Goal: Task Accomplishment & Management: Use online tool/utility

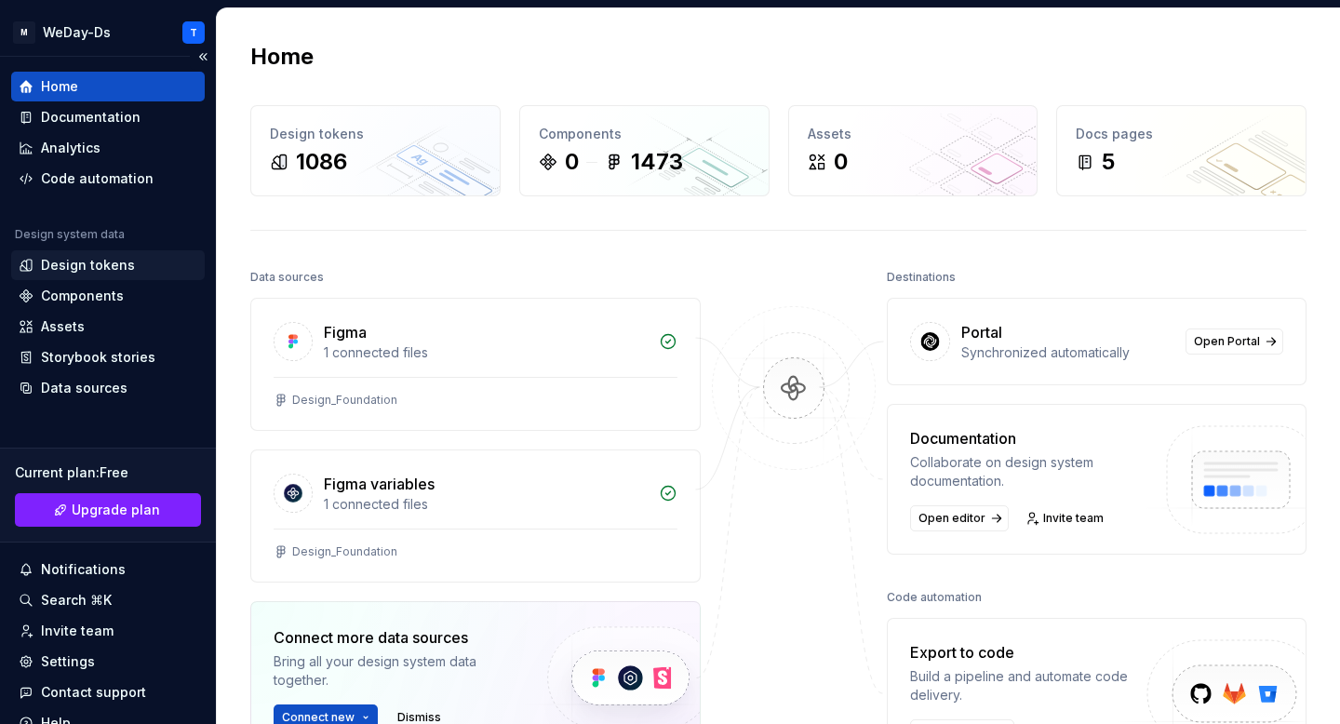
click at [120, 259] on div "Design tokens" at bounding box center [88, 265] width 94 height 19
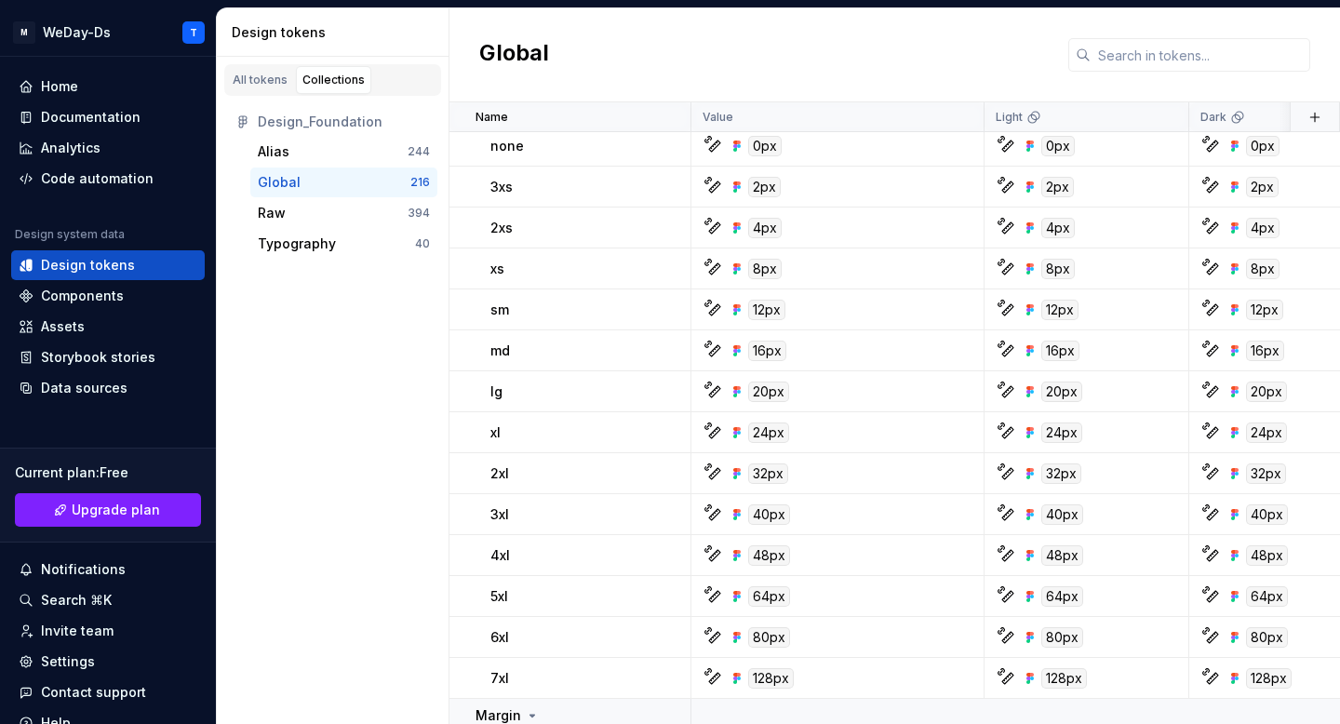
scroll to position [7911, 0]
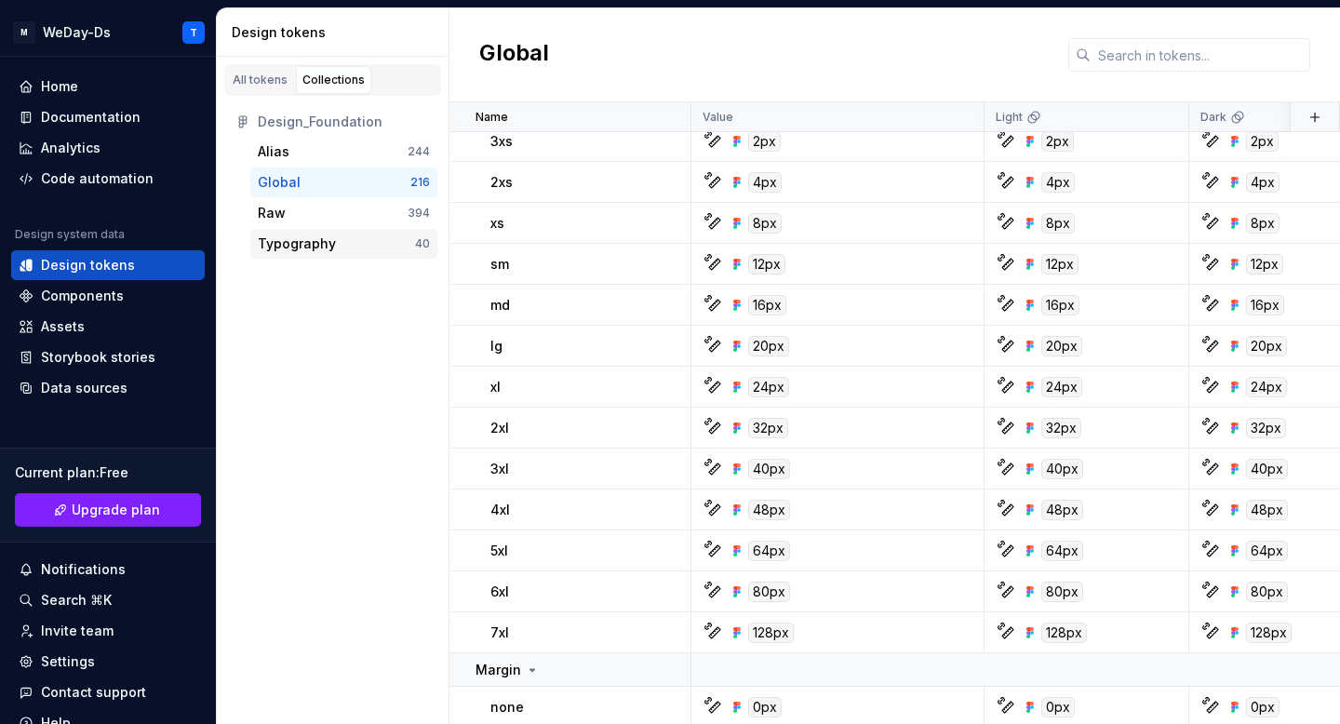
click at [332, 248] on div "Typography" at bounding box center [336, 243] width 157 height 19
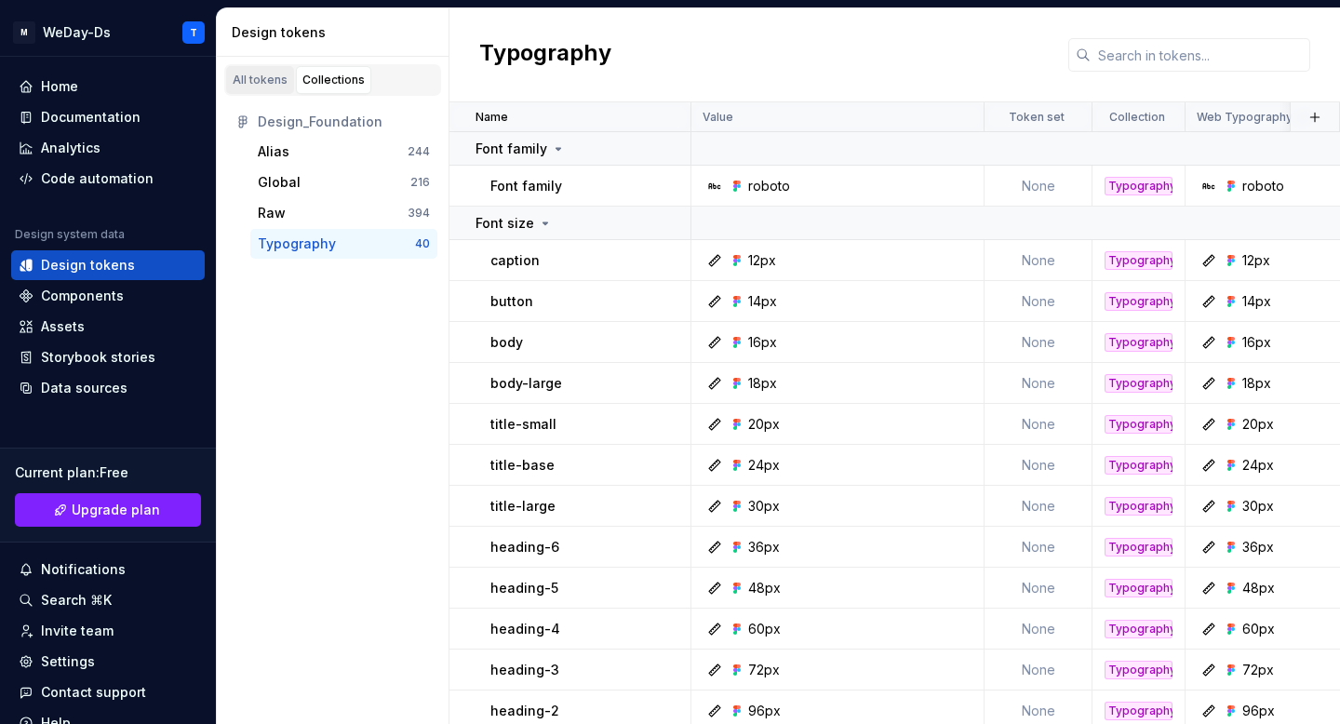
click at [270, 77] on div "All tokens" at bounding box center [260, 80] width 55 height 15
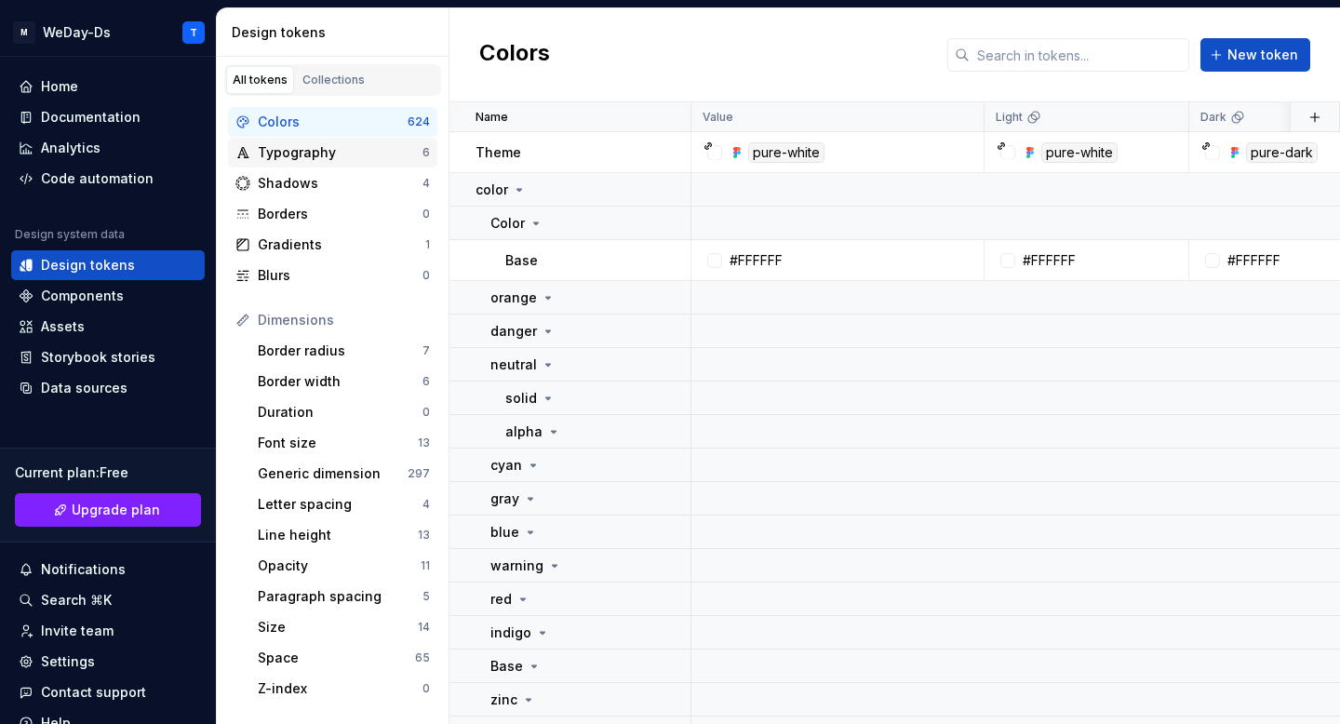
click at [371, 159] on div "Typography" at bounding box center [340, 152] width 165 height 19
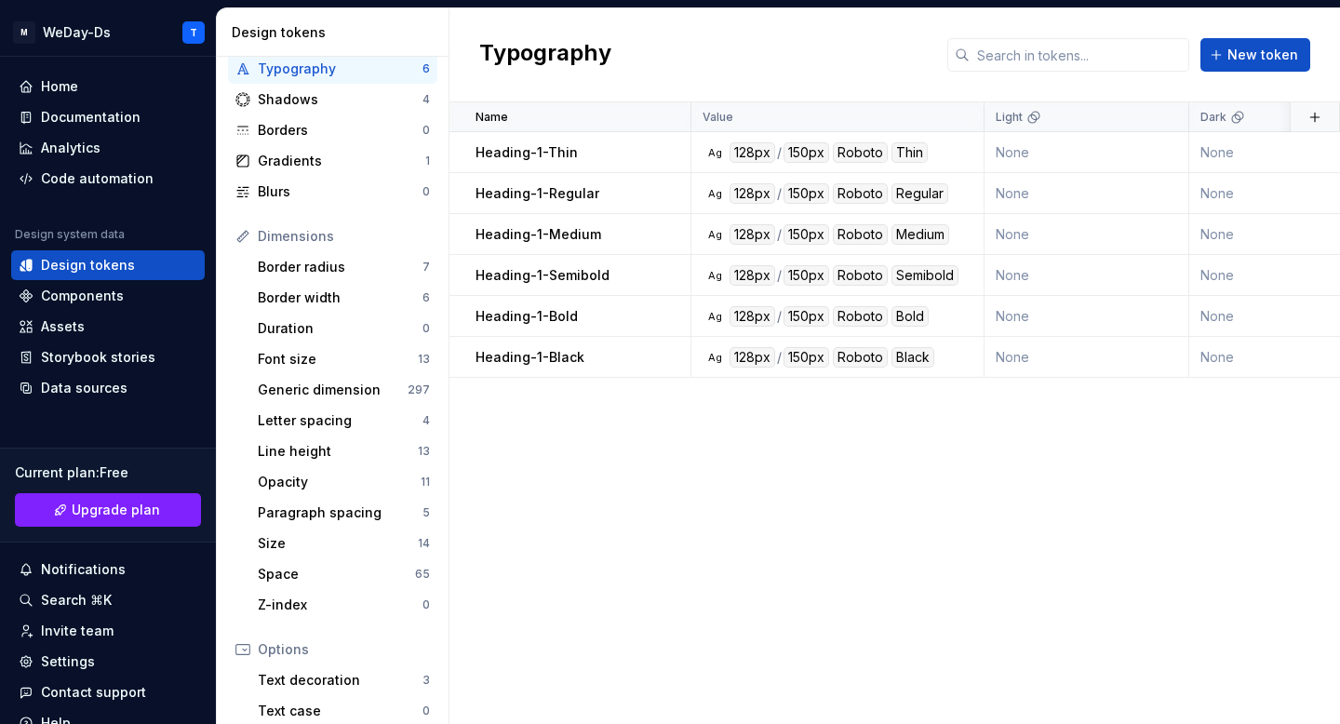
scroll to position [90, 0]
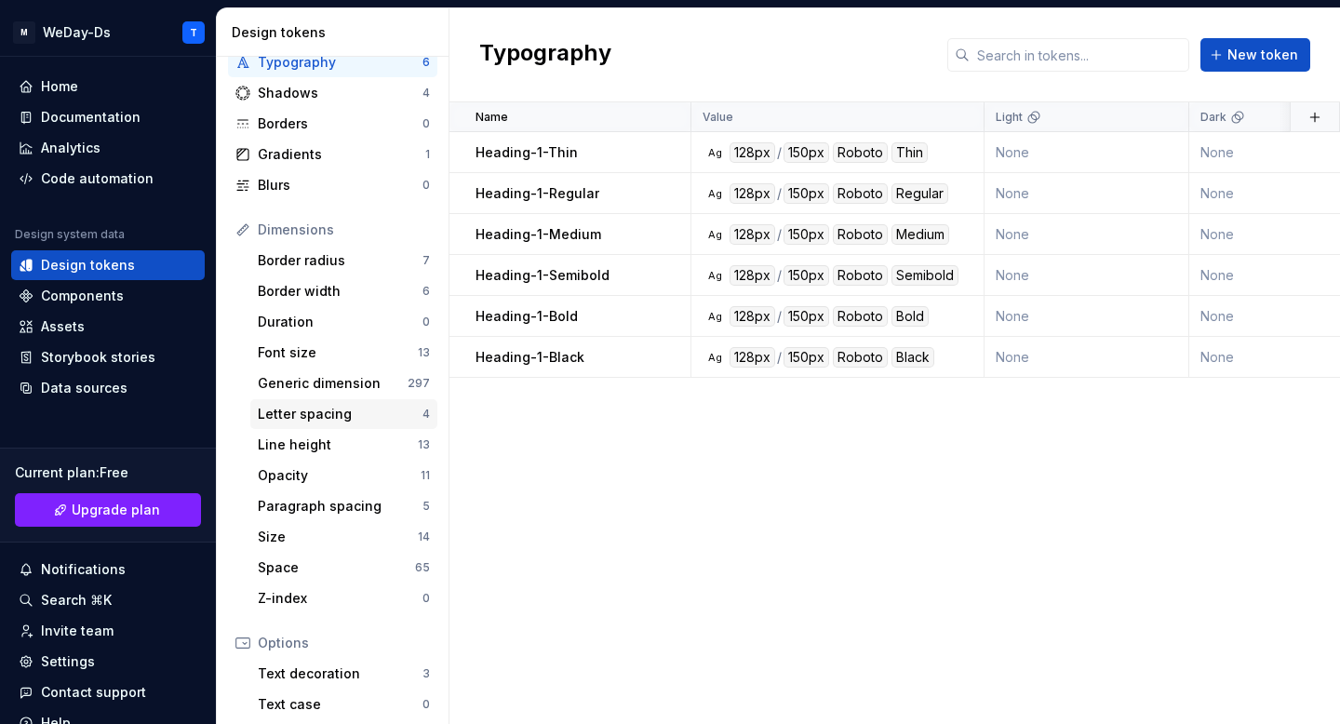
click at [370, 420] on div "Letter spacing" at bounding box center [340, 414] width 165 height 19
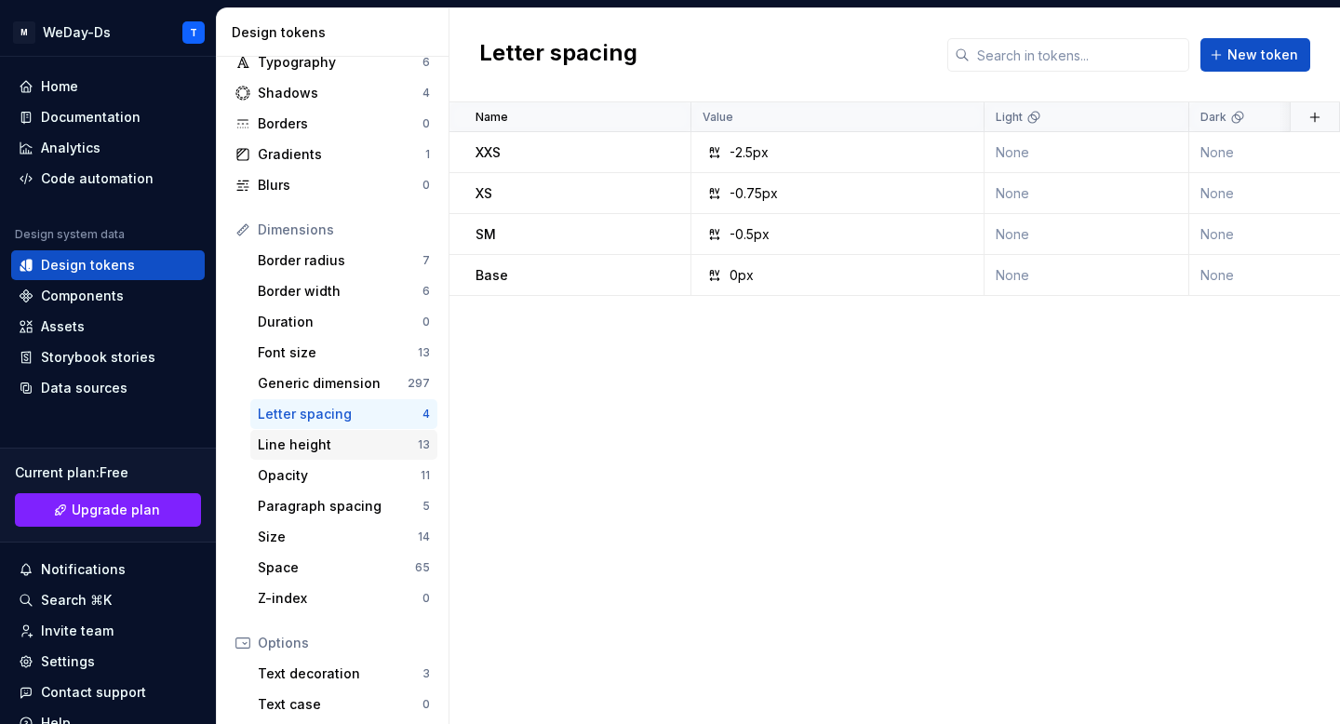
click at [357, 447] on div "Line height" at bounding box center [338, 444] width 160 height 19
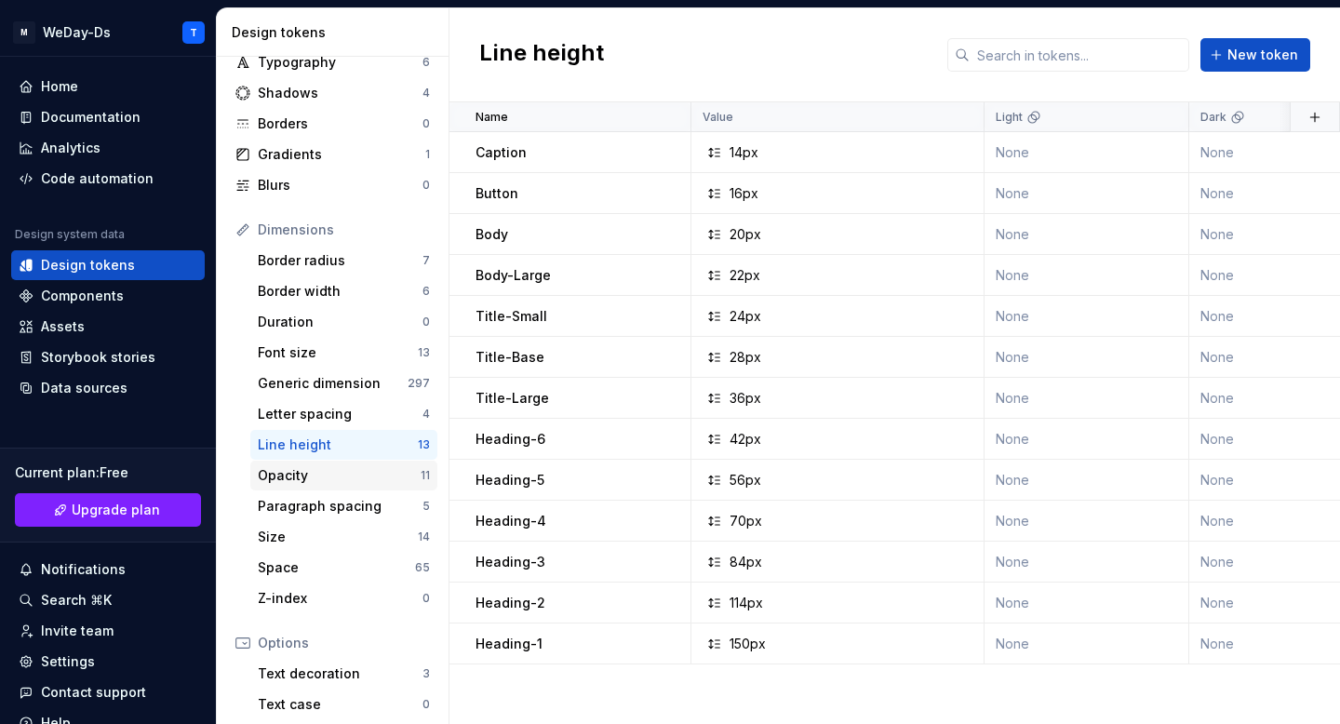
click at [360, 478] on div "Opacity" at bounding box center [339, 475] width 163 height 19
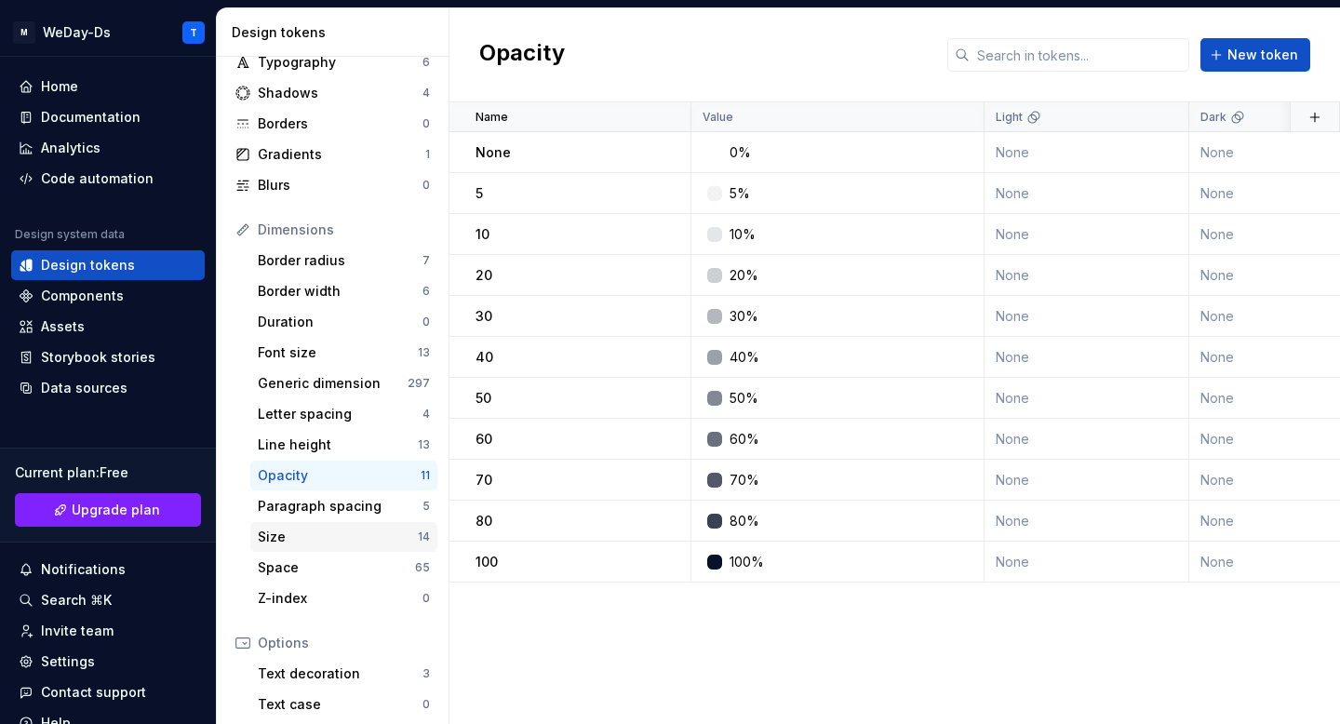
click at [335, 538] on div "Size" at bounding box center [338, 536] width 160 height 19
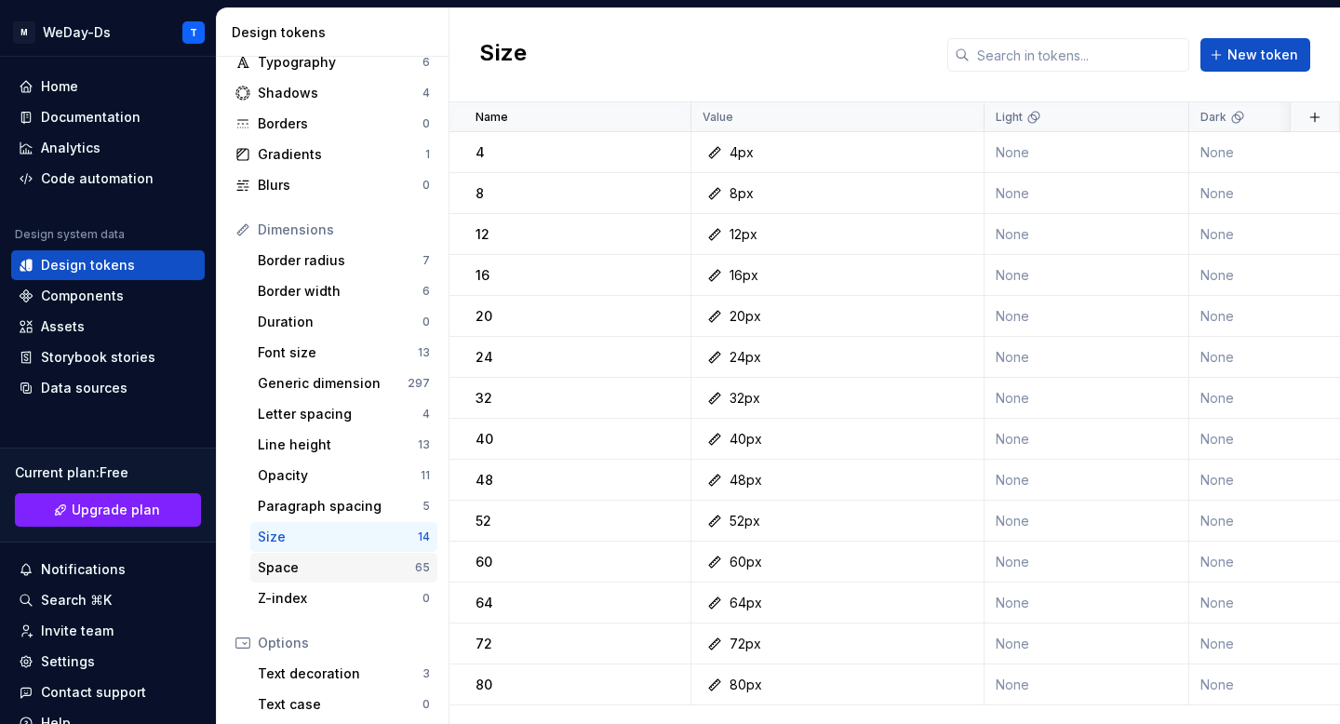
click at [334, 576] on div "Space" at bounding box center [336, 567] width 157 height 19
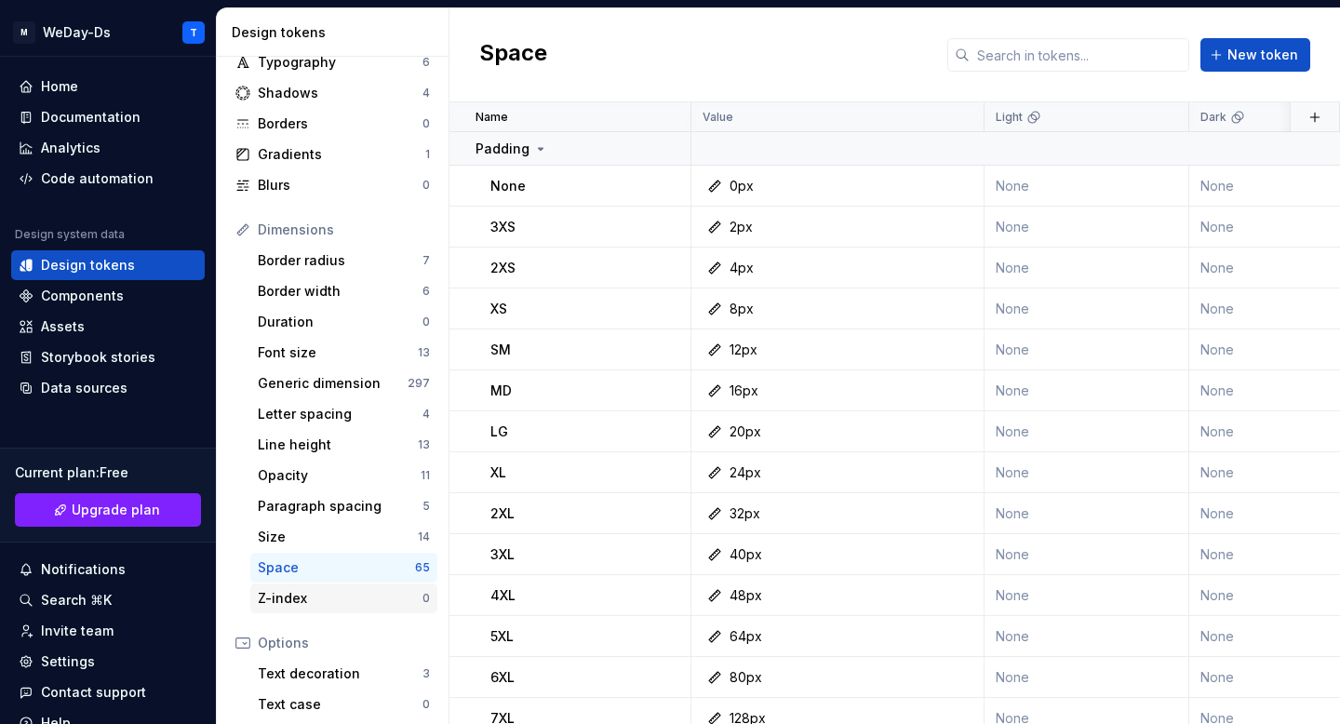
click at [335, 600] on div "Z-index" at bounding box center [340, 598] width 165 height 19
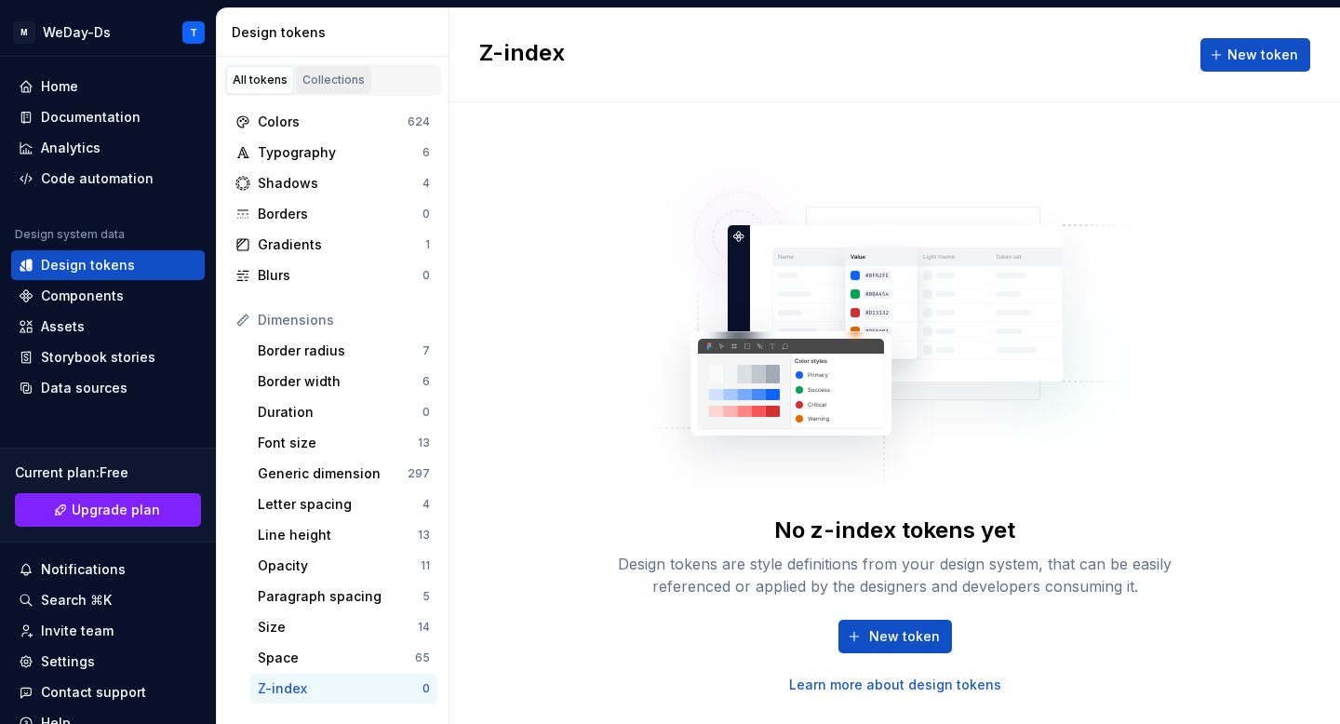
click at [350, 87] on div "Collections" at bounding box center [333, 80] width 62 height 15
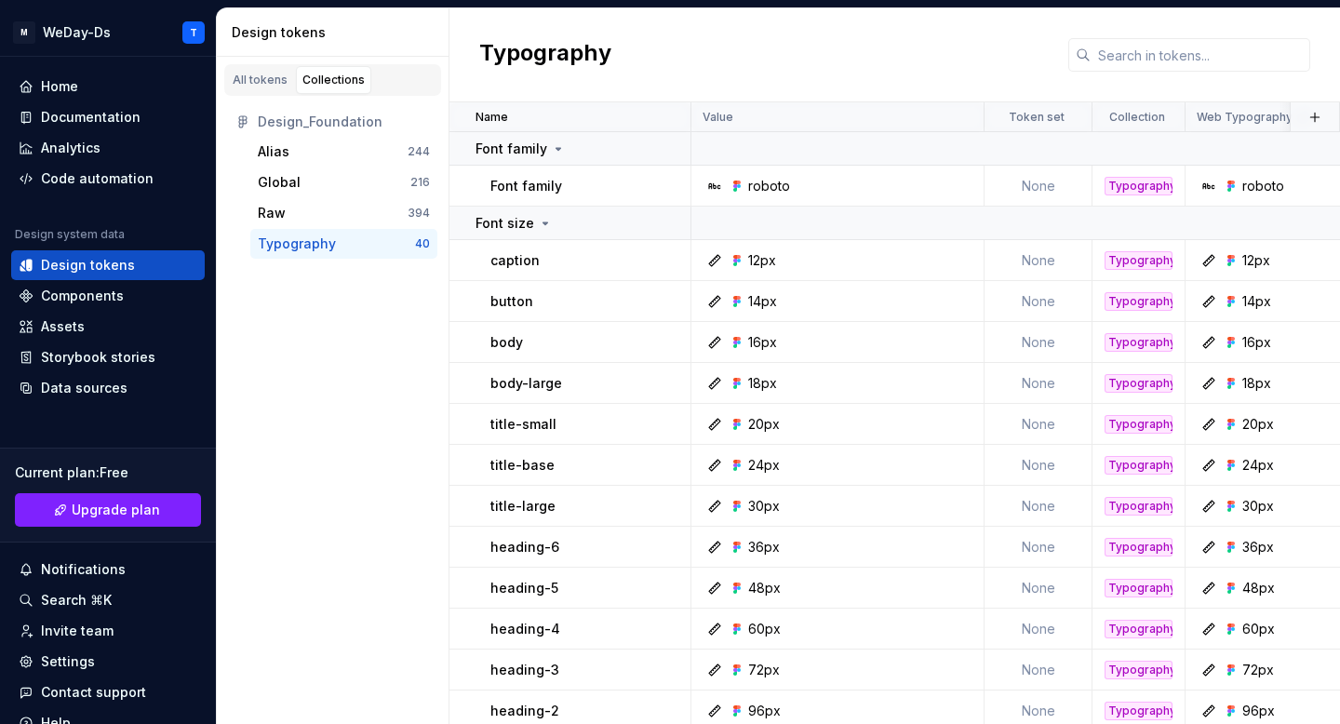
click at [349, 241] on div "Typography" at bounding box center [336, 243] width 157 height 19
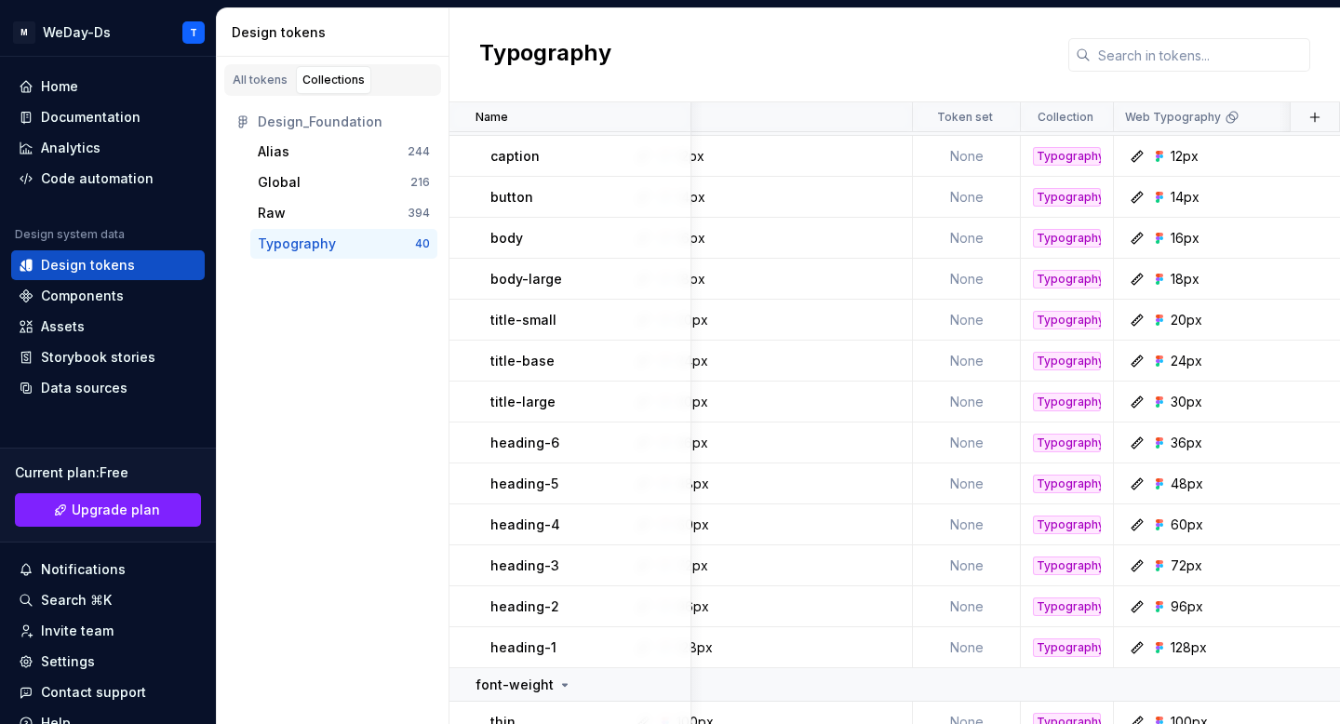
scroll to position [104, 0]
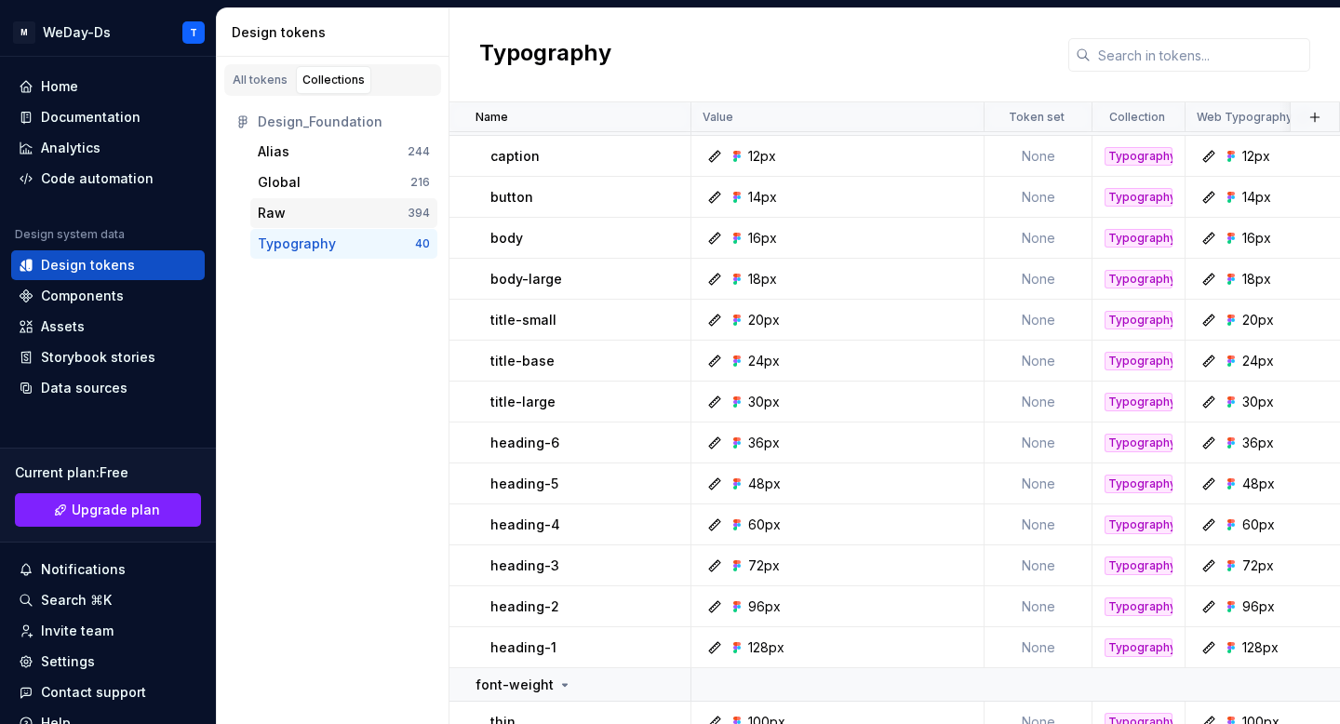
click at [333, 206] on div "Raw" at bounding box center [333, 213] width 150 height 19
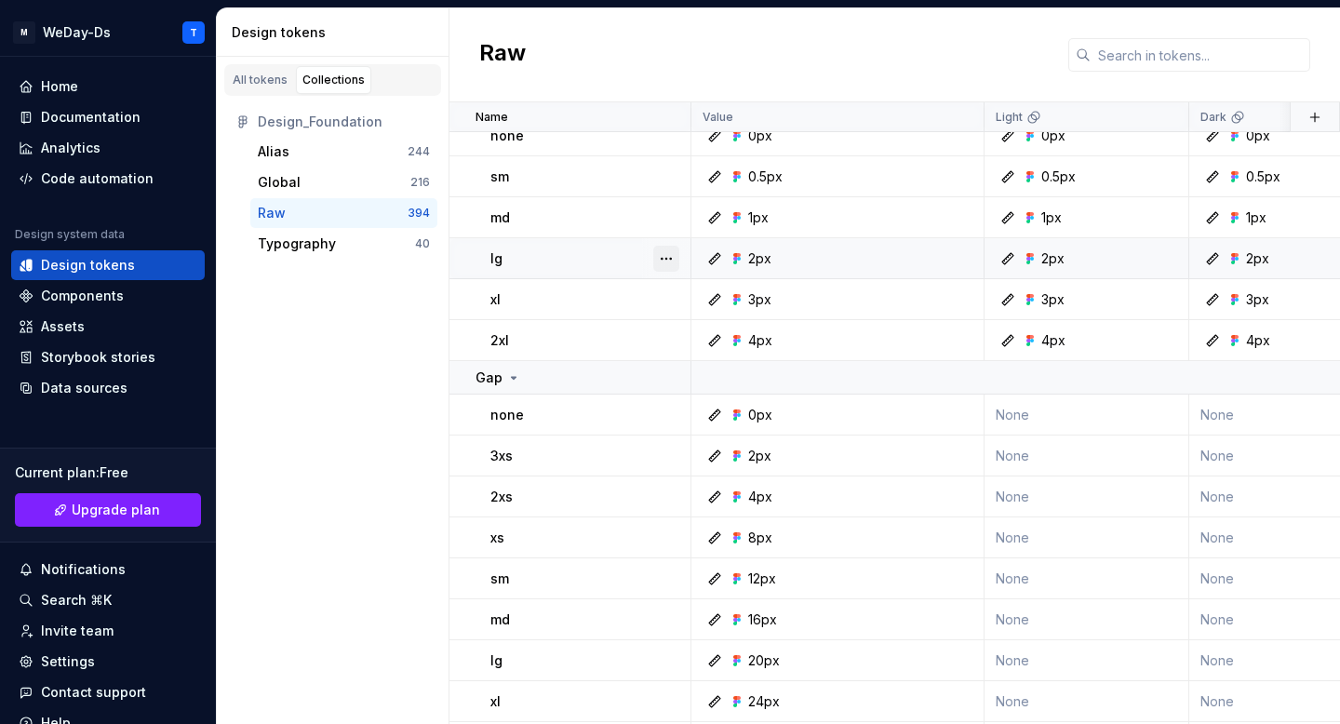
scroll to position [12505, 0]
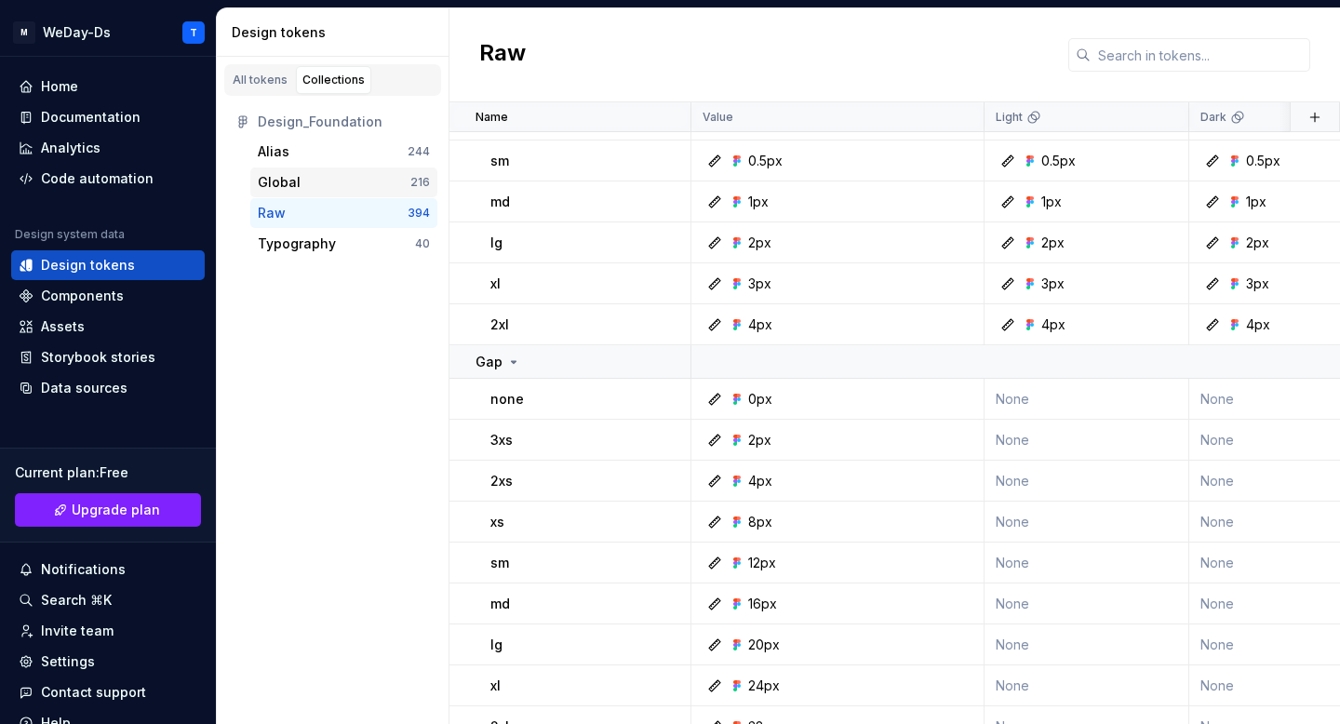
click at [323, 186] on div "Global" at bounding box center [334, 182] width 153 height 19
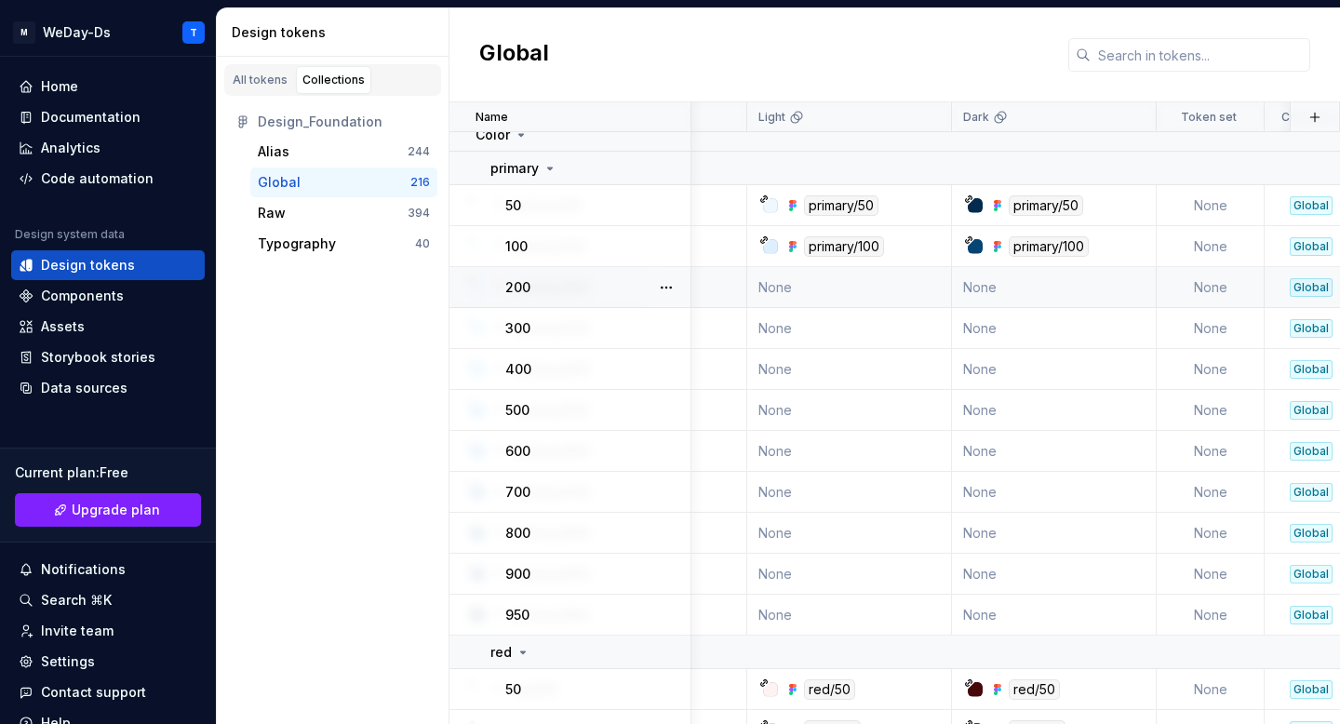
scroll to position [14, 246]
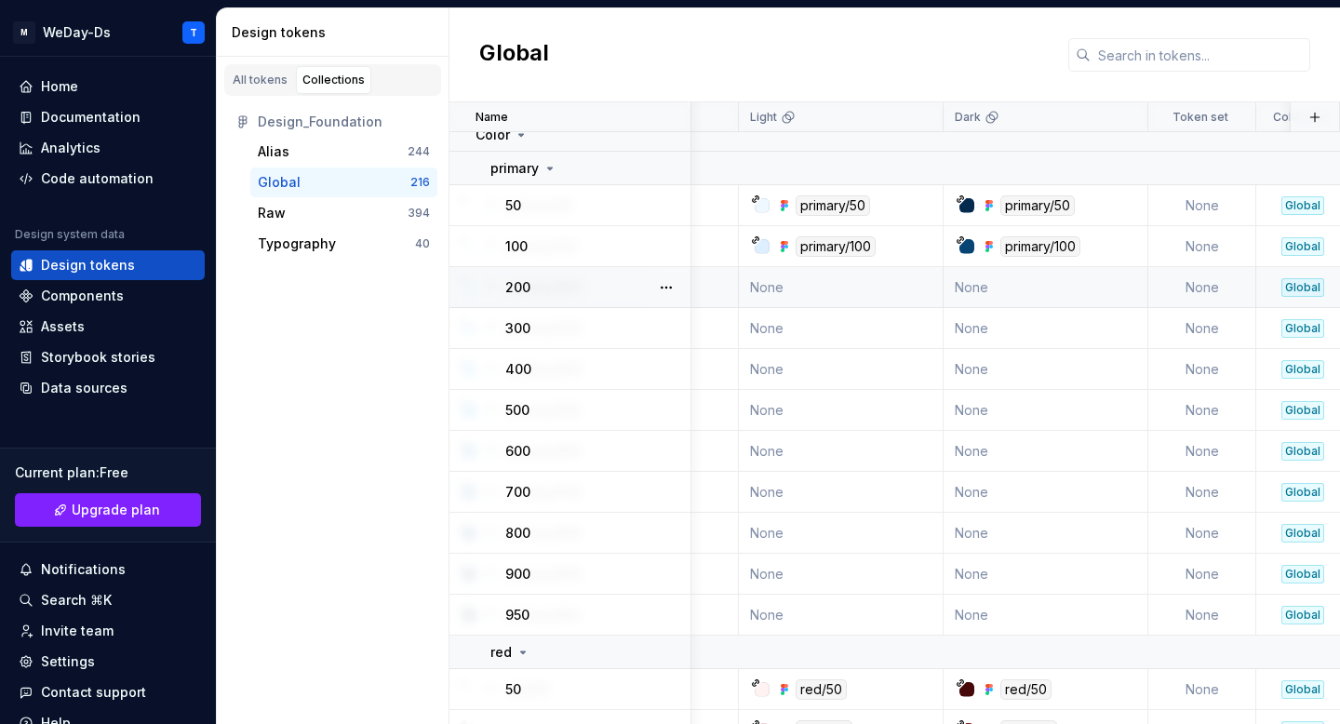
click at [804, 284] on td "None" at bounding box center [841, 287] width 205 height 41
click at [881, 286] on td "None" at bounding box center [841, 287] width 205 height 41
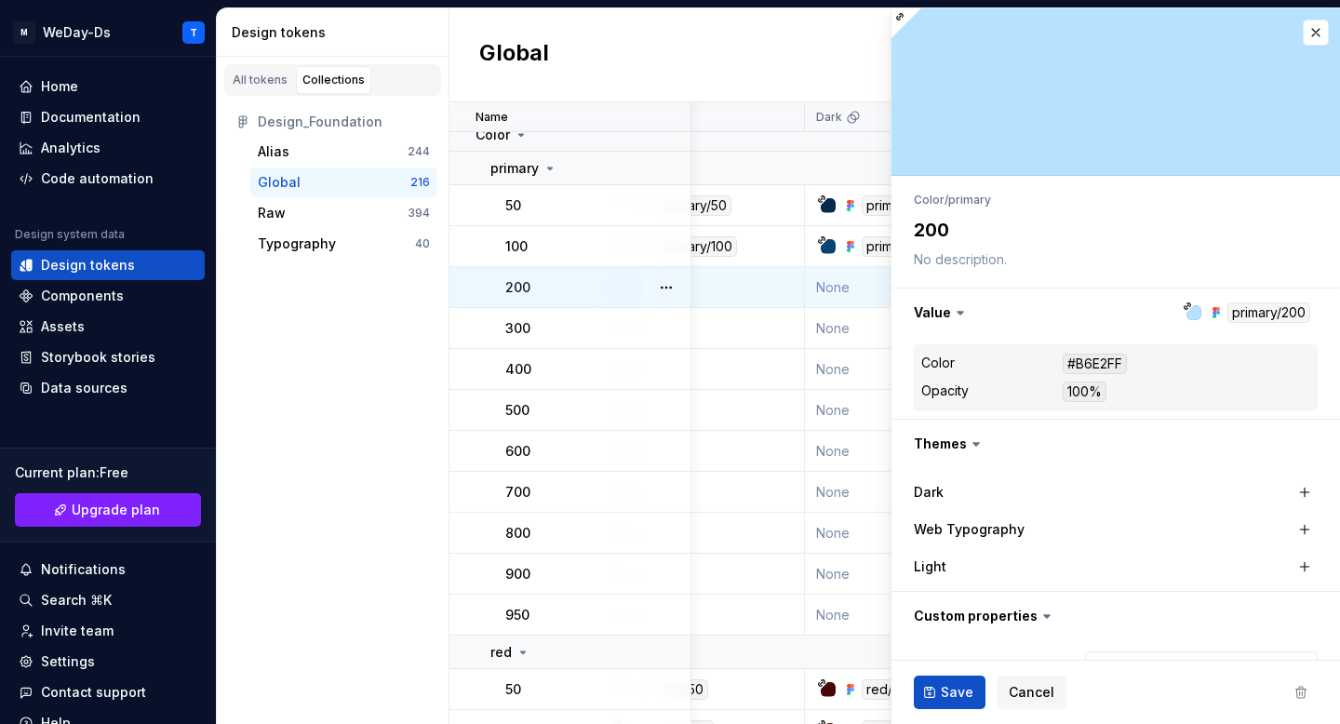
scroll to position [14, 396]
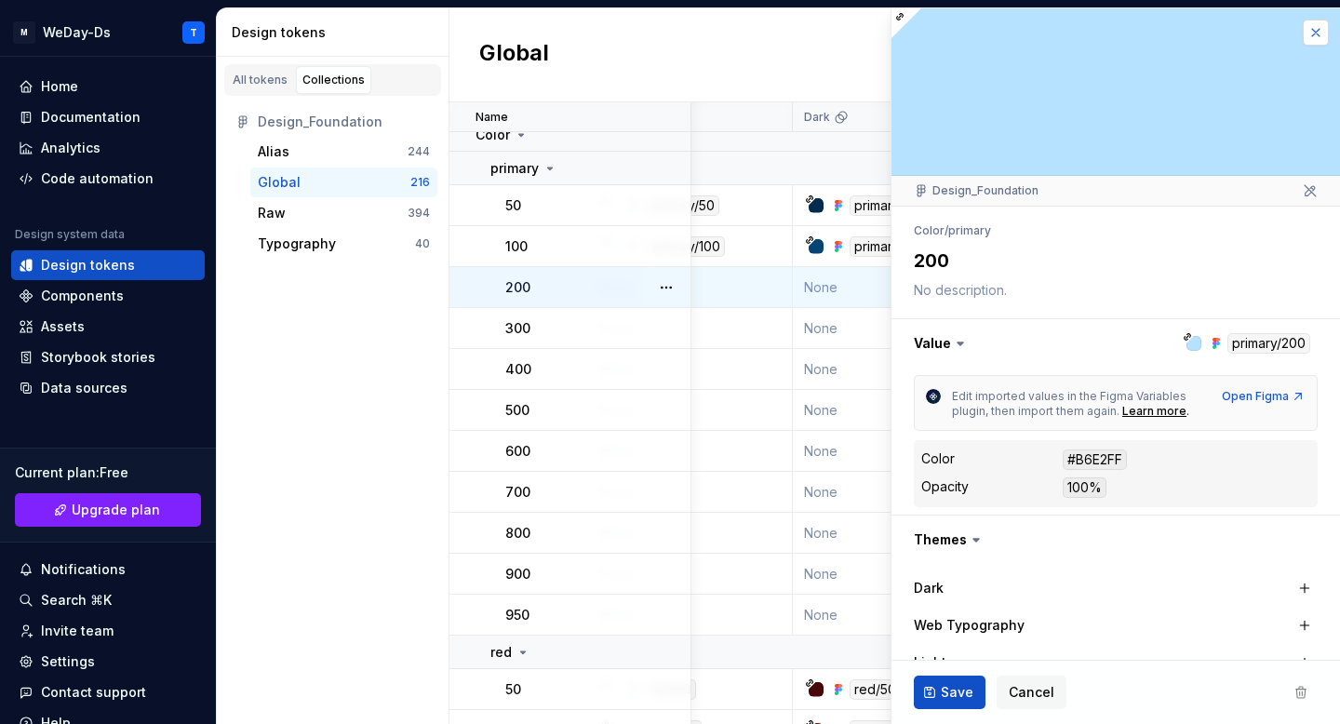
click at [1317, 27] on button "button" at bounding box center [1315, 33] width 26 height 26
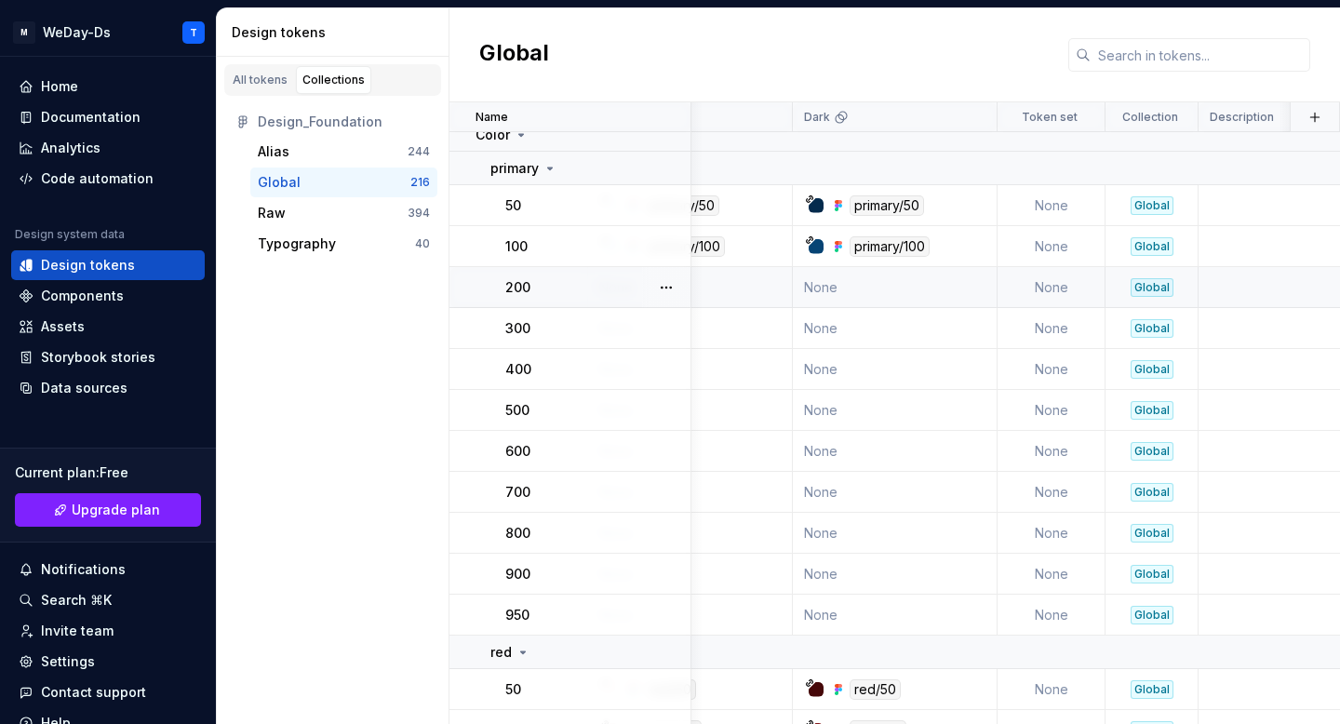
click at [1316, 26] on div "Global" at bounding box center [894, 55] width 890 height 94
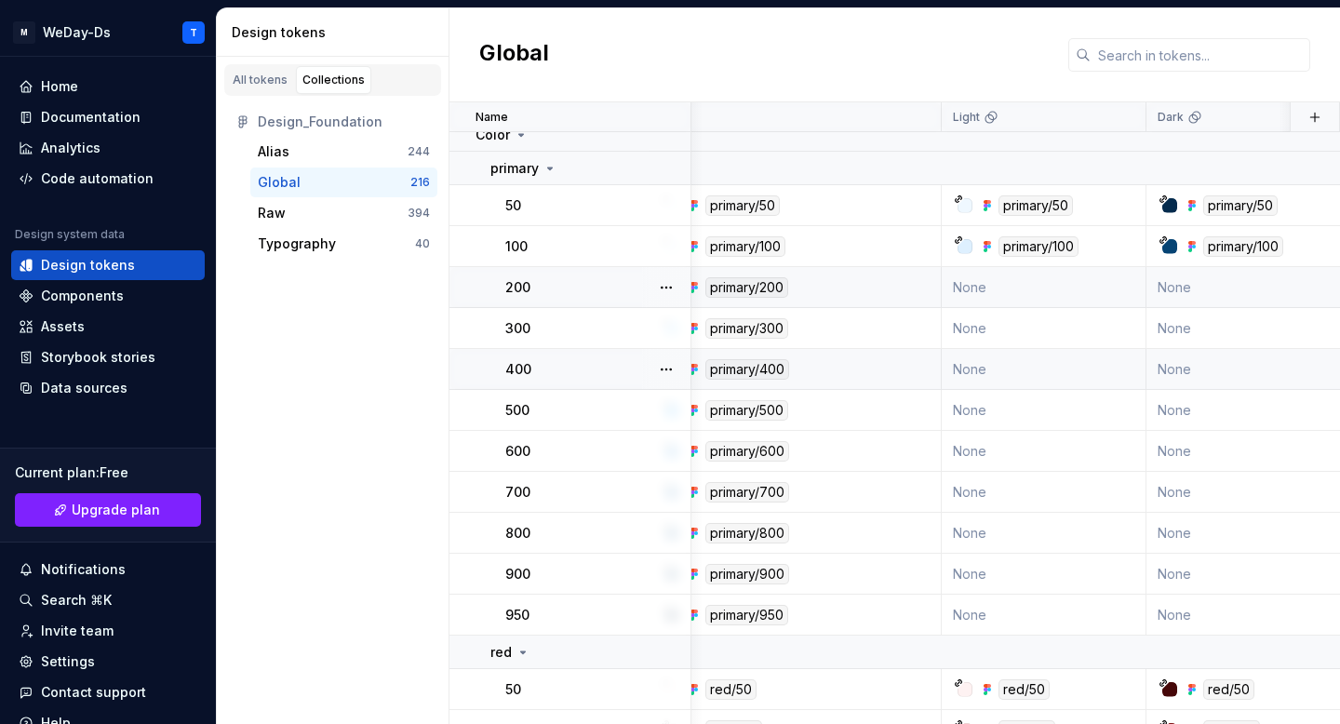
scroll to position [14, 44]
click at [1079, 282] on td "None" at bounding box center [1042, 287] width 205 height 41
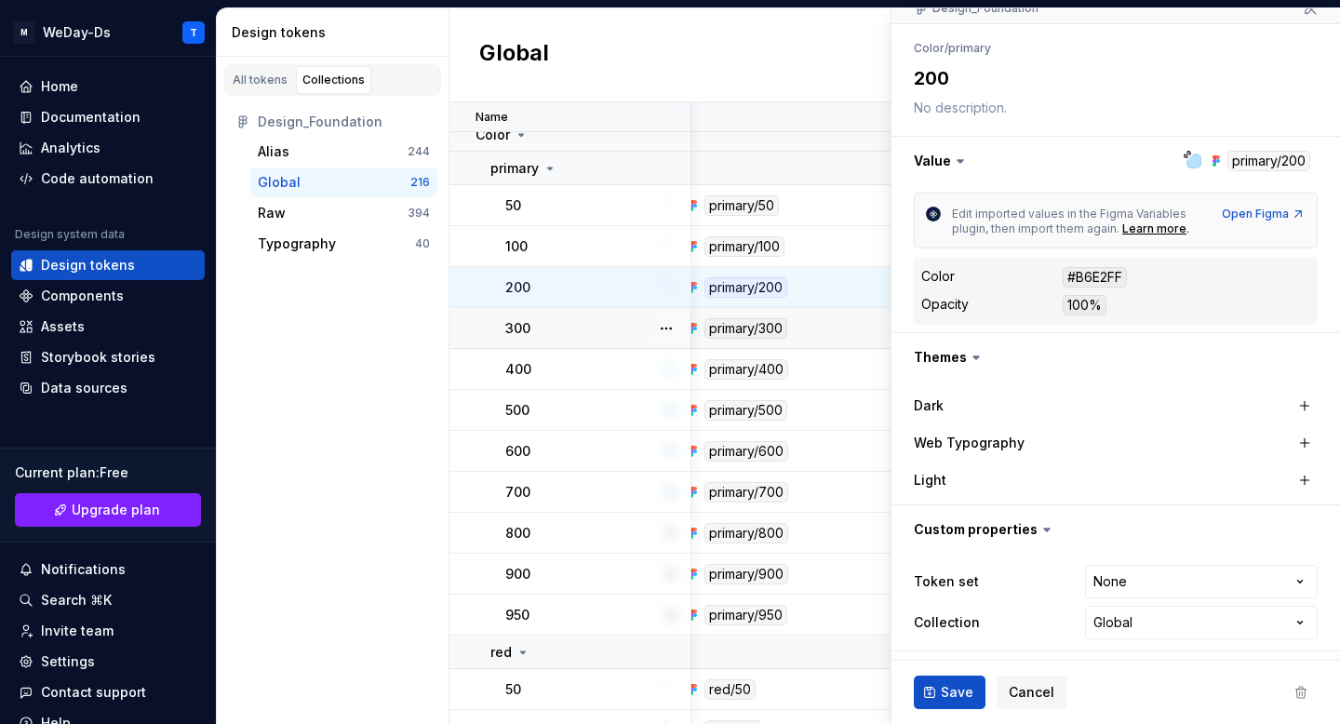
scroll to position [185, 0]
click at [1292, 473] on button "button" at bounding box center [1304, 477] width 26 height 26
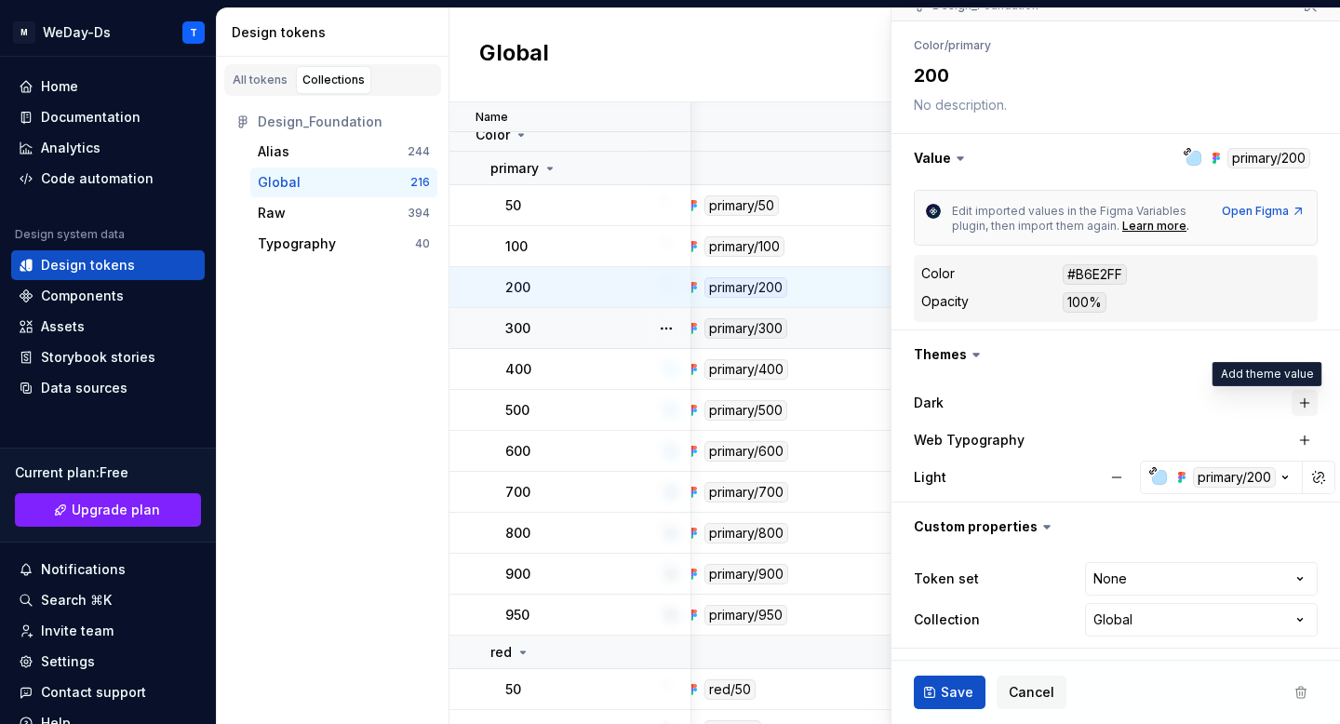
click at [1299, 403] on button "button" at bounding box center [1304, 403] width 26 height 26
click at [947, 699] on span "Save" at bounding box center [956, 692] width 33 height 19
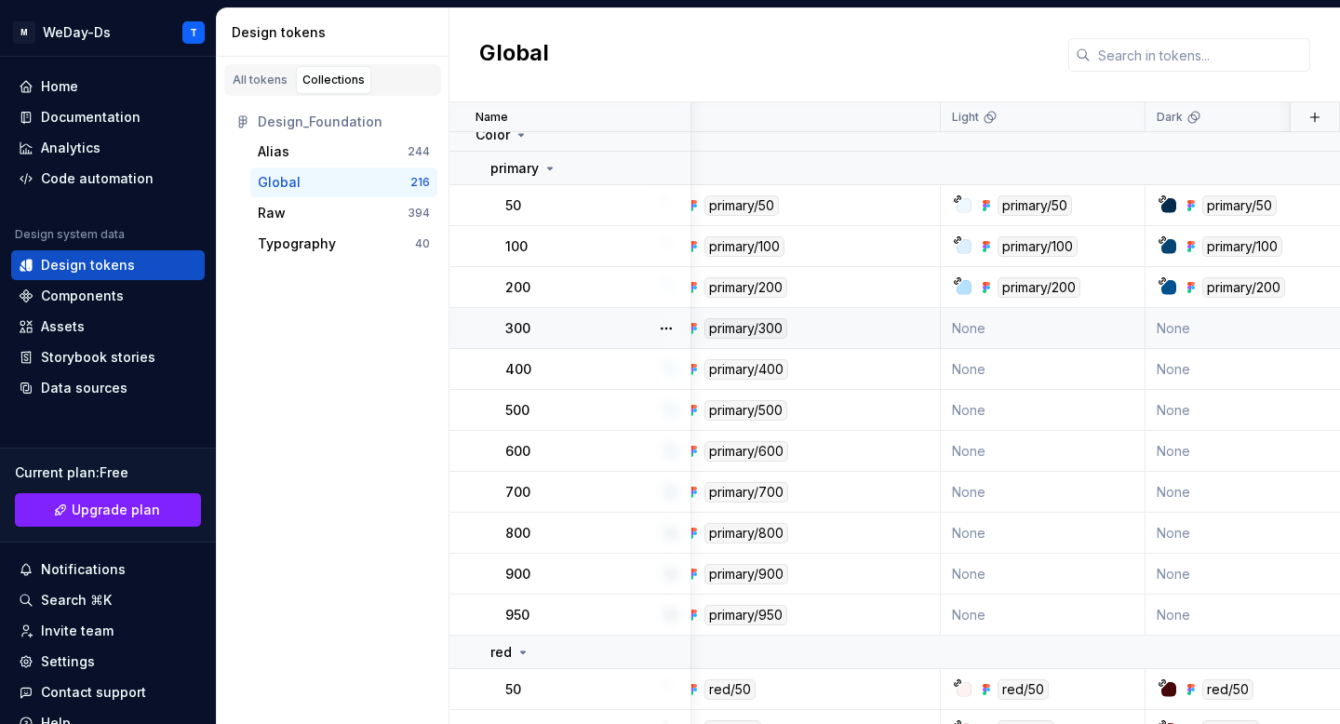
scroll to position [0, 44]
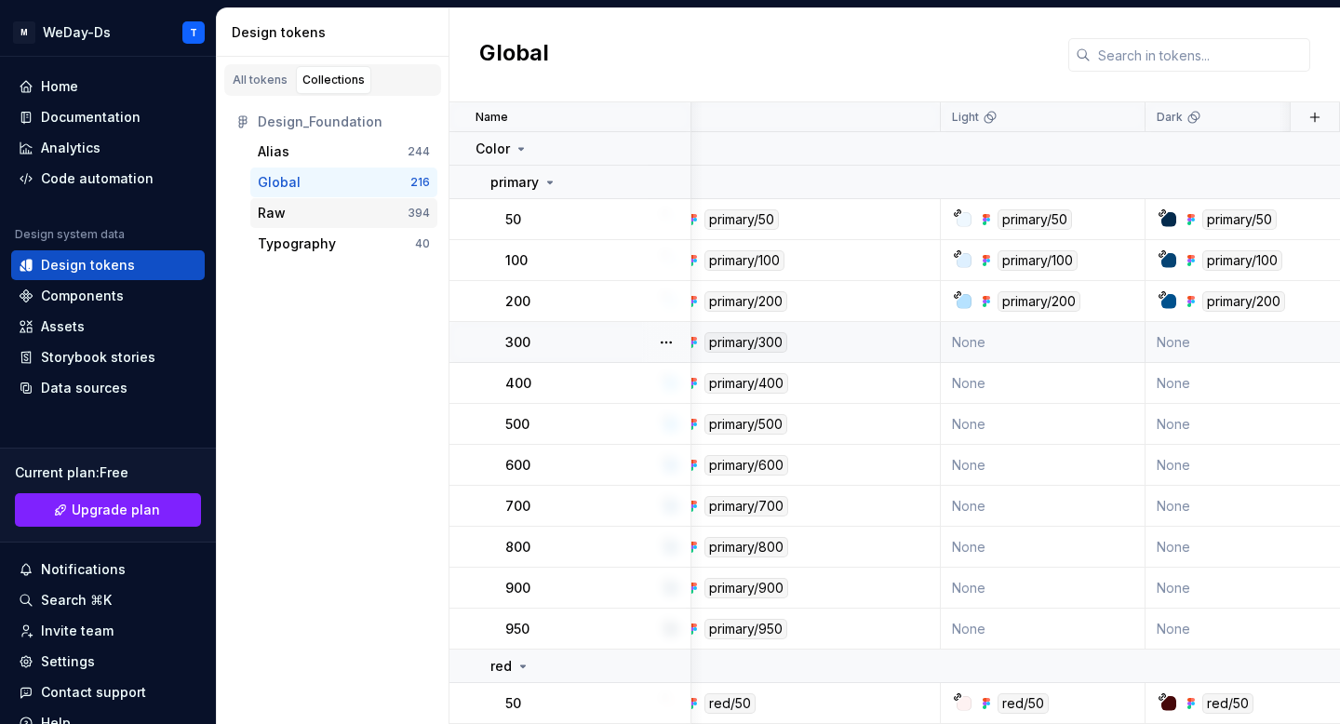
click at [355, 202] on div "Raw 394" at bounding box center [343, 213] width 187 height 30
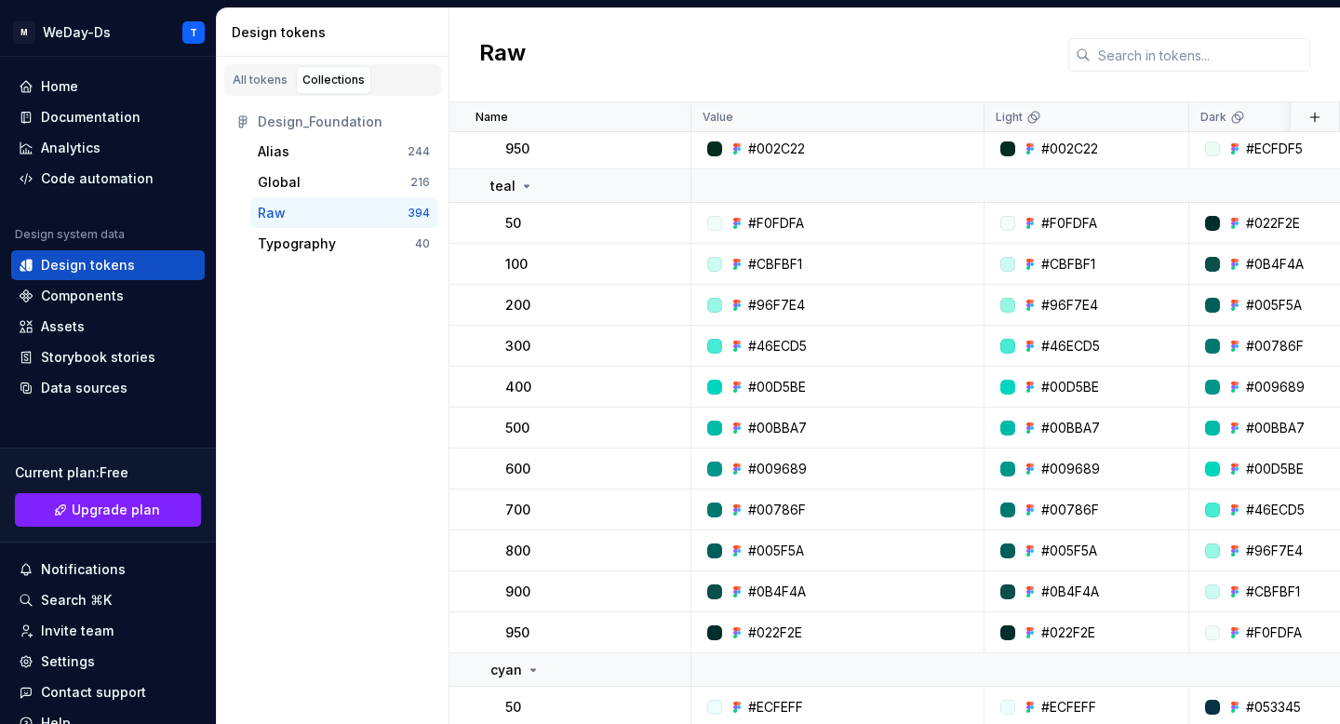
scroll to position [4374, 0]
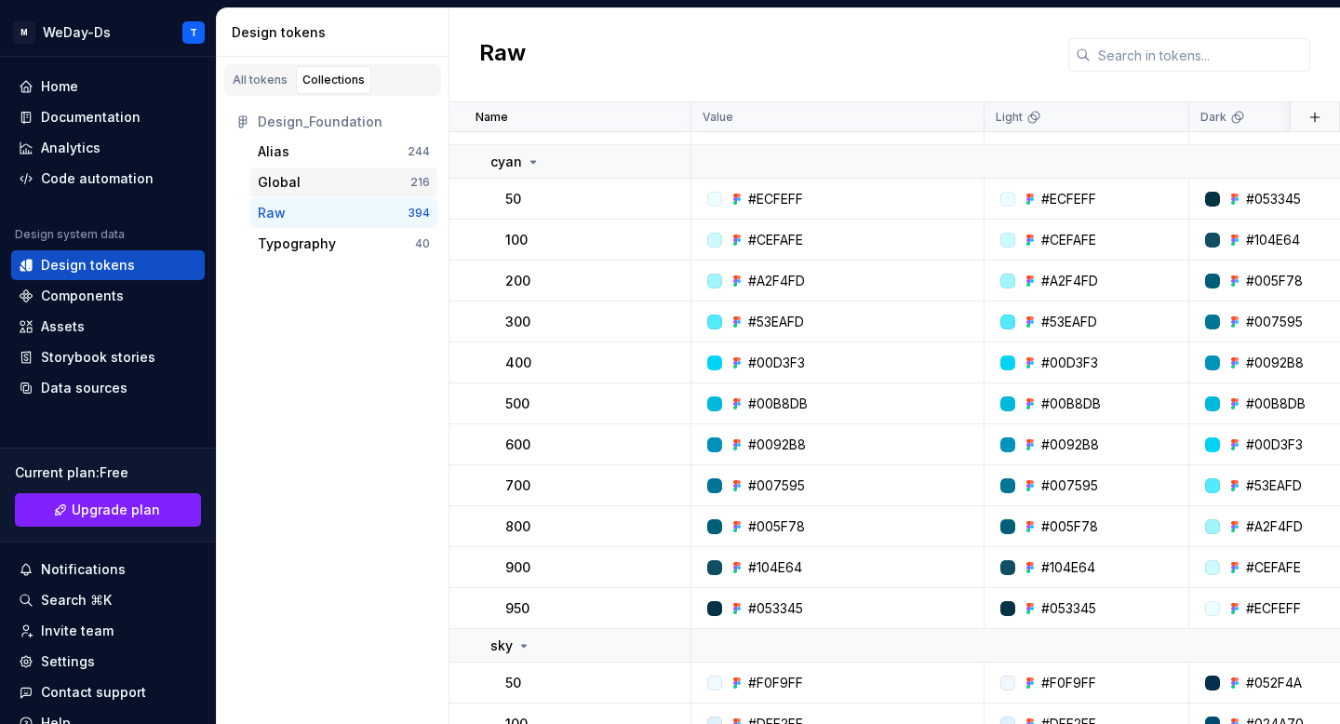
click at [330, 171] on div "Global 216" at bounding box center [343, 182] width 187 height 30
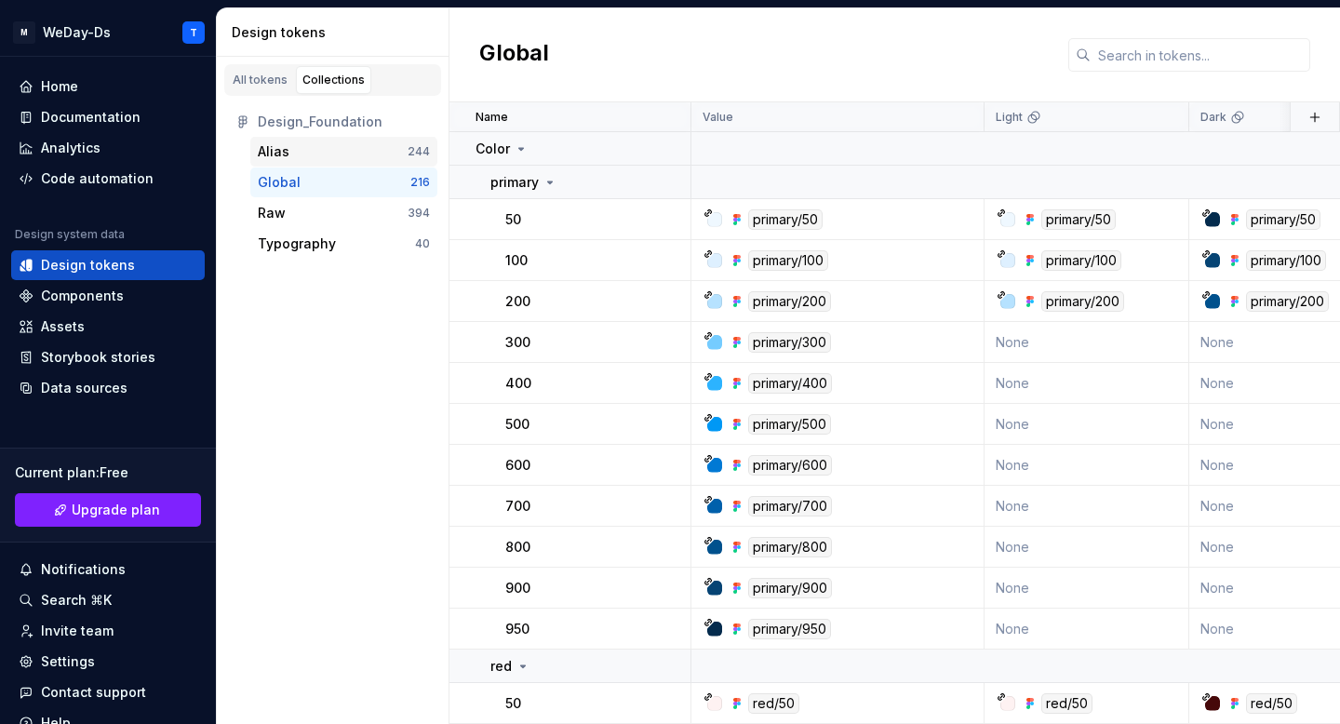
click at [351, 144] on div "Alias" at bounding box center [333, 151] width 150 height 19
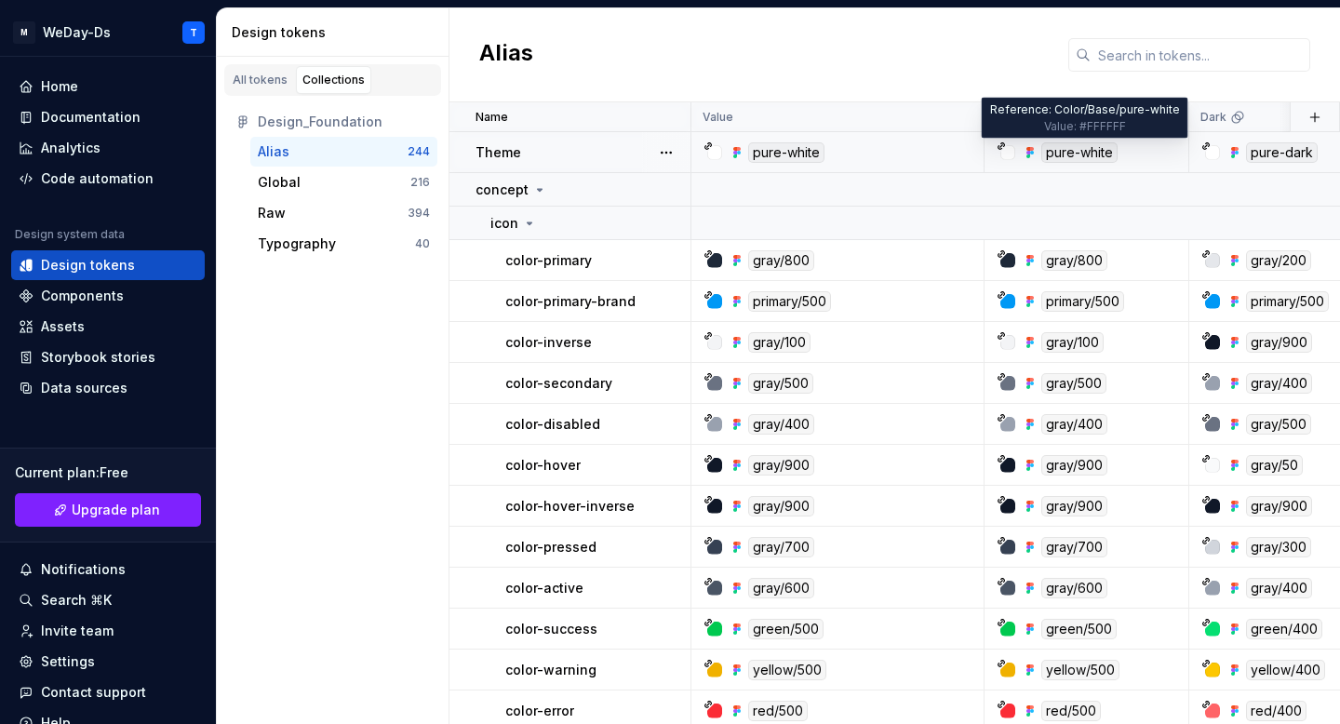
click at [1087, 148] on div "pure-white" at bounding box center [1079, 152] width 76 height 20
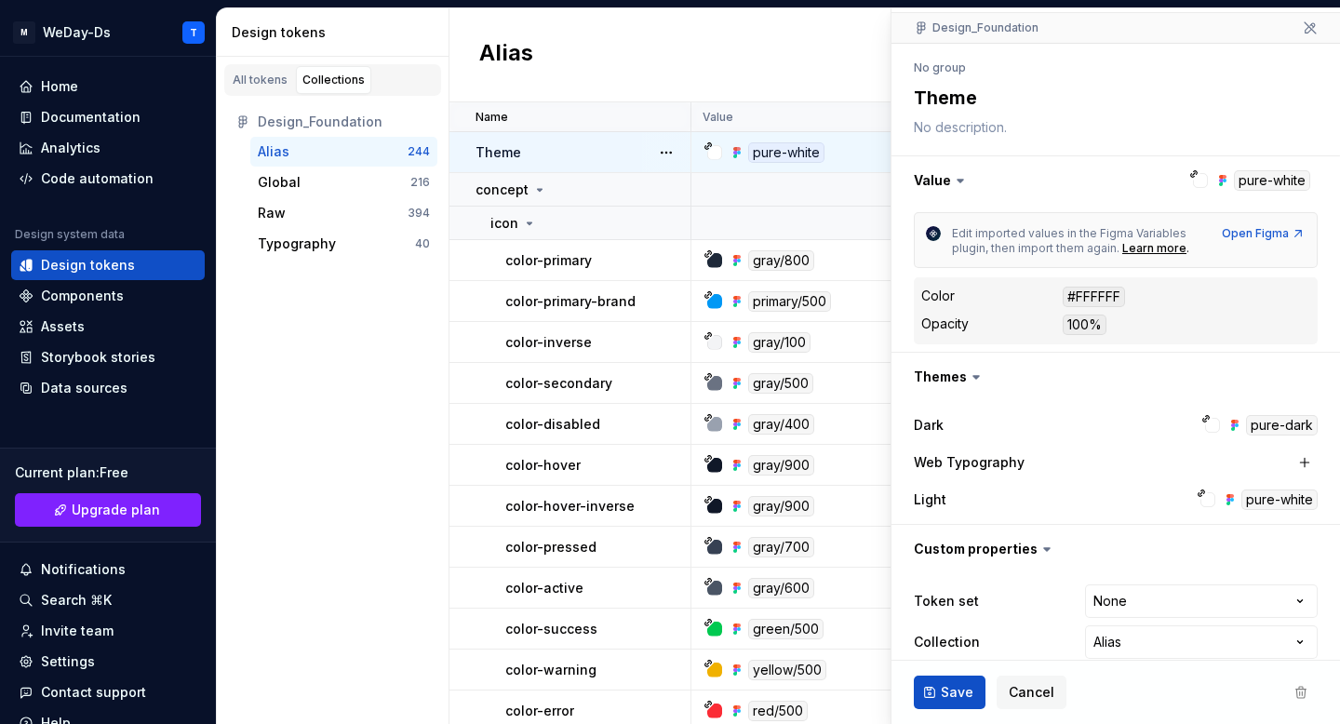
scroll to position [185, 0]
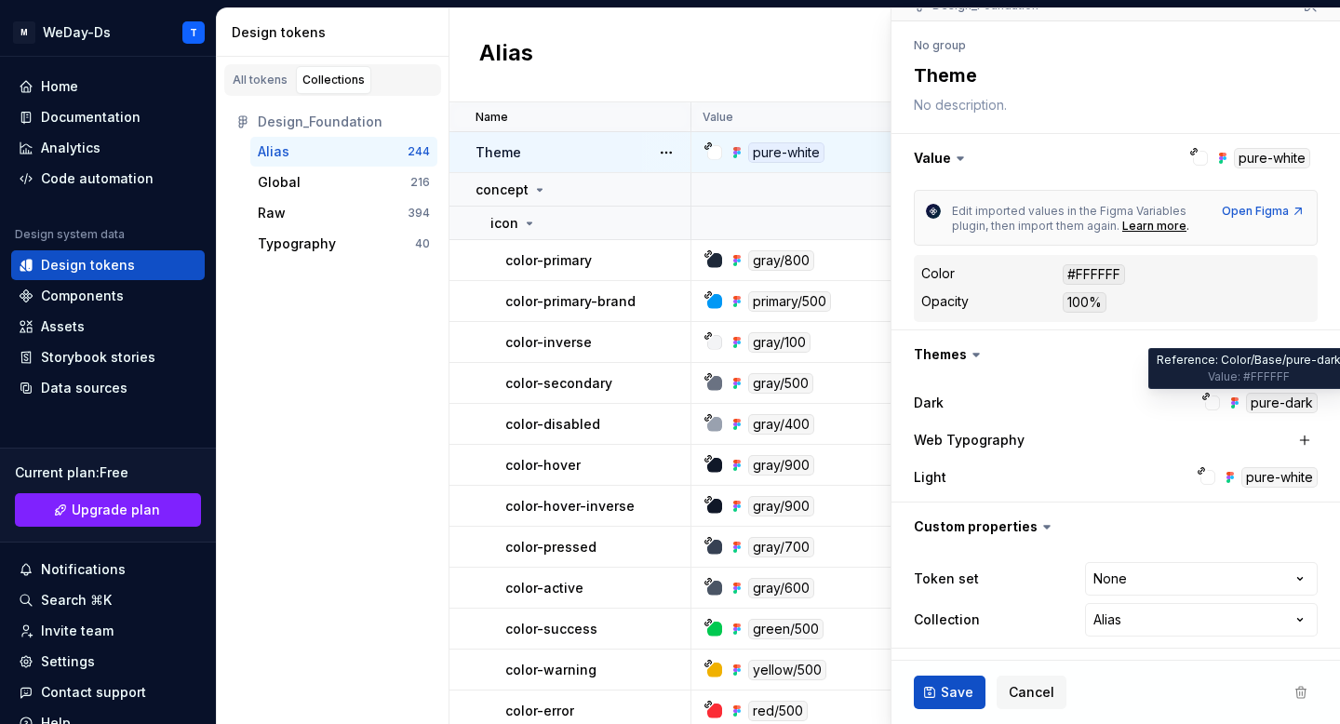
click at [1273, 394] on div "pure-dark" at bounding box center [1282, 403] width 72 height 20
click at [1211, 406] on div at bounding box center [1212, 402] width 15 height 15
click at [1260, 402] on div "pure-dark" at bounding box center [1282, 403] width 72 height 20
click at [1201, 392] on icon at bounding box center [1205, 396] width 9 height 9
click at [1206, 395] on icon at bounding box center [1205, 396] width 9 height 9
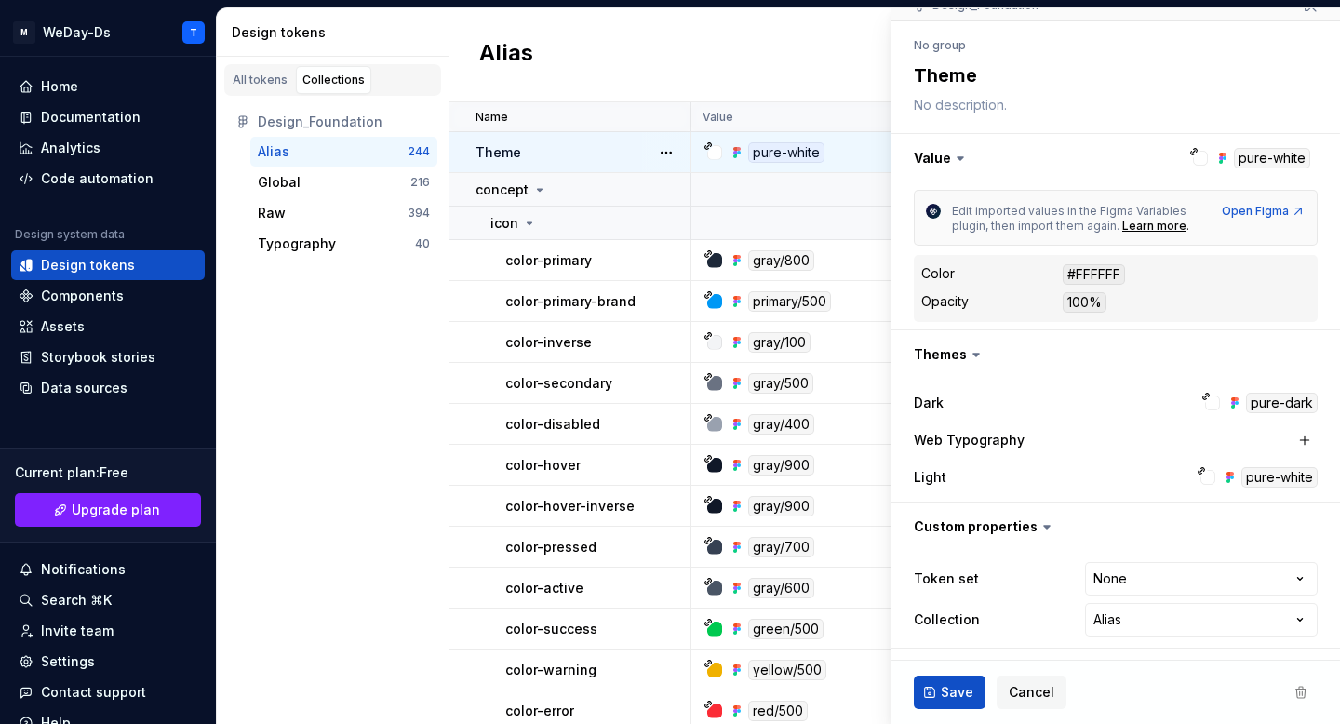
click at [1206, 395] on icon at bounding box center [1205, 396] width 9 height 9
click at [1278, 399] on div "pure-dark" at bounding box center [1282, 403] width 72 height 20
click at [1227, 431] on div "Web Typography" at bounding box center [1103, 440] width 378 height 19
click at [1278, 475] on div "pure-white" at bounding box center [1279, 477] width 76 height 20
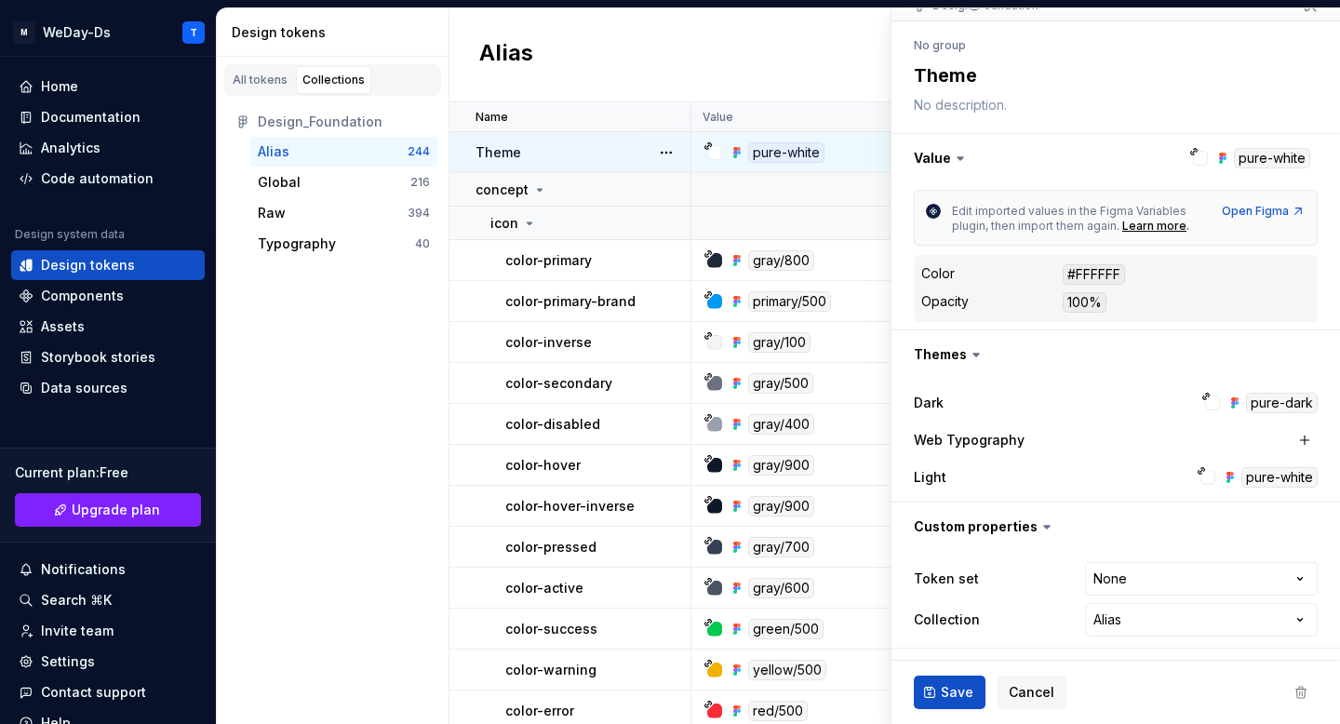
click at [1278, 475] on div "pure-white" at bounding box center [1279, 477] width 76 height 20
click at [1224, 405] on div "pure-dark" at bounding box center [1259, 403] width 116 height 20
click at [1122, 378] on button "button" at bounding box center [1115, 354] width 448 height 48
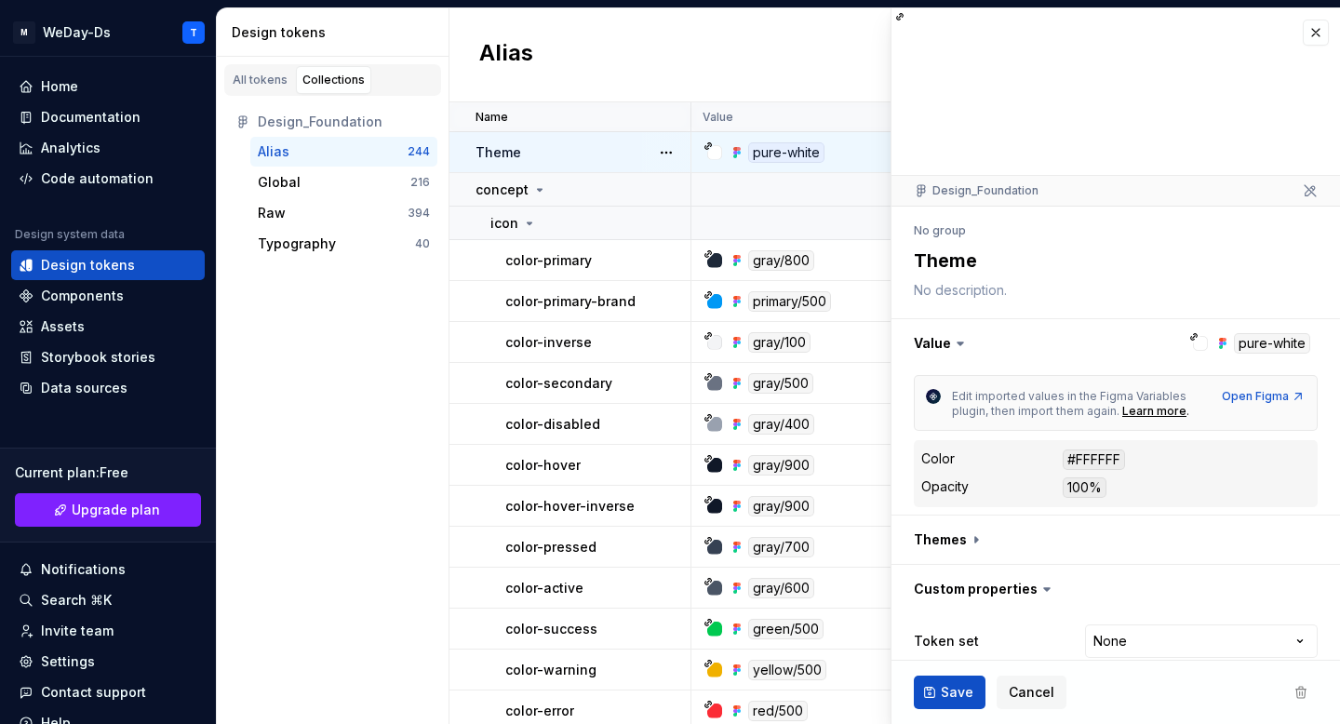
scroll to position [62, 0]
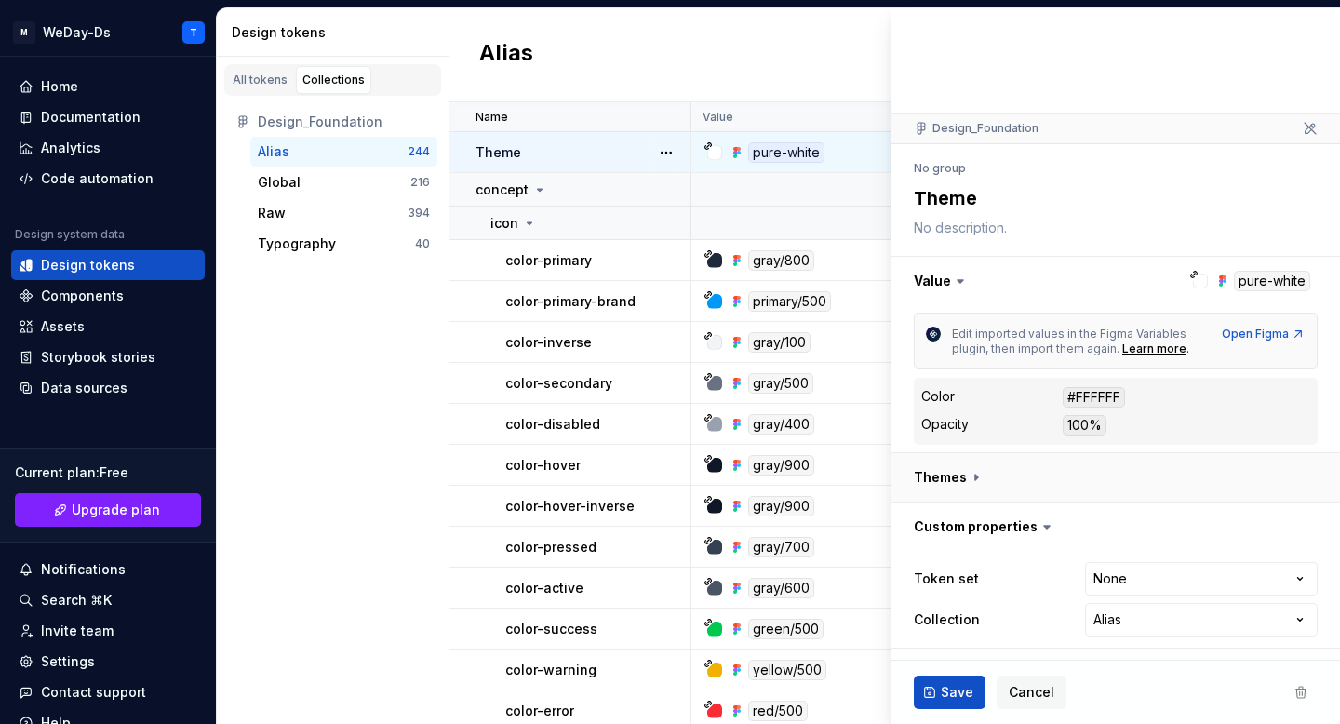
click at [976, 472] on button "button" at bounding box center [1115, 477] width 448 height 48
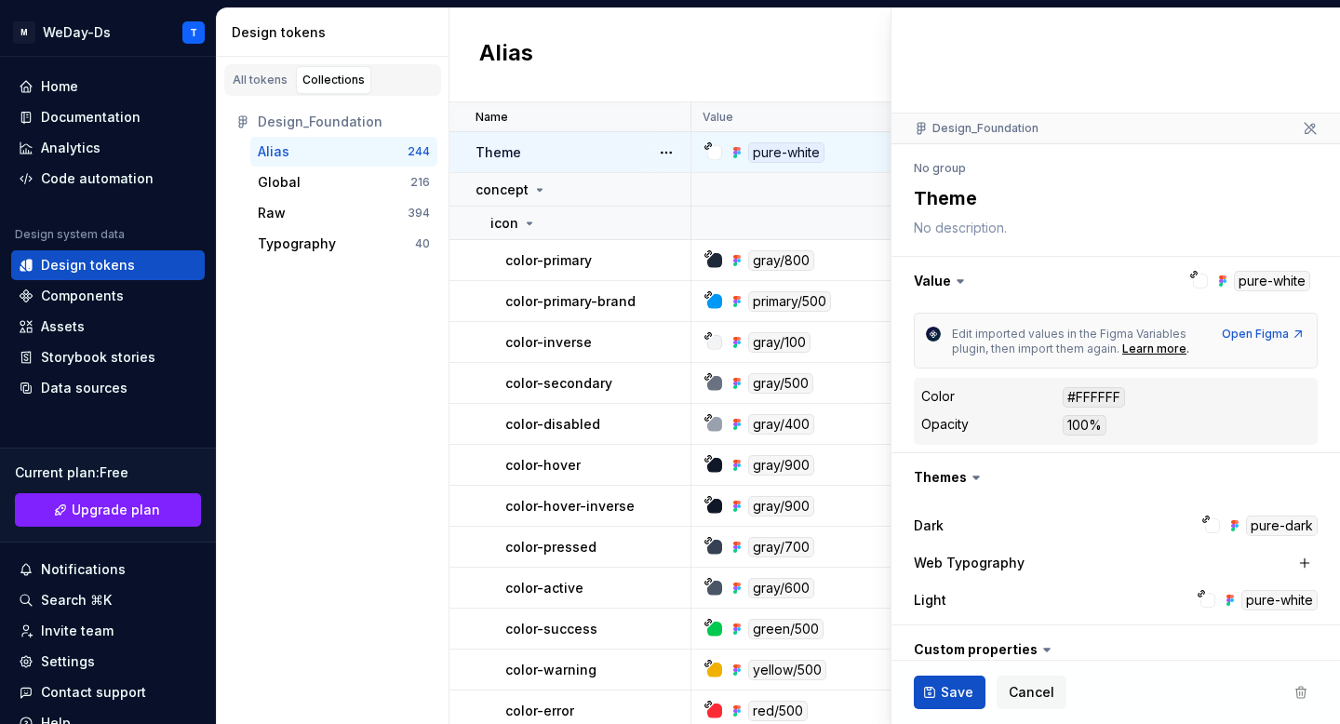
scroll to position [185, 0]
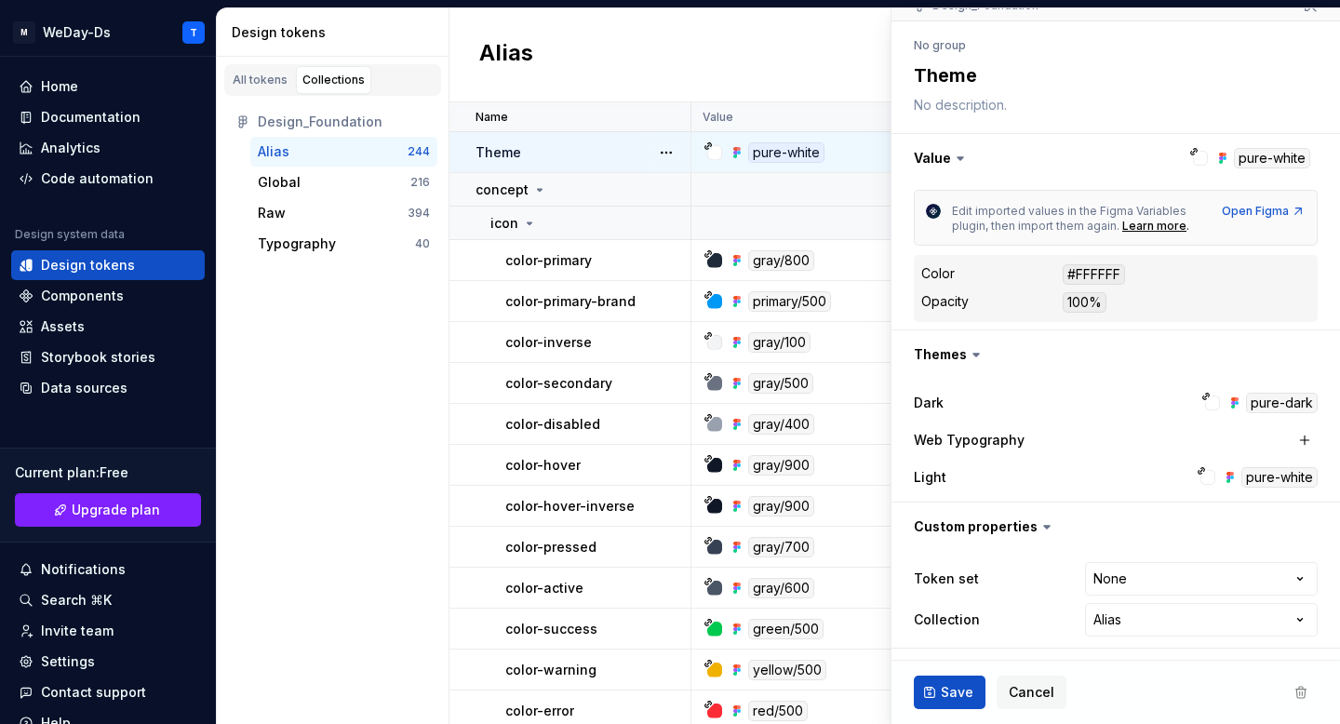
click at [1281, 398] on div "pure-dark" at bounding box center [1282, 403] width 72 height 20
click at [1205, 401] on div "pure-dark" at bounding box center [1259, 403] width 116 height 20
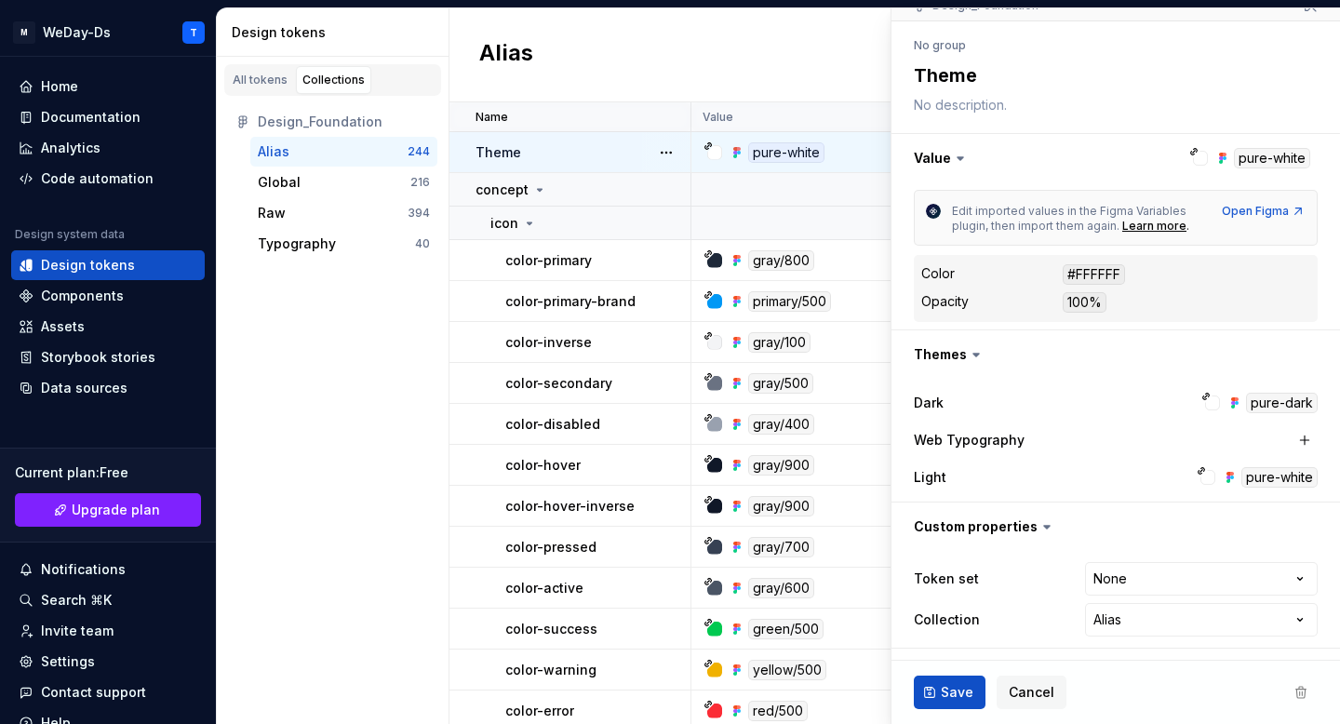
click at [1205, 401] on div "pure-dark" at bounding box center [1259, 403] width 116 height 20
click at [1274, 405] on div "pure-dark" at bounding box center [1282, 403] width 72 height 20
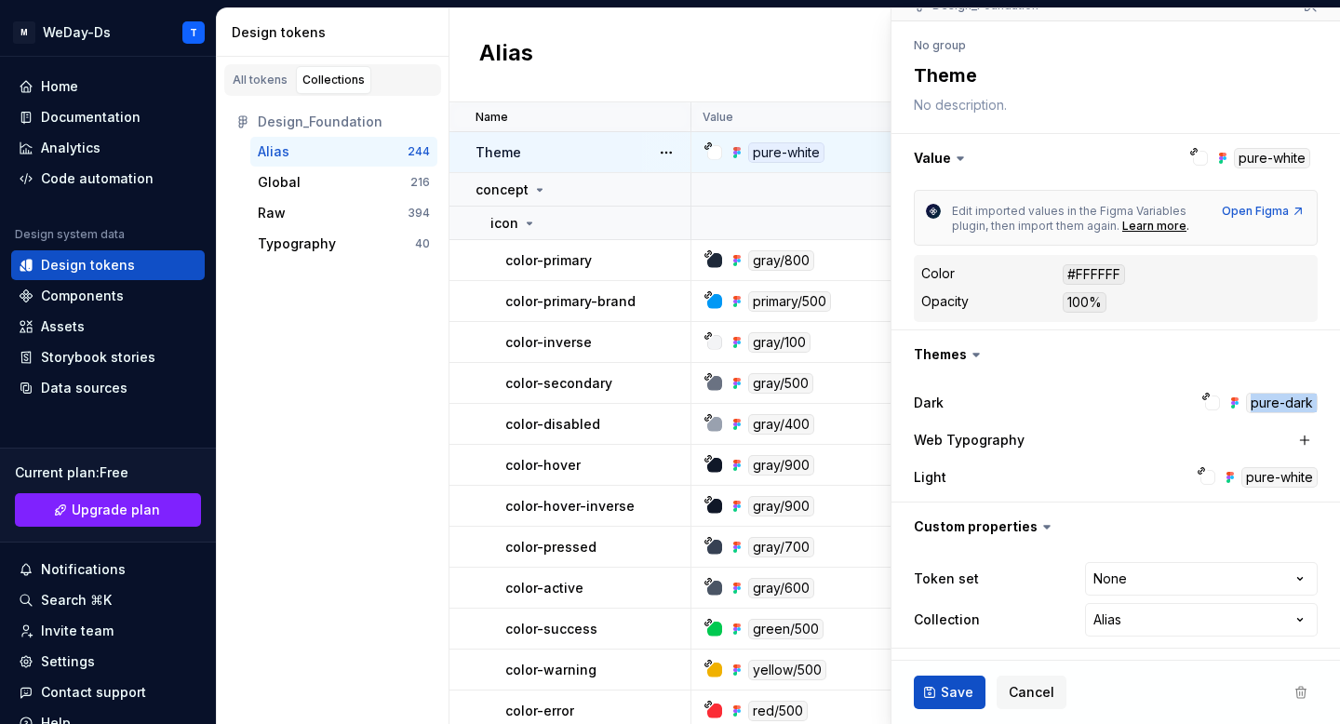
click at [1208, 415] on div "Dark pure-dark" at bounding box center [1116, 402] width 404 height 33
click at [1243, 409] on div "pure-dark" at bounding box center [1272, 403] width 90 height 20
click at [1256, 574] on html "M WeDay-Ds T Home Documentation Analytics Code automation Design system data De…" at bounding box center [670, 362] width 1340 height 724
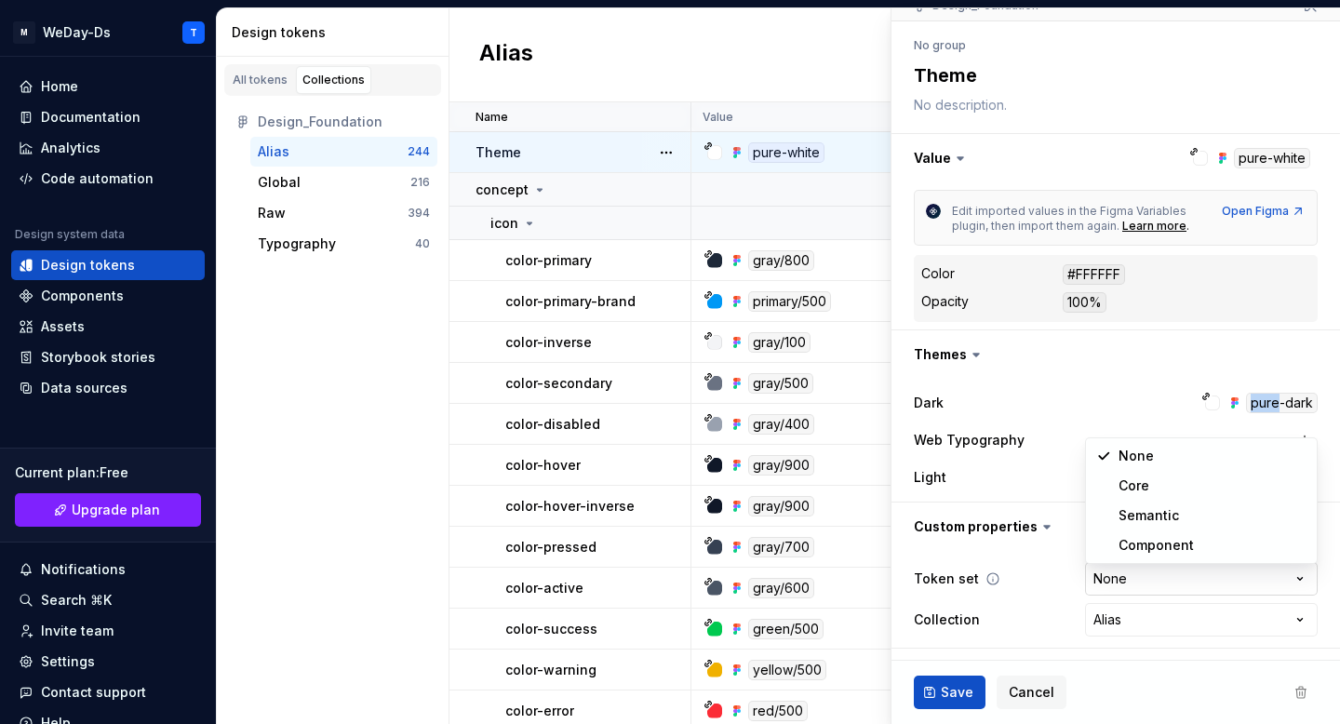
click at [1256, 574] on html "M WeDay-Ds T Home Documentation Analytics Code automation Design system data De…" at bounding box center [670, 362] width 1340 height 724
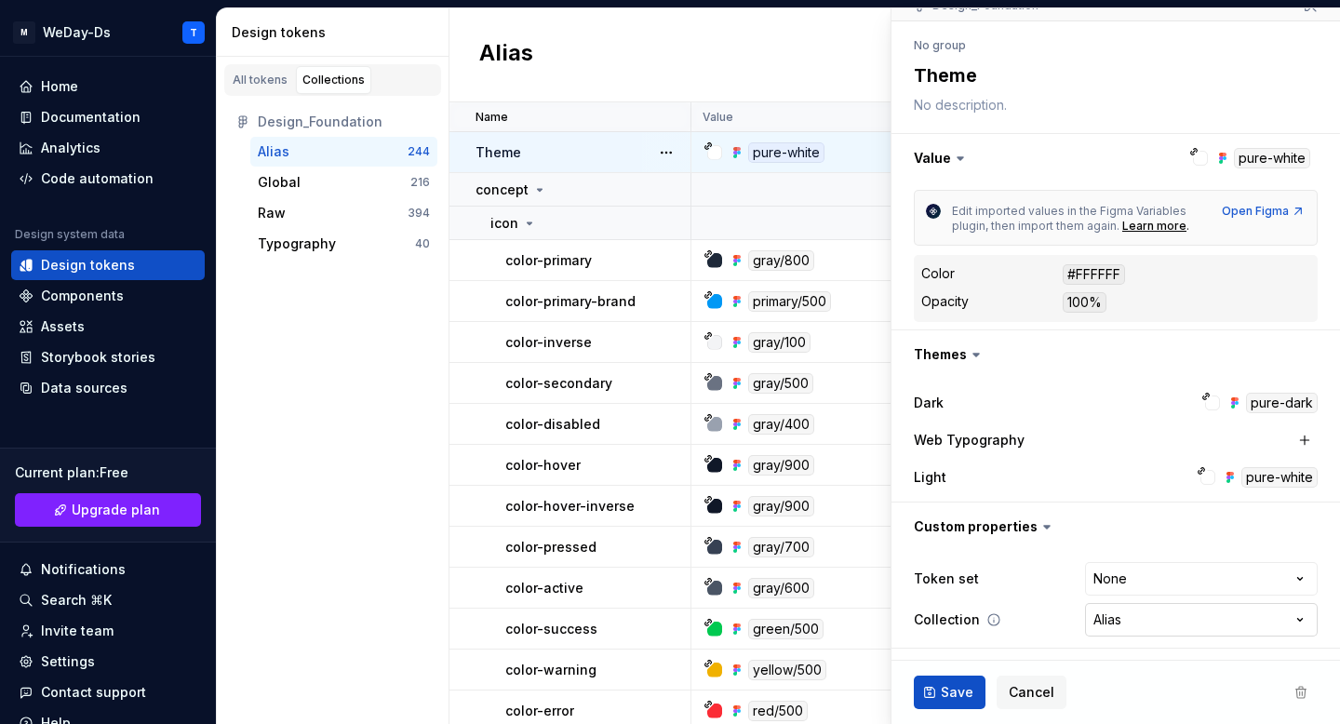
click at [1247, 621] on html "M WeDay-Ds T Home Documentation Analytics Code automation Design system data De…" at bounding box center [670, 362] width 1340 height 724
click at [1274, 407] on div "pure-dark" at bounding box center [1282, 403] width 72 height 20
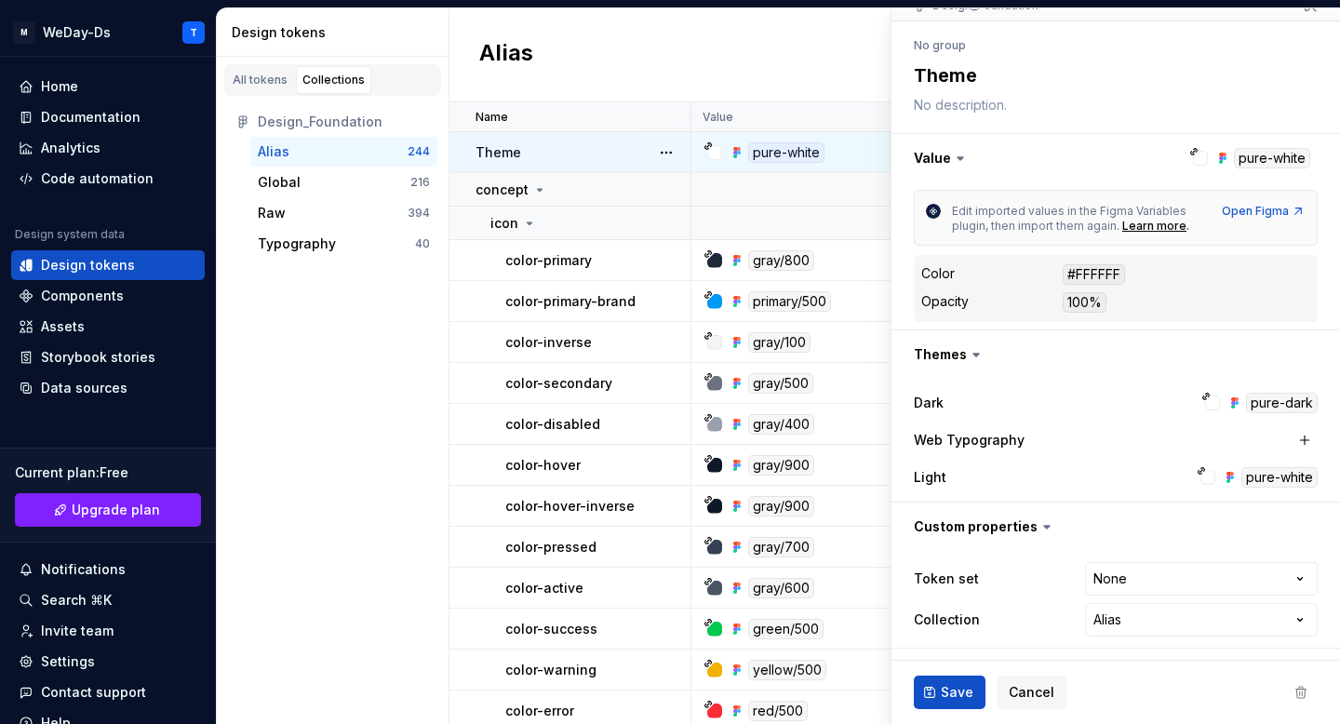
click at [1274, 407] on div "pure-dark" at bounding box center [1282, 403] width 72 height 20
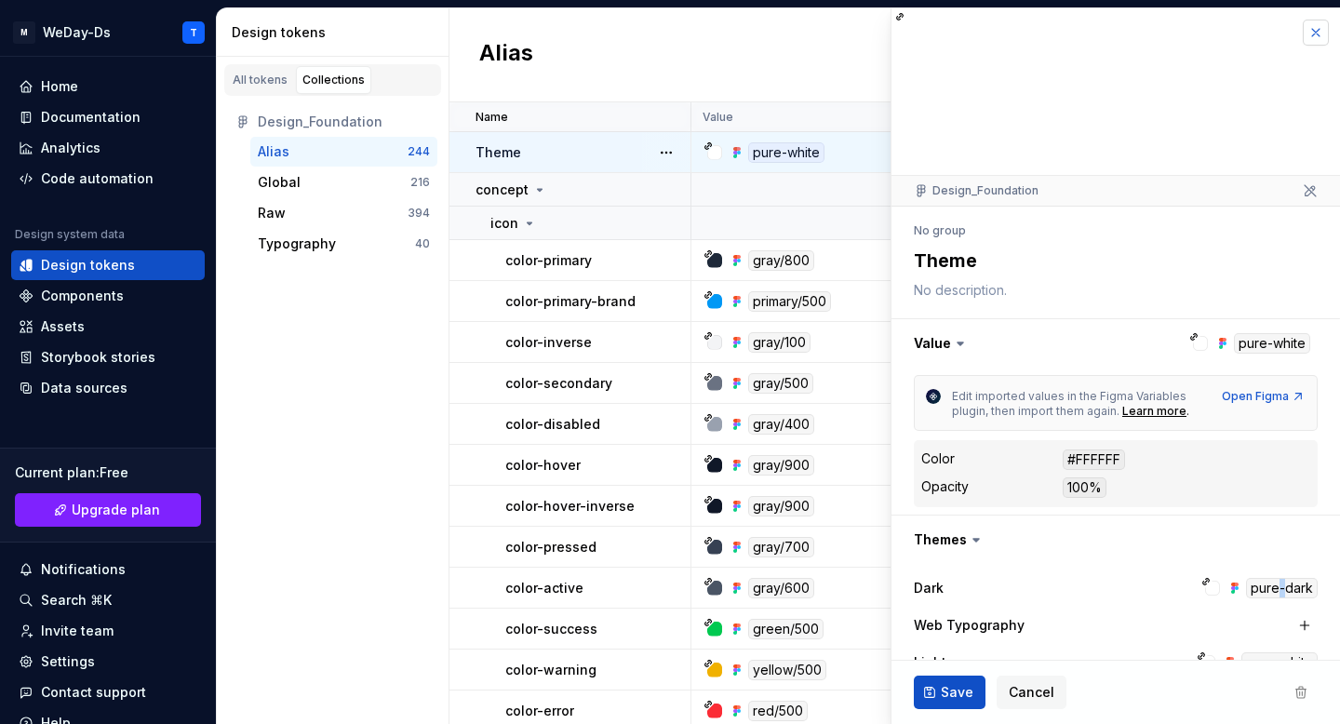
click at [1316, 32] on button "button" at bounding box center [1315, 33] width 26 height 26
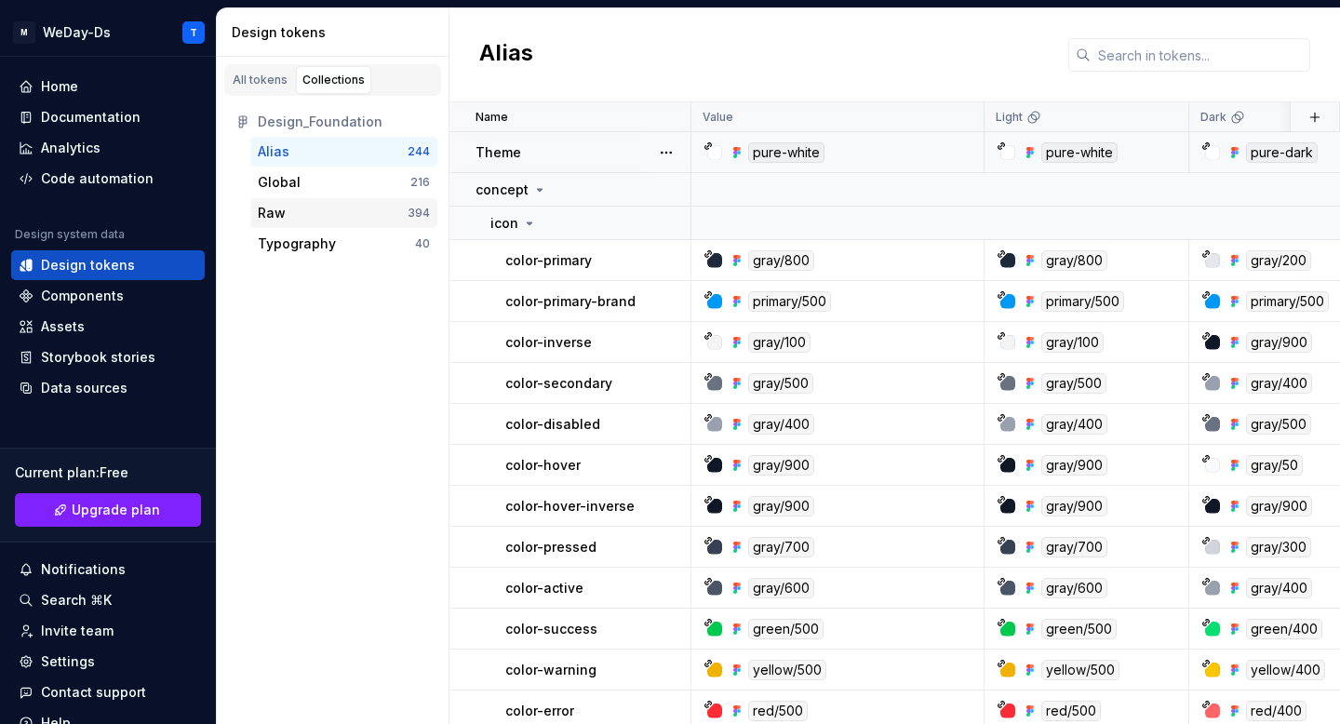
click at [330, 205] on div "Raw" at bounding box center [333, 213] width 150 height 19
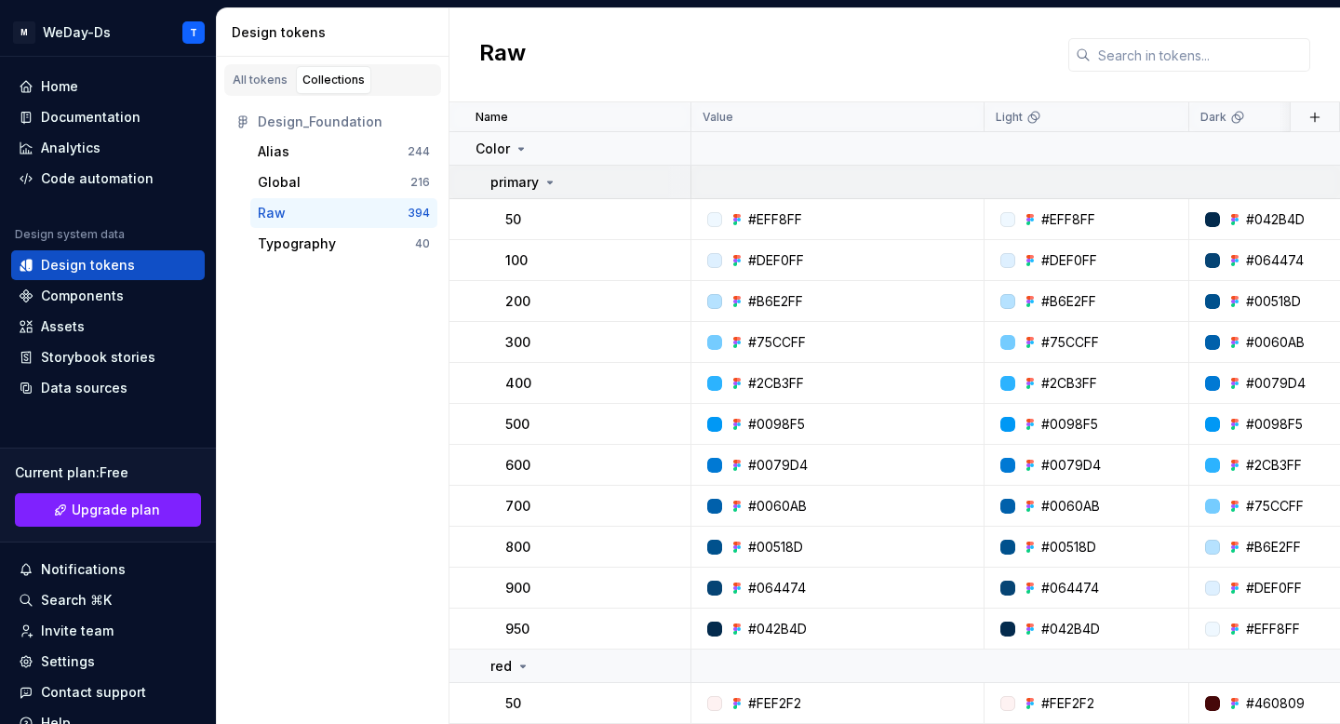
click at [543, 175] on icon at bounding box center [549, 182] width 15 height 15
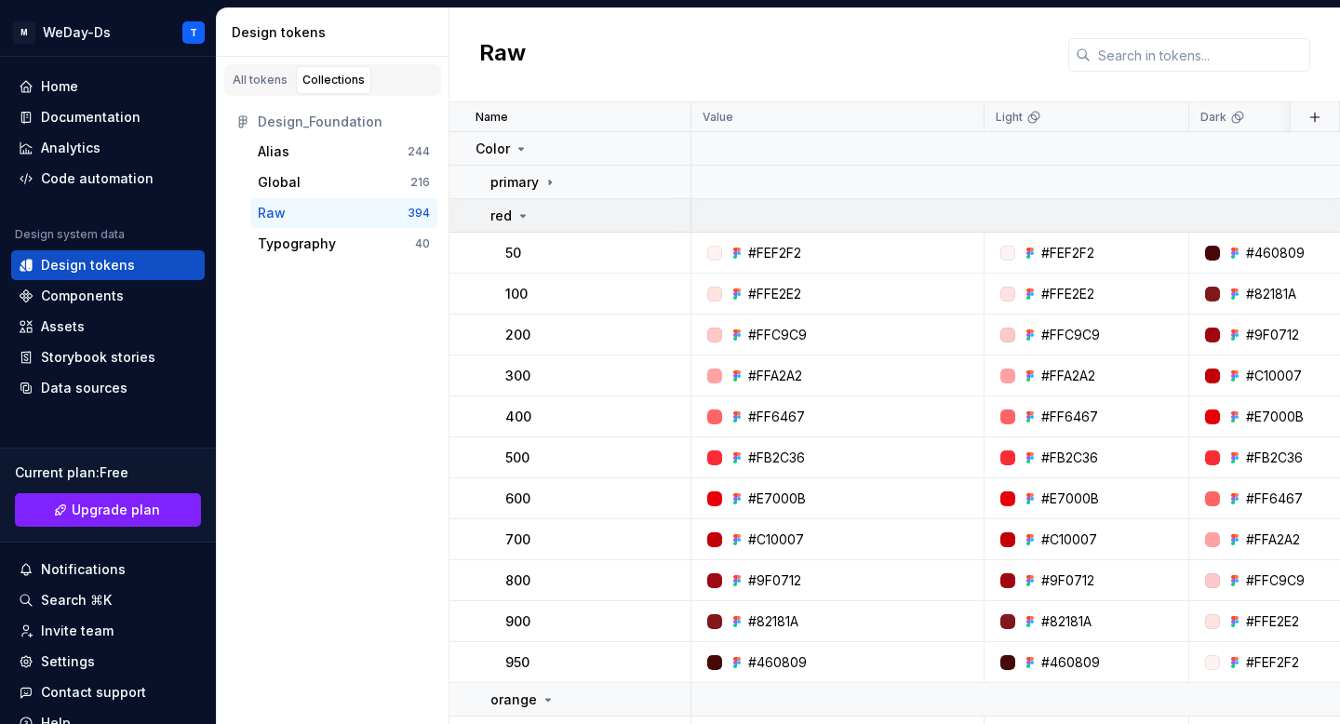
click at [525, 210] on icon at bounding box center [522, 215] width 15 height 15
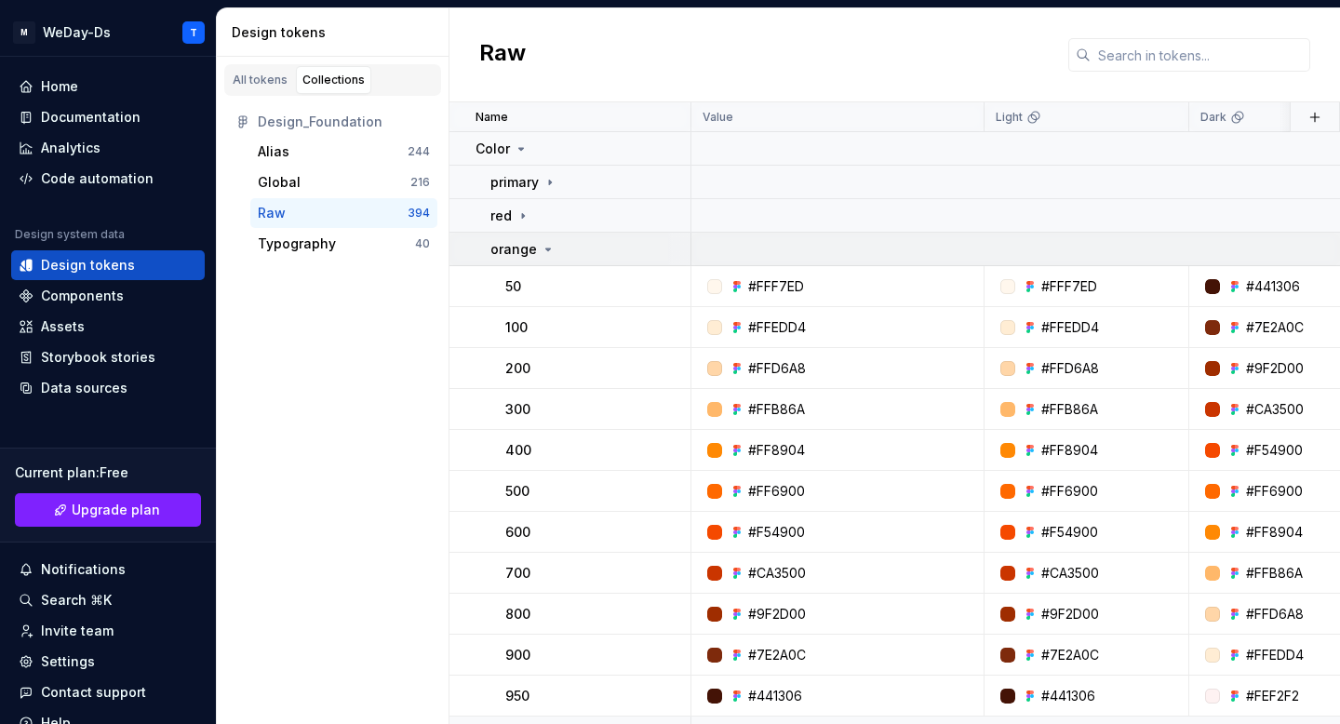
click at [524, 246] on p "orange" at bounding box center [513, 249] width 47 height 19
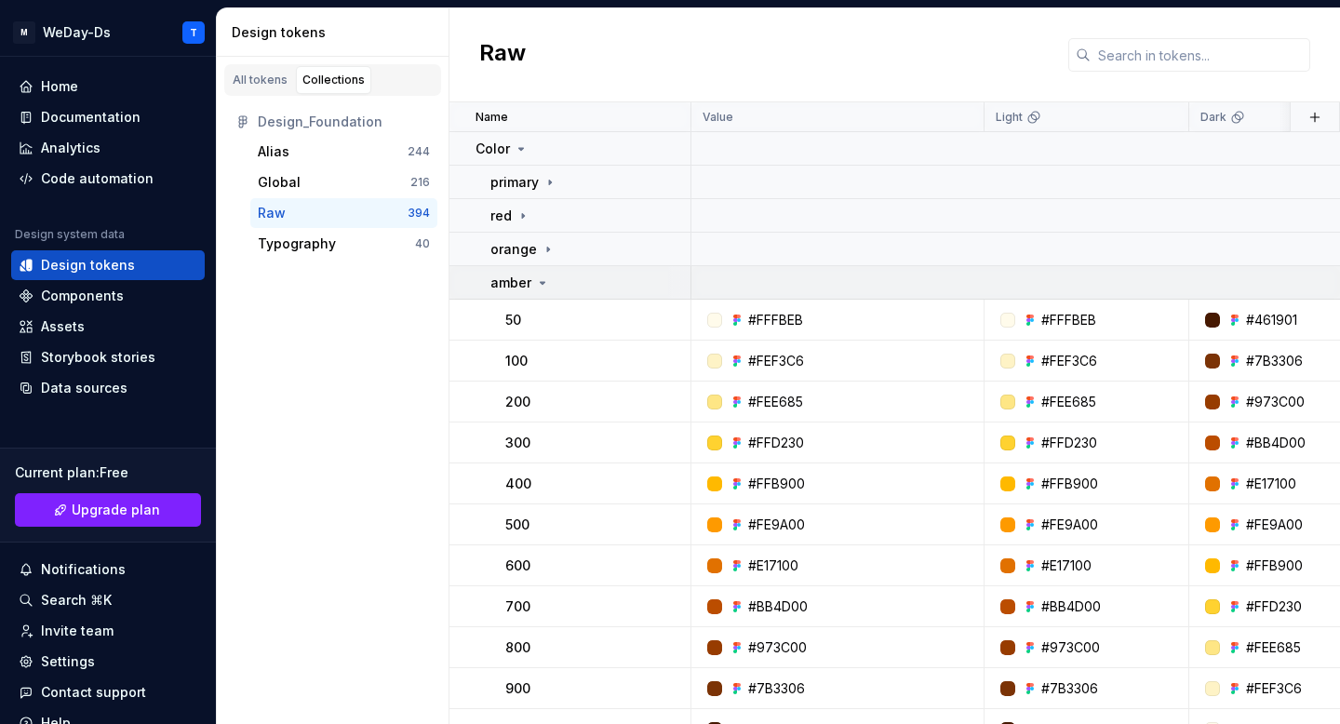
click at [527, 277] on p "amber" at bounding box center [510, 282] width 41 height 19
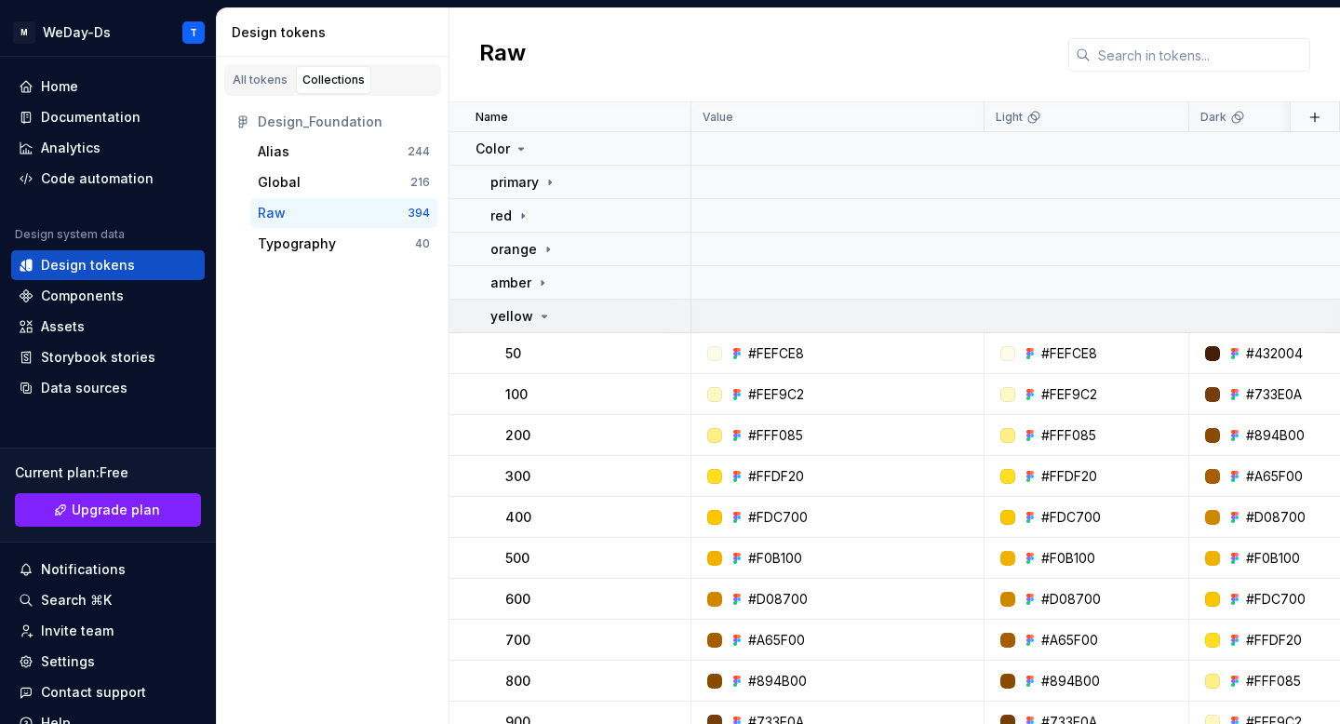
click at [532, 303] on td "yellow" at bounding box center [570, 316] width 242 height 33
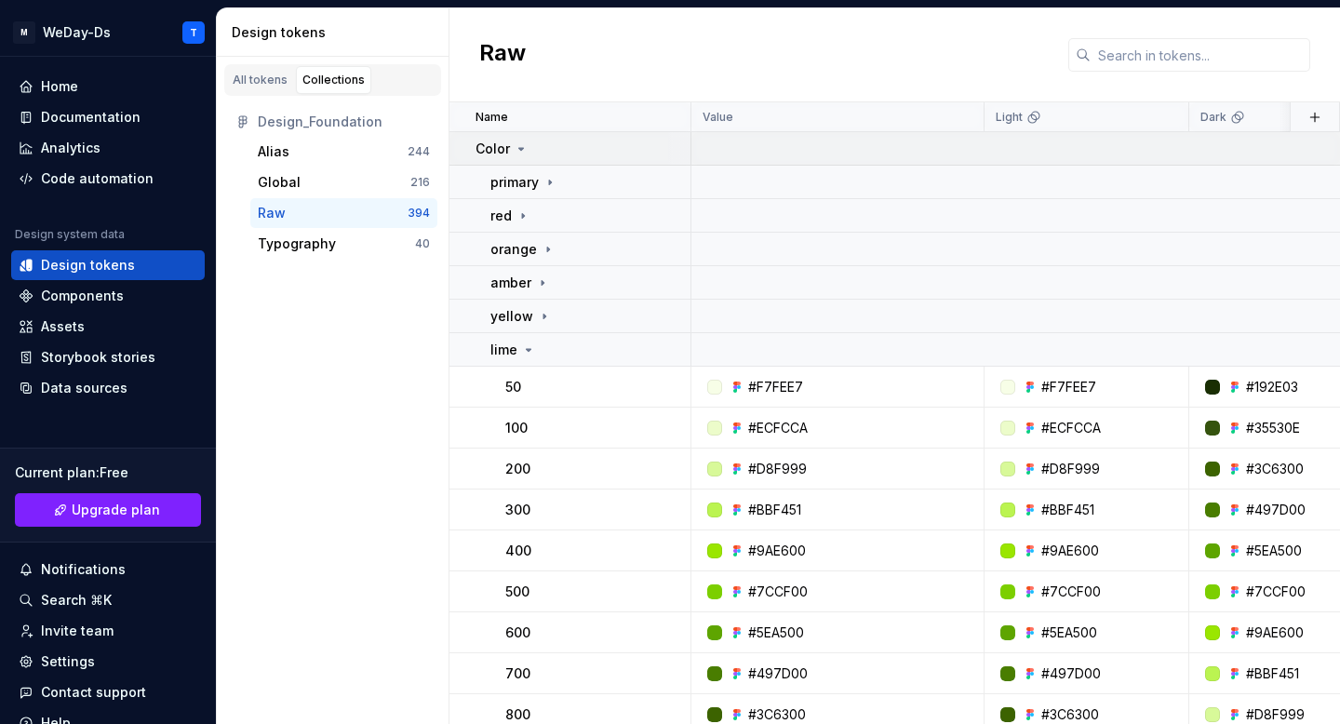
click at [522, 150] on icon at bounding box center [520, 148] width 15 height 15
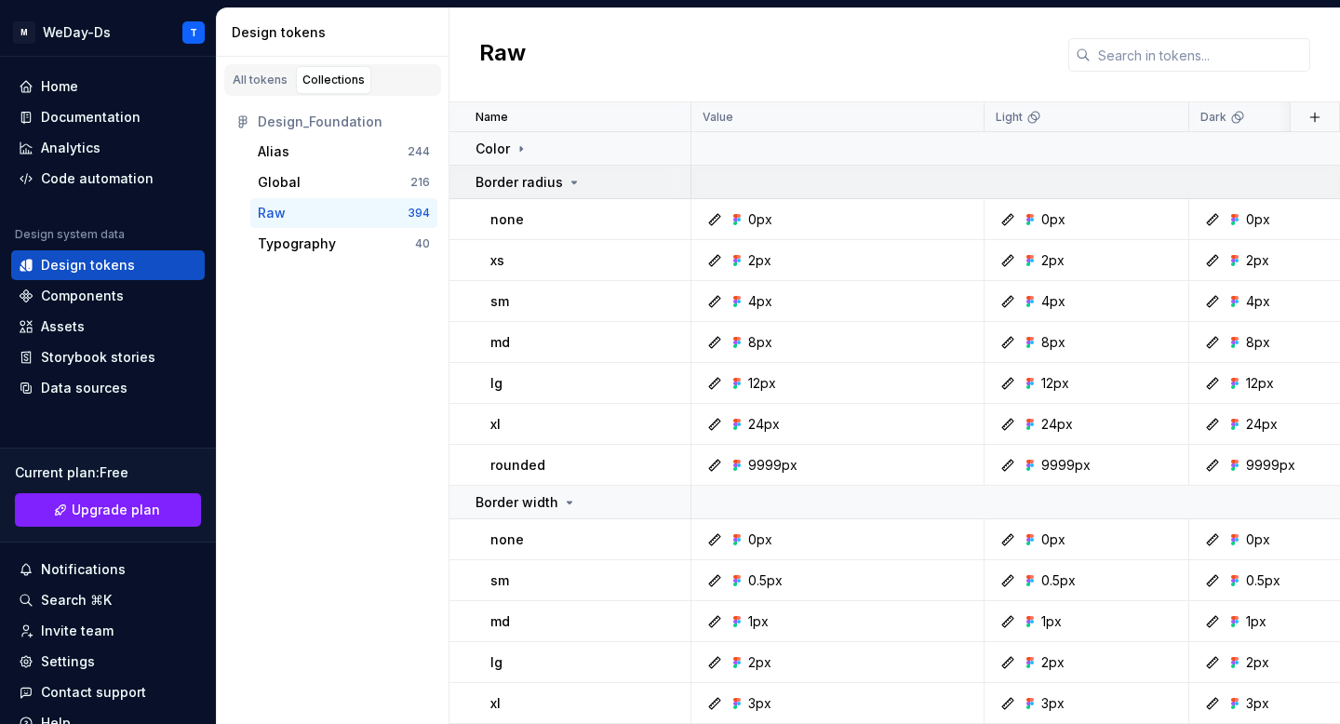
click at [558, 181] on p "Border radius" at bounding box center [518, 182] width 87 height 19
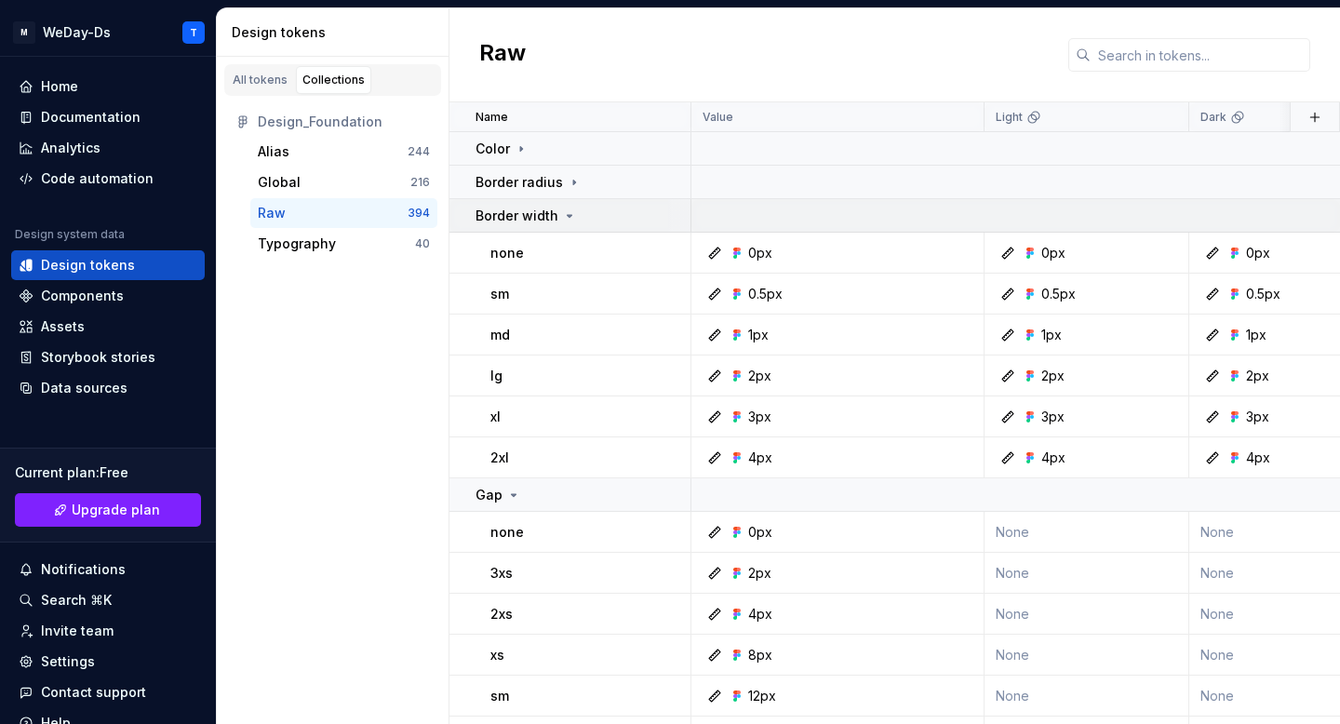
click at [553, 212] on p "Border width" at bounding box center [516, 216] width 83 height 19
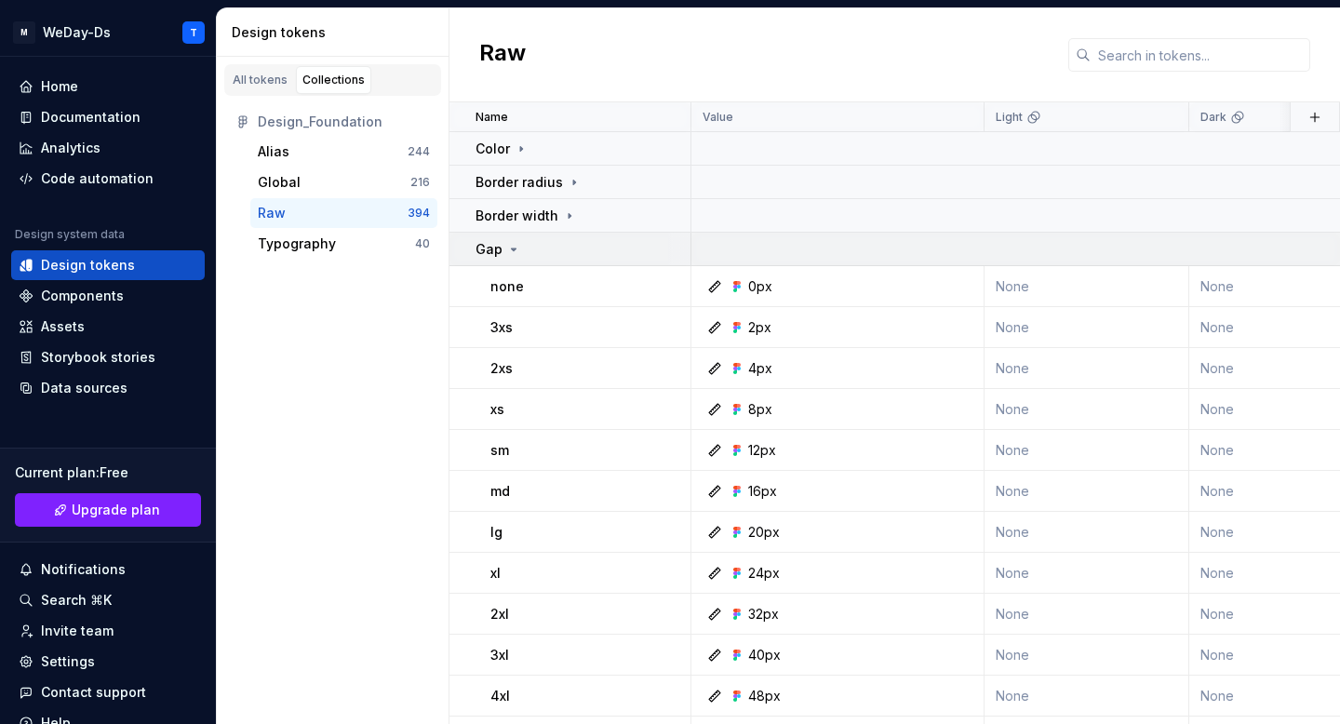
click at [514, 247] on icon at bounding box center [513, 249] width 15 height 15
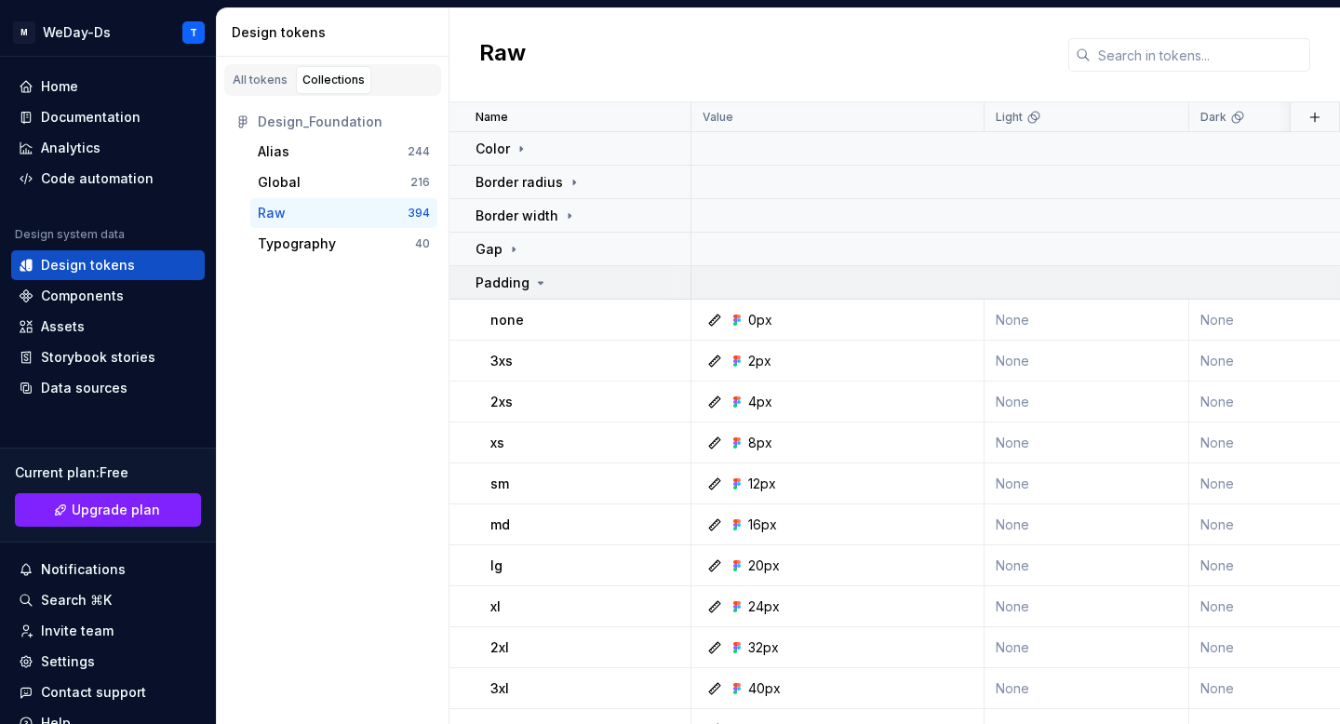
click at [515, 274] on p "Padding" at bounding box center [502, 282] width 54 height 19
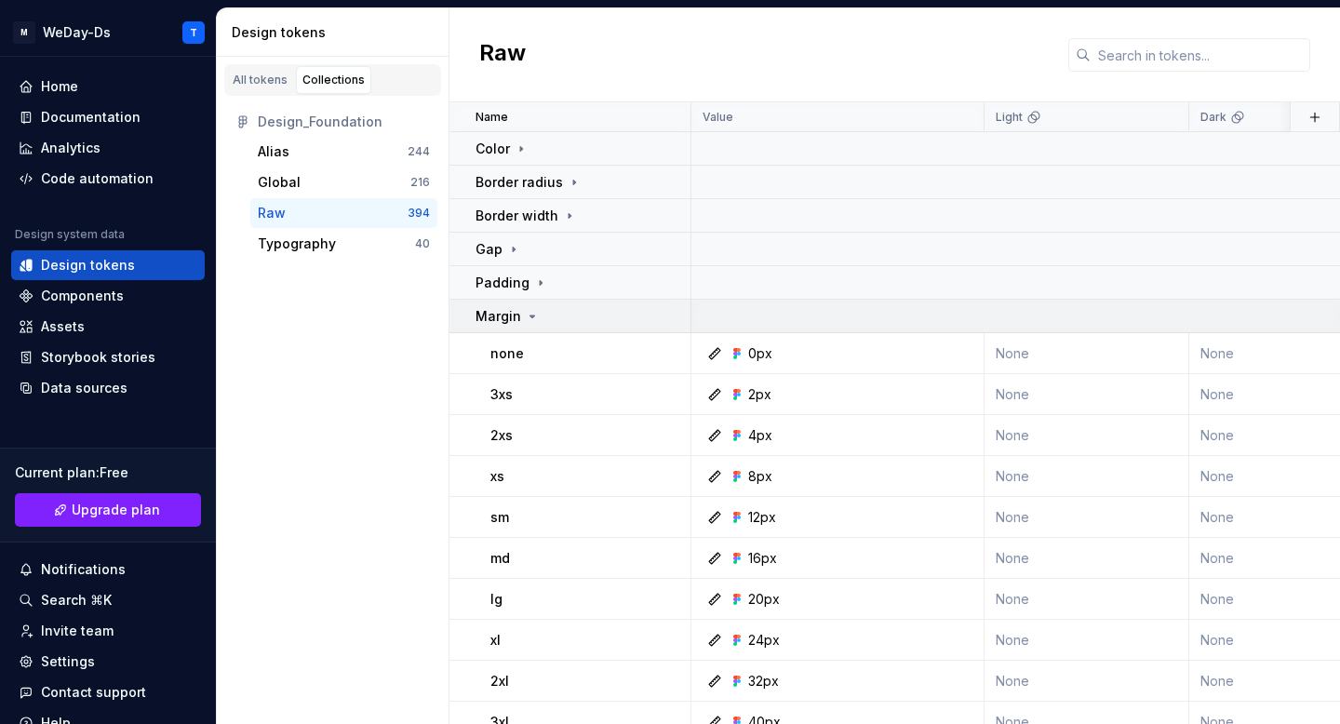
click at [517, 313] on p "Margin" at bounding box center [498, 316] width 46 height 19
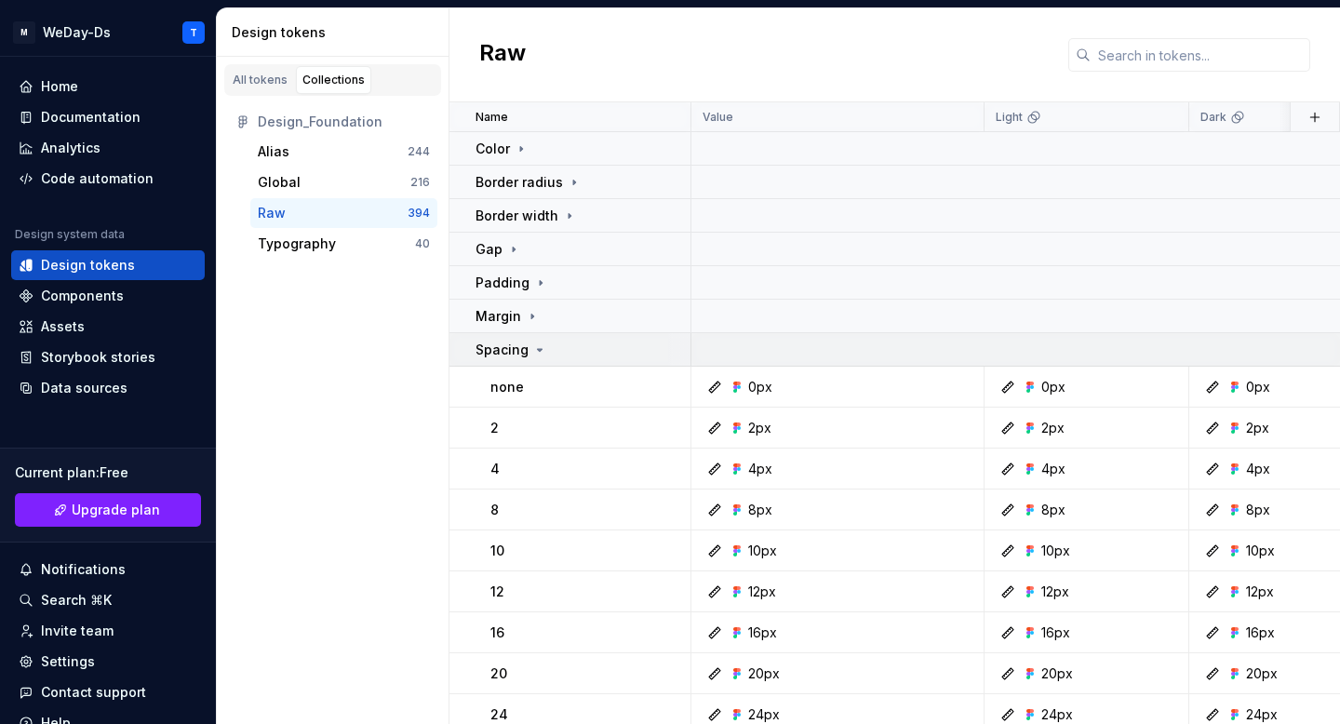
click at [520, 340] on p "Spacing" at bounding box center [501, 349] width 53 height 19
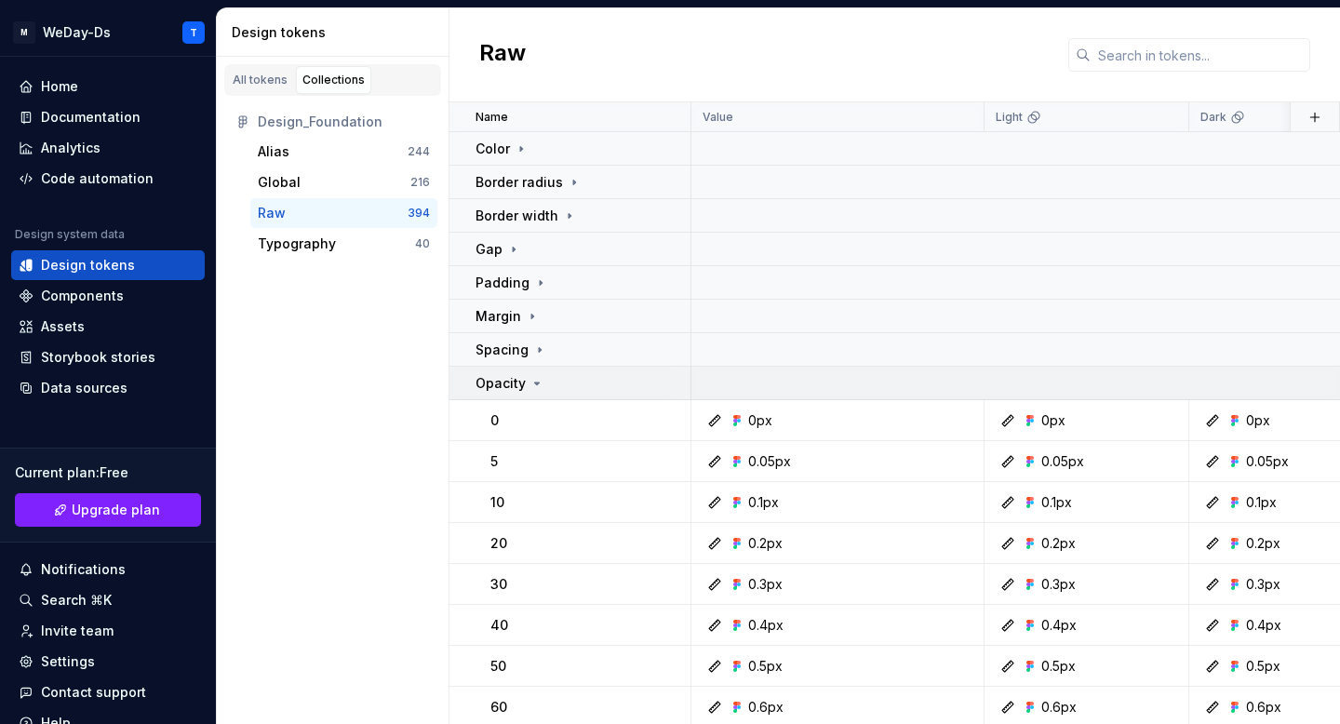
click at [521, 381] on p "Opacity" at bounding box center [500, 383] width 50 height 19
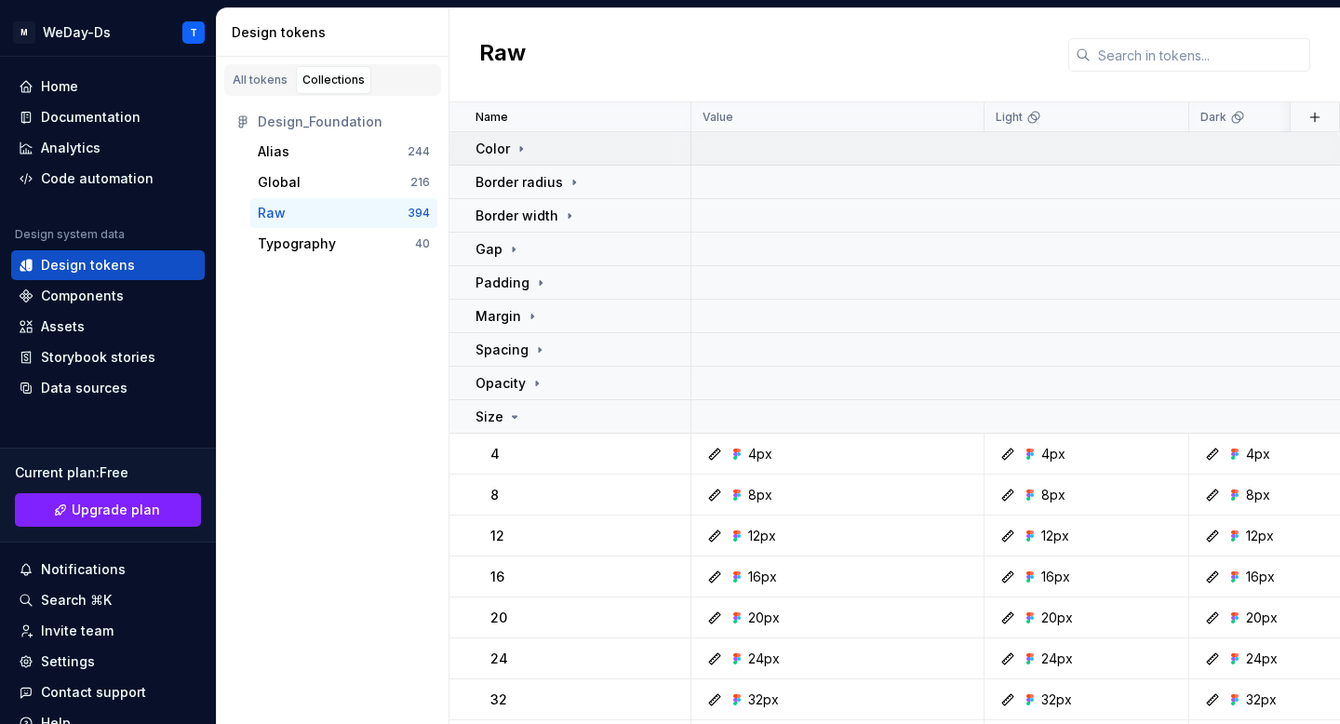
click at [518, 151] on icon at bounding box center [520, 148] width 15 height 15
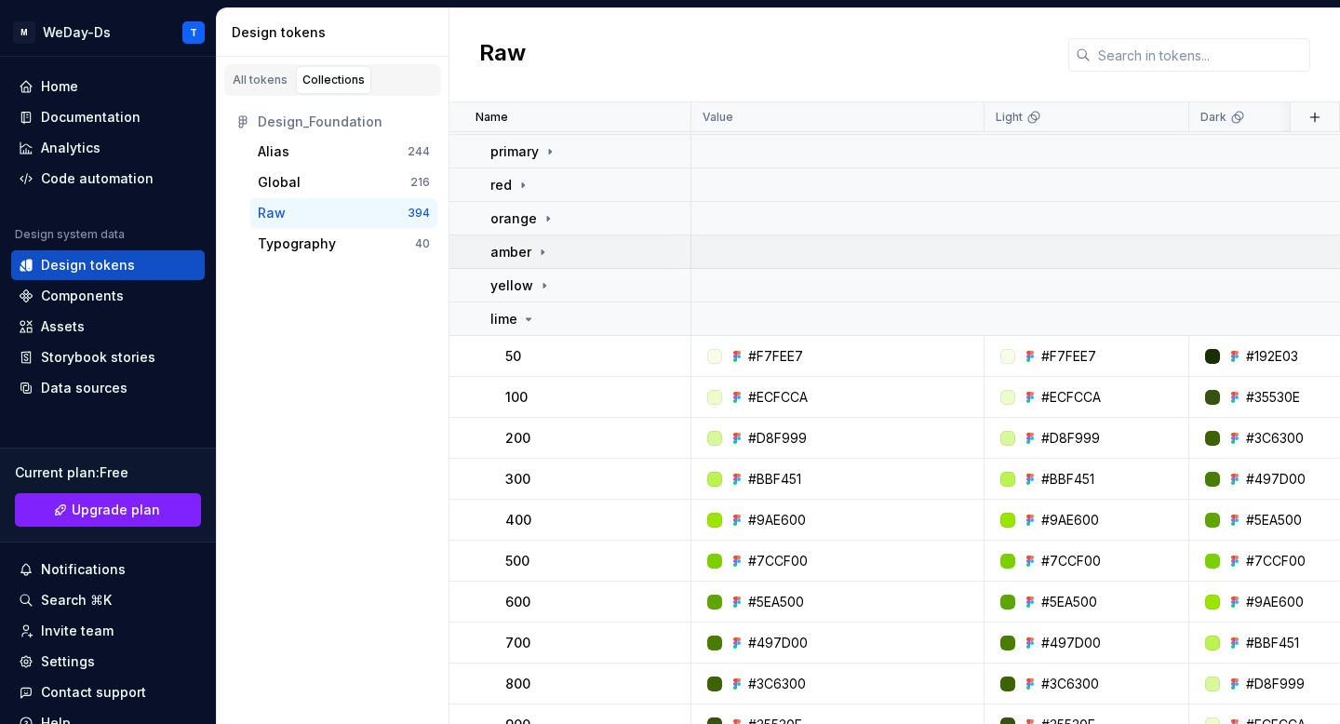
scroll to position [33, 0]
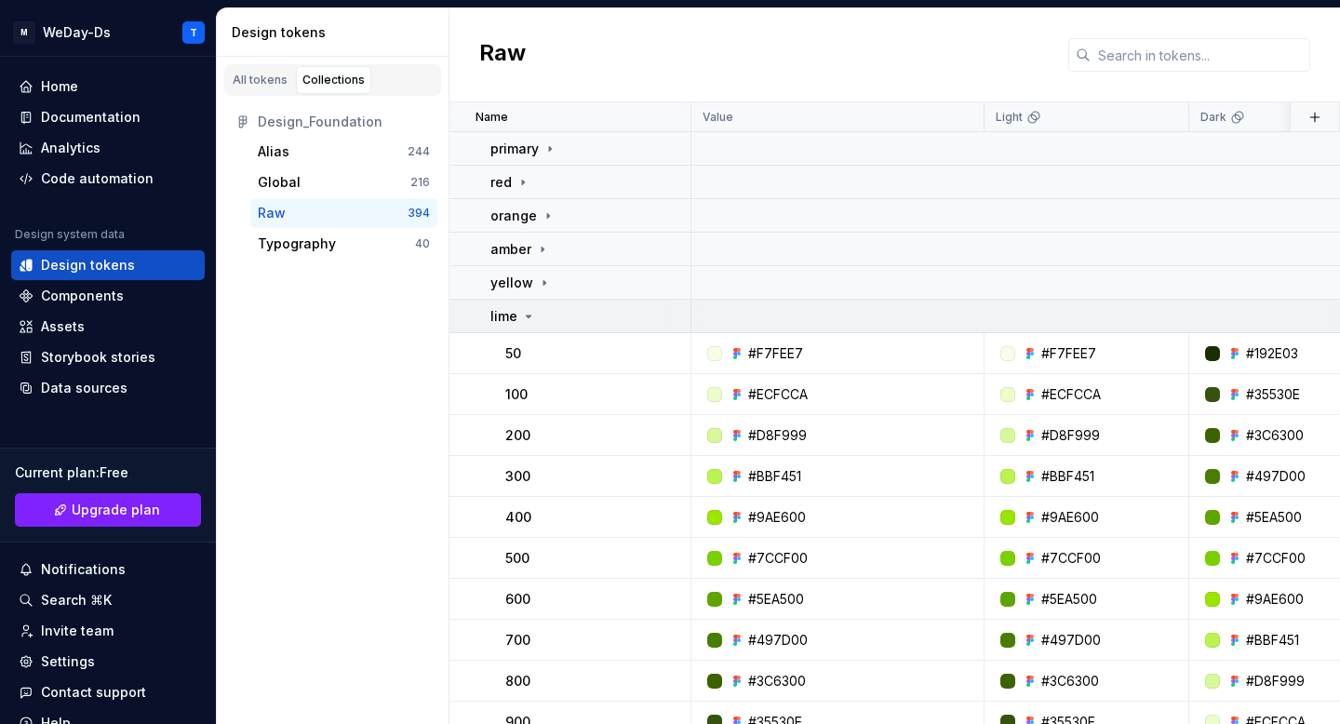
click at [521, 314] on icon at bounding box center [528, 316] width 15 height 15
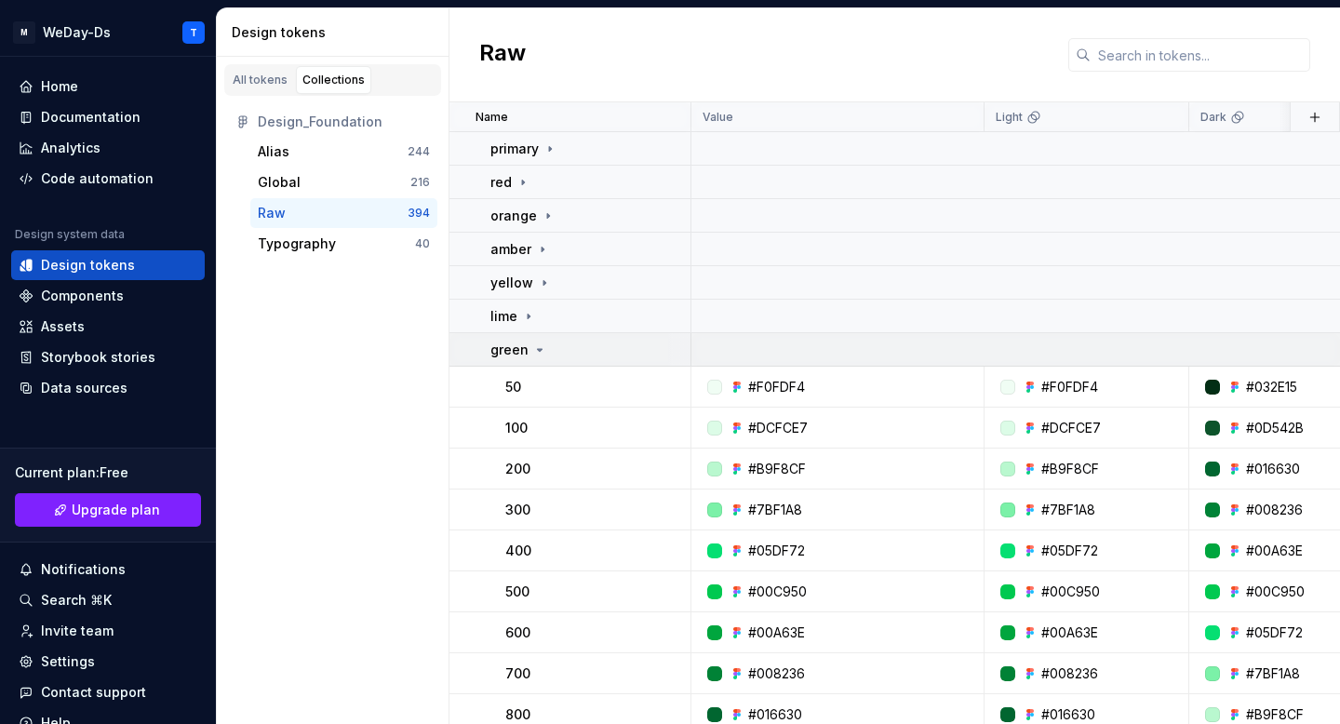
click at [521, 341] on p "green" at bounding box center [509, 349] width 38 height 19
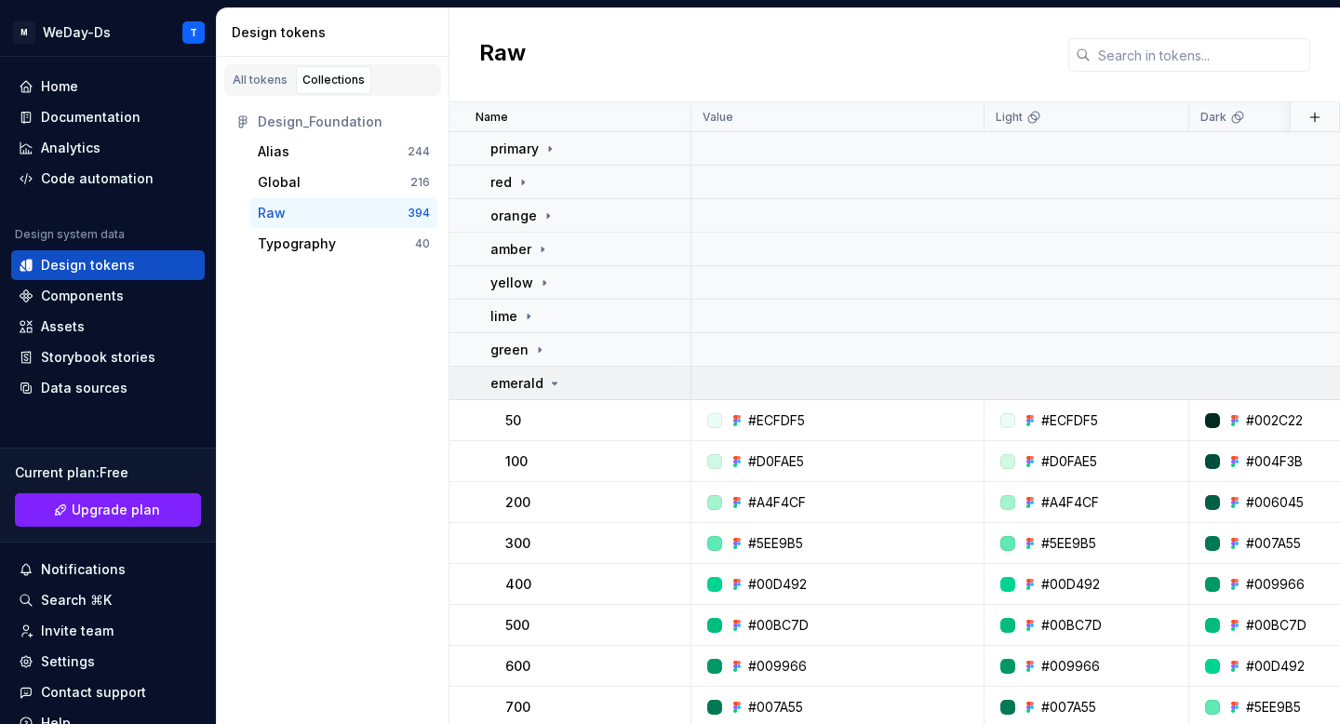
click at [524, 372] on td "emerald" at bounding box center [570, 383] width 242 height 33
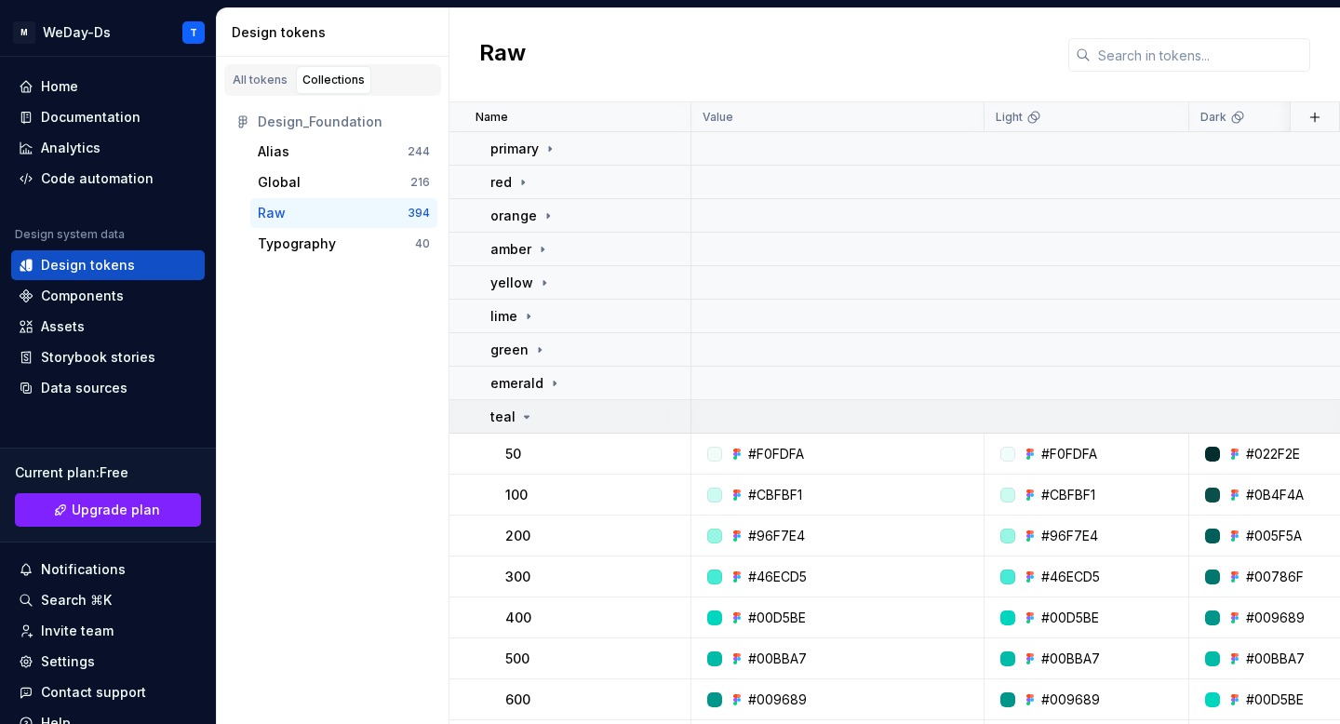
click at [528, 413] on icon at bounding box center [526, 416] width 15 height 15
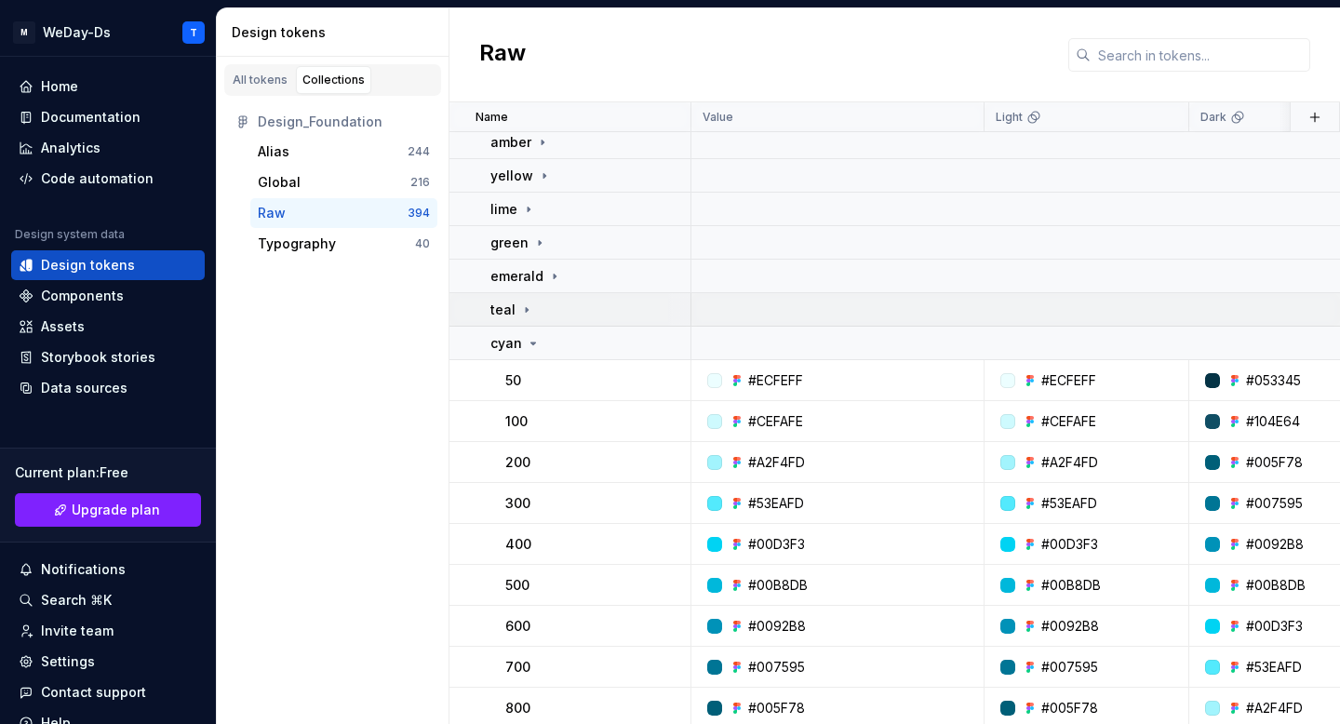
scroll to position [142, 0]
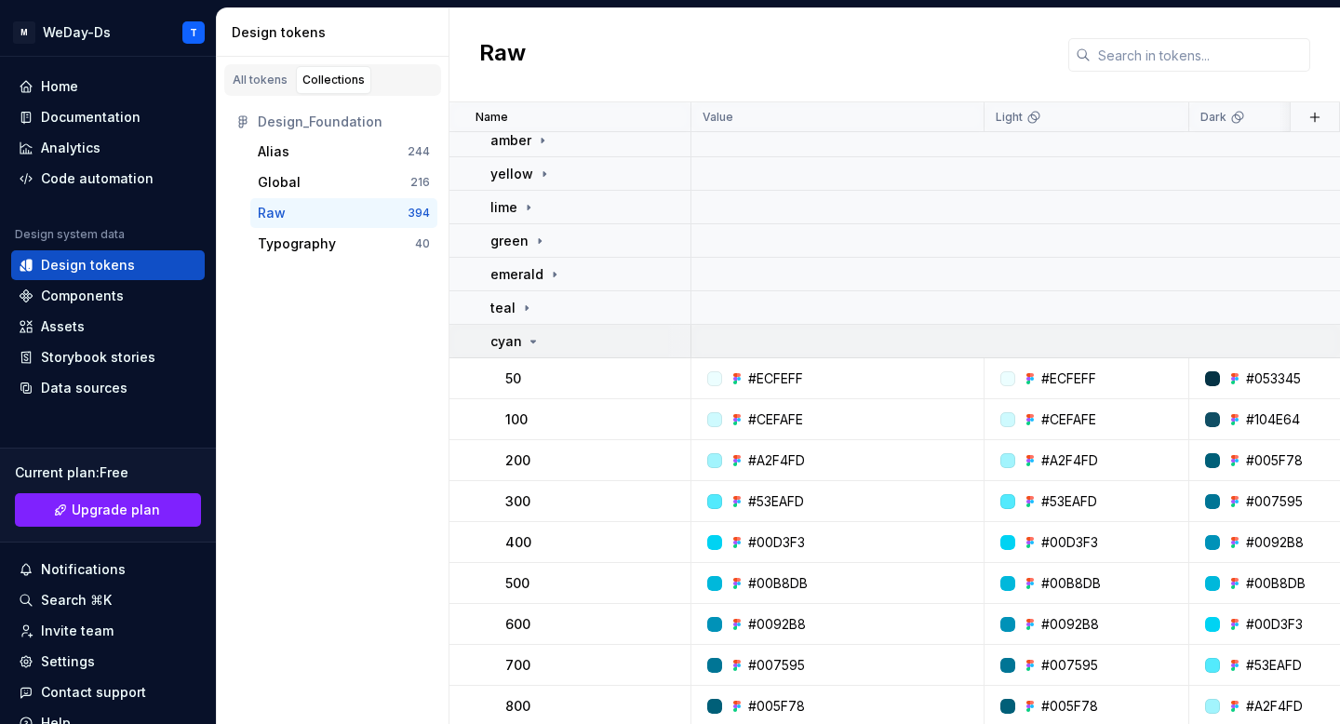
click at [526, 340] on icon at bounding box center [533, 341] width 15 height 15
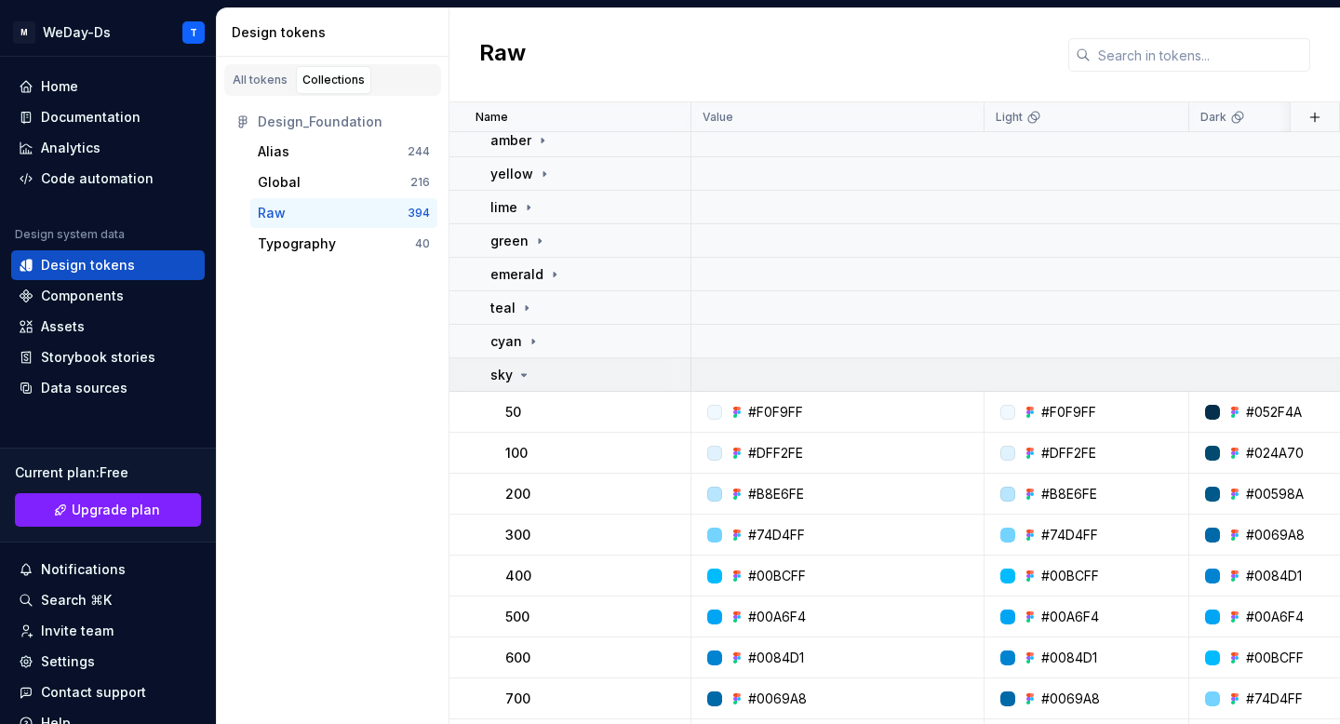
click at [524, 374] on icon at bounding box center [524, 375] width 5 height 2
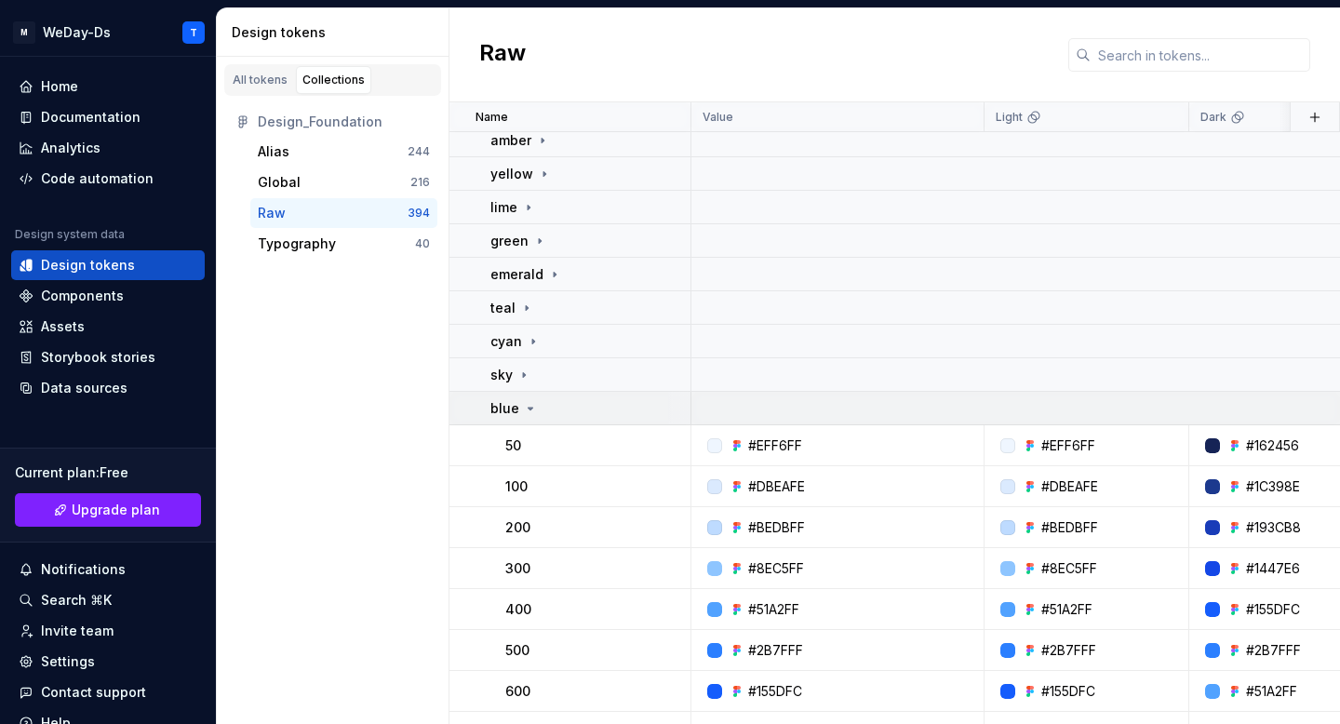
click at [526, 399] on div "blue" at bounding box center [513, 408] width 47 height 19
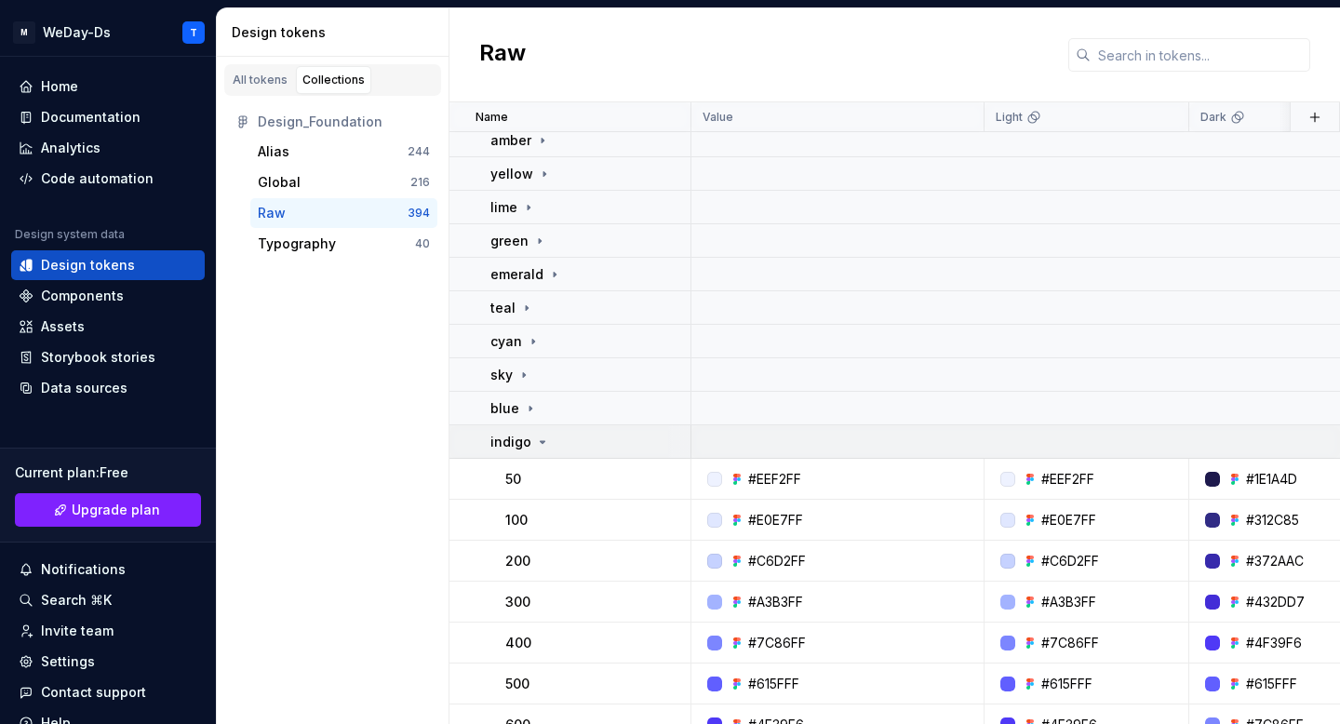
click at [526, 436] on p "indigo" at bounding box center [510, 442] width 41 height 19
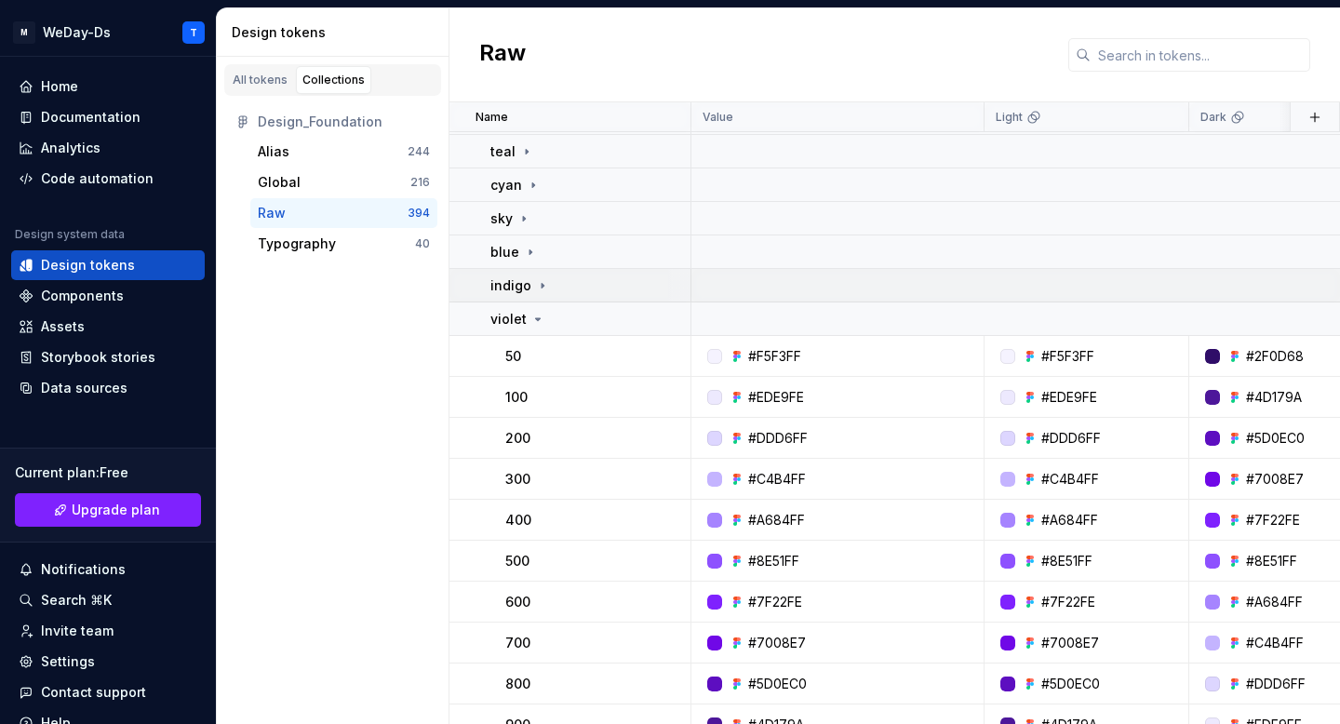
scroll to position [300, 0]
click at [527, 320] on div "violet" at bounding box center [517, 318] width 55 height 19
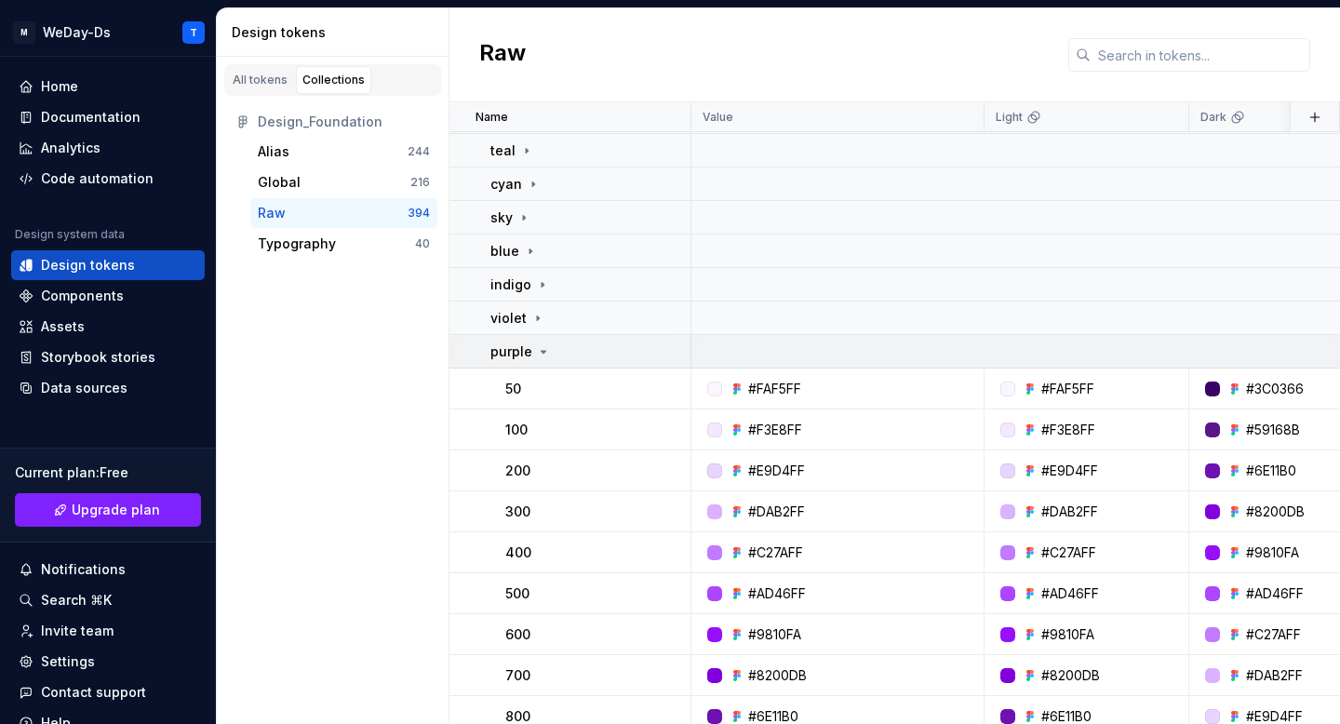
click at [529, 342] on p "purple" at bounding box center [511, 351] width 42 height 19
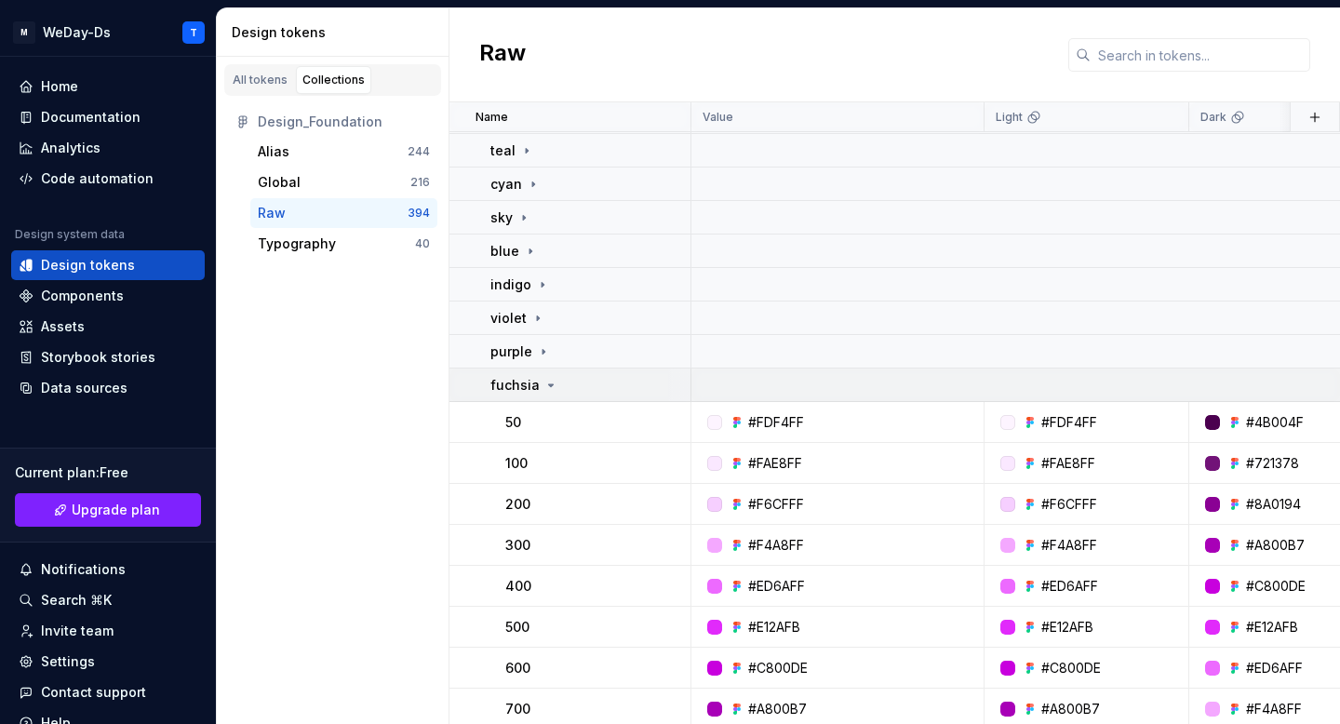
click at [531, 376] on p "fuchsia" at bounding box center [514, 385] width 49 height 19
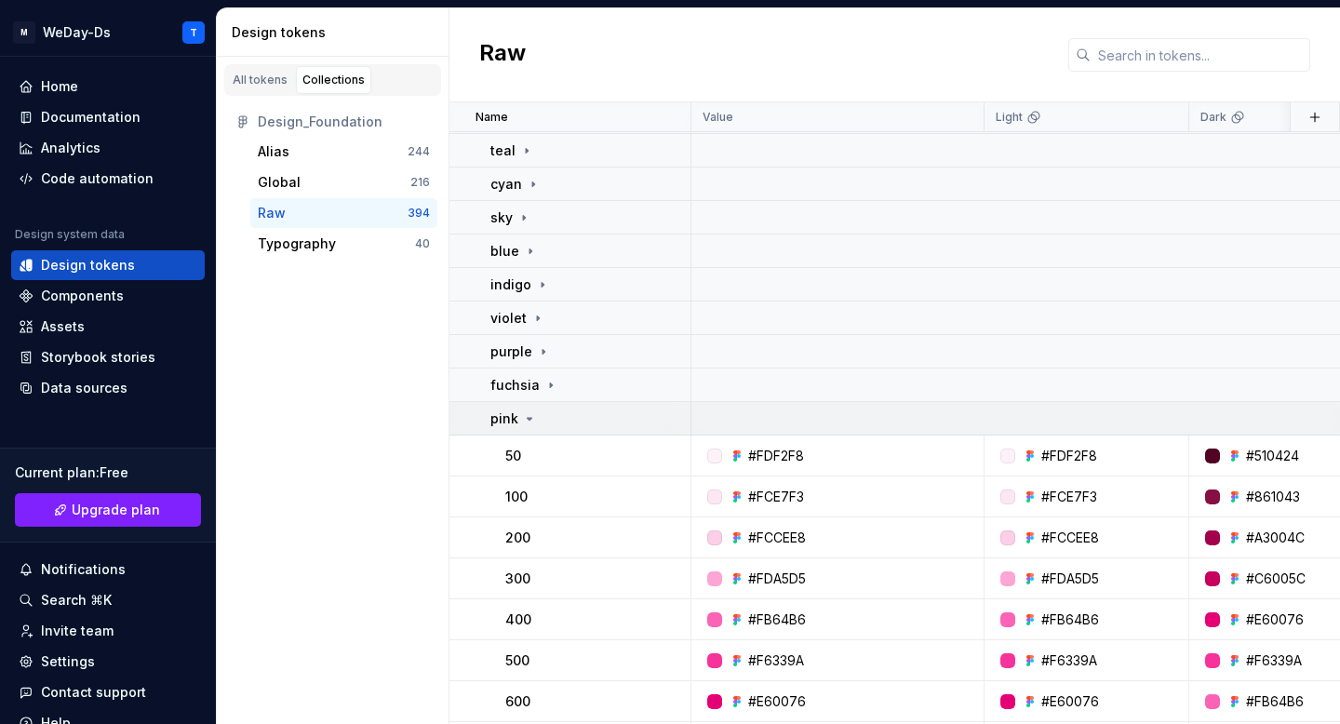
click at [535, 421] on icon at bounding box center [529, 418] width 15 height 15
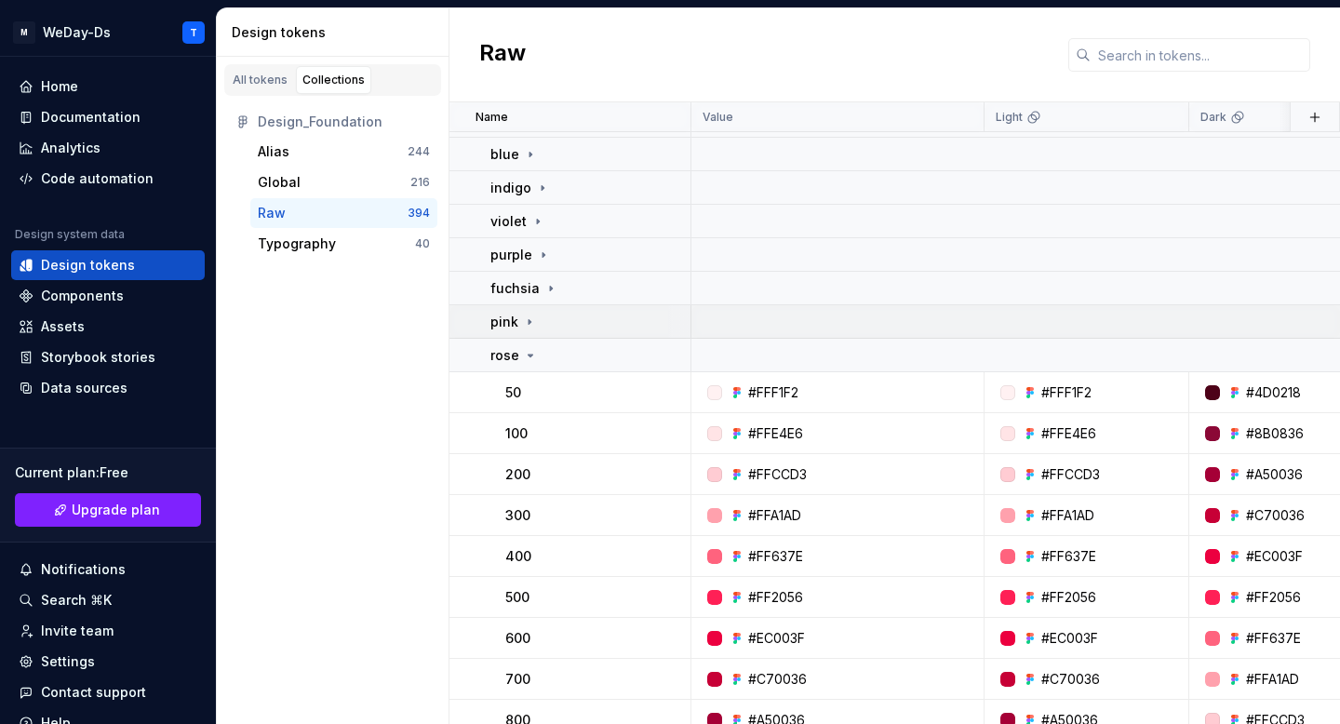
scroll to position [409, 0]
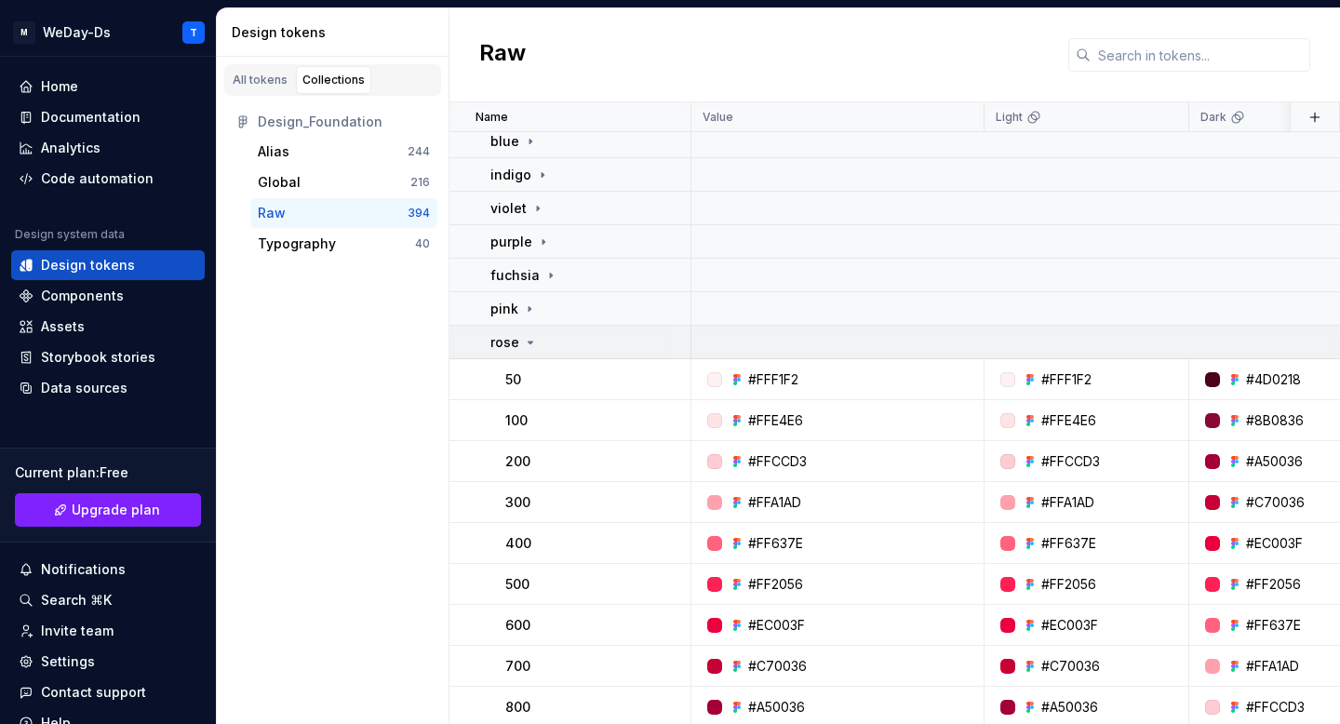
click at [527, 353] on td "rose" at bounding box center [570, 342] width 242 height 33
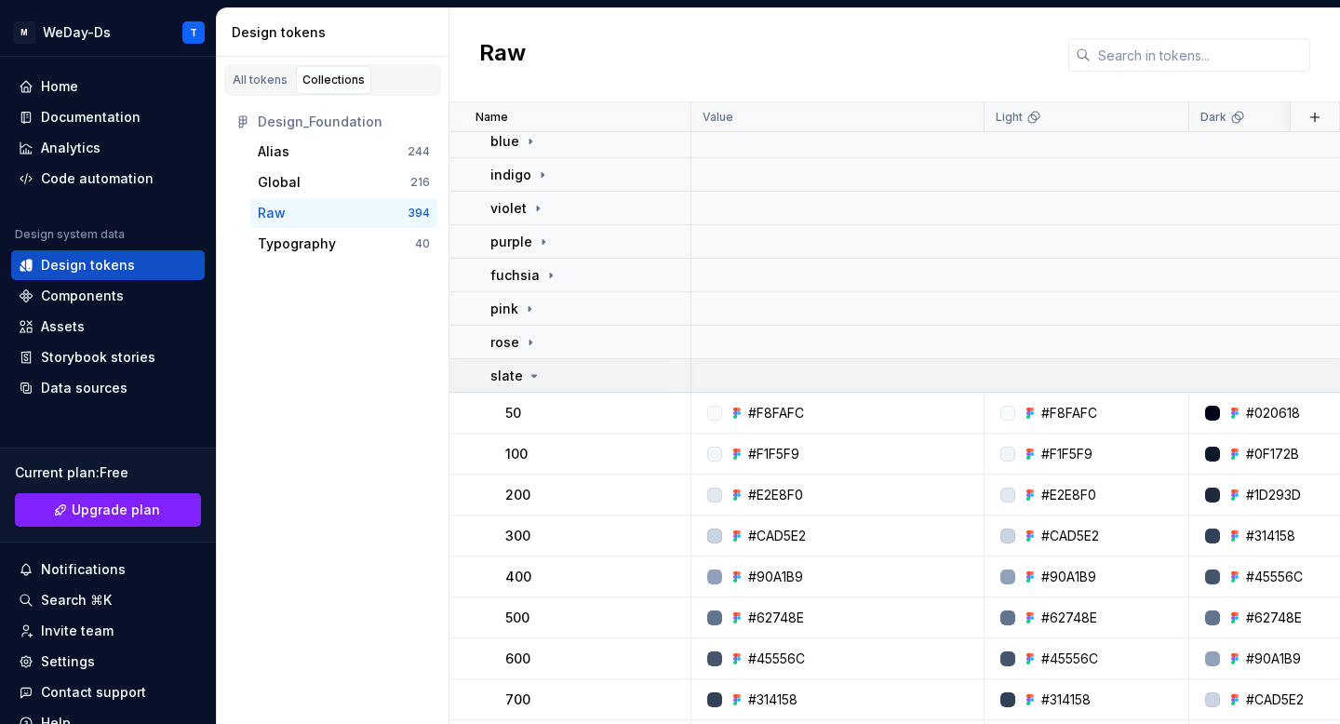
click at [527, 379] on icon at bounding box center [534, 375] width 15 height 15
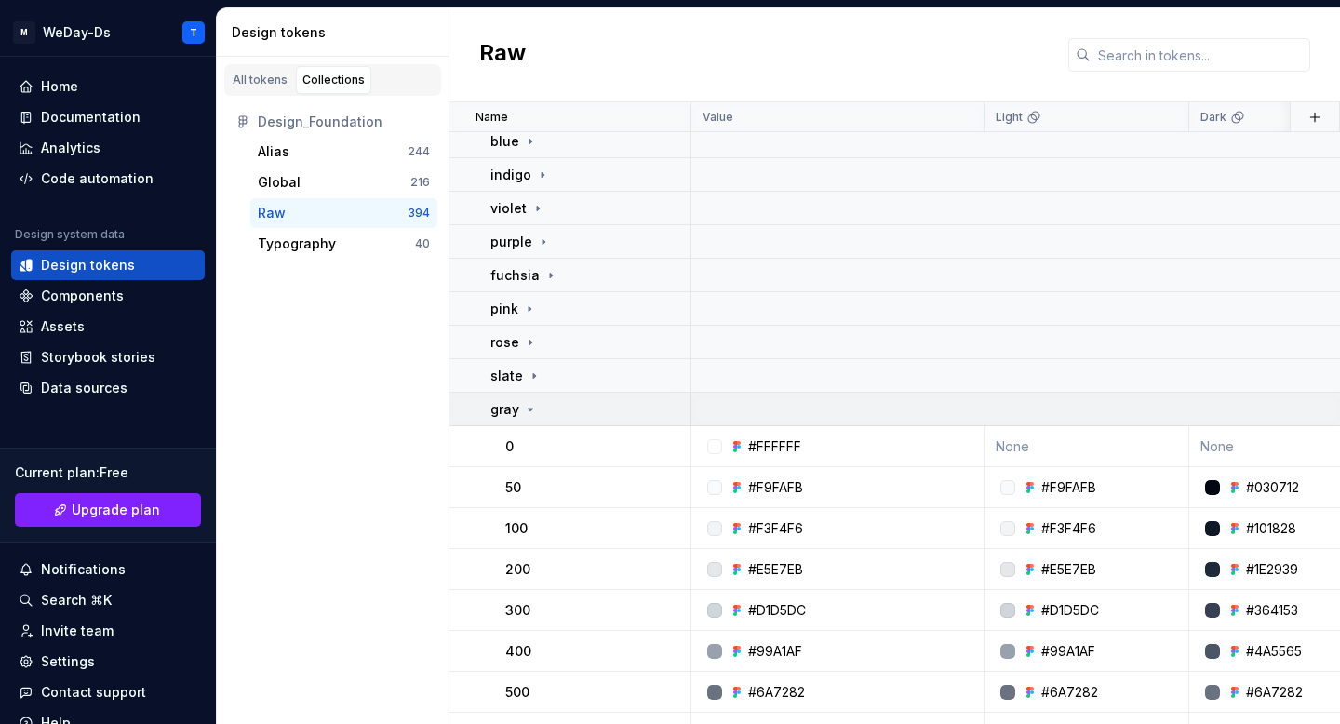
click at [525, 407] on icon at bounding box center [530, 409] width 15 height 15
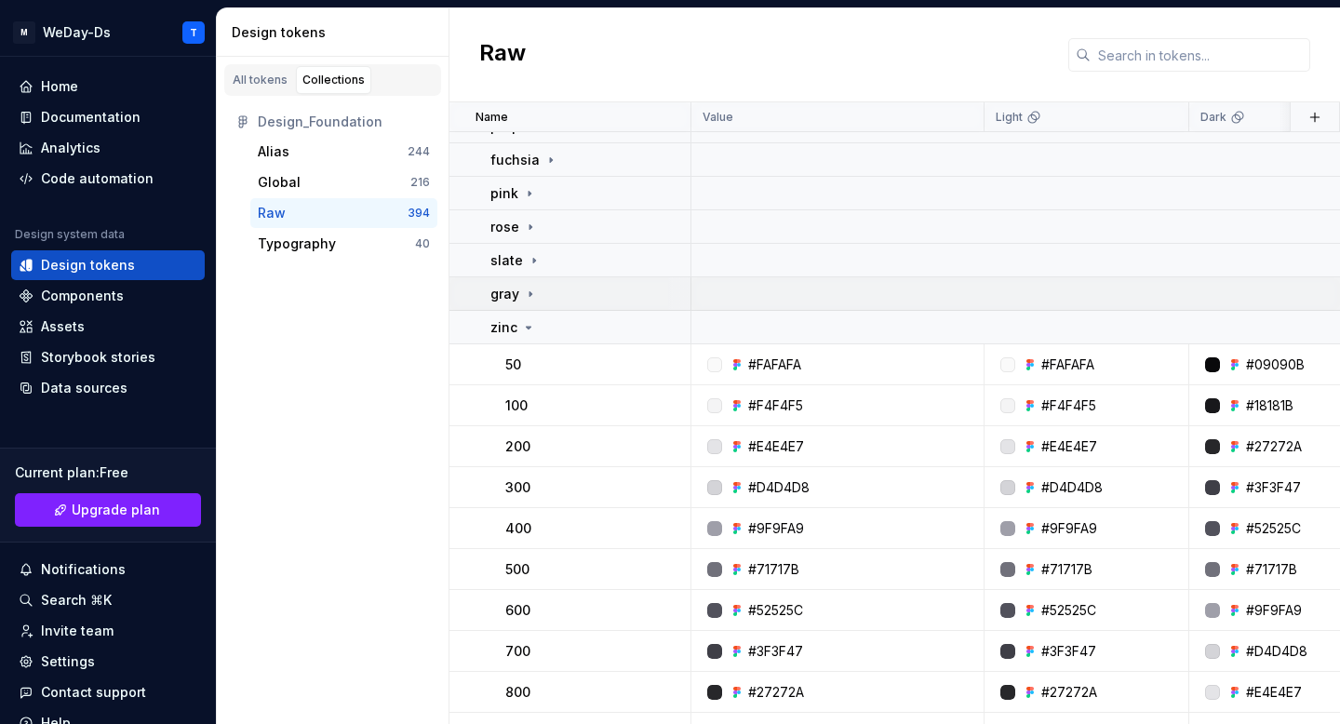
scroll to position [570, 0]
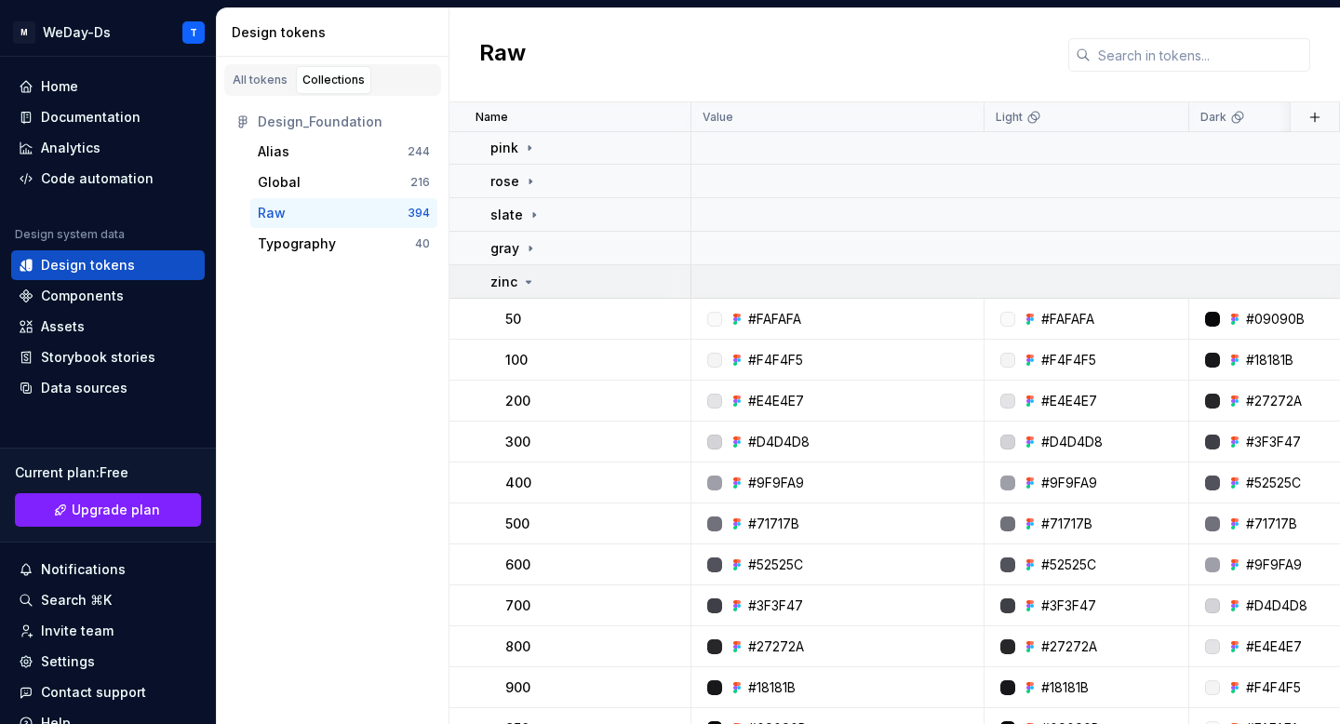
click at [522, 285] on icon at bounding box center [528, 281] width 15 height 15
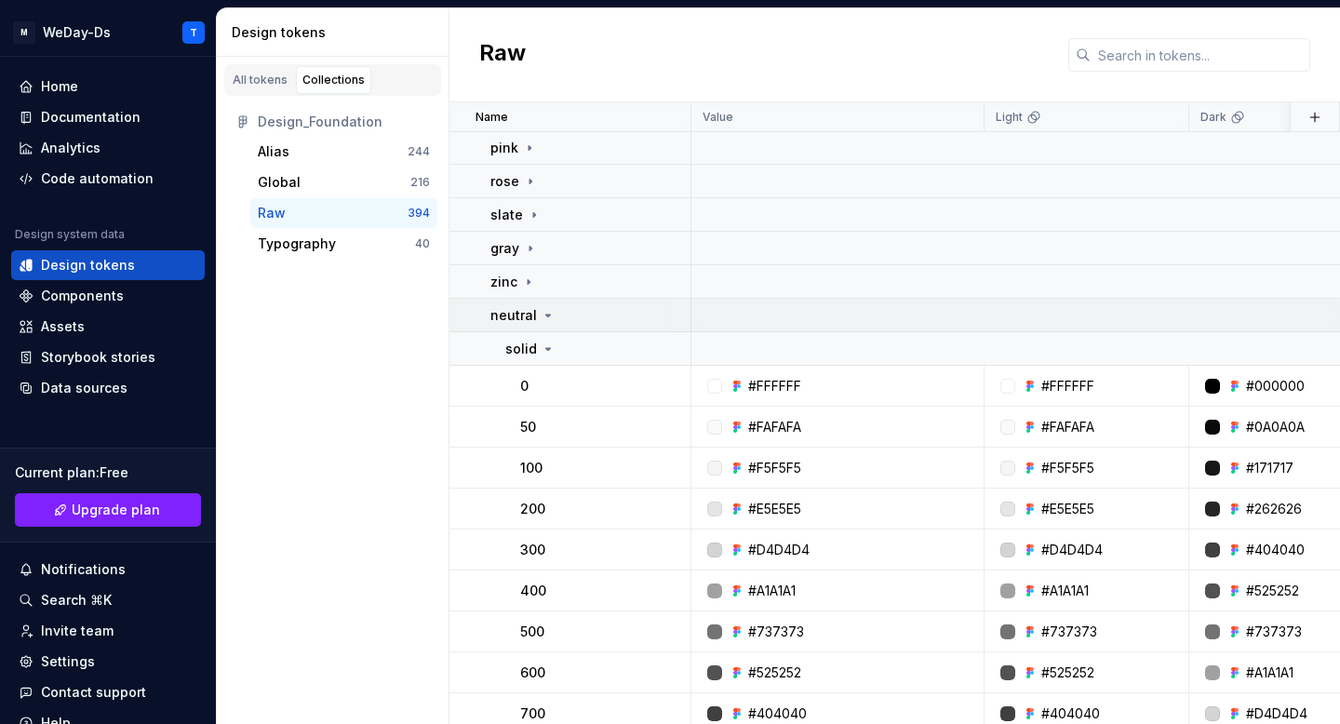
click at [520, 323] on p "neutral" at bounding box center [513, 315] width 47 height 19
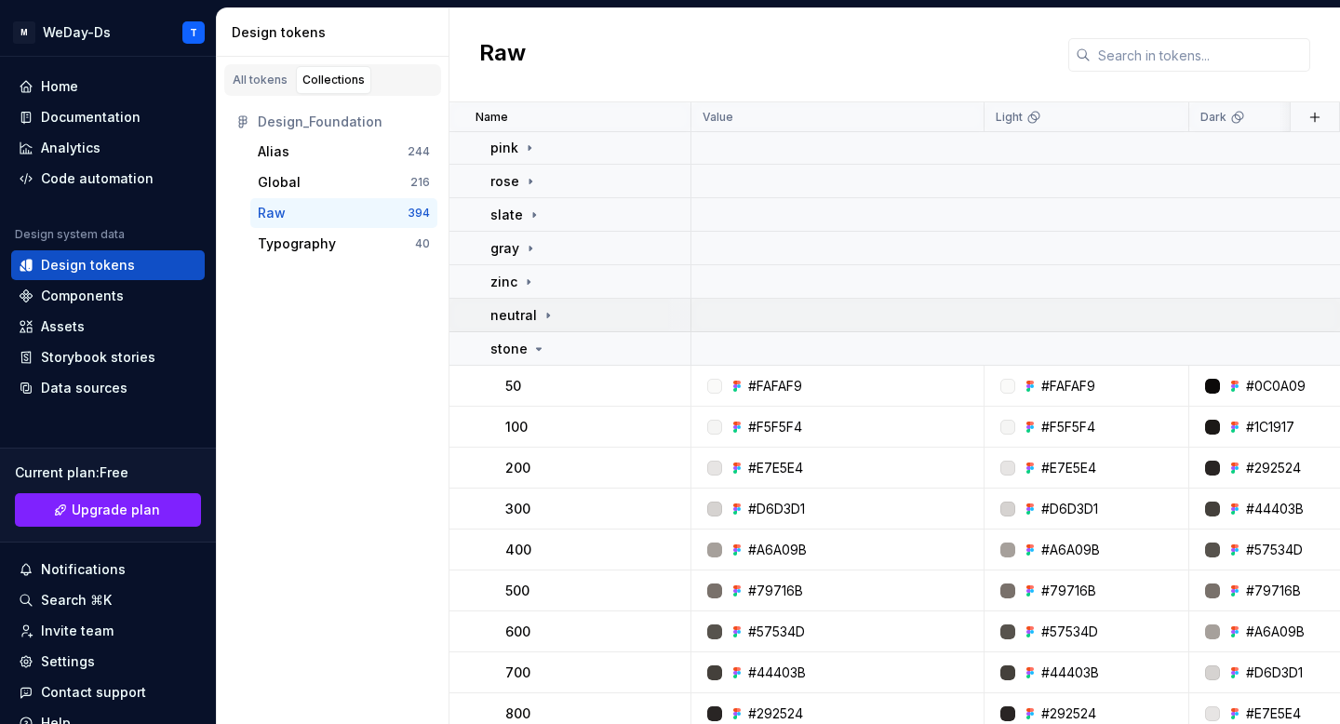
click at [533, 315] on div "neutral" at bounding box center [522, 315] width 65 height 19
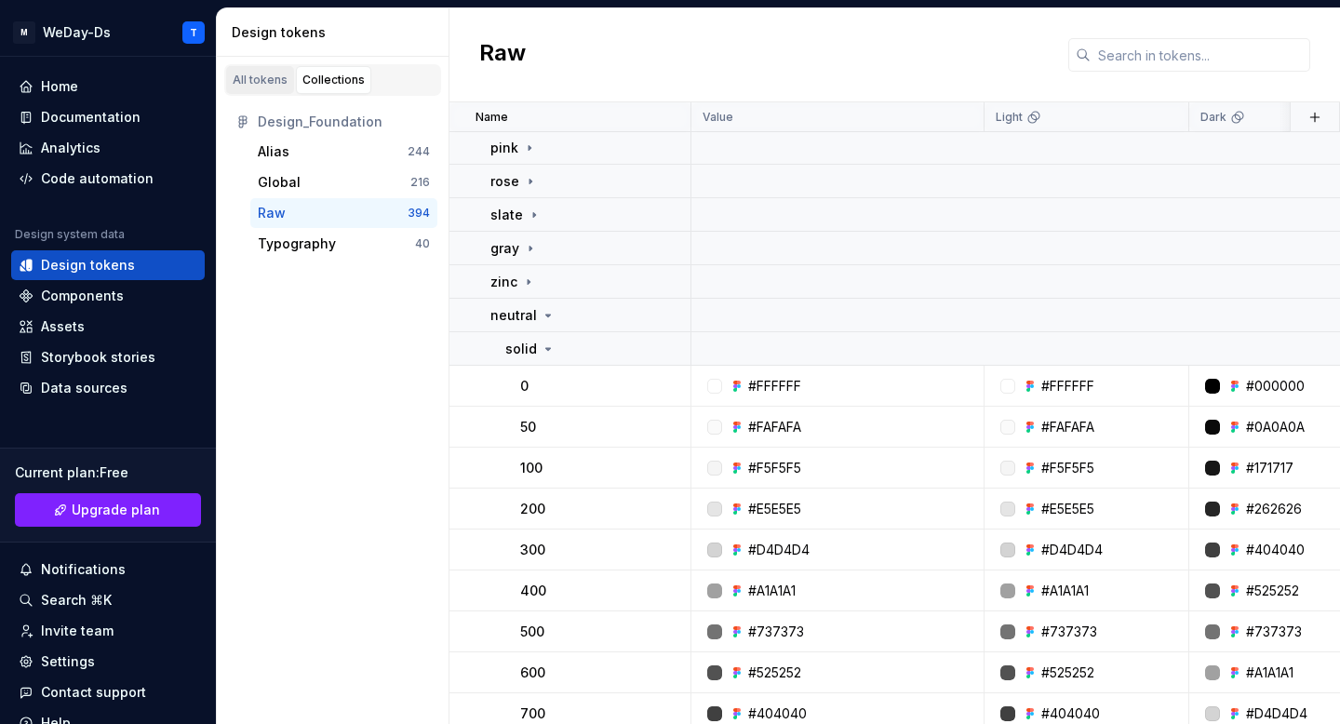
click at [264, 78] on div "All tokens" at bounding box center [260, 80] width 55 height 15
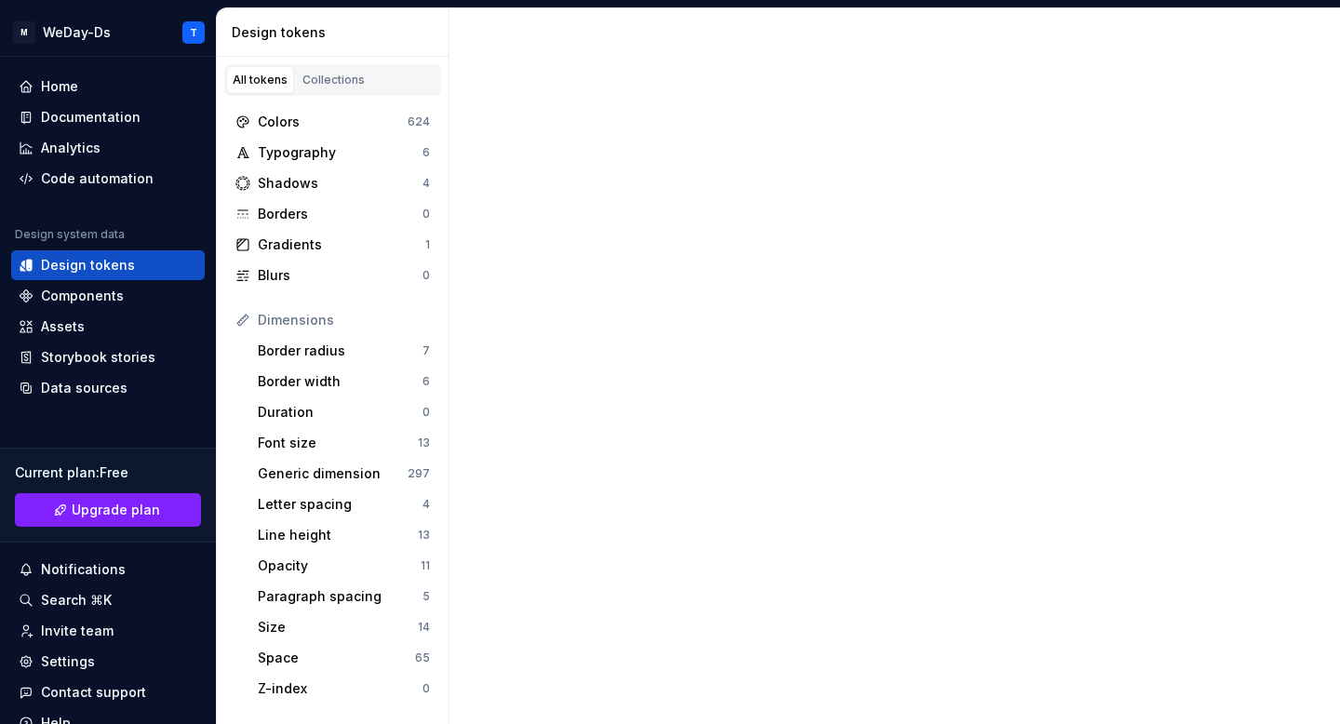
click at [264, 78] on div "All tokens" at bounding box center [260, 80] width 55 height 15
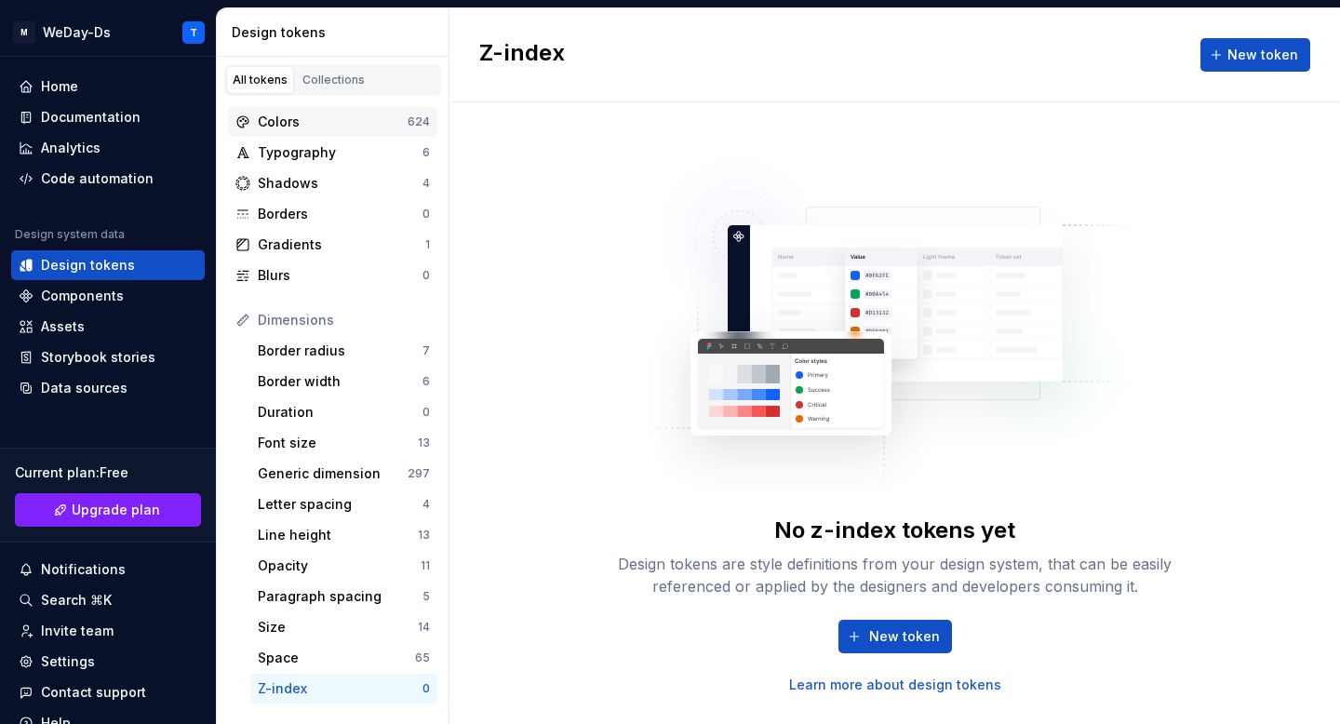
click at [298, 124] on div "Colors" at bounding box center [333, 122] width 150 height 19
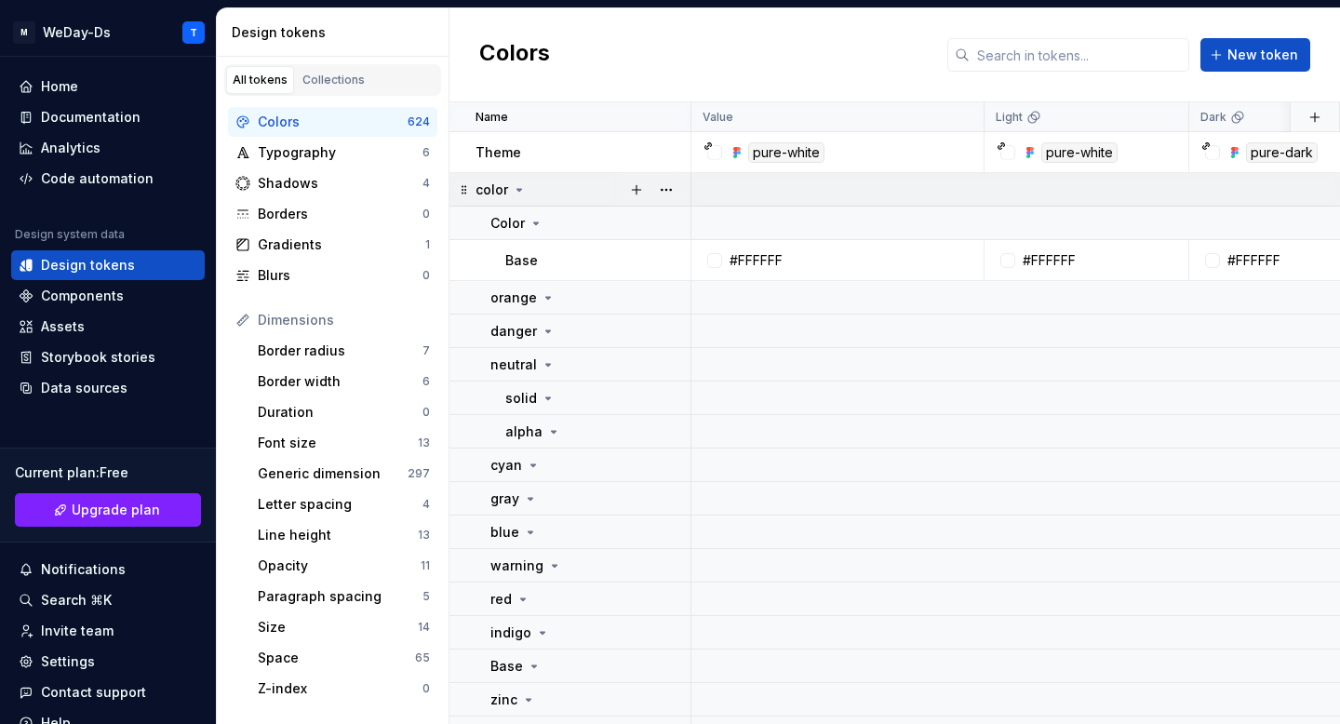
click at [516, 183] on icon at bounding box center [519, 189] width 15 height 15
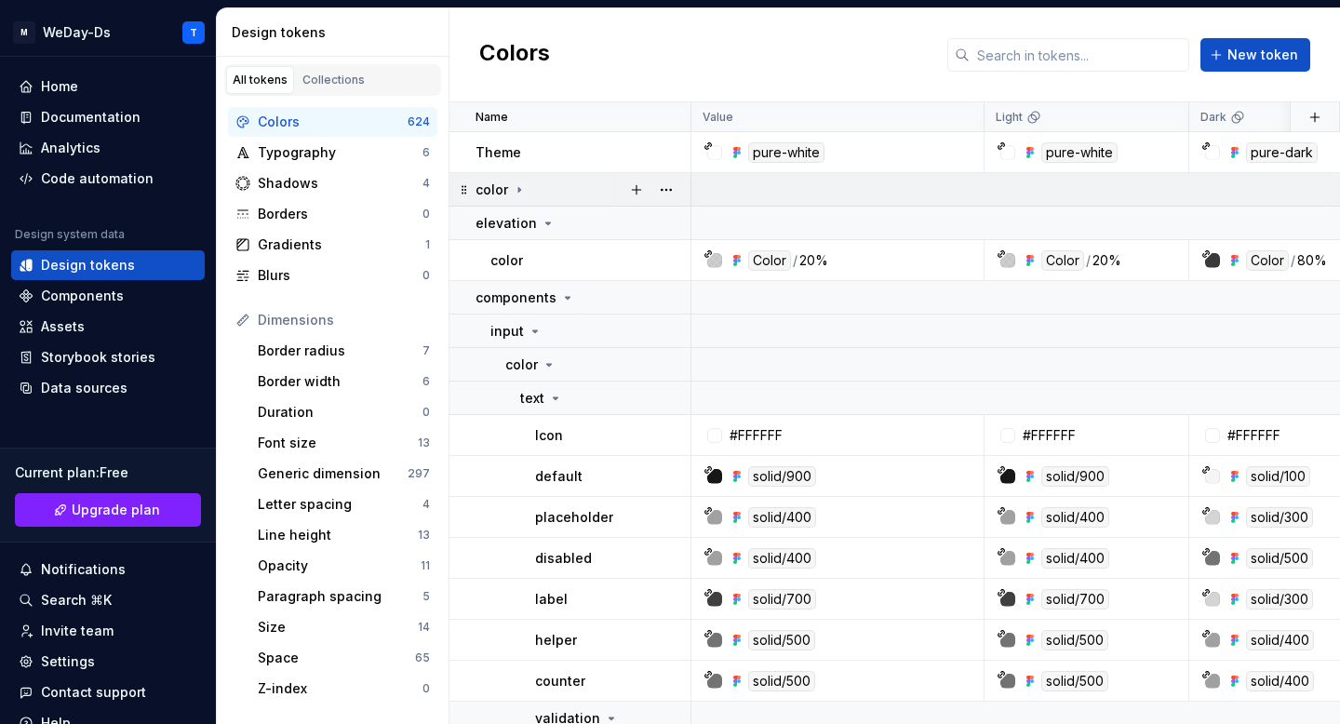
click at [516, 183] on icon at bounding box center [519, 189] width 15 height 15
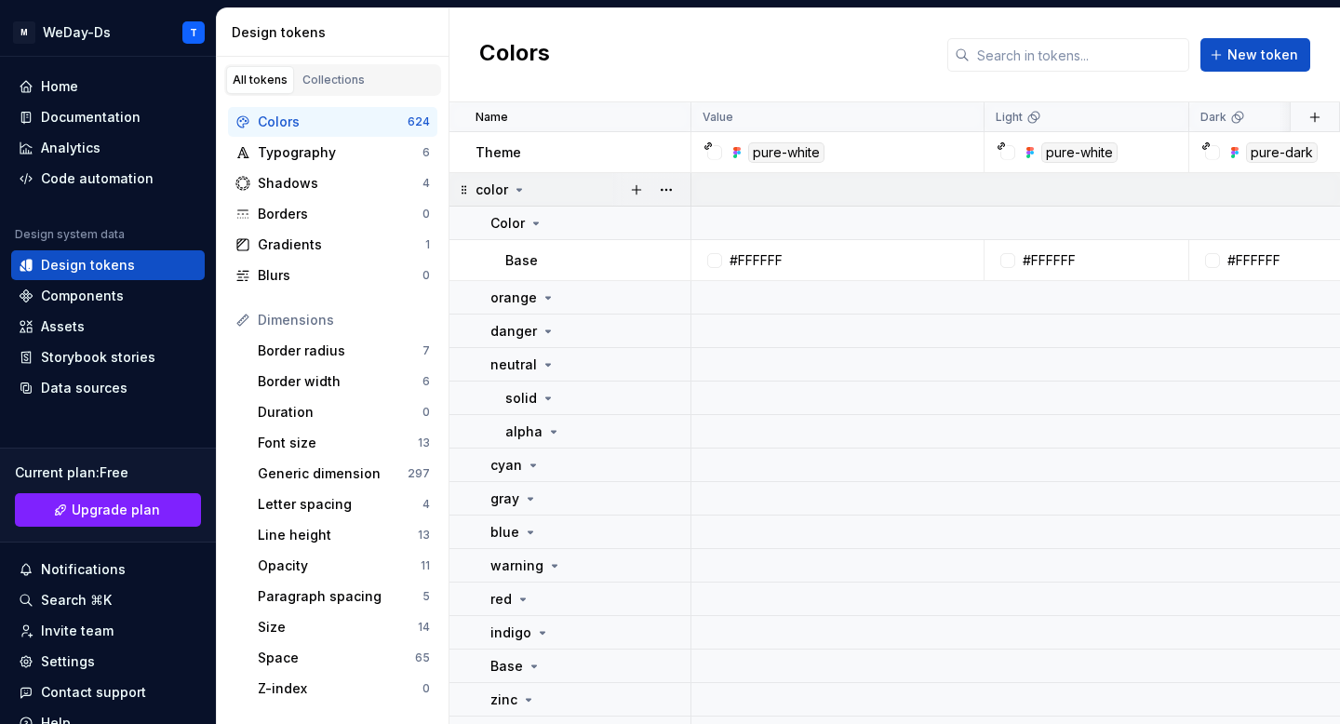
click at [516, 183] on icon at bounding box center [519, 189] width 15 height 15
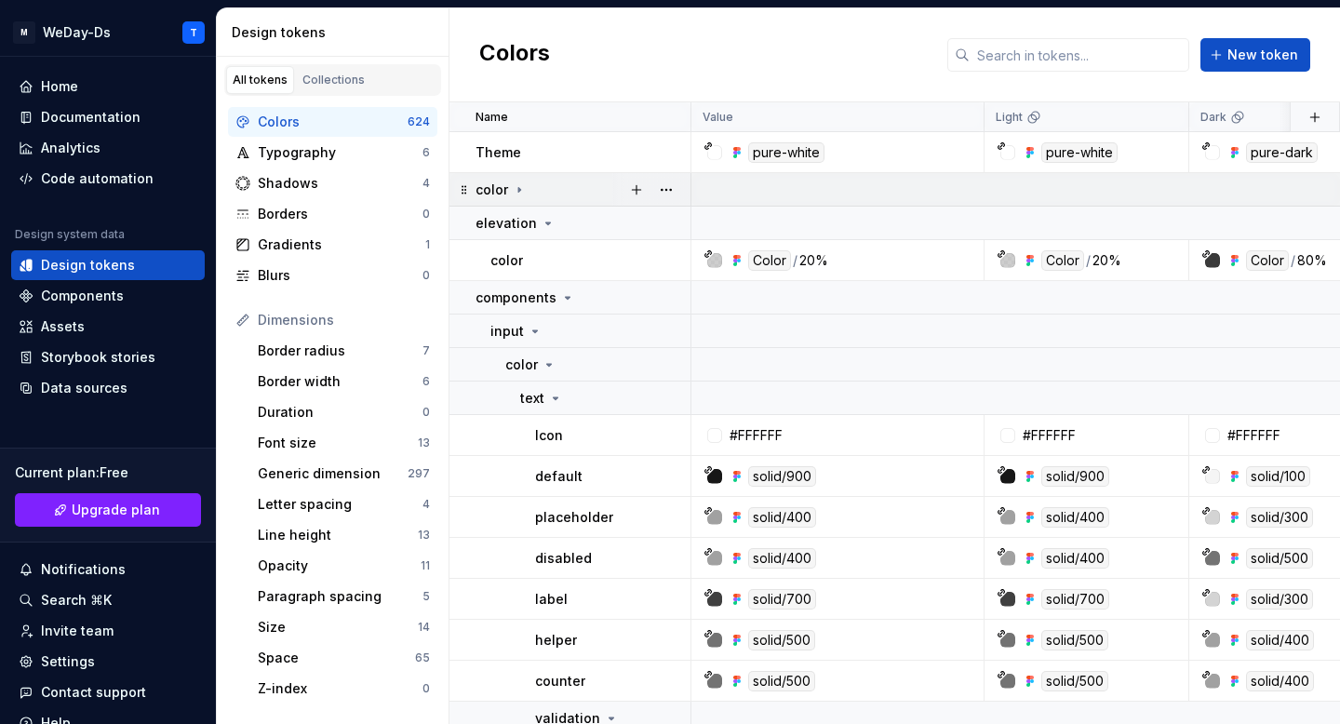
click at [516, 183] on icon at bounding box center [519, 189] width 15 height 15
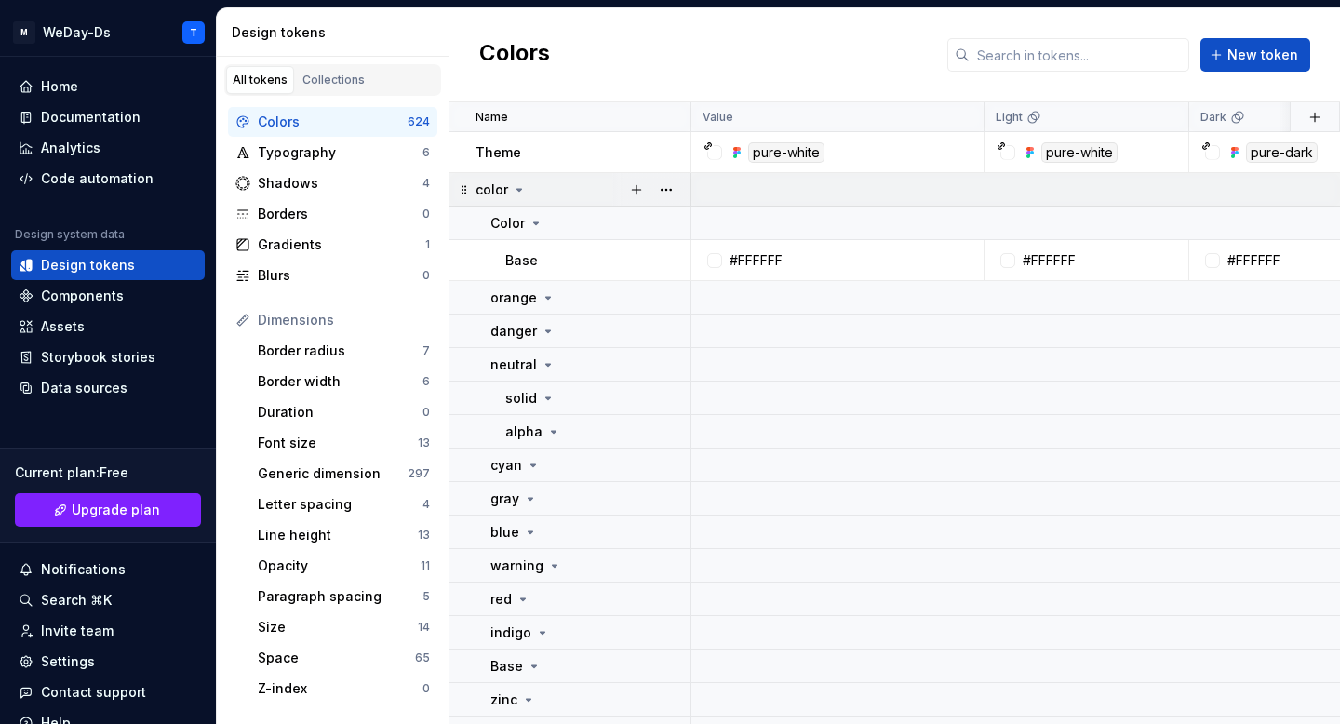
click at [516, 183] on icon at bounding box center [519, 189] width 15 height 15
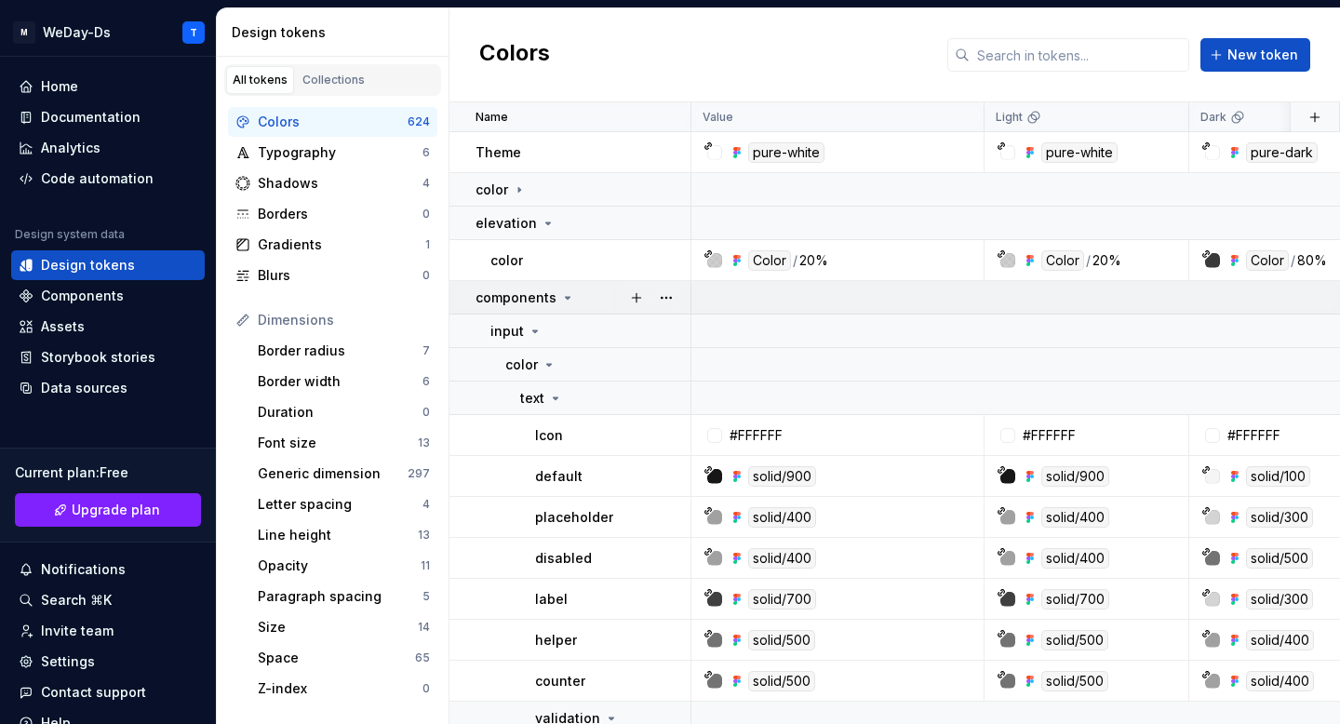
click at [560, 291] on icon at bounding box center [567, 297] width 15 height 15
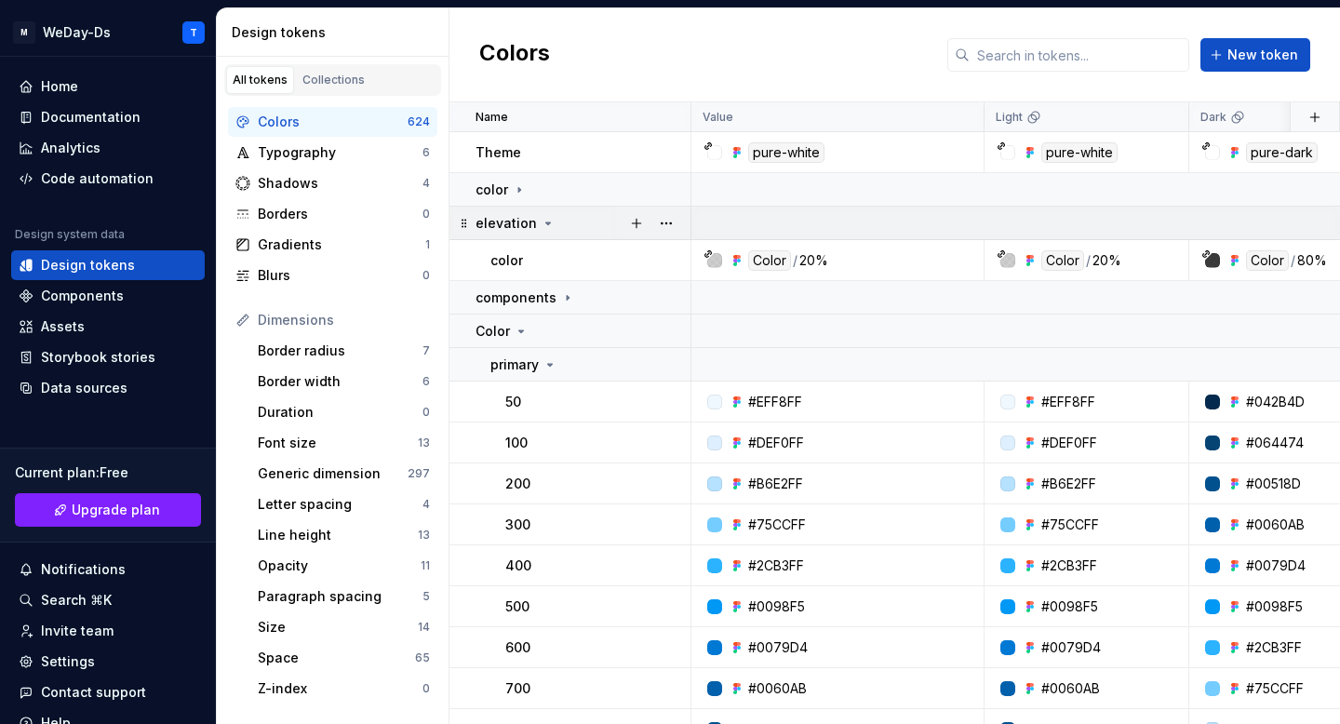
click at [540, 227] on icon at bounding box center [547, 223] width 15 height 15
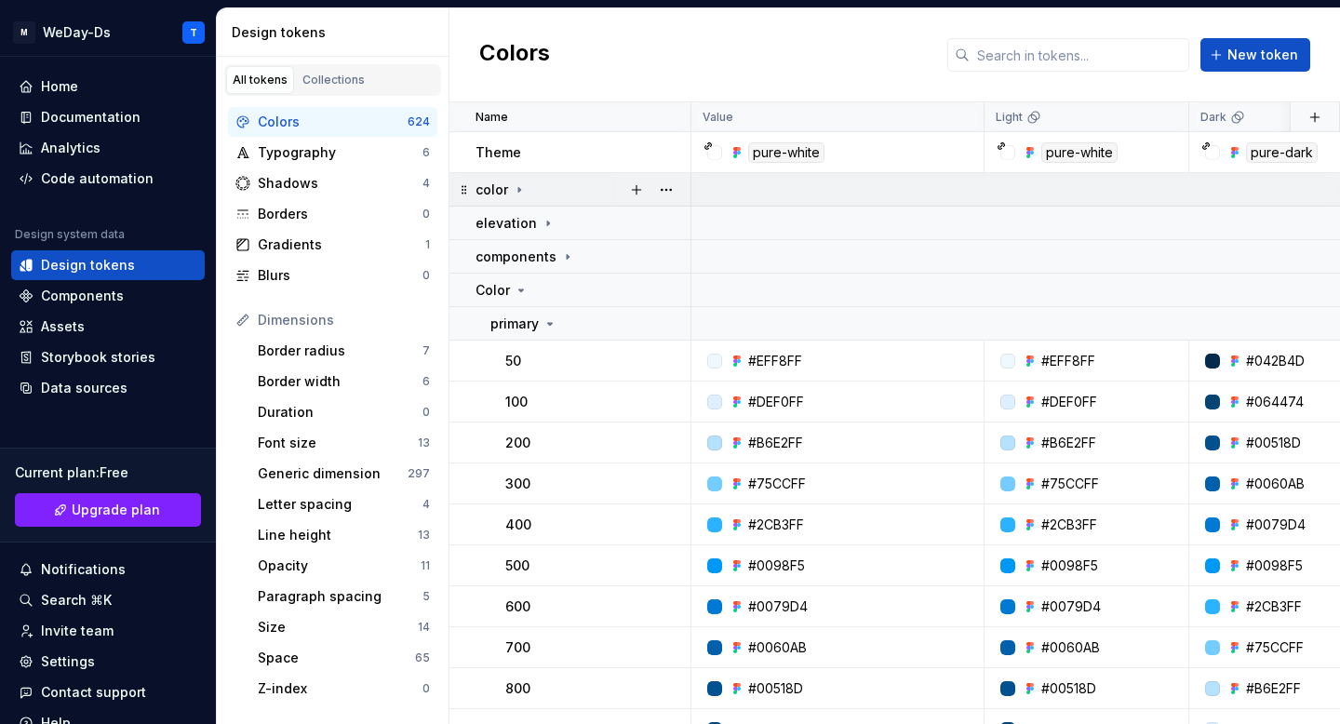
click at [519, 182] on icon at bounding box center [519, 189] width 15 height 15
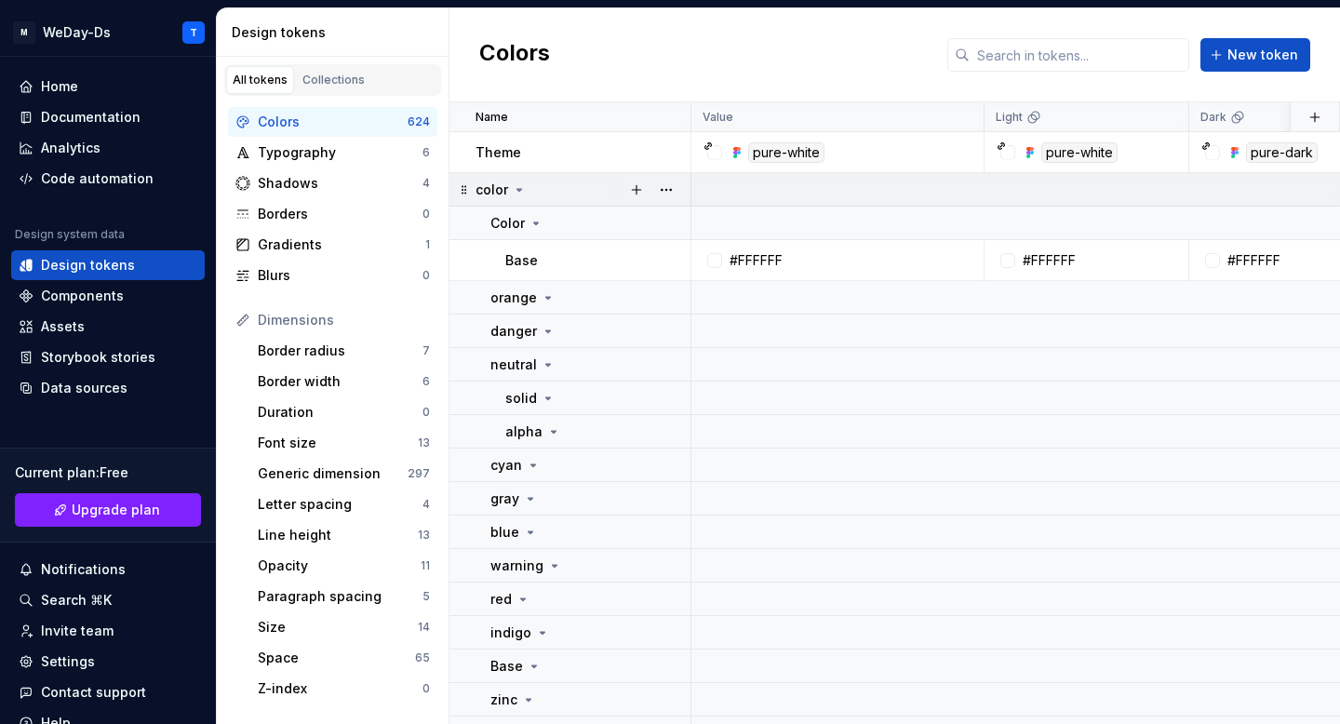
click at [519, 182] on icon at bounding box center [519, 189] width 15 height 15
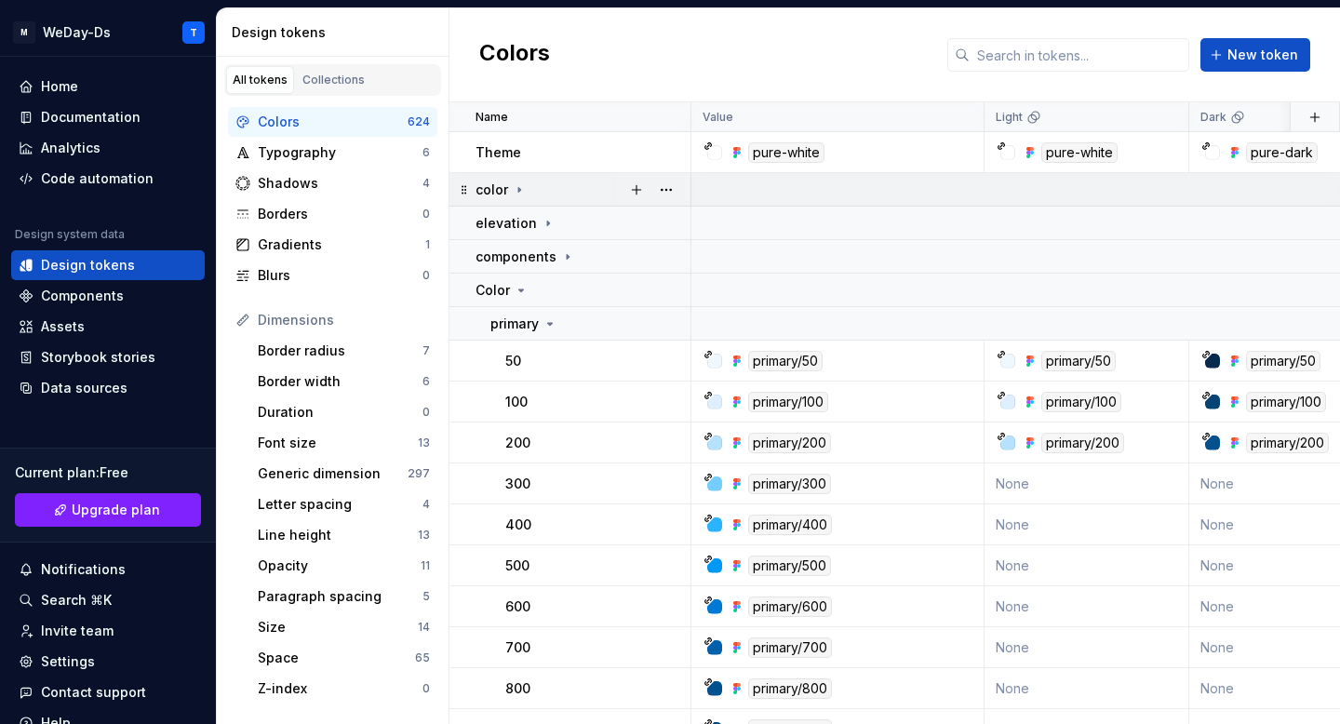
click at [519, 182] on icon at bounding box center [519, 189] width 15 height 15
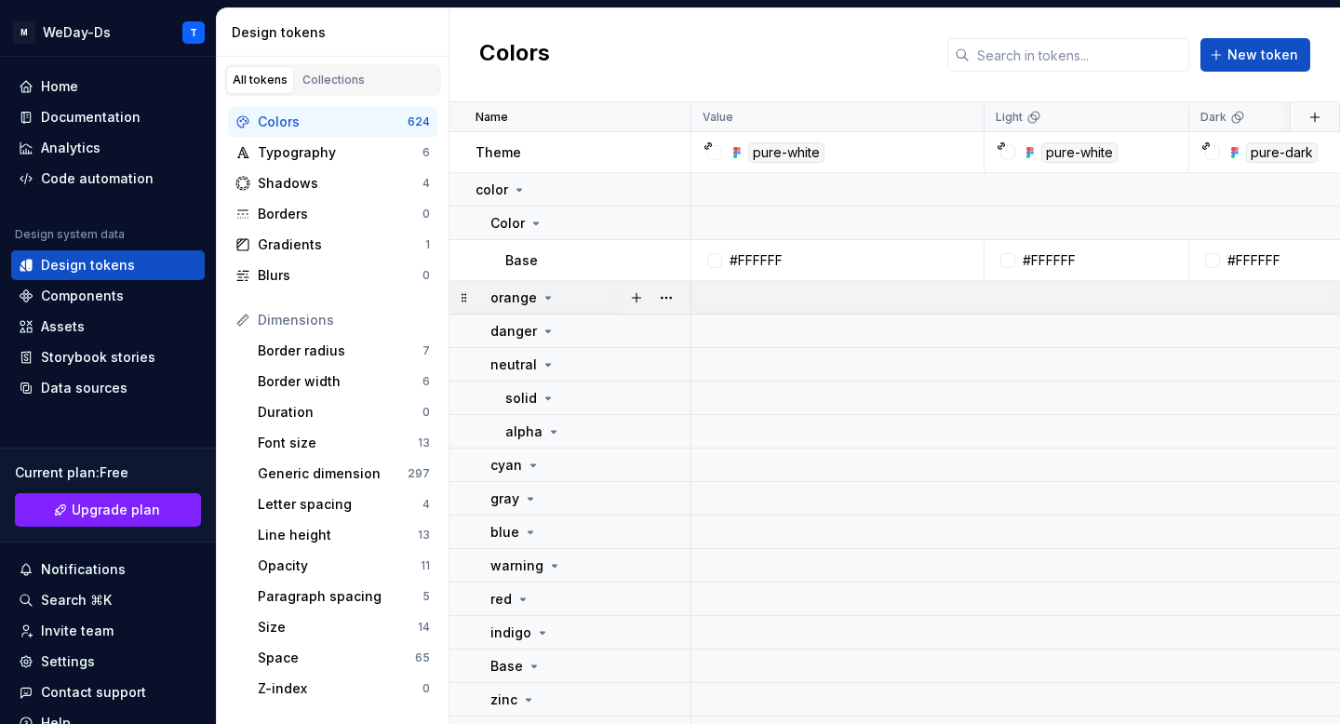
click at [548, 304] on icon at bounding box center [547, 297] width 15 height 15
click at [540, 297] on icon at bounding box center [547, 297] width 15 height 15
click at [531, 218] on icon at bounding box center [535, 223] width 15 height 15
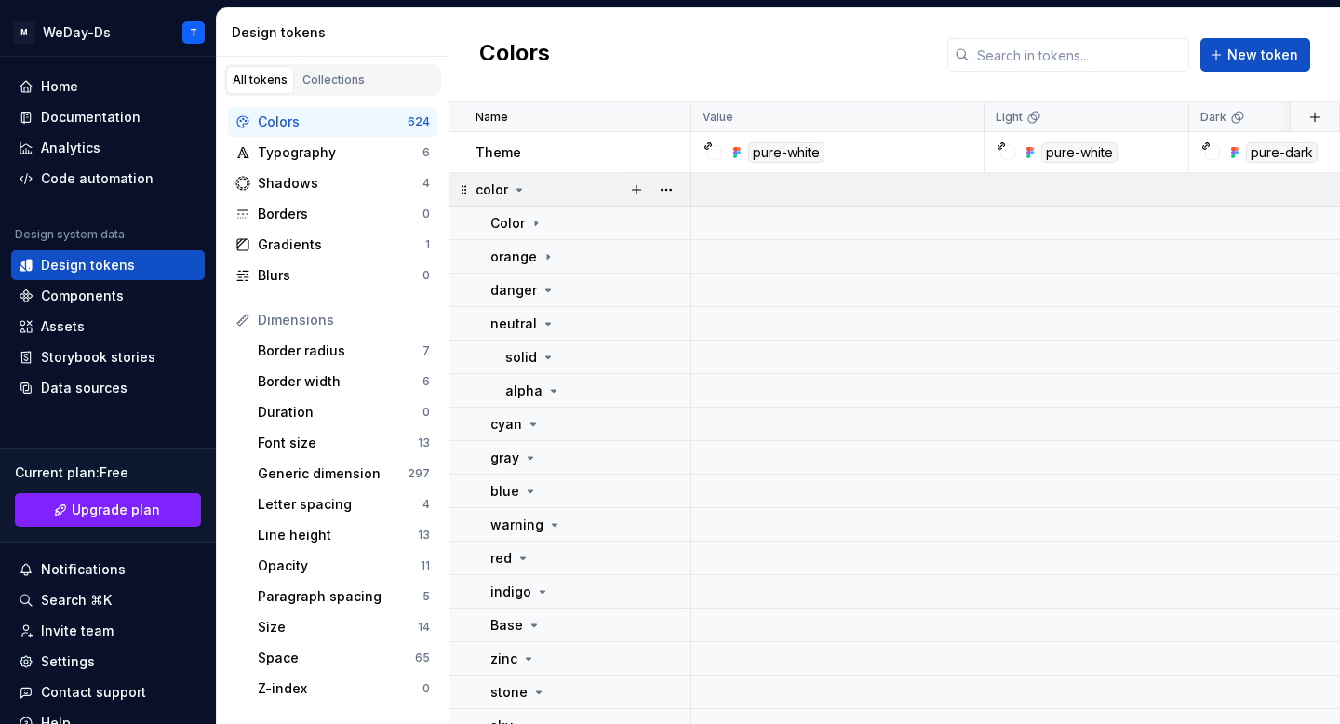
click at [515, 192] on icon at bounding box center [519, 189] width 15 height 15
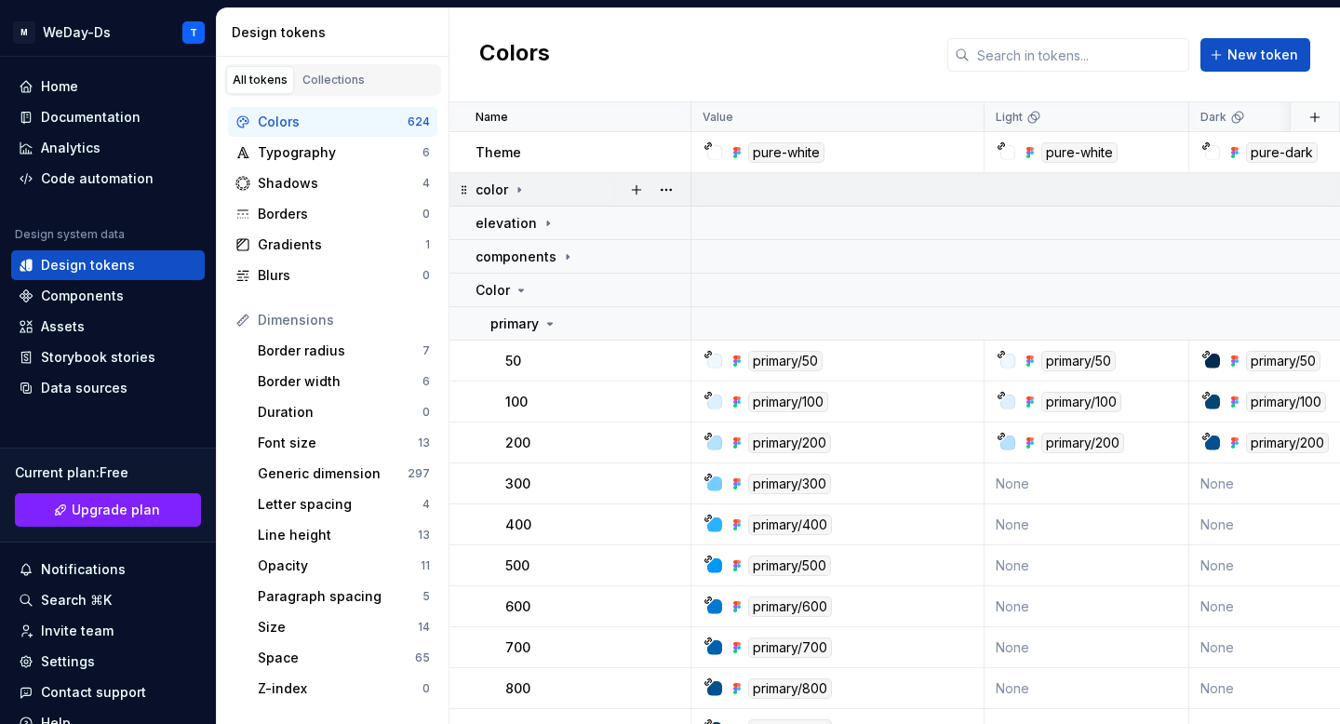
click at [520, 187] on icon at bounding box center [519, 189] width 15 height 15
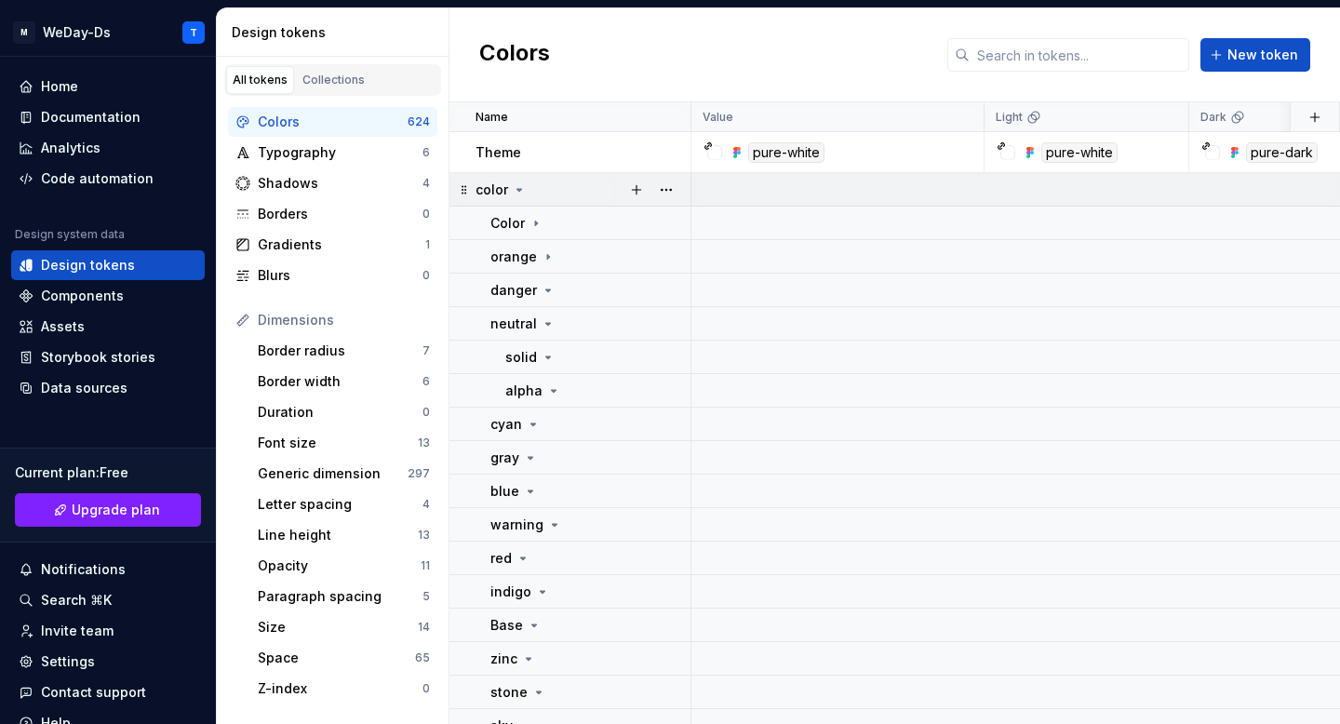
click at [520, 187] on icon at bounding box center [519, 189] width 15 height 15
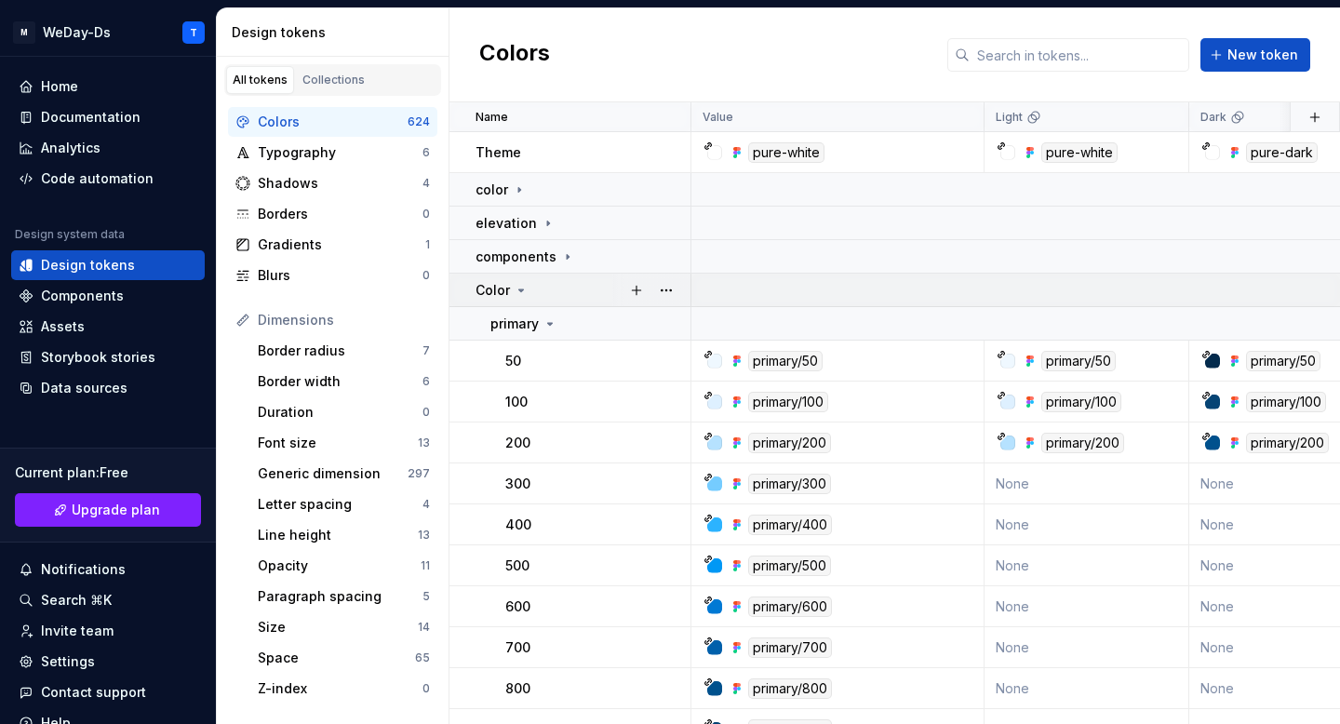
click at [508, 288] on p "Color" at bounding box center [492, 290] width 34 height 19
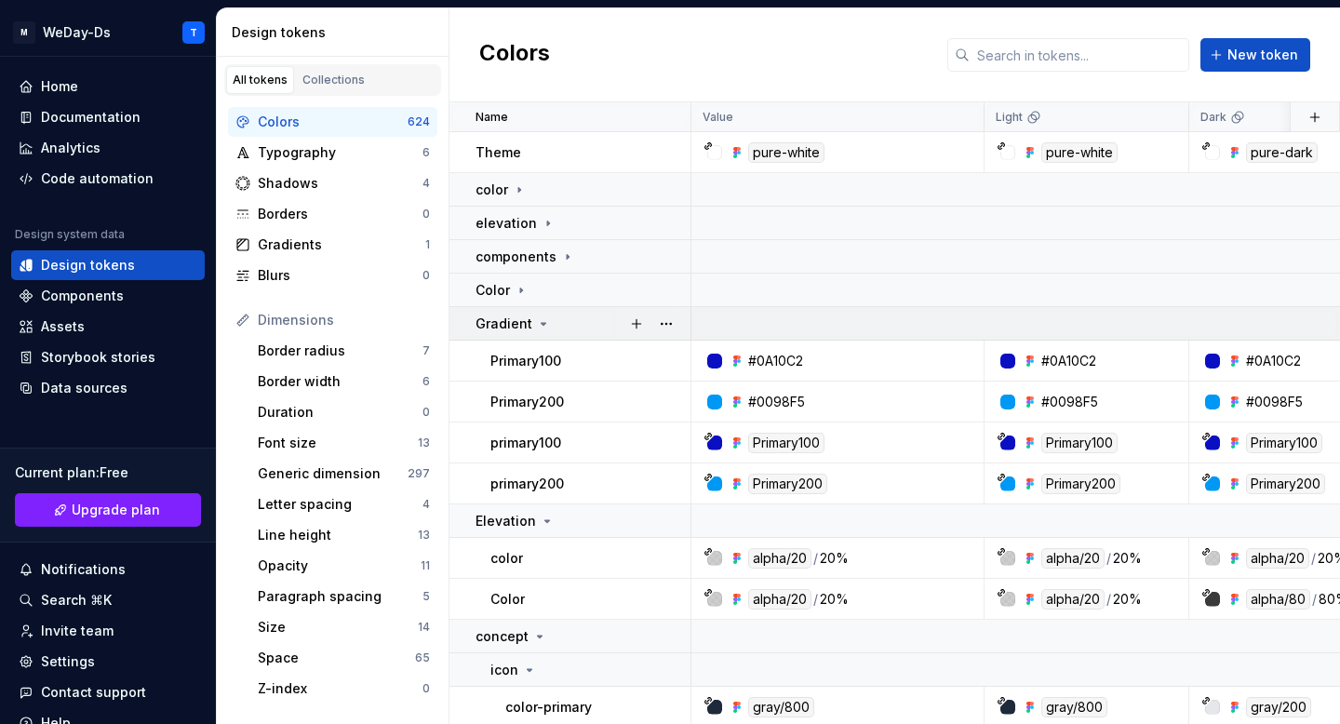
click at [529, 324] on div "Gradient" at bounding box center [512, 323] width 75 height 19
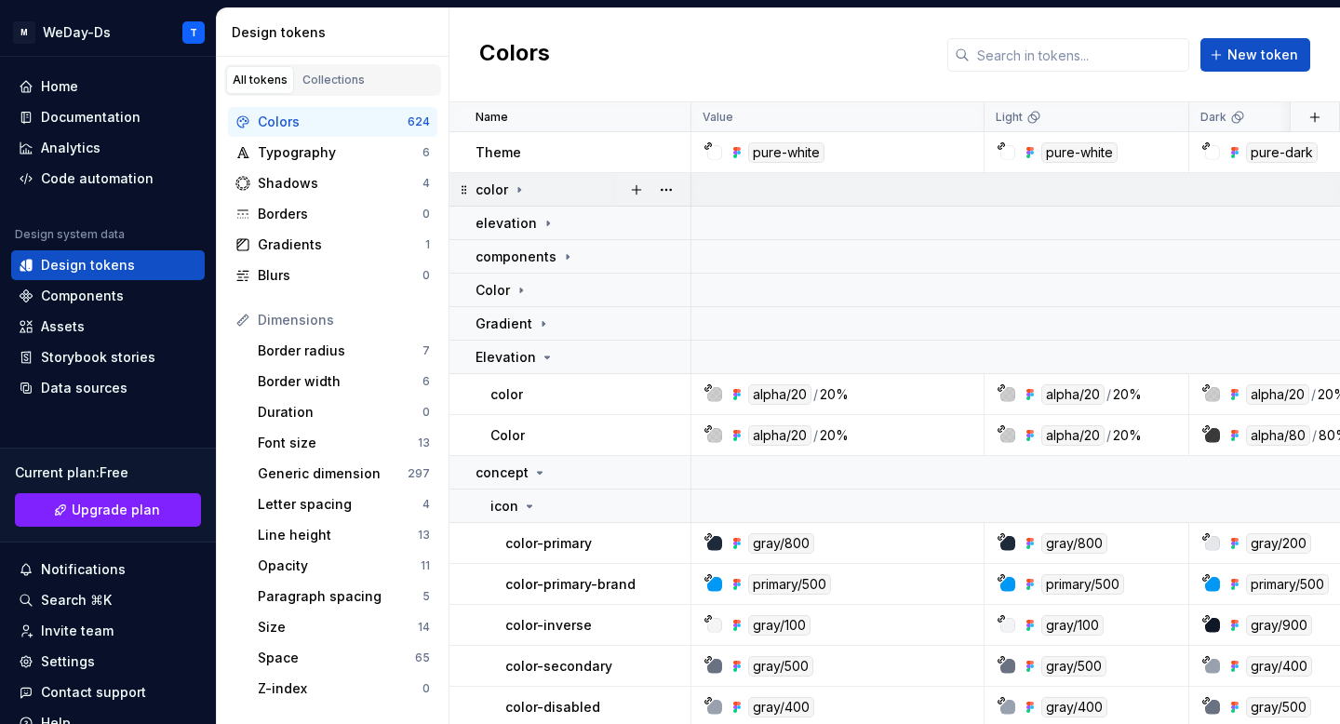
click at [521, 197] on div "color" at bounding box center [500, 189] width 51 height 19
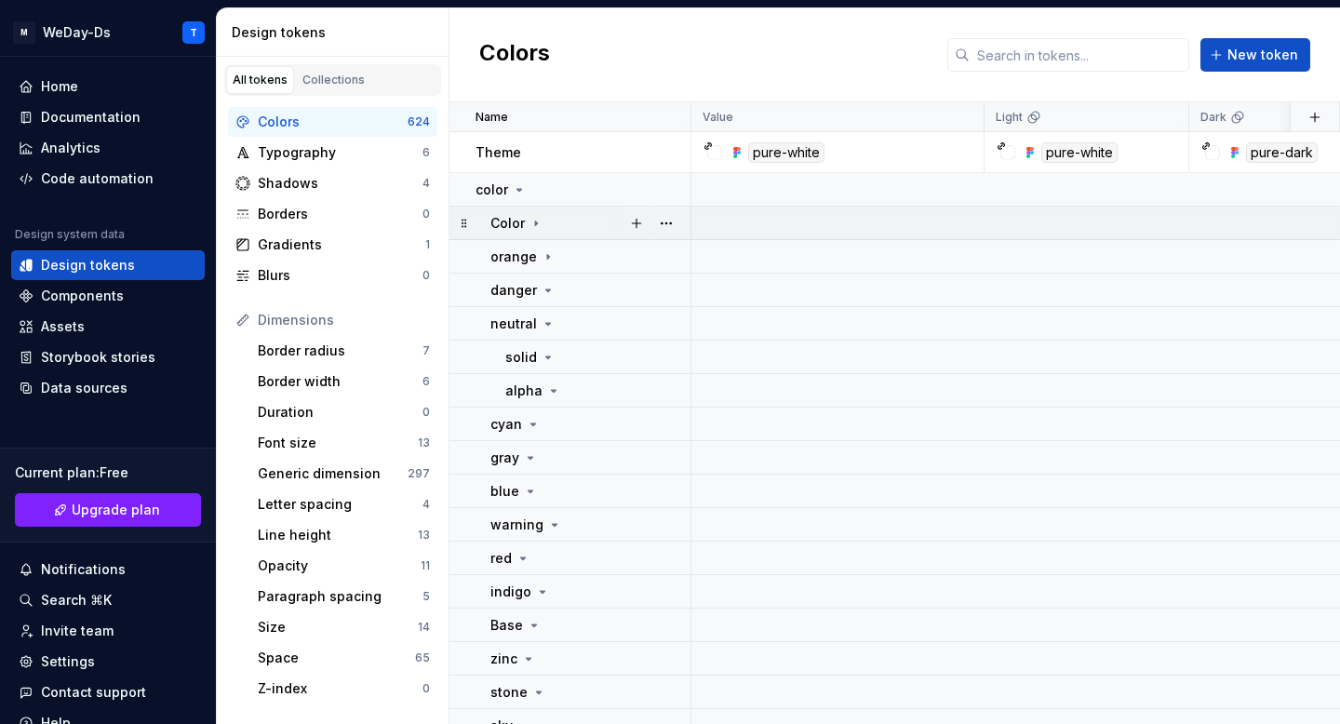
click at [534, 229] on icon at bounding box center [535, 223] width 15 height 15
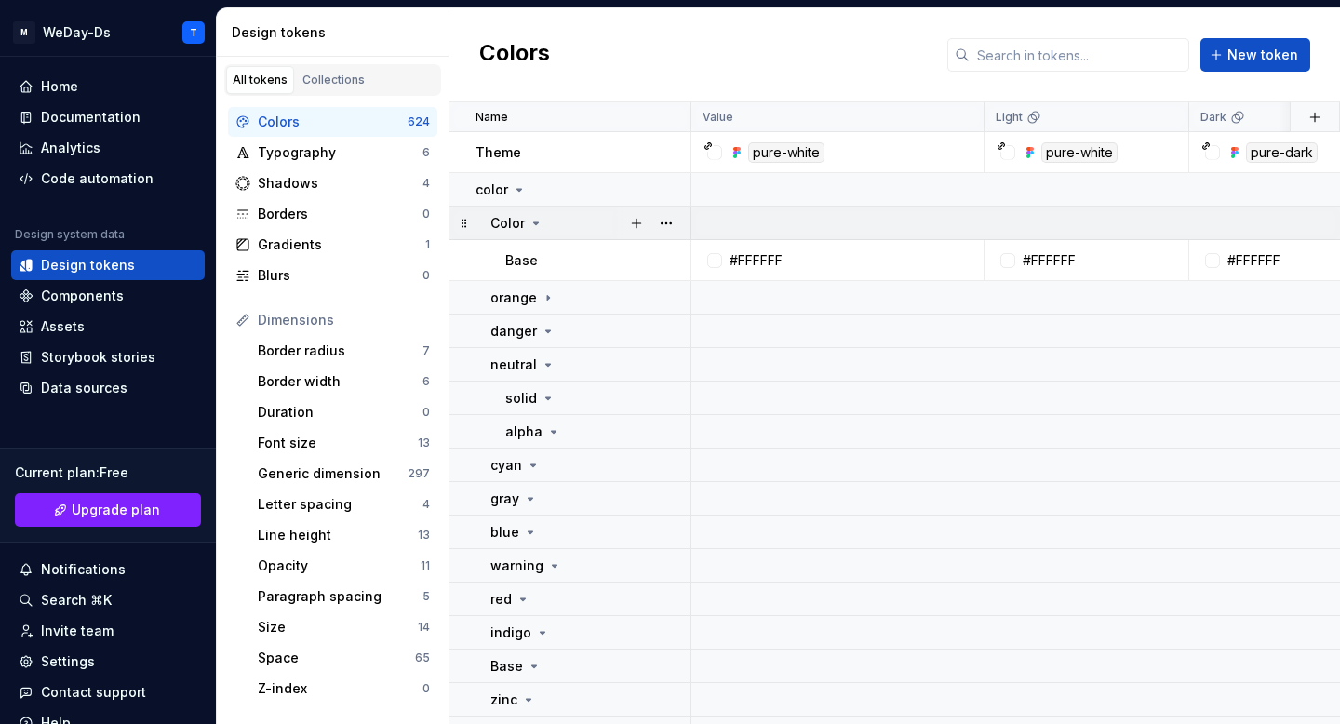
click at [539, 223] on icon at bounding box center [535, 223] width 15 height 15
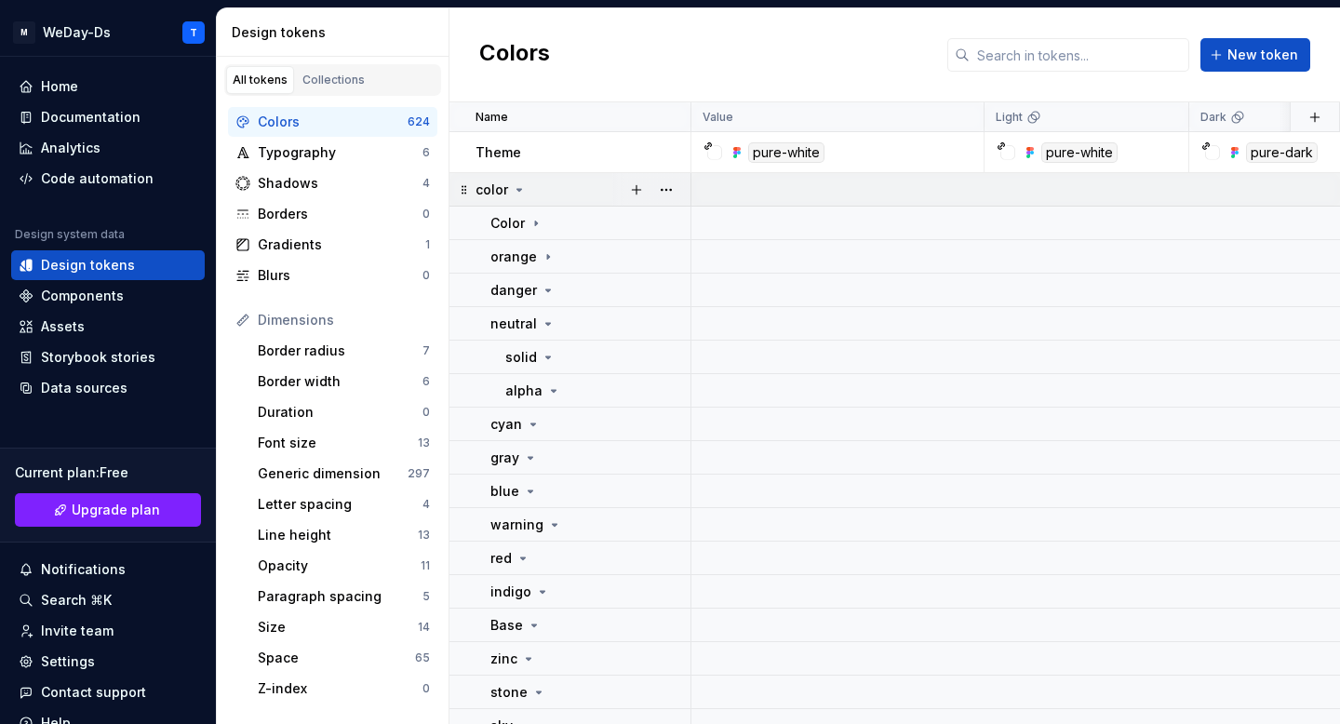
click at [509, 183] on div "color" at bounding box center [500, 189] width 51 height 19
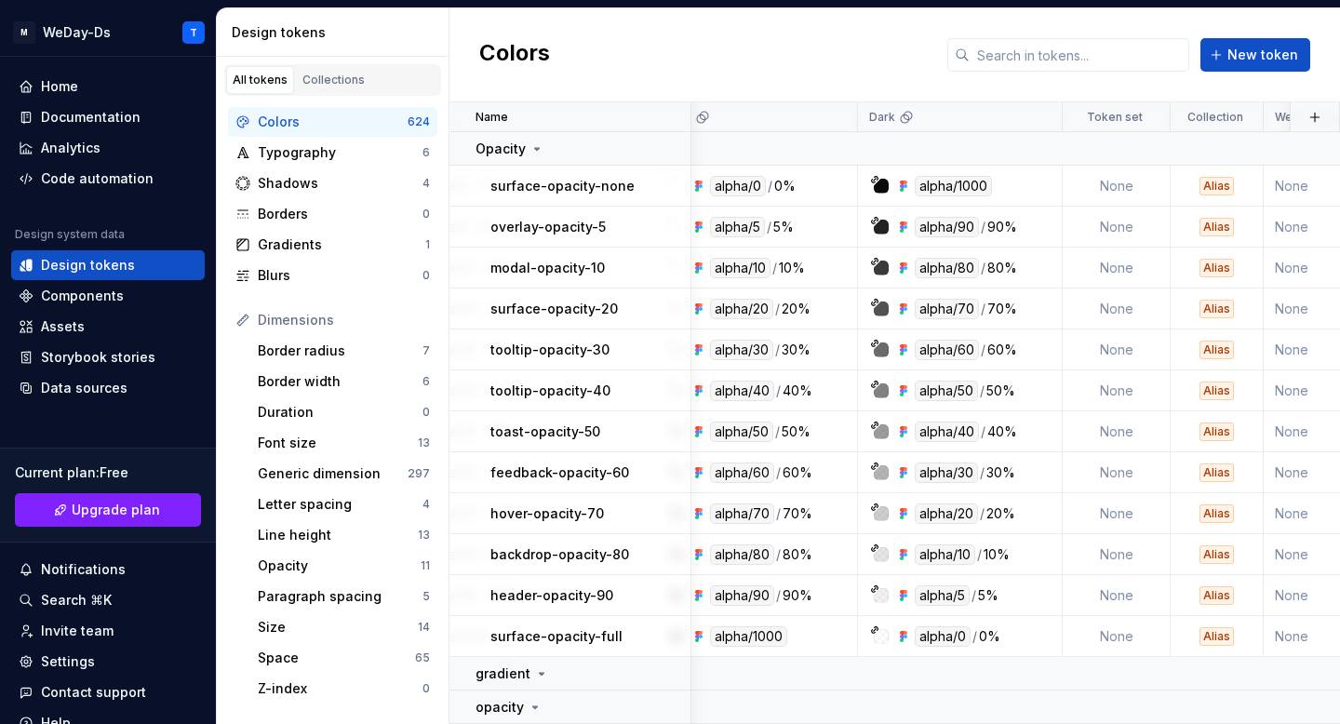
scroll to position [4048, 0]
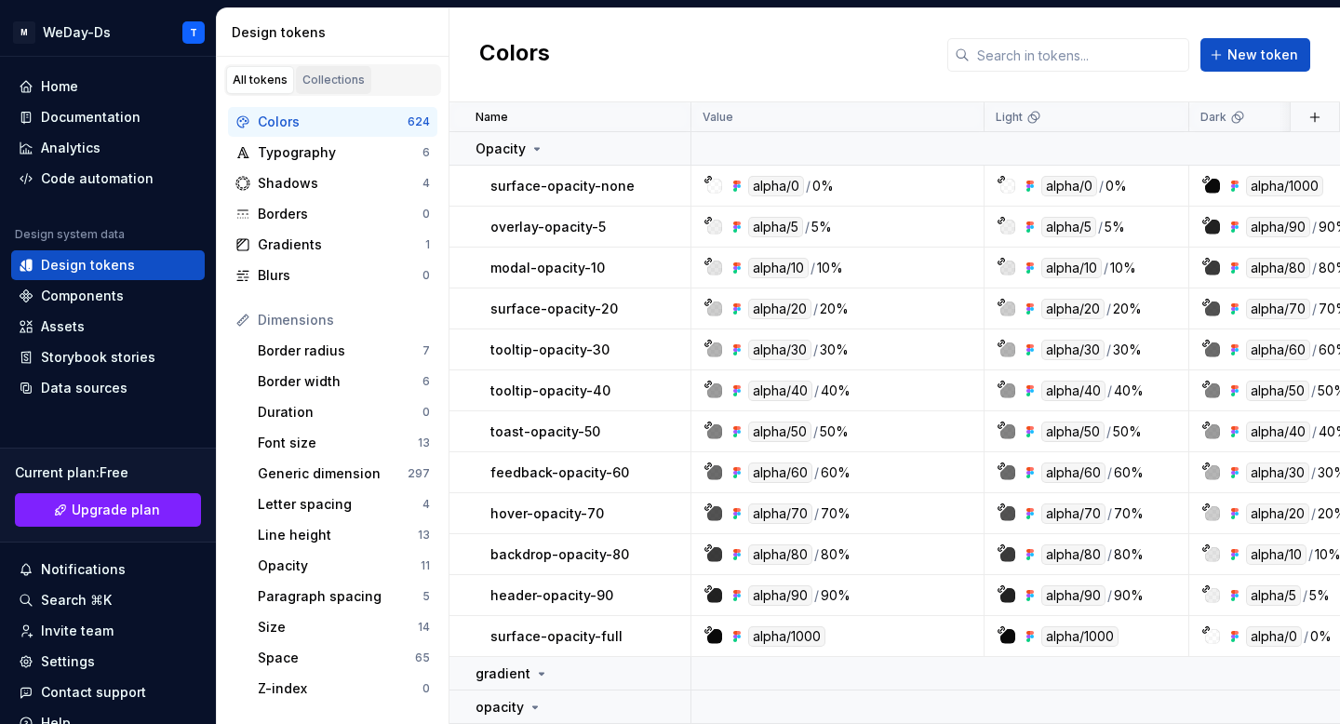
click at [333, 74] on div "Collections" at bounding box center [333, 80] width 62 height 15
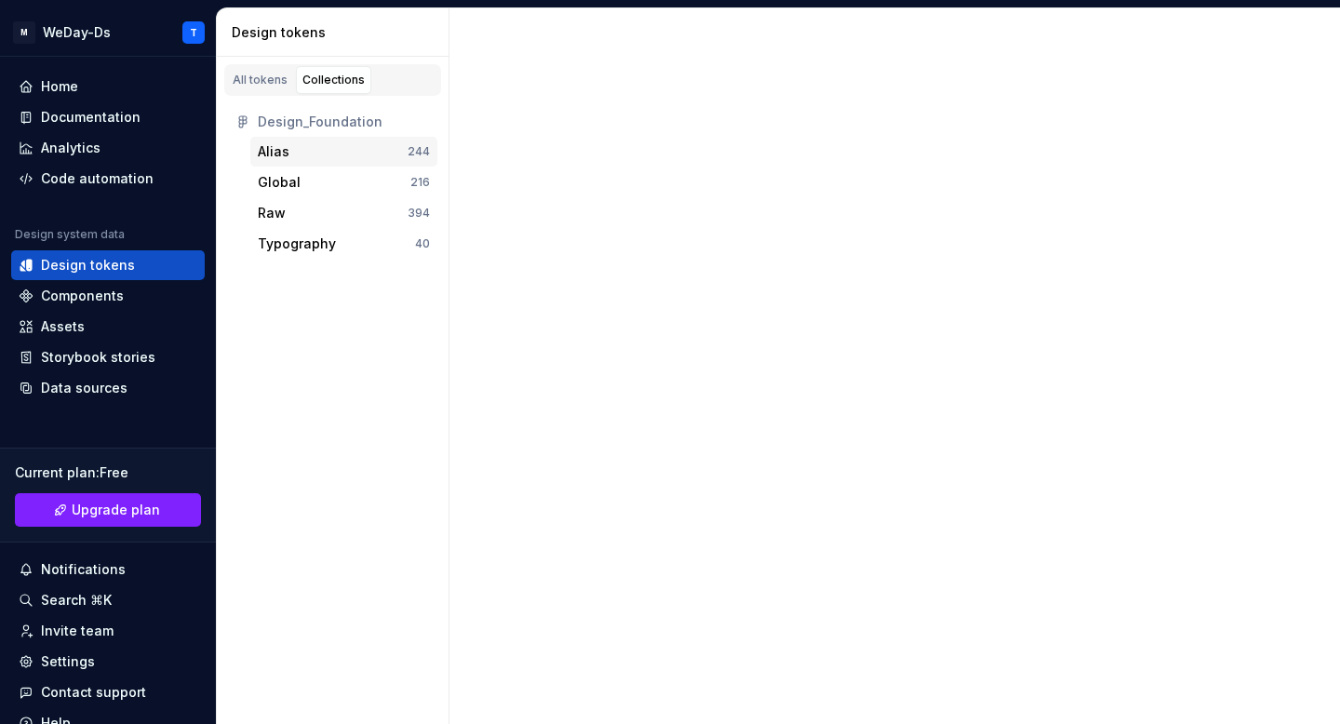
click at [322, 157] on div "Alias" at bounding box center [333, 151] width 150 height 19
click at [323, 186] on div "Global" at bounding box center [334, 182] width 153 height 19
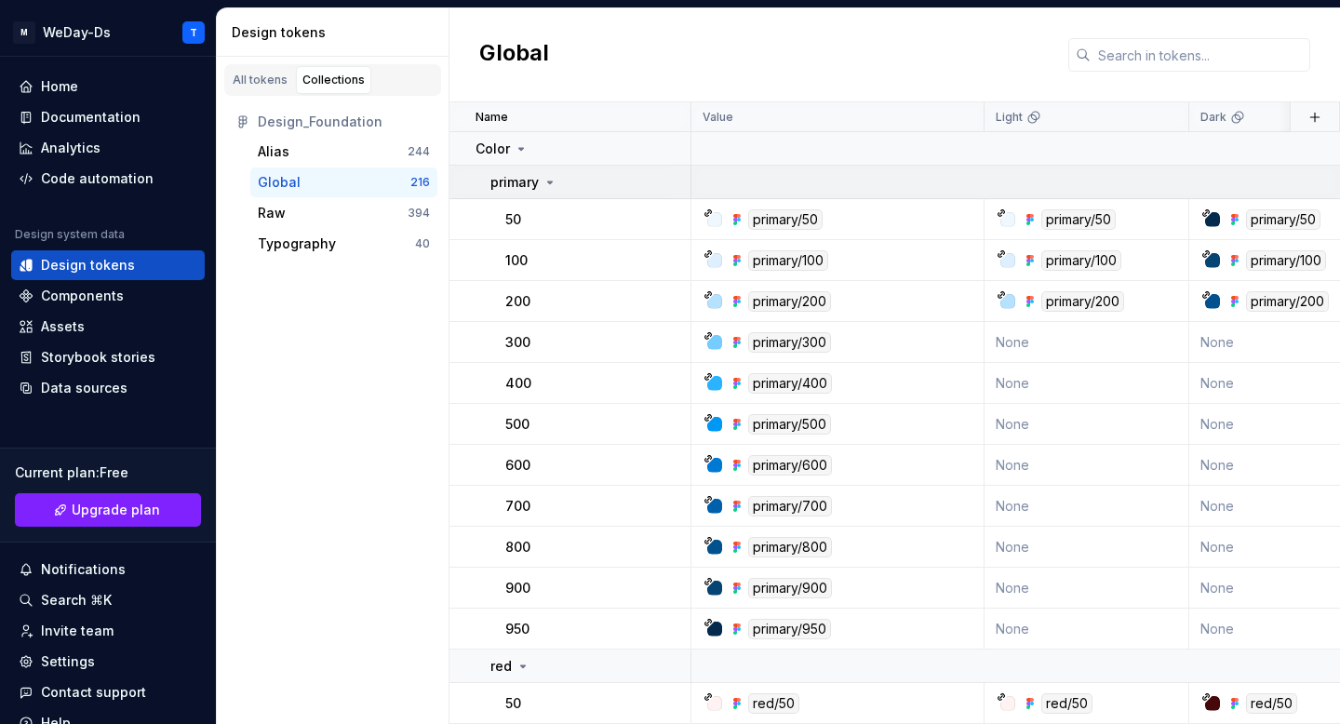
click at [544, 171] on td "primary" at bounding box center [570, 182] width 242 height 33
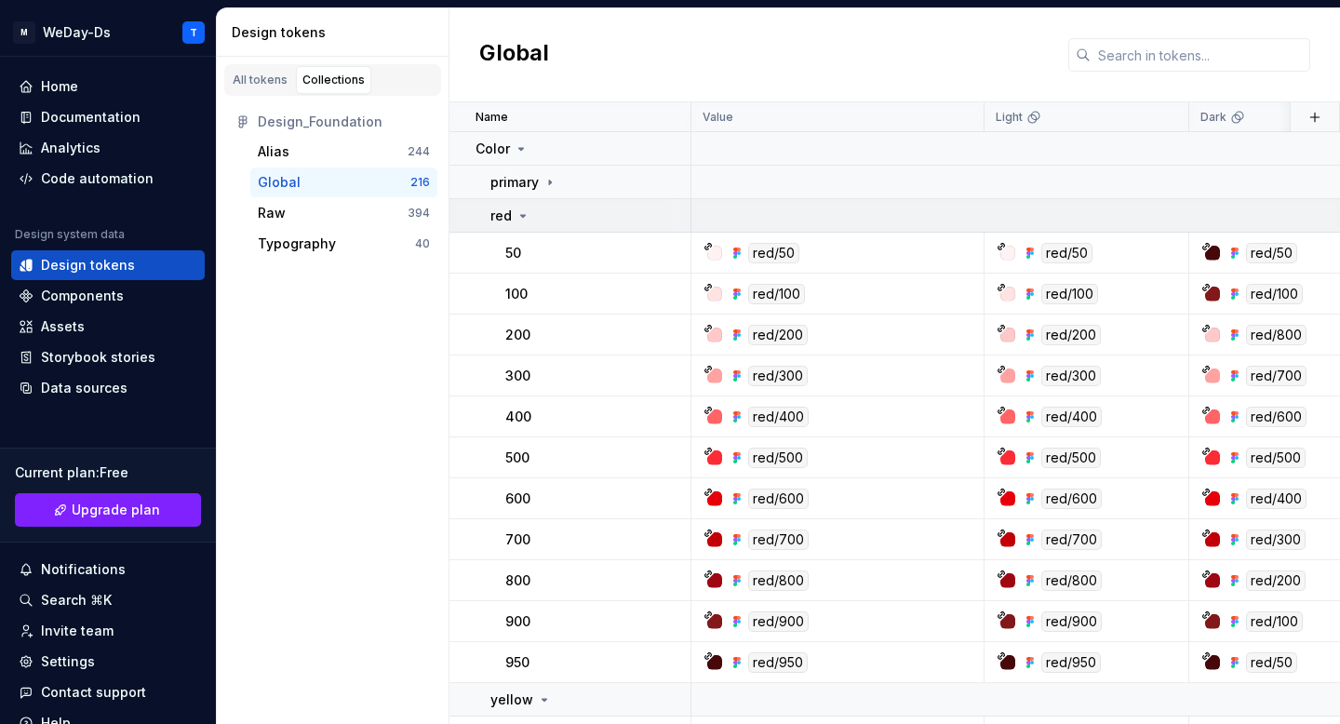
click at [525, 213] on icon at bounding box center [522, 215] width 15 height 15
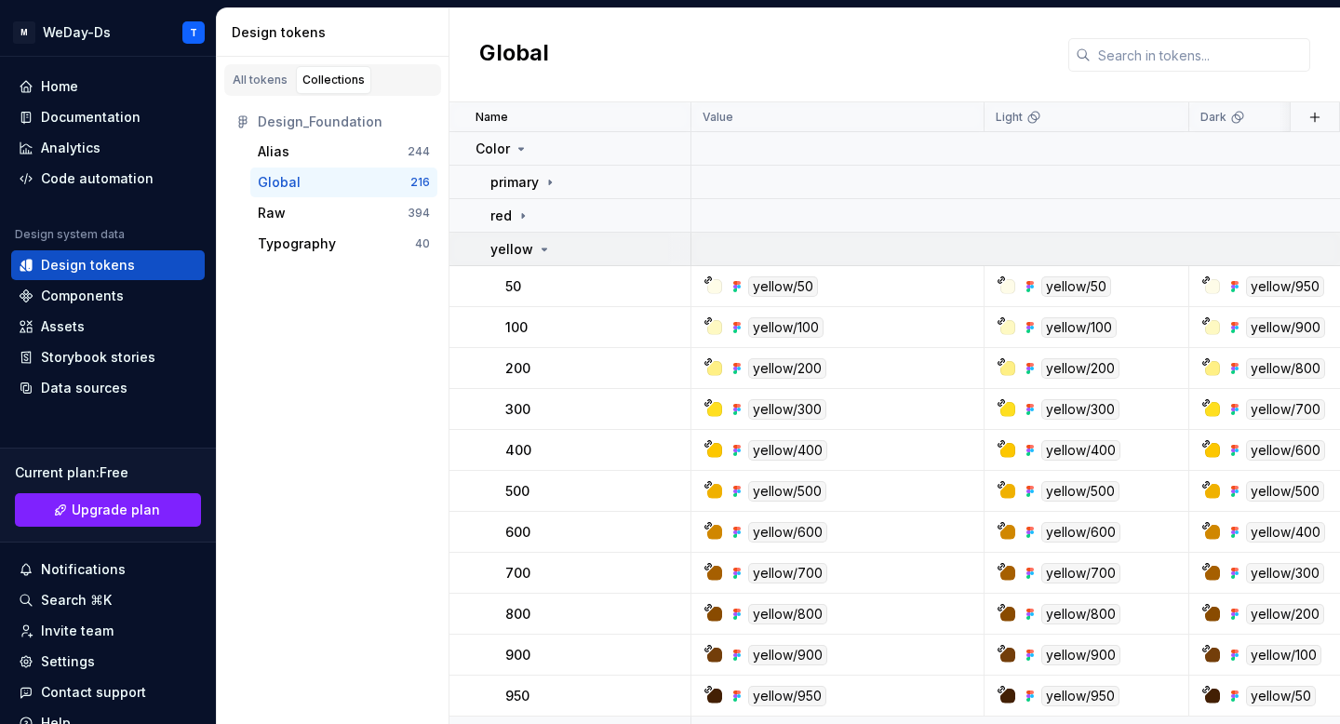
click at [527, 246] on p "yellow" at bounding box center [511, 249] width 43 height 19
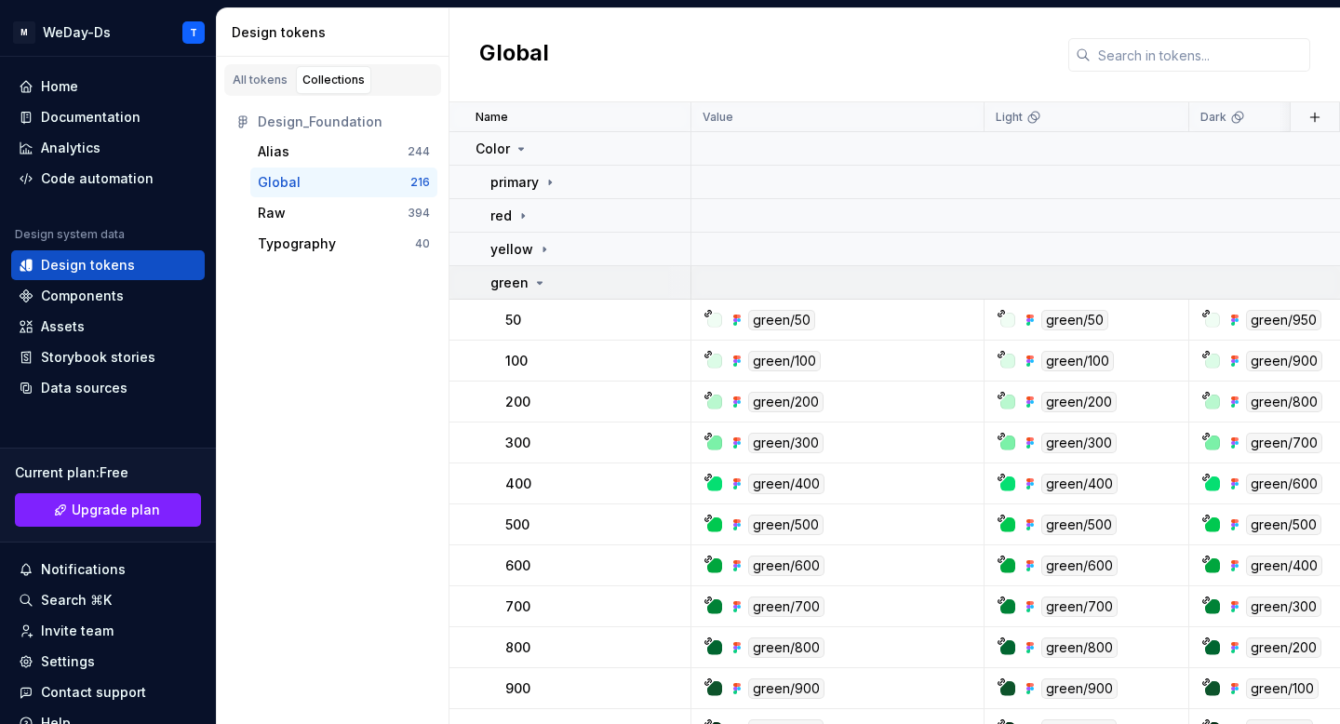
click at [527, 281] on div "green" at bounding box center [518, 282] width 57 height 19
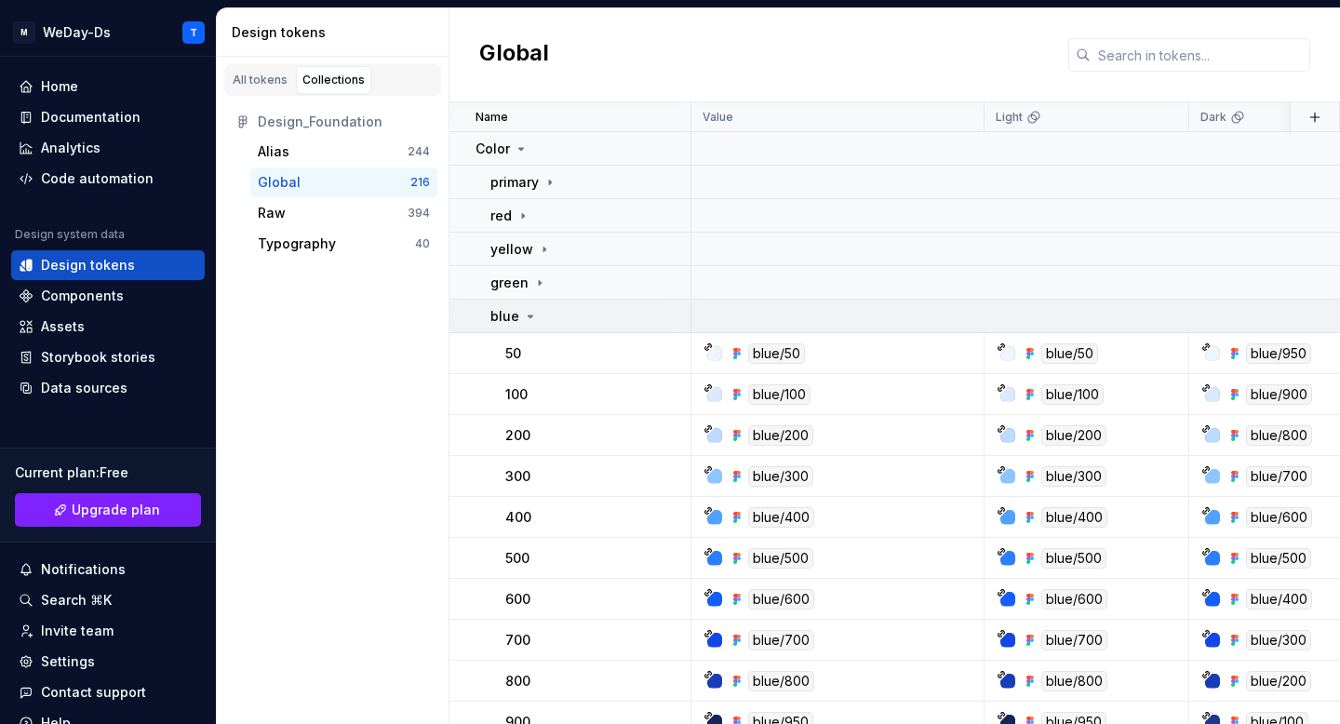
click at [528, 315] on icon at bounding box center [530, 316] width 5 height 2
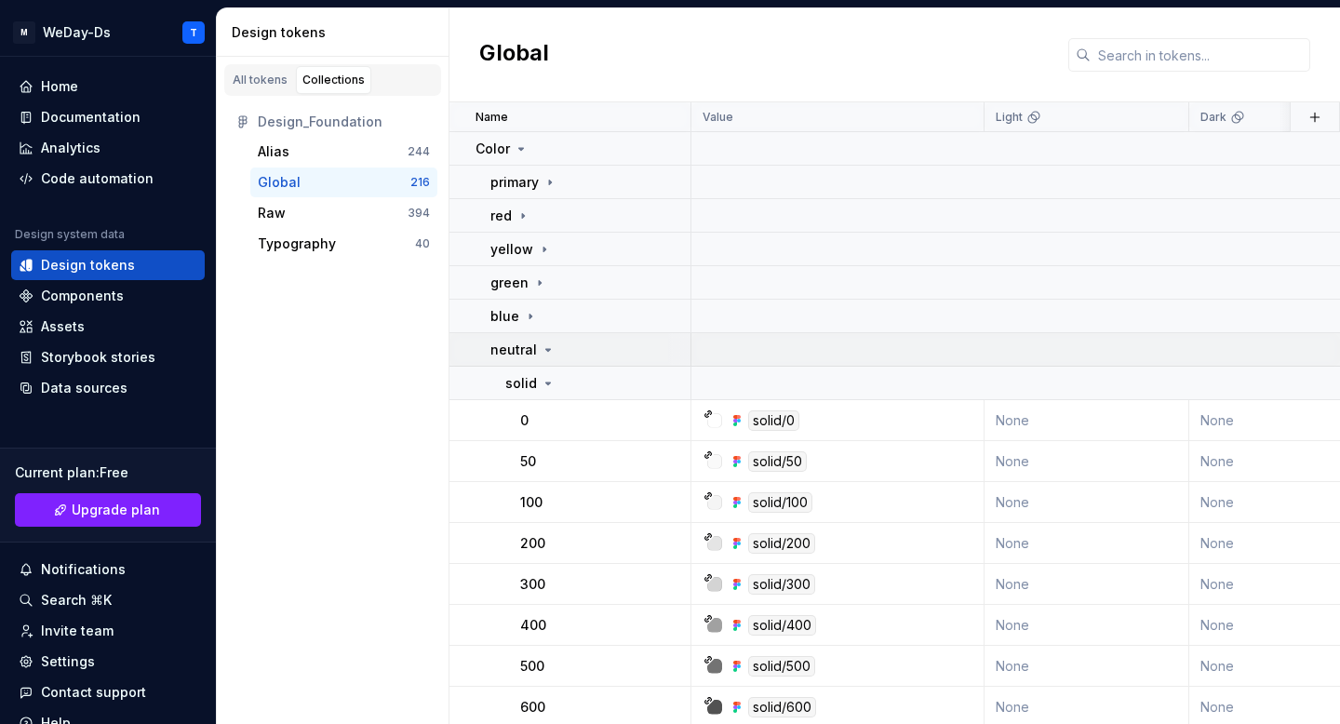
click at [526, 343] on p "neutral" at bounding box center [513, 349] width 47 height 19
click at [520, 380] on div "gray" at bounding box center [513, 383] width 47 height 19
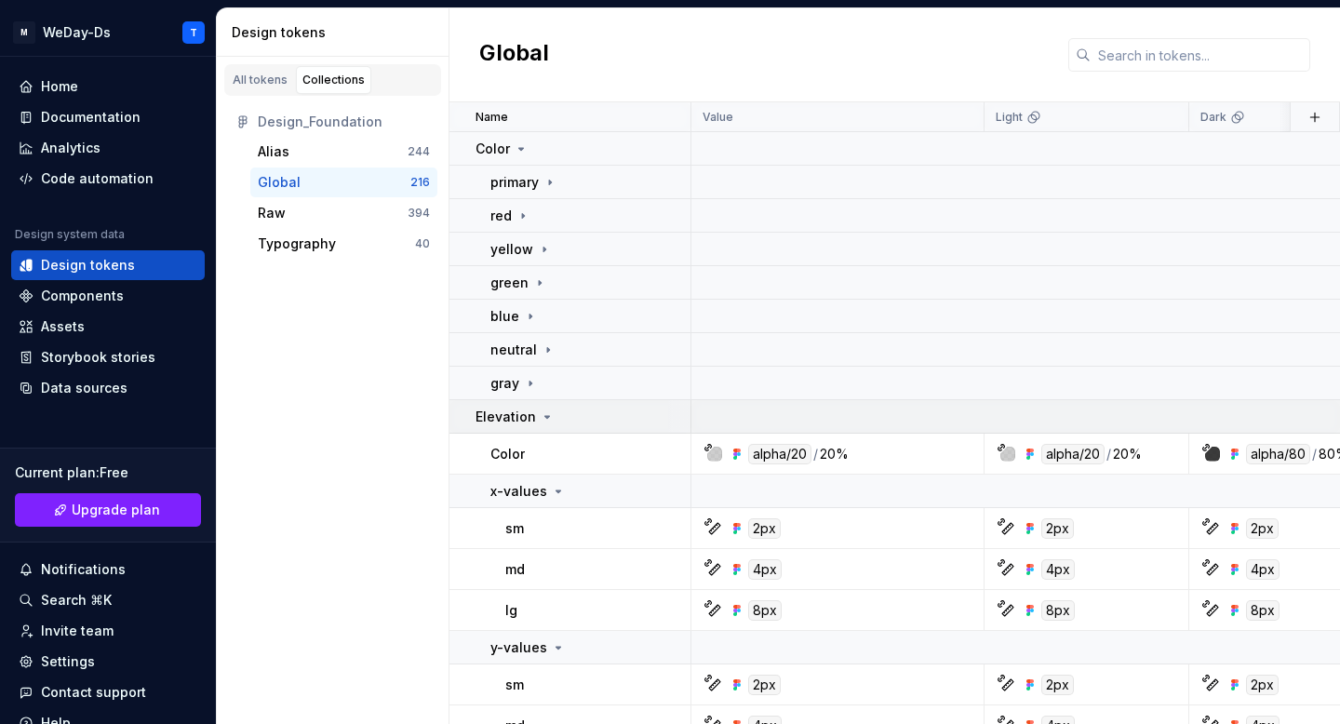
click at [524, 415] on p "Elevation" at bounding box center [505, 416] width 60 height 19
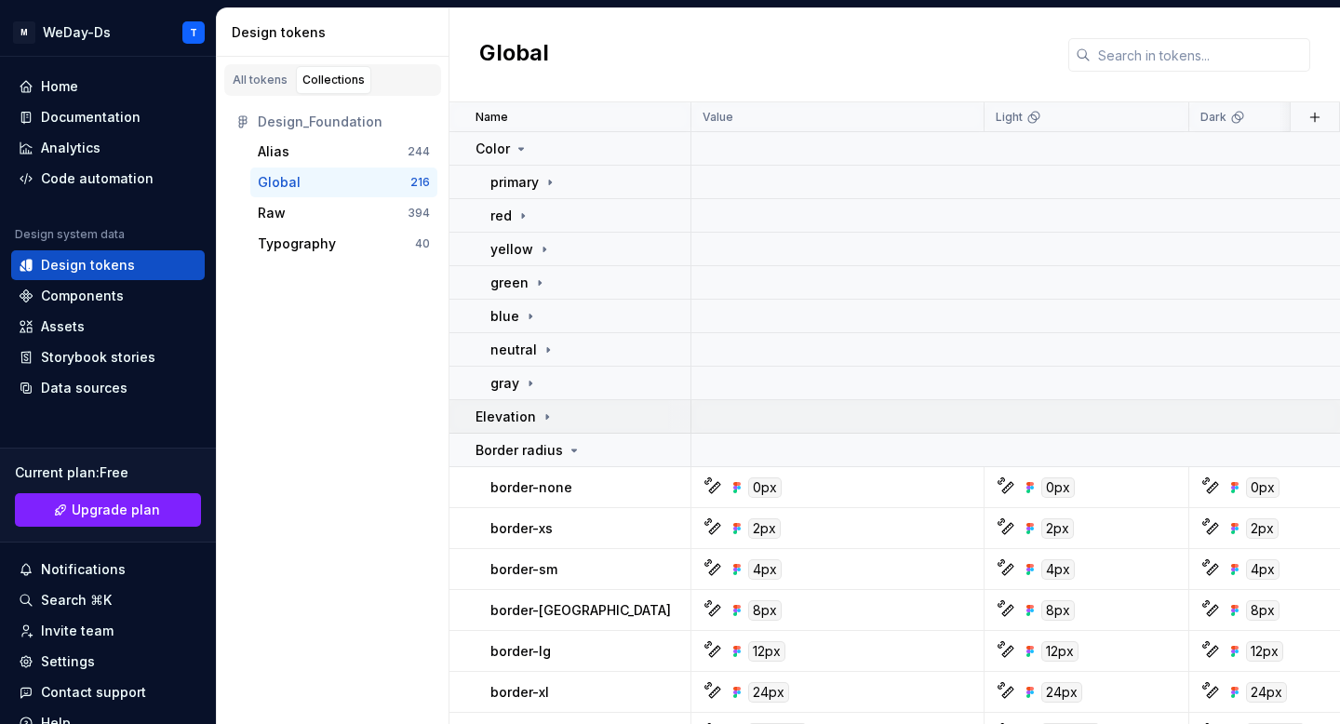
click at [531, 410] on p "Elevation" at bounding box center [505, 416] width 60 height 19
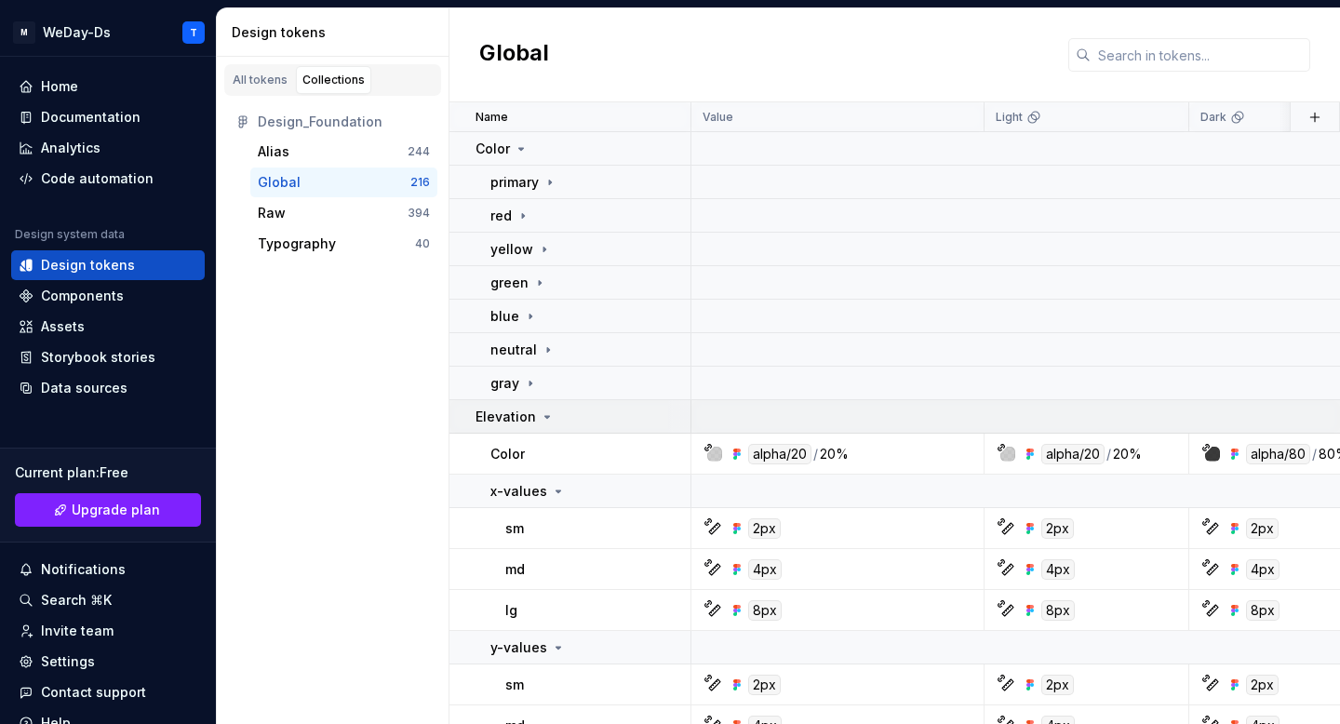
click at [531, 410] on p "Elevation" at bounding box center [505, 416] width 60 height 19
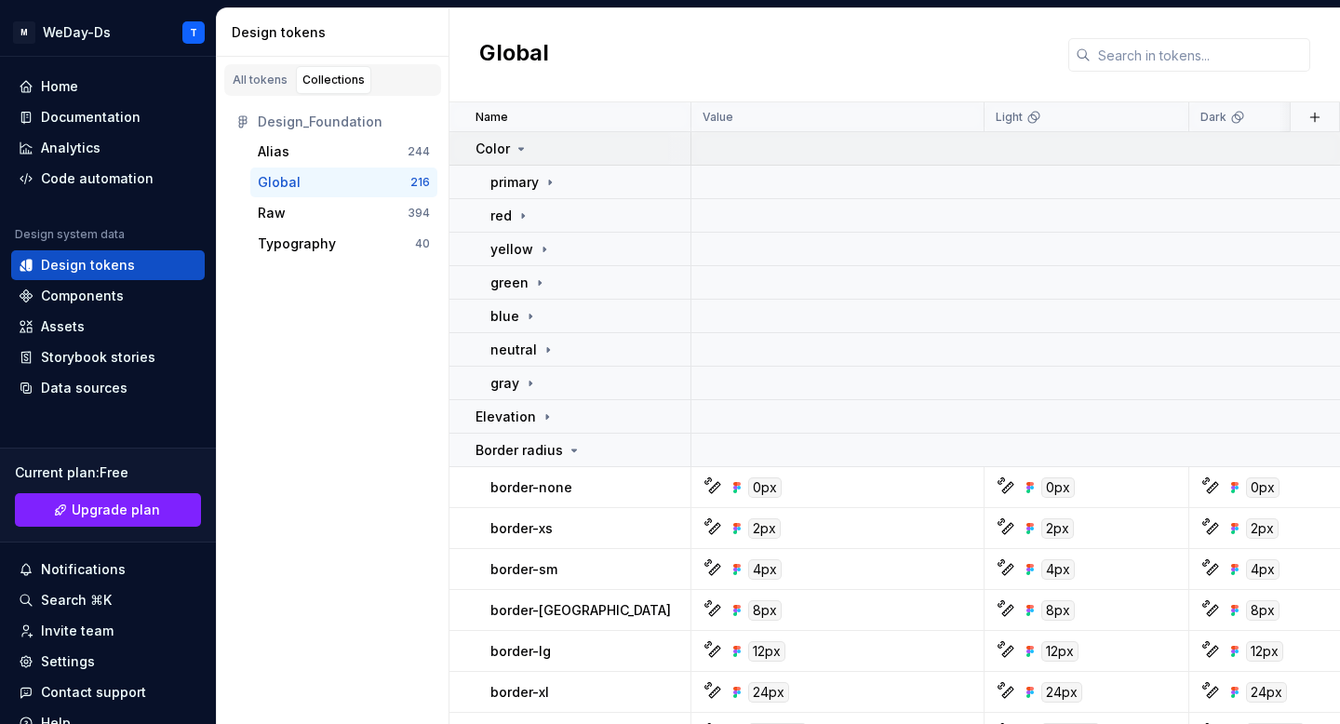
click at [518, 135] on td "Color" at bounding box center [570, 148] width 242 height 33
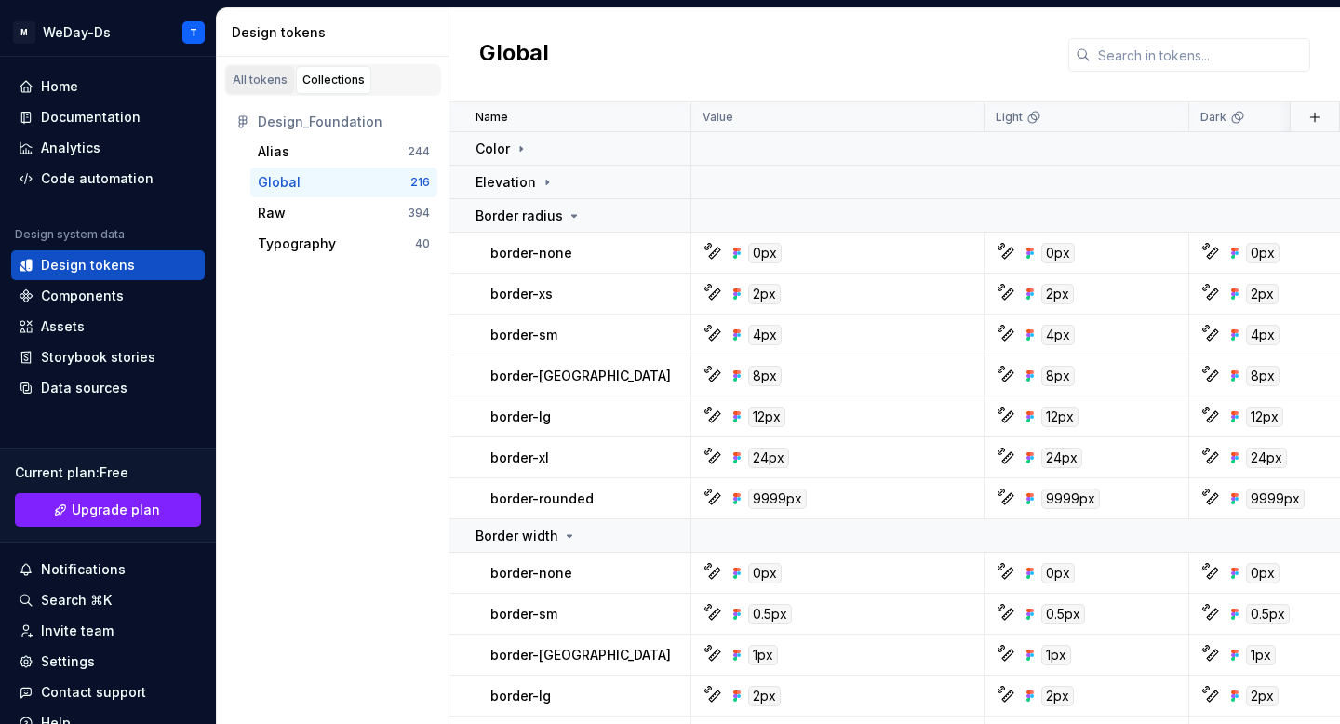
click at [258, 82] on div "All tokens" at bounding box center [260, 80] width 55 height 15
click at [263, 85] on div "All tokens" at bounding box center [260, 80] width 55 height 15
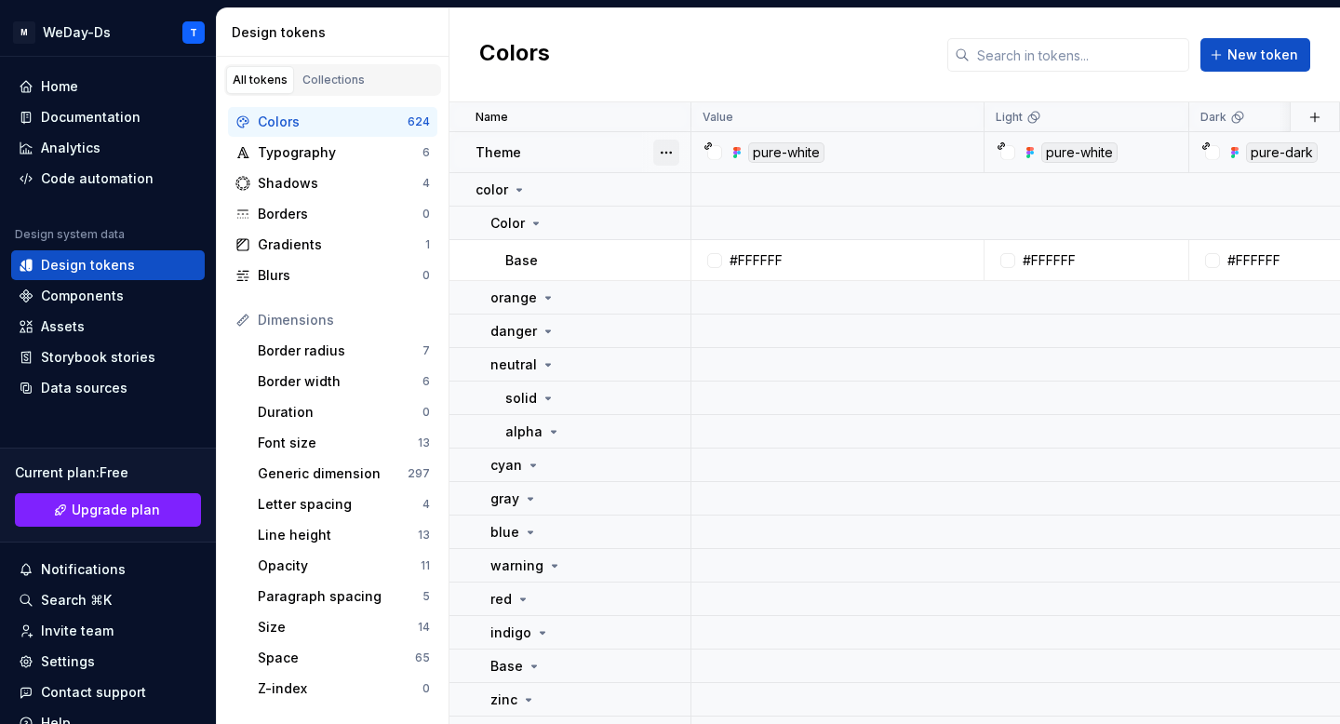
click at [668, 150] on button "button" at bounding box center [666, 153] width 26 height 26
click at [715, 256] on span "Delete token" at bounding box center [718, 257] width 121 height 30
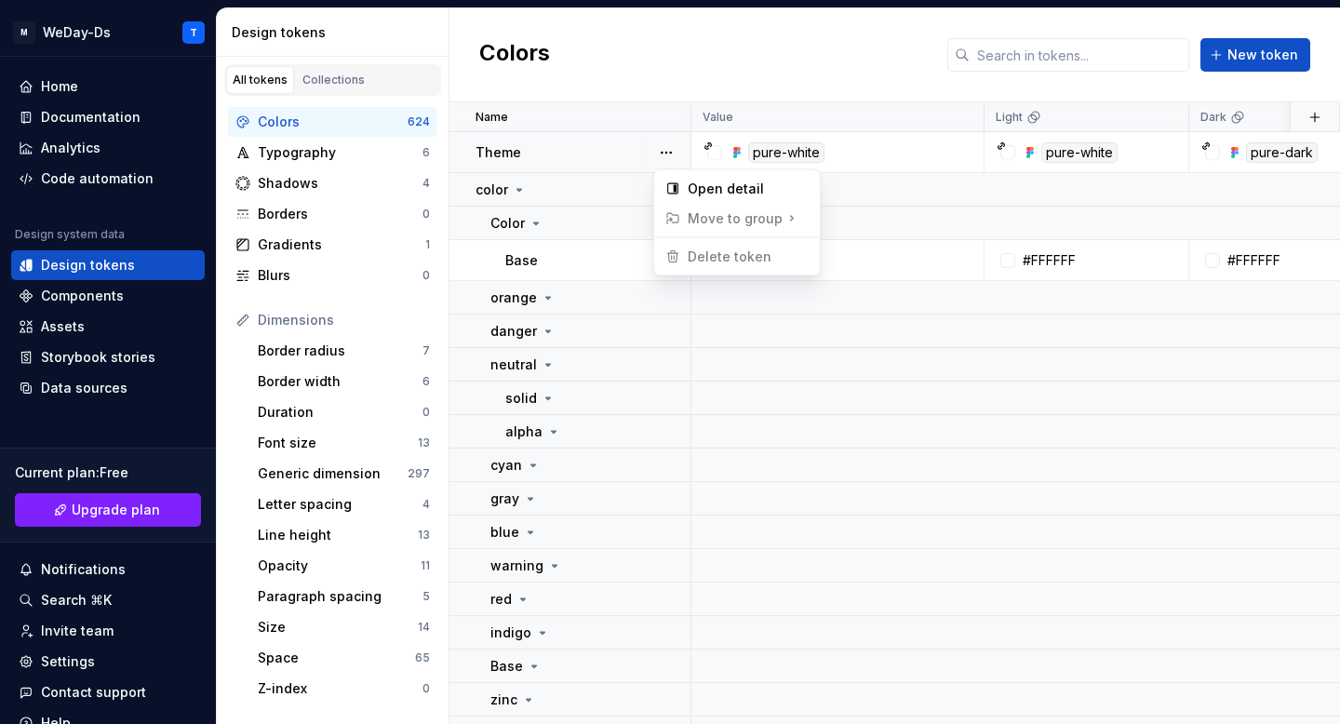
click at [715, 256] on span "Delete token" at bounding box center [718, 257] width 121 height 30
click at [753, 188] on div "Open detail" at bounding box center [747, 189] width 121 height 19
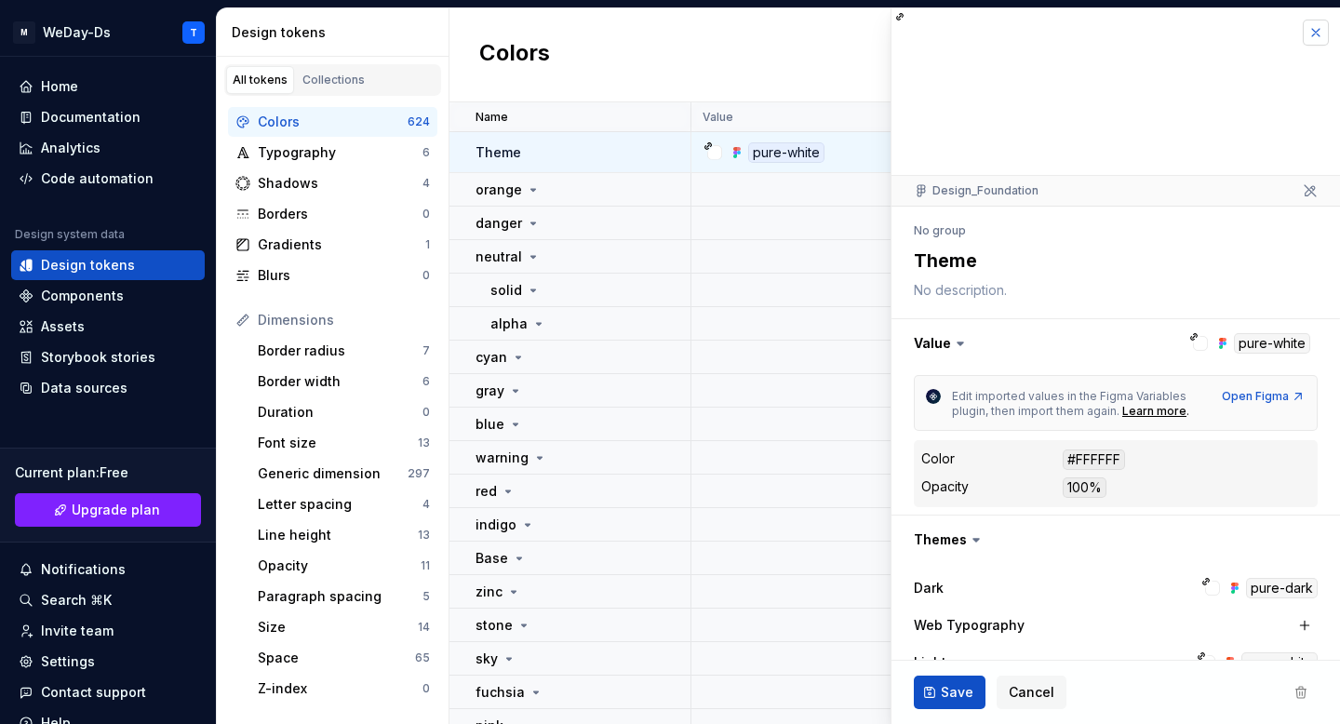
click at [1314, 25] on button "button" at bounding box center [1315, 33] width 26 height 26
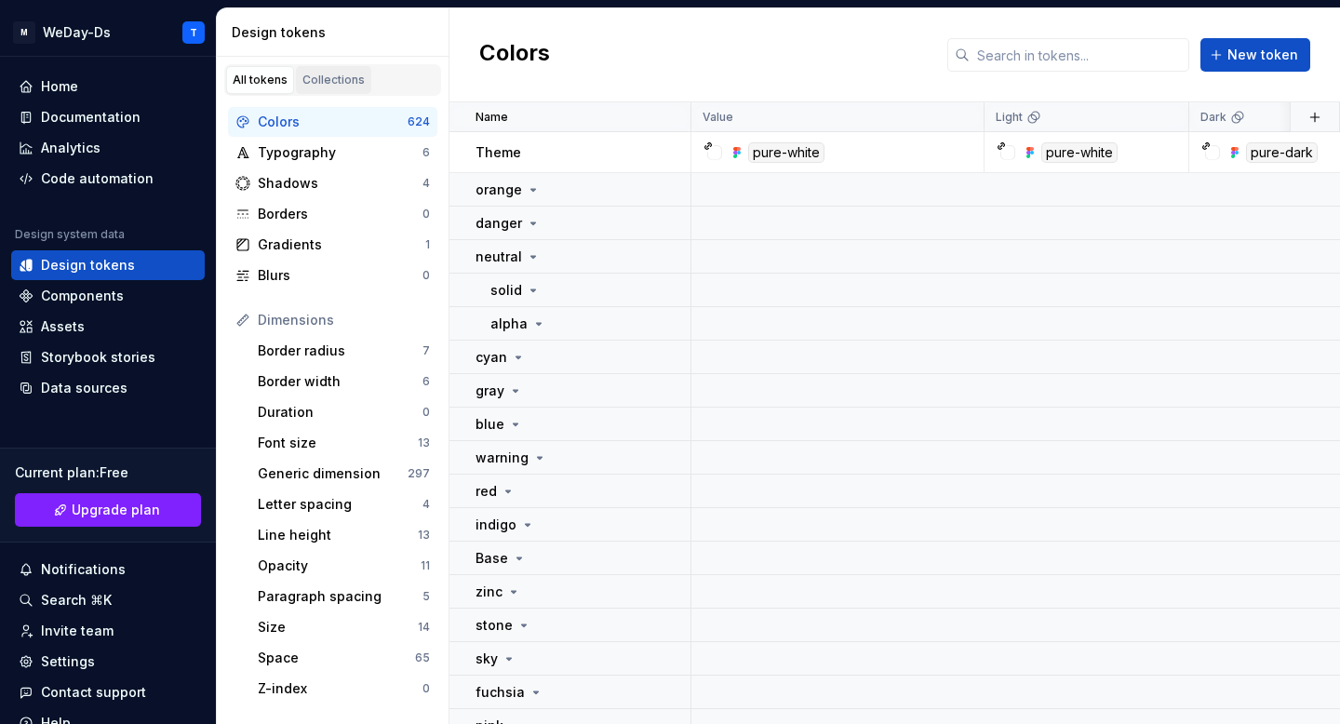
click at [348, 86] on div "Collections" at bounding box center [333, 80] width 62 height 15
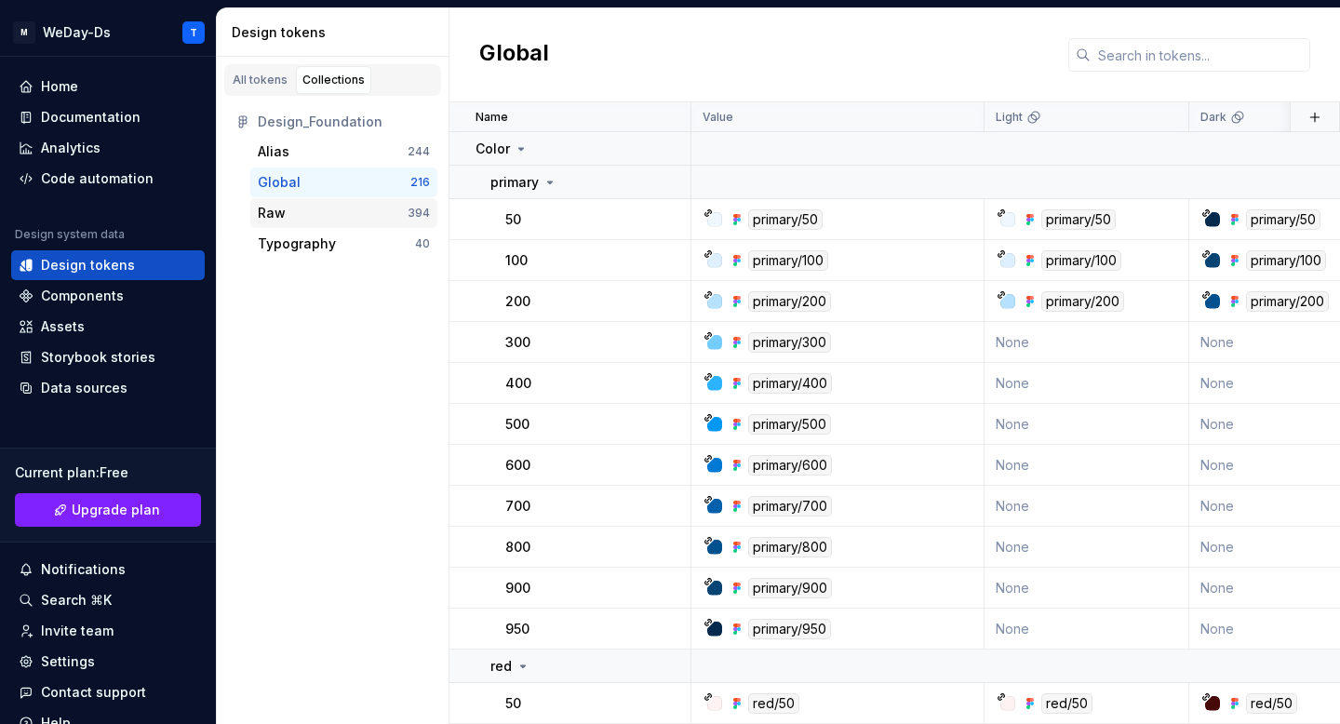
click at [346, 213] on div "Raw" at bounding box center [333, 213] width 150 height 19
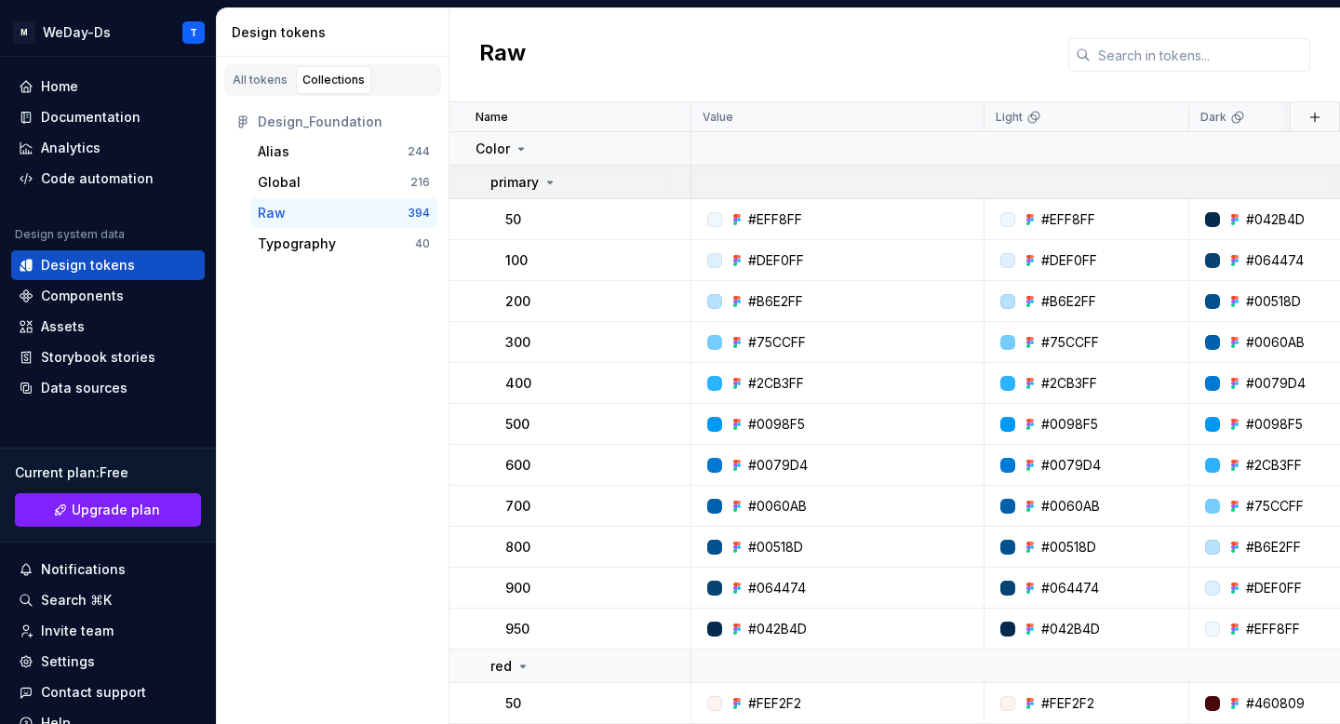
click at [537, 177] on p "primary" at bounding box center [514, 182] width 48 height 19
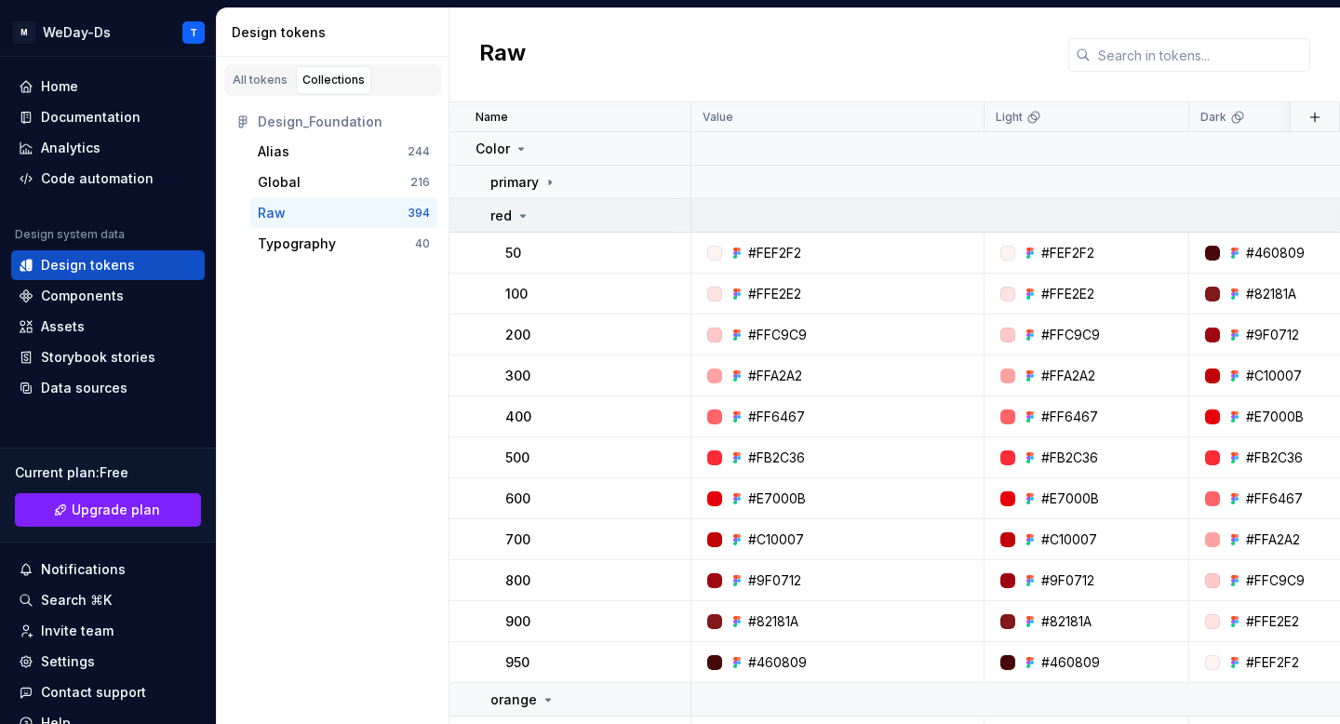
click at [531, 212] on div "red" at bounding box center [589, 216] width 199 height 19
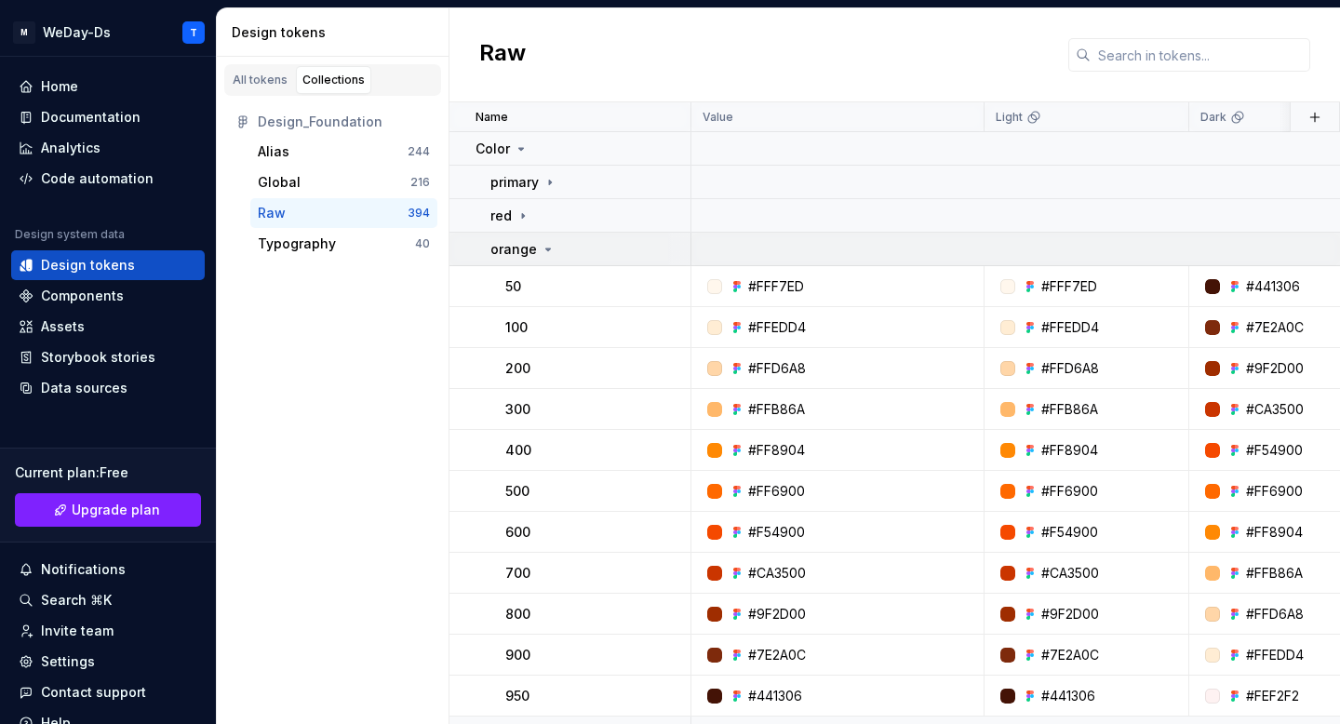
click at [533, 240] on p "orange" at bounding box center [513, 249] width 47 height 19
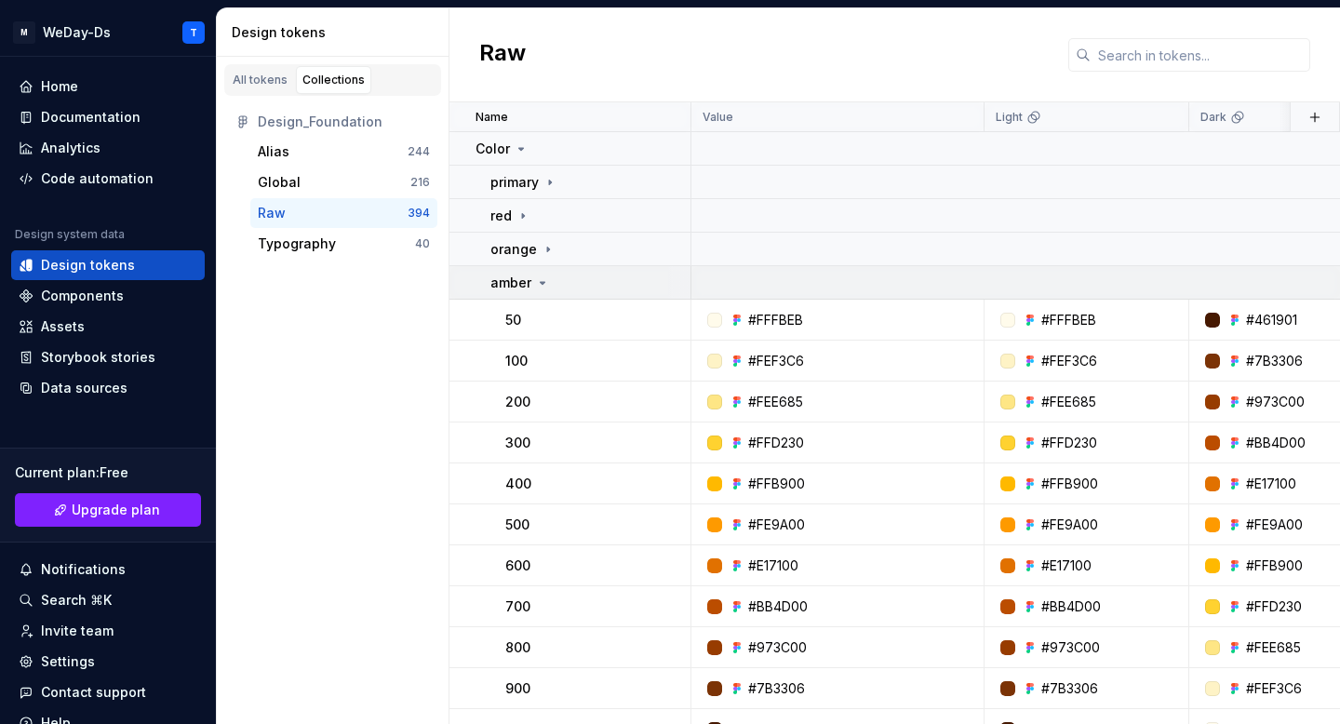
click at [535, 283] on icon at bounding box center [542, 282] width 15 height 15
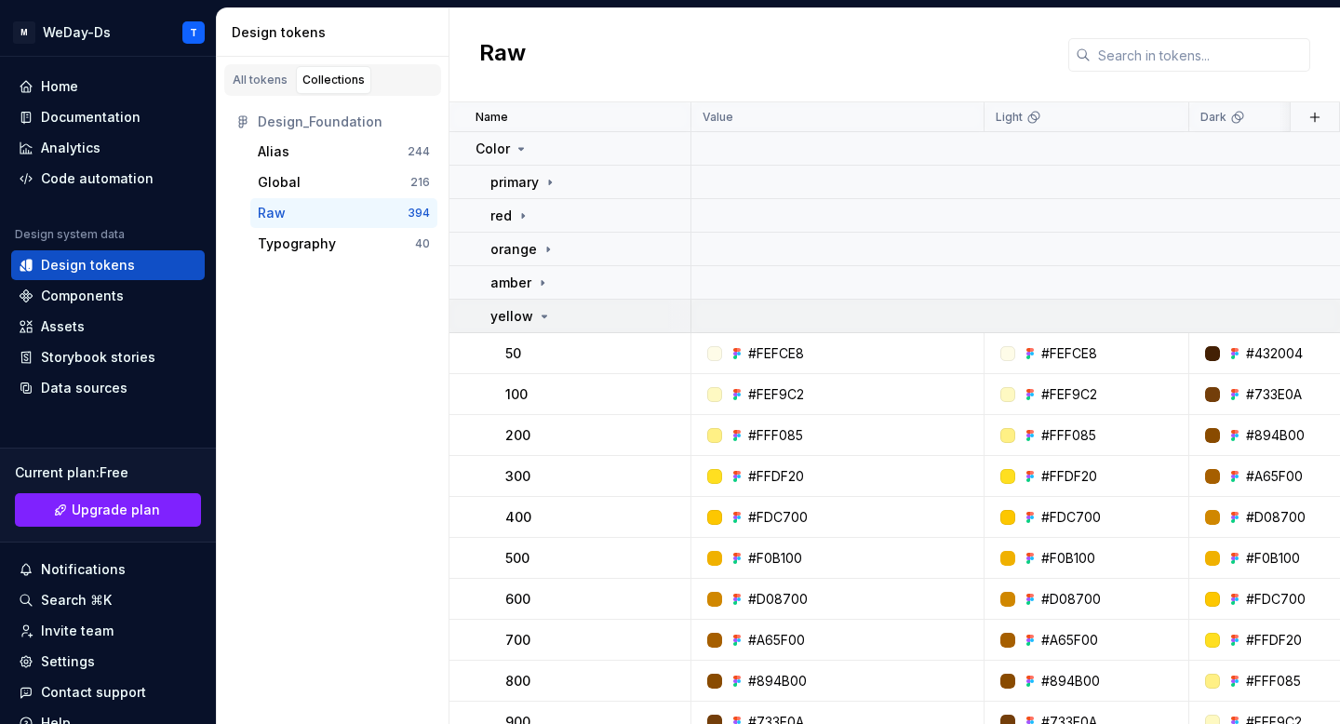
click at [537, 320] on icon at bounding box center [544, 316] width 15 height 15
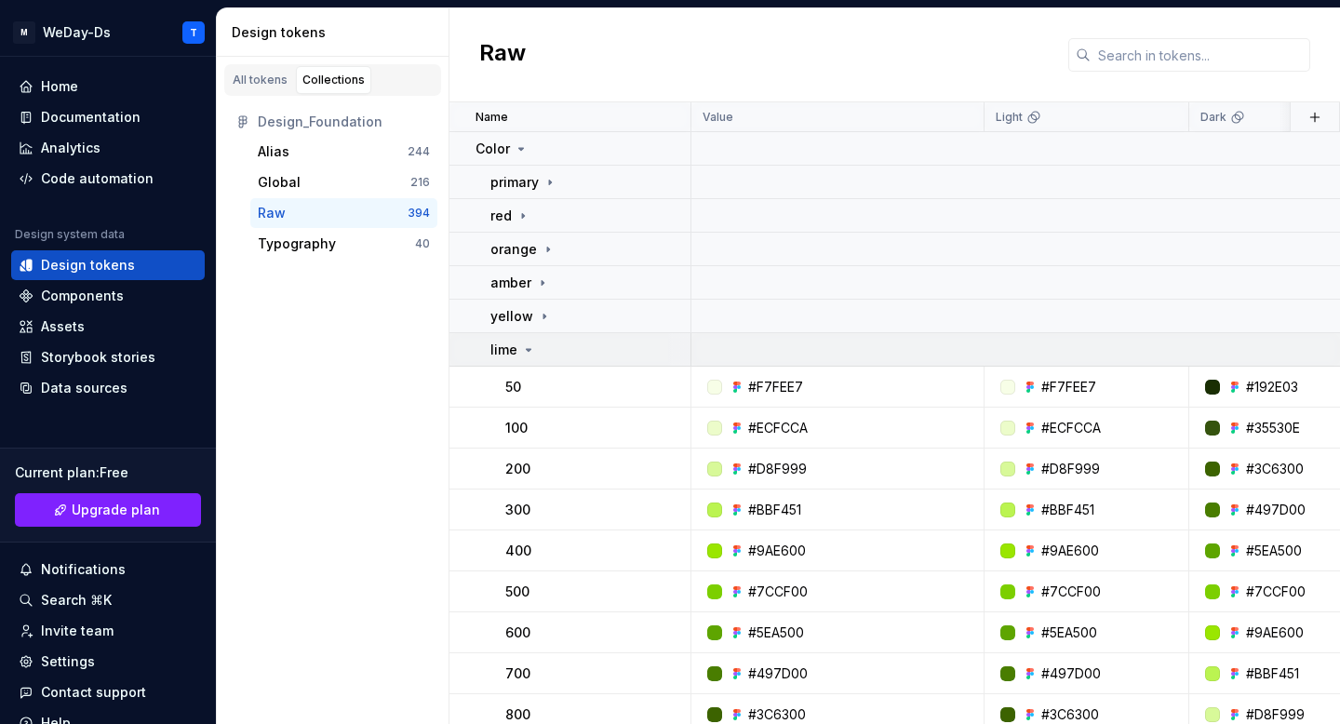
click at [540, 347] on div "lime" at bounding box center [589, 349] width 199 height 19
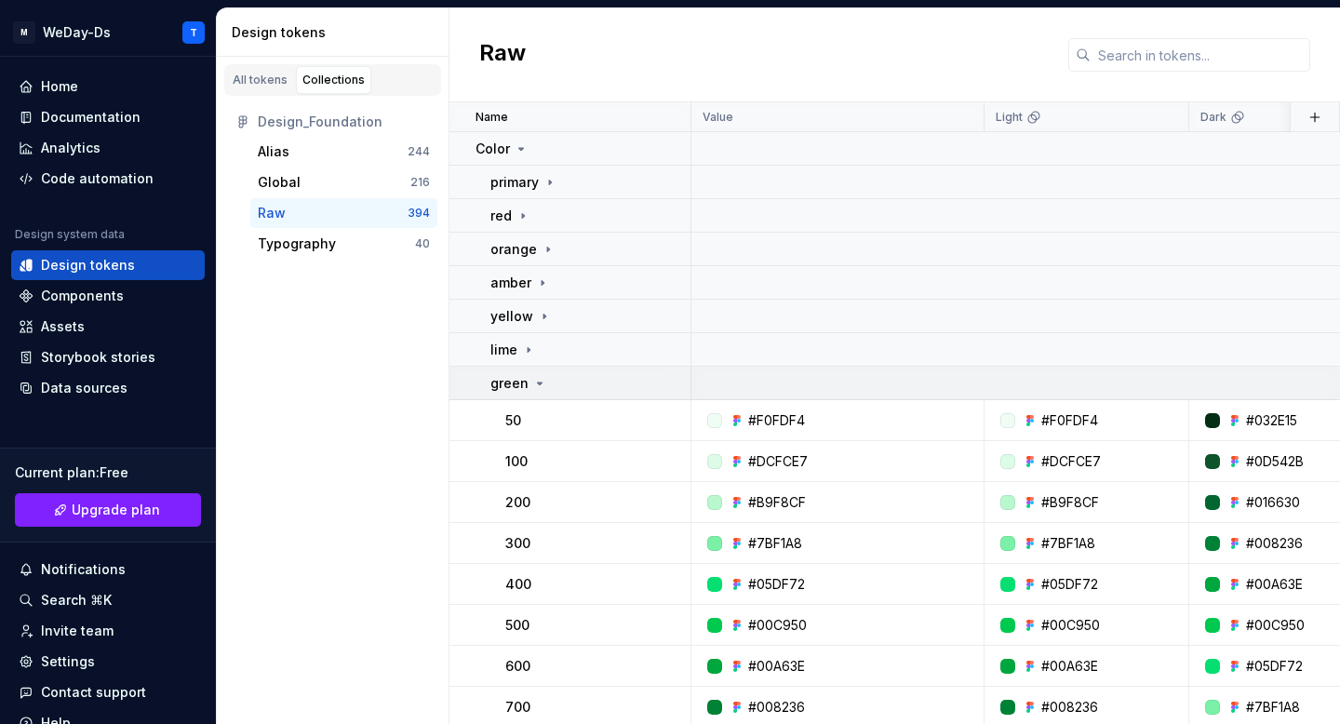
click at [536, 377] on icon at bounding box center [539, 383] width 15 height 15
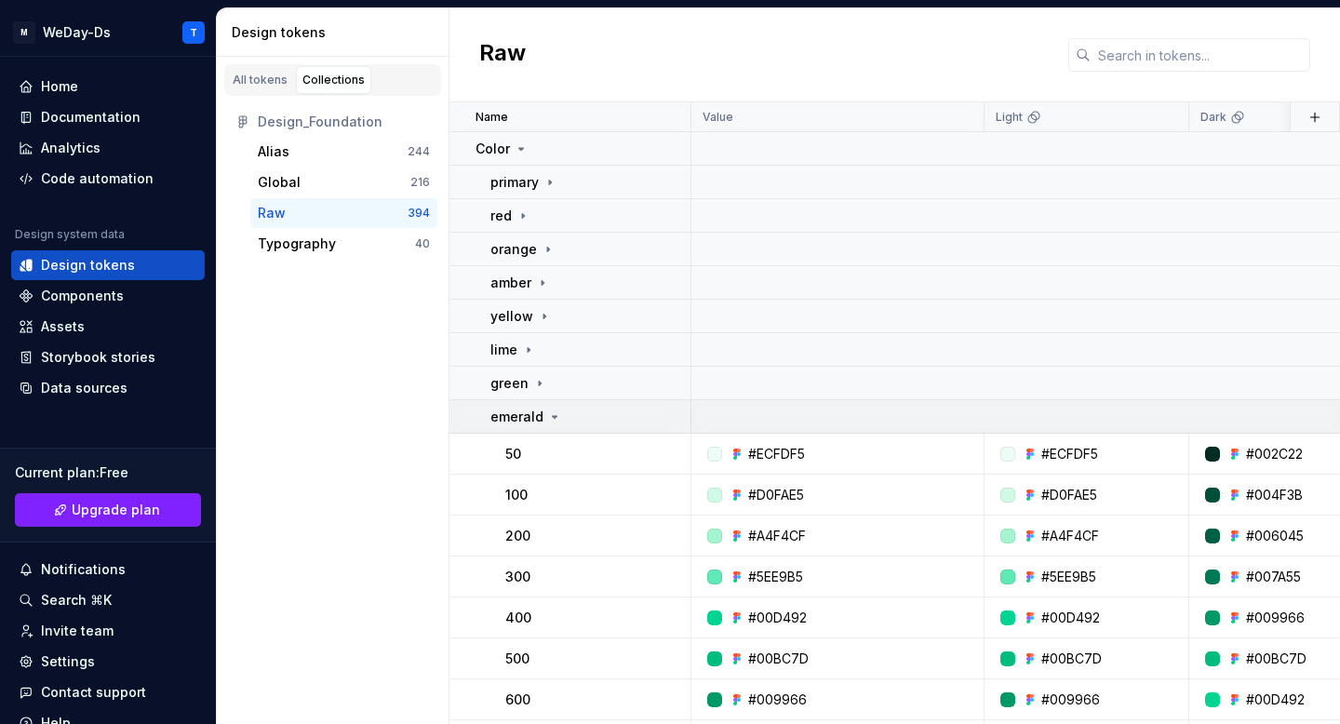
click at [540, 412] on p "emerald" at bounding box center [516, 416] width 53 height 19
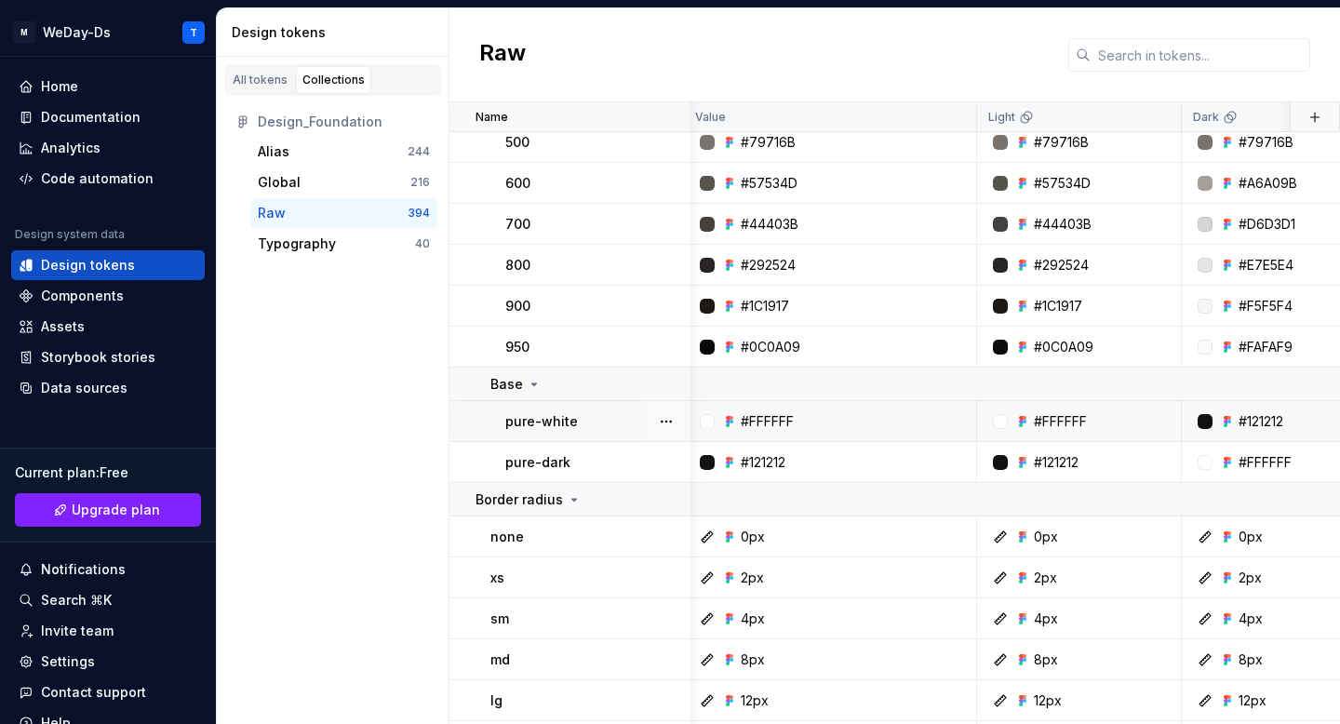
scroll to position [8167, 0]
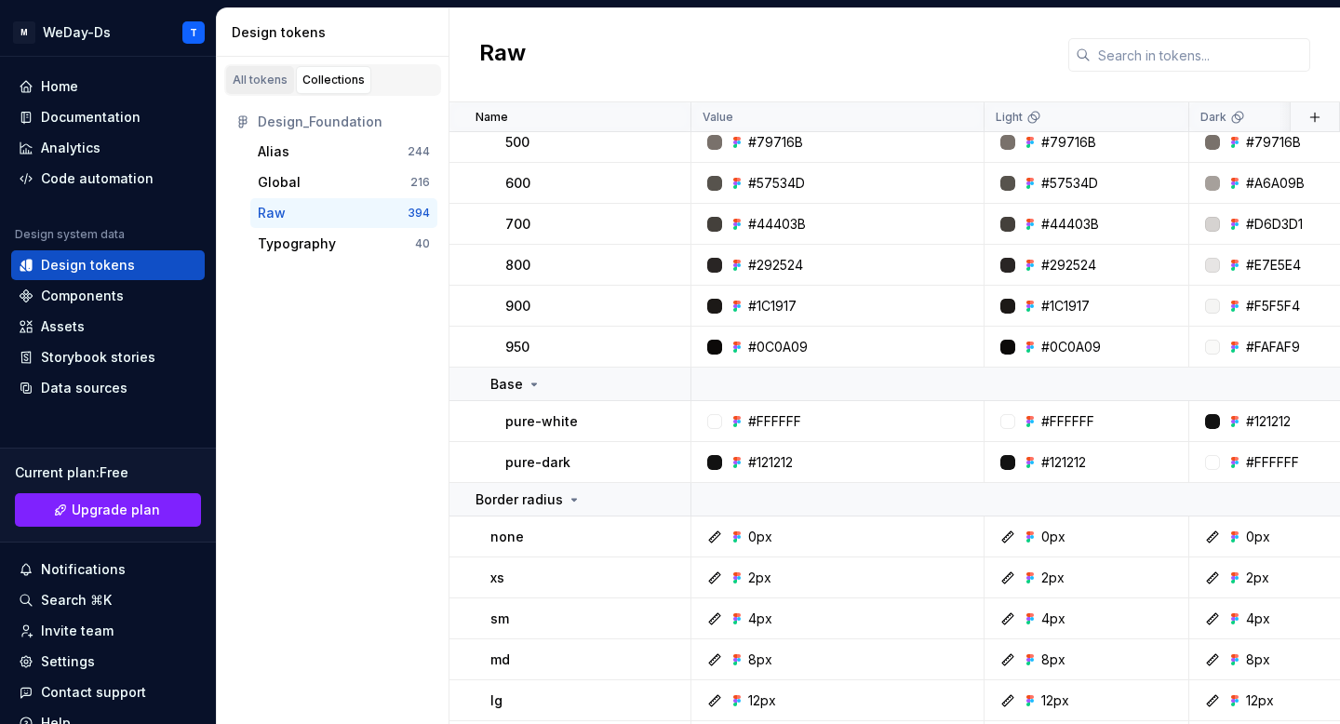
click at [271, 70] on link "All tokens" at bounding box center [260, 80] width 68 height 28
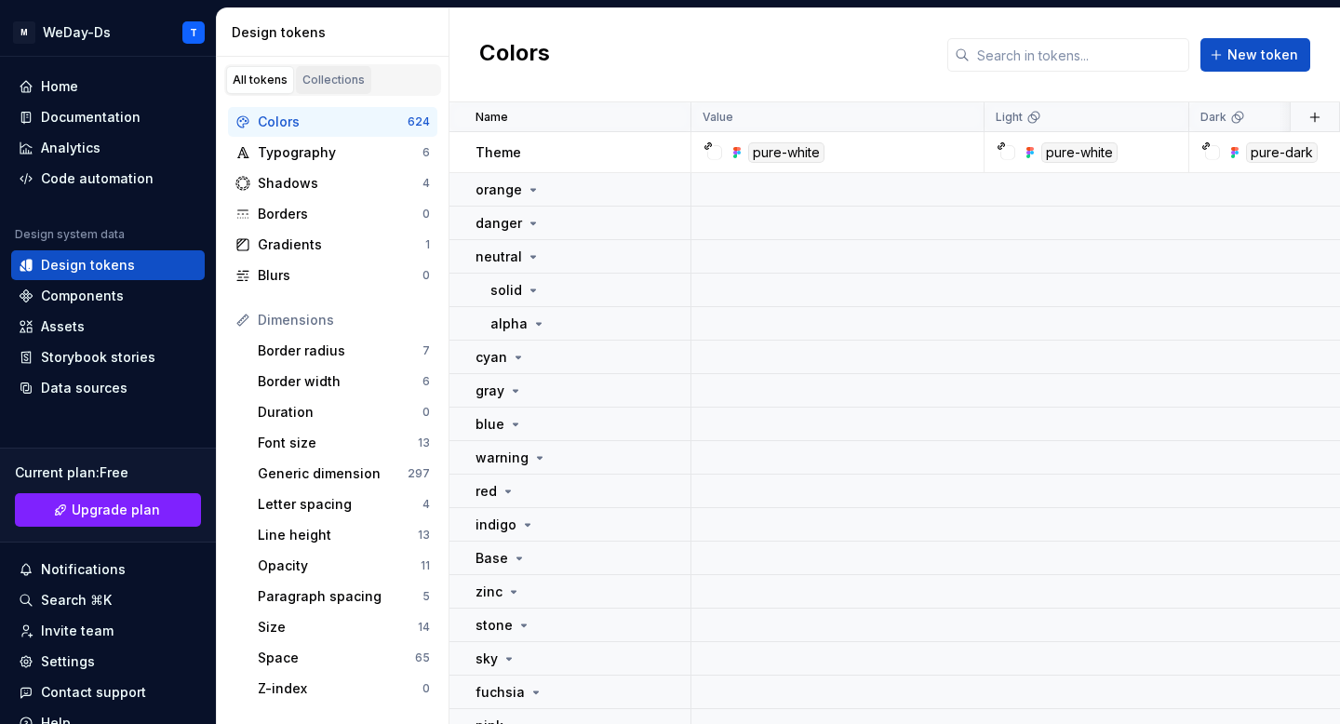
click at [340, 78] on div "Collections" at bounding box center [333, 80] width 62 height 15
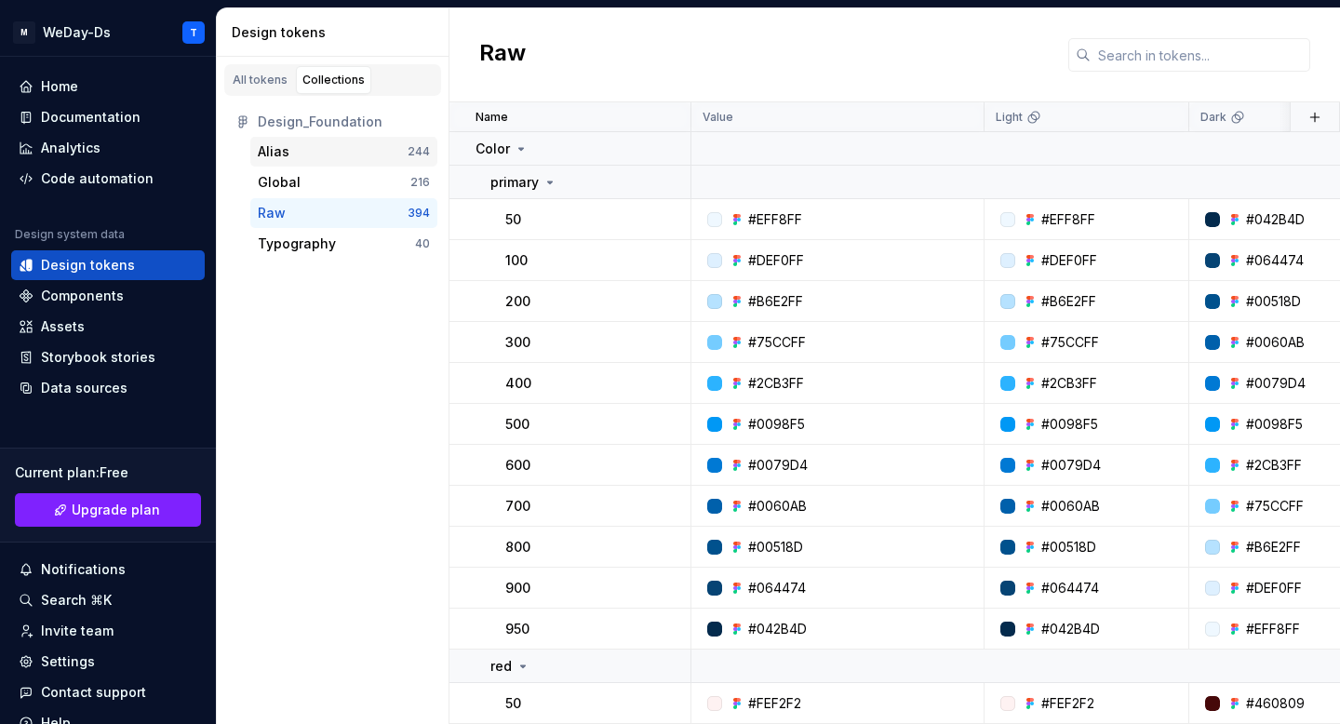
click at [355, 163] on div "Alias 244" at bounding box center [343, 152] width 187 height 30
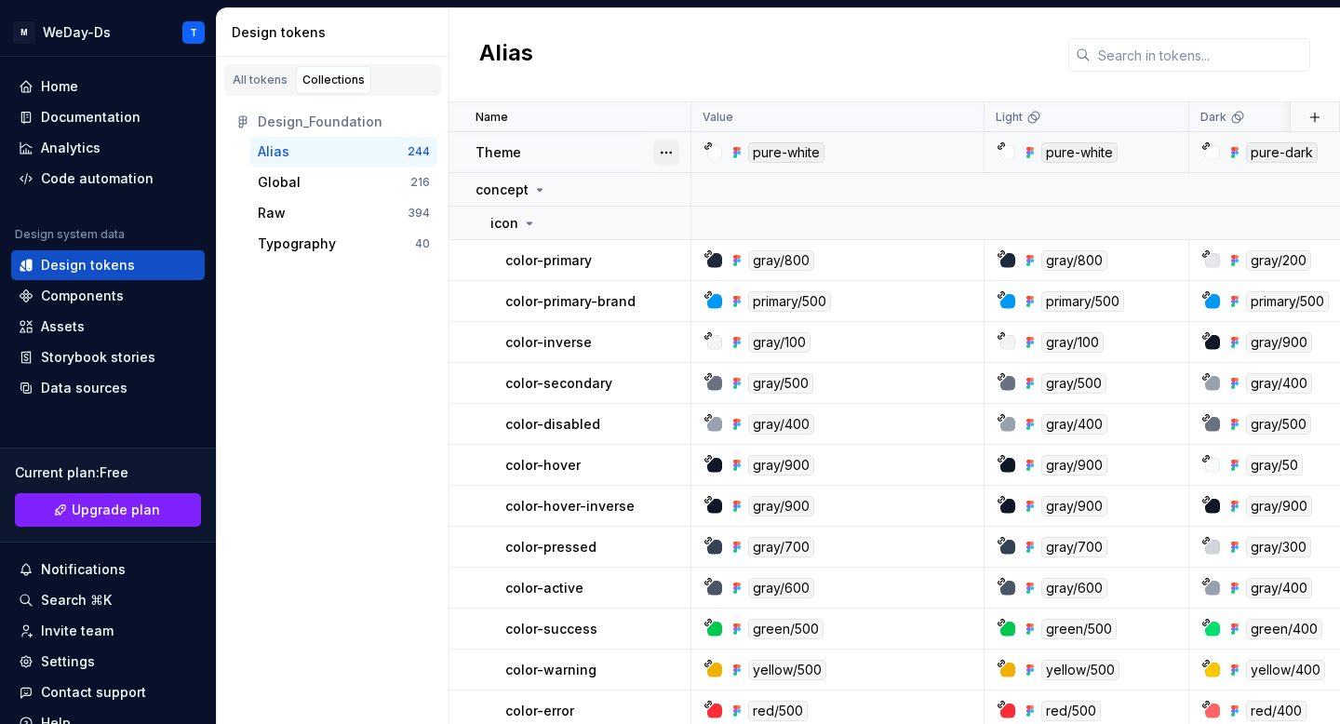
click at [673, 158] on button "button" at bounding box center [666, 153] width 26 height 26
click at [532, 185] on icon at bounding box center [539, 189] width 15 height 15
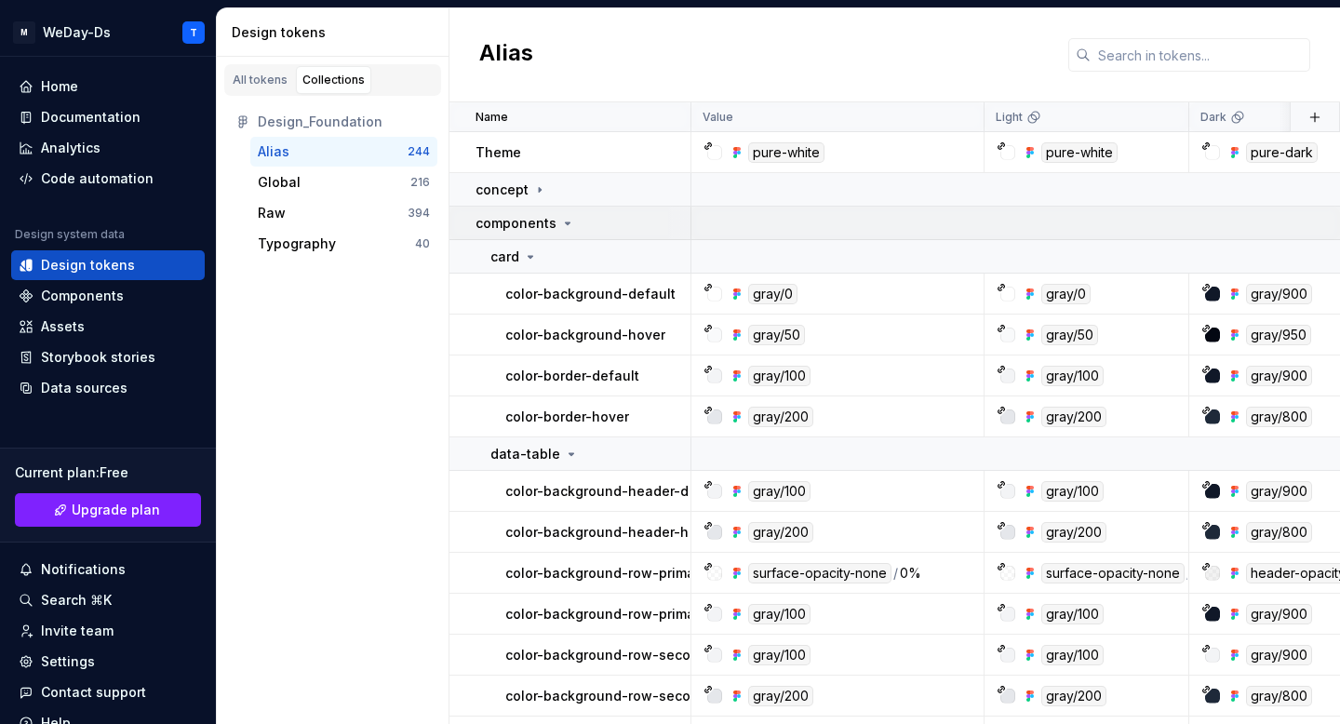
click at [553, 220] on div "components" at bounding box center [525, 223] width 100 height 19
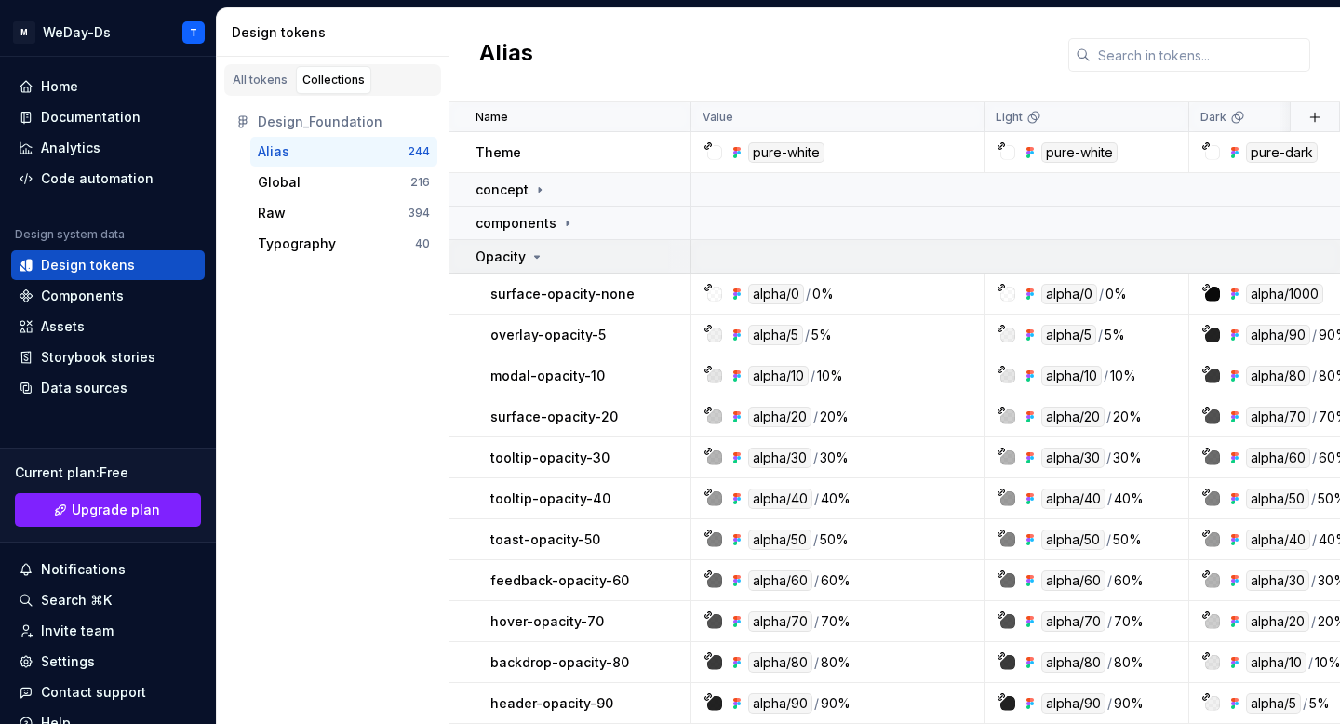
click at [534, 254] on icon at bounding box center [536, 256] width 15 height 15
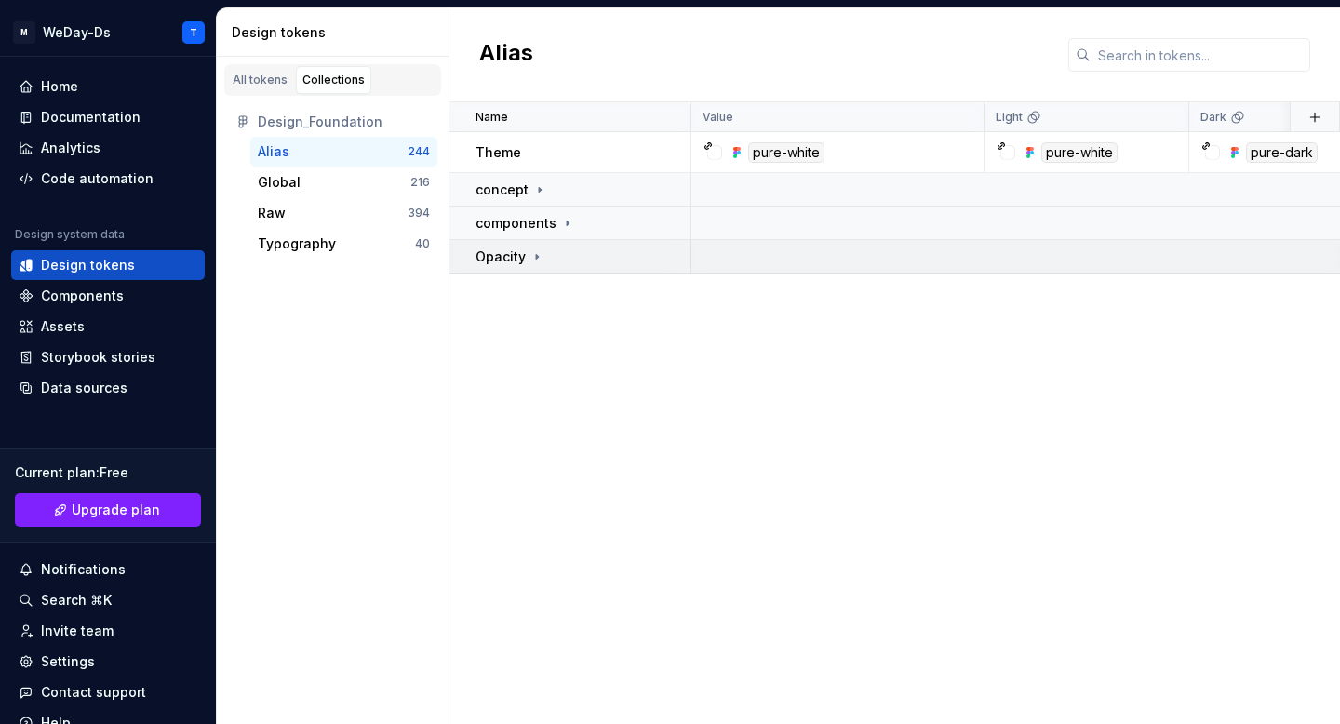
click at [536, 254] on icon at bounding box center [537, 256] width 2 height 5
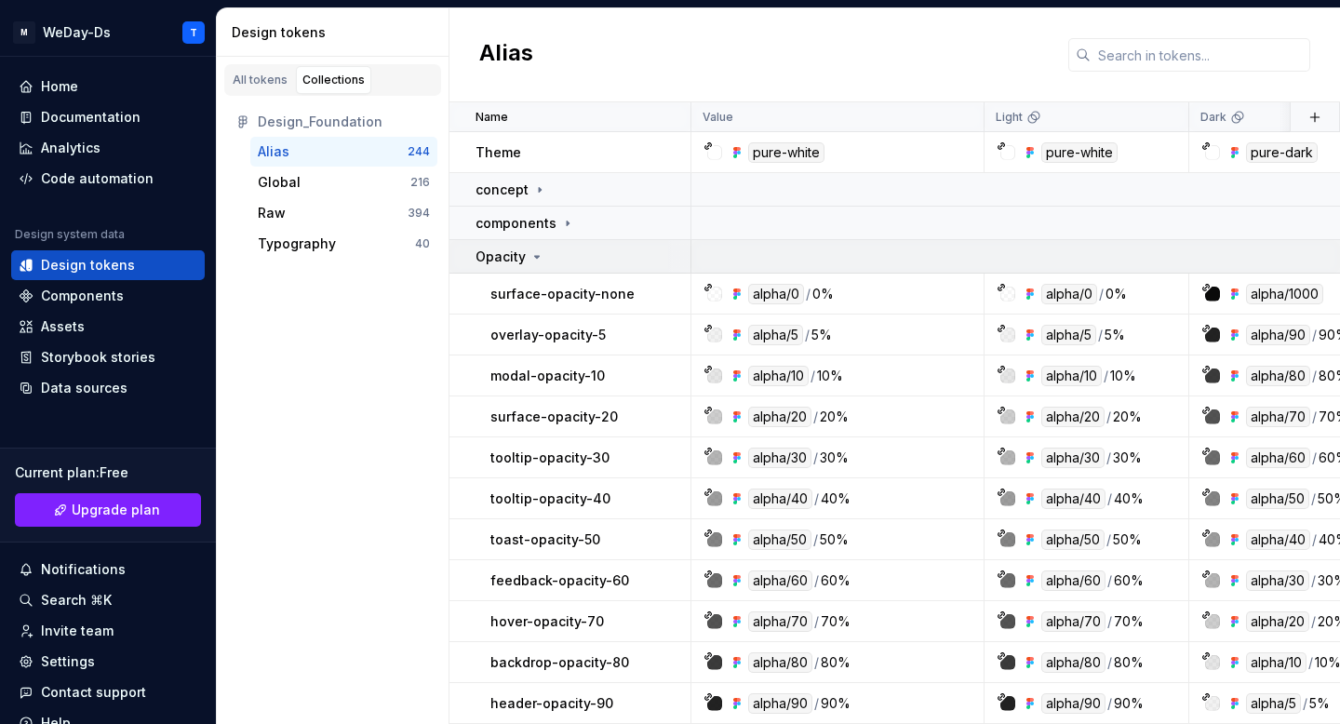
click at [531, 254] on icon at bounding box center [536, 256] width 15 height 15
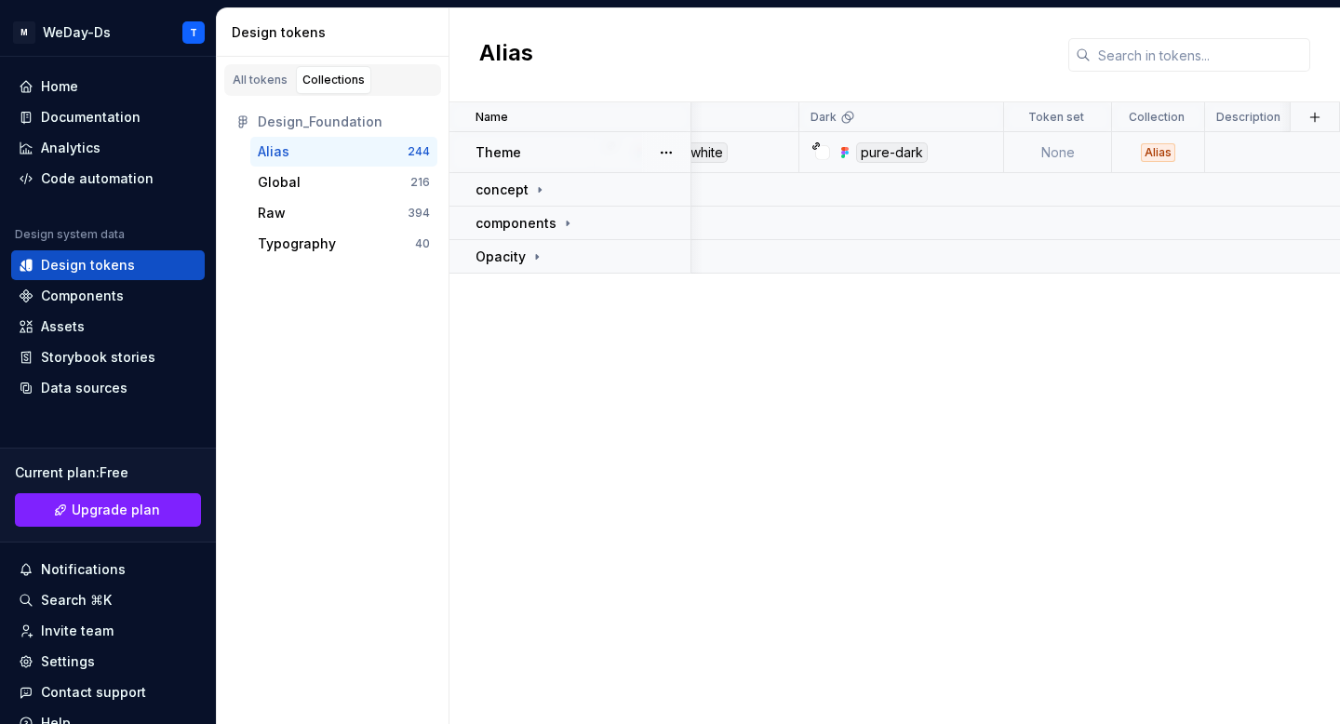
scroll to position [0, 389]
click at [957, 147] on div "pure-dark" at bounding box center [907, 152] width 191 height 20
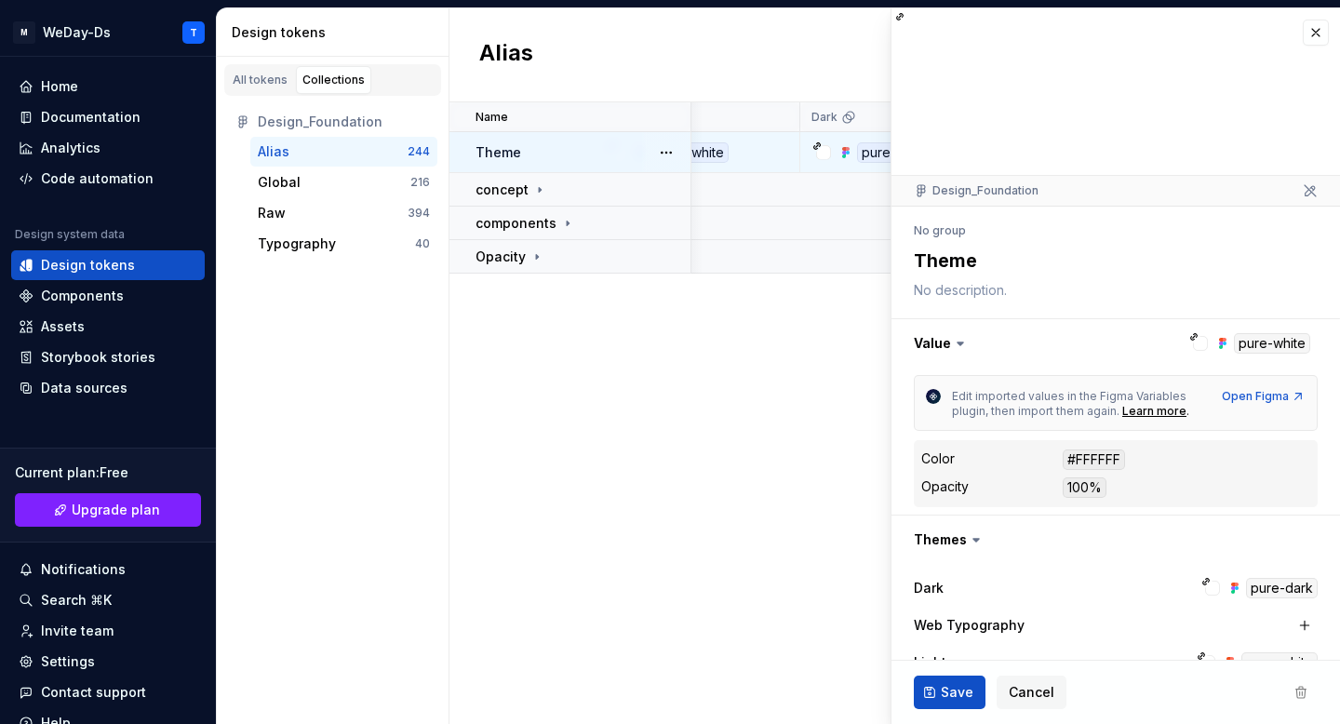
click at [1309, 188] on icon at bounding box center [1309, 190] width 11 height 11
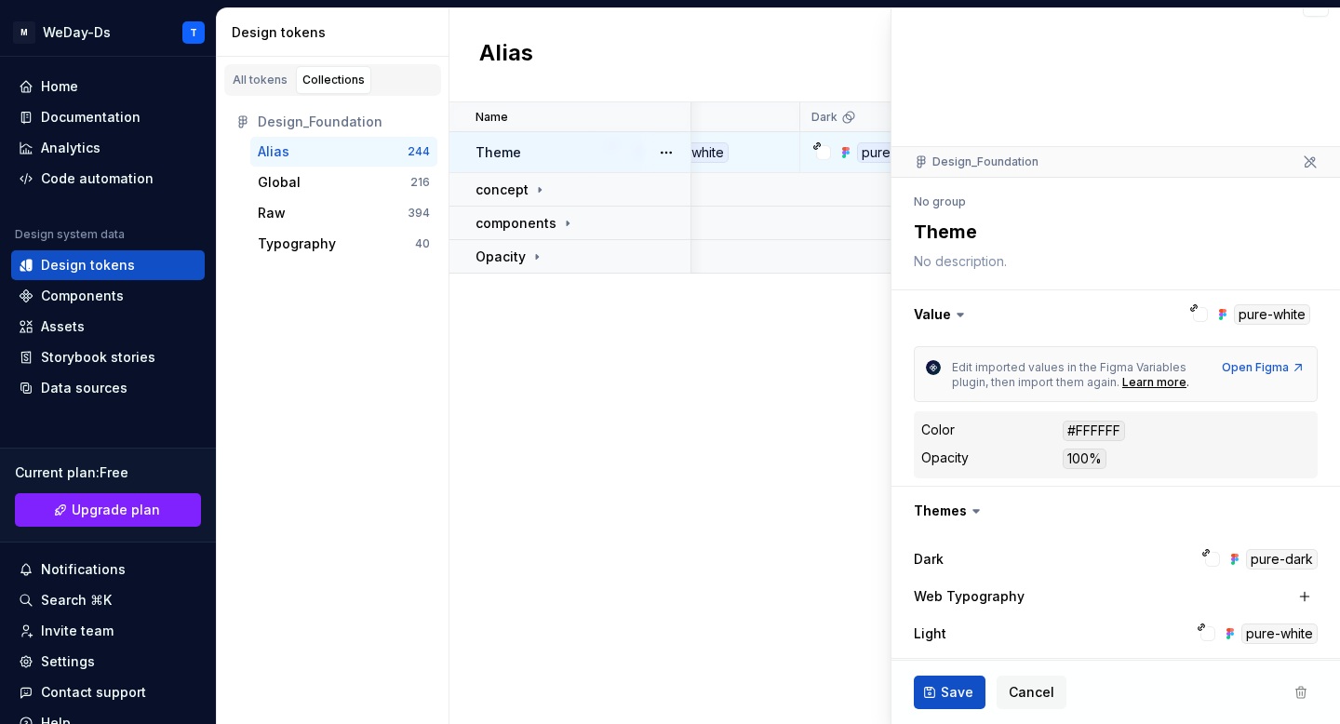
scroll to position [55, 0]
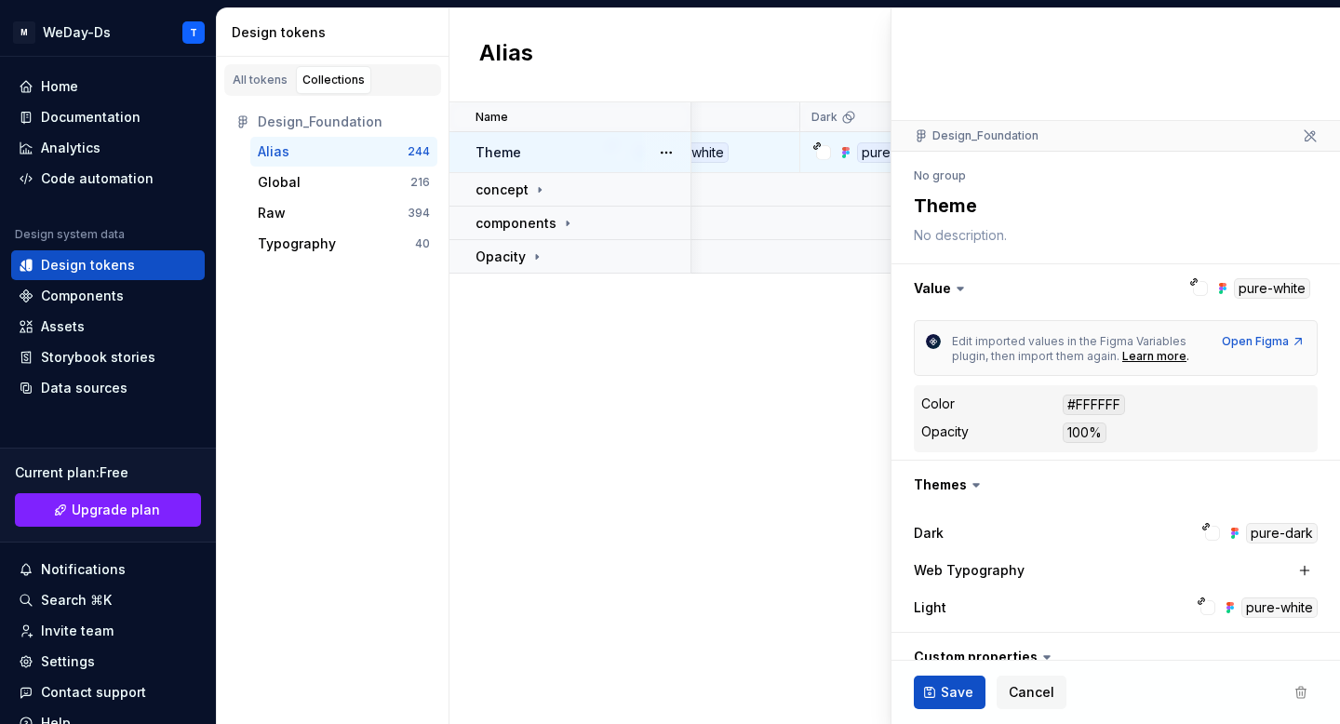
click at [958, 282] on icon at bounding box center [960, 288] width 19 height 19
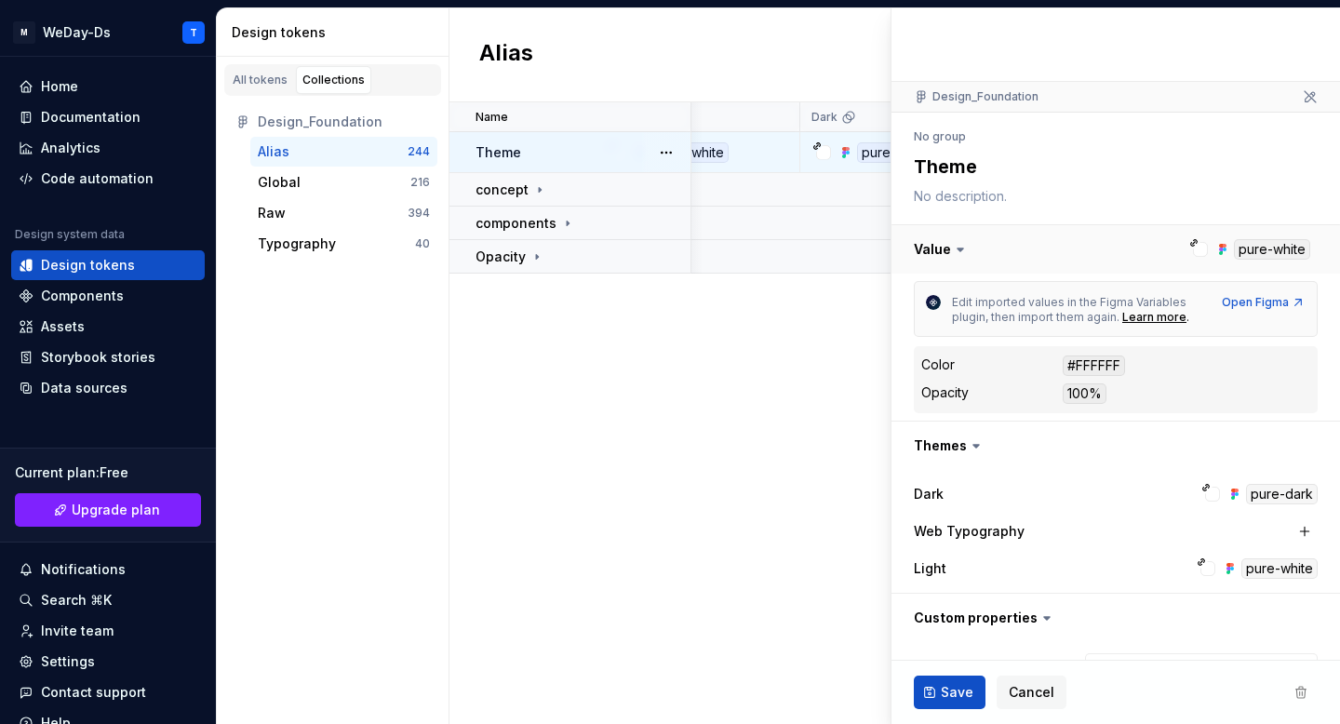
click at [1261, 238] on button "button" at bounding box center [1115, 249] width 448 height 48
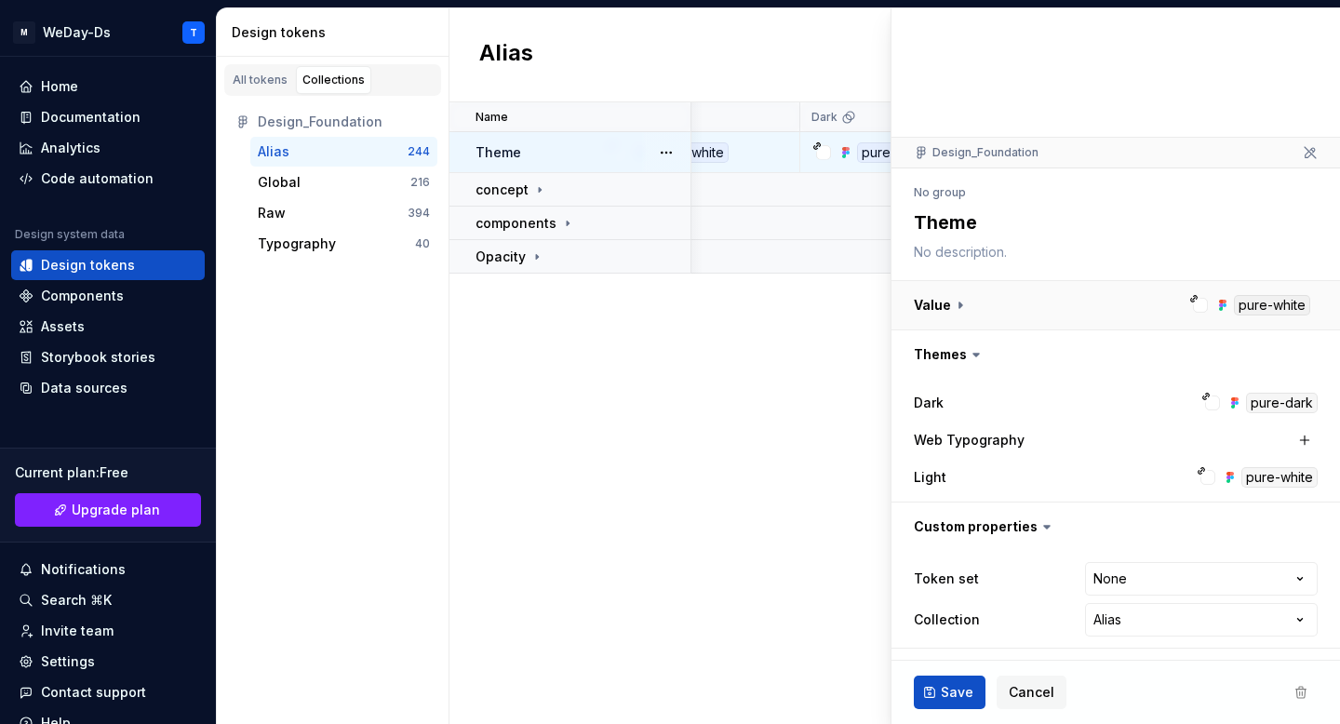
click at [1260, 298] on button "button" at bounding box center [1115, 305] width 448 height 48
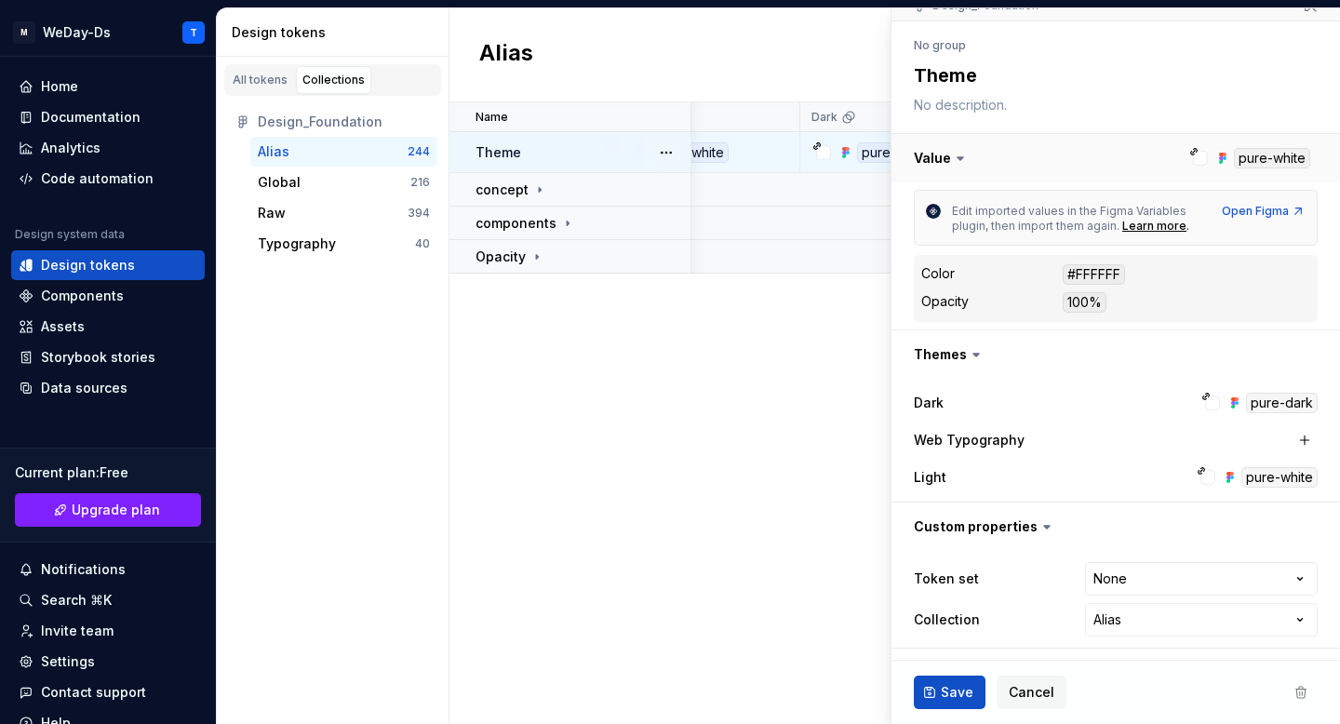
click at [1257, 151] on button "button" at bounding box center [1115, 158] width 448 height 48
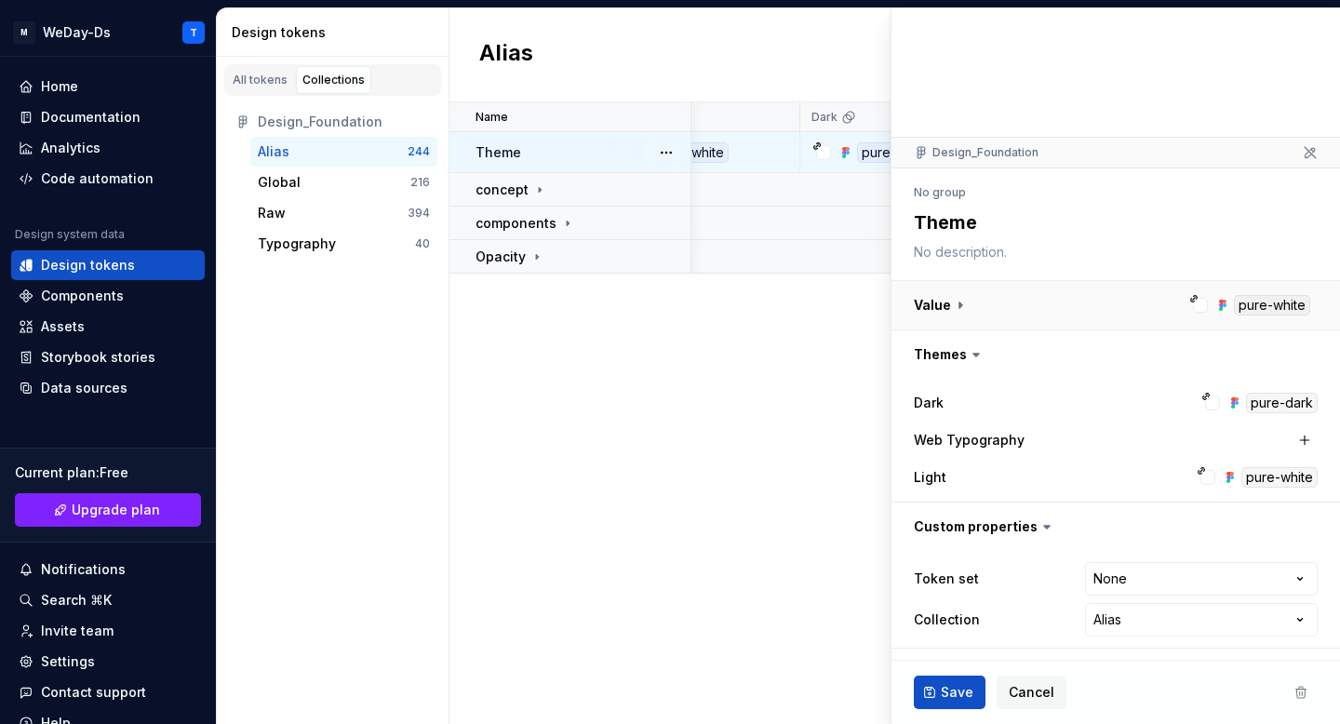
scroll to position [38, 0]
click at [1248, 314] on button "button" at bounding box center [1115, 305] width 448 height 48
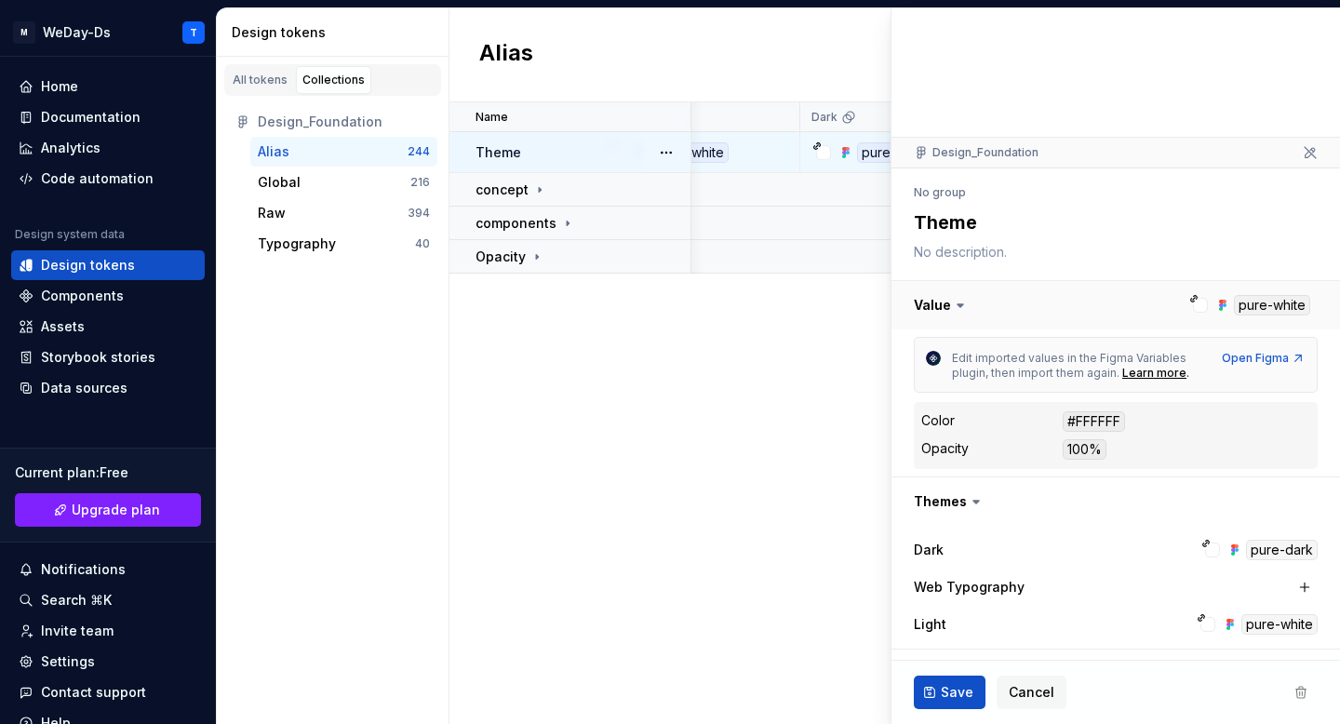
scroll to position [185, 0]
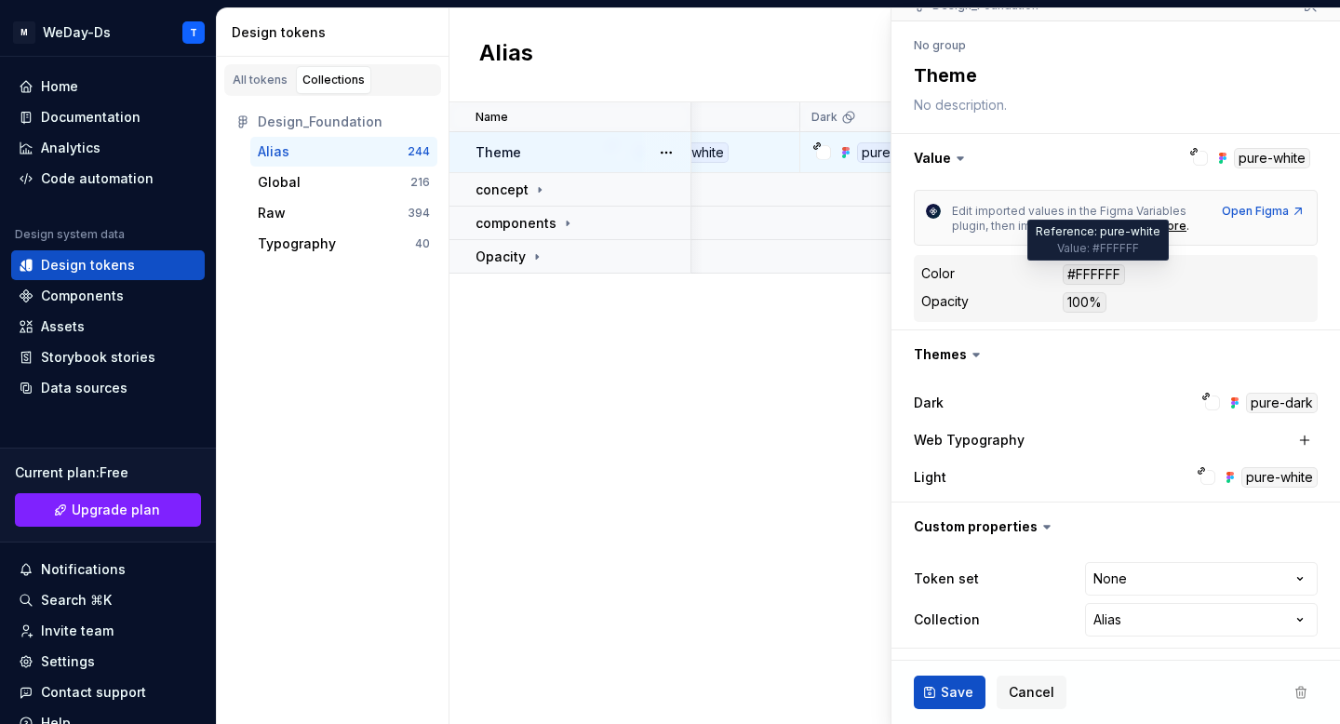
click at [1093, 276] on div "#FFFFFF" at bounding box center [1093, 274] width 62 height 20
click at [1146, 289] on dl "Color #FFFFFF Opacity 100%" at bounding box center [1115, 288] width 389 height 52
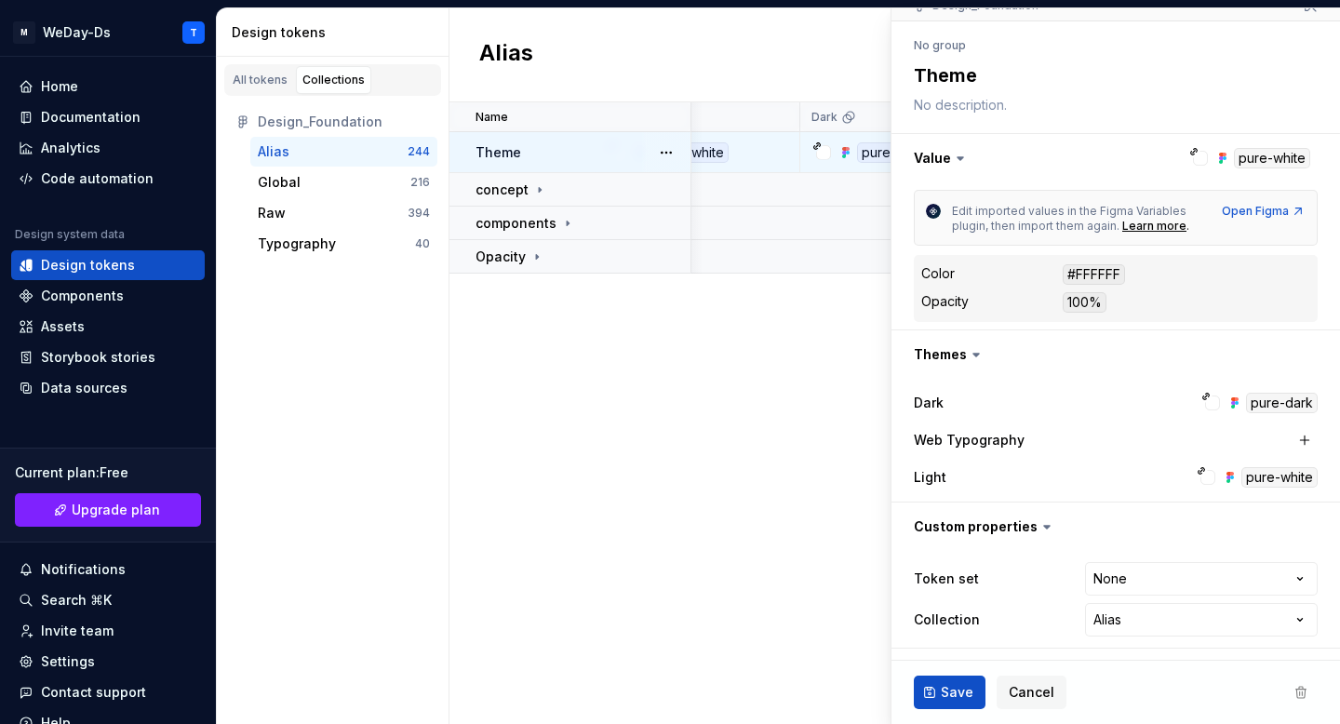
click at [1091, 306] on div "100%" at bounding box center [1084, 302] width 44 height 20
click at [1169, 290] on div "Opacity 100%" at bounding box center [1115, 302] width 389 height 24
click at [1278, 402] on div "pure-dark" at bounding box center [1282, 403] width 72 height 20
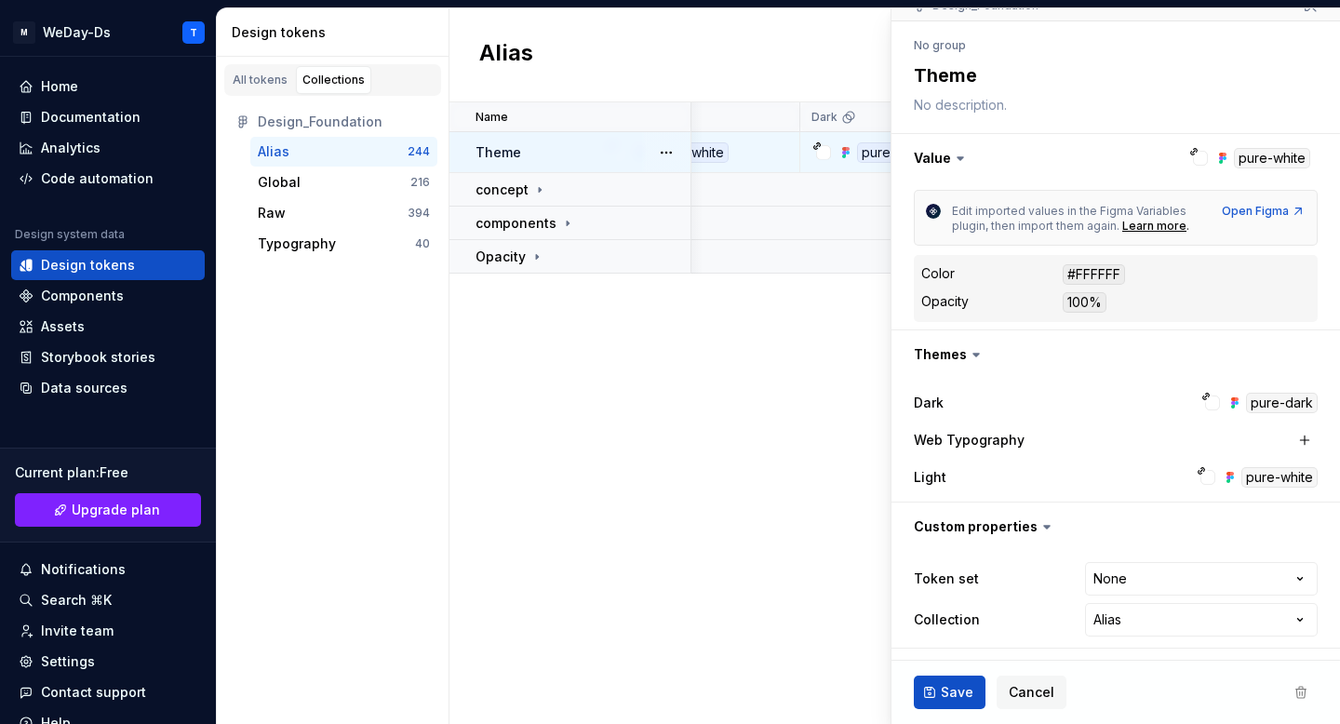
click at [1204, 388] on div "Dark pure-dark" at bounding box center [1116, 402] width 404 height 33
click at [1220, 406] on div at bounding box center [1212, 402] width 15 height 15
click at [1257, 411] on div "pure-dark" at bounding box center [1282, 403] width 72 height 20
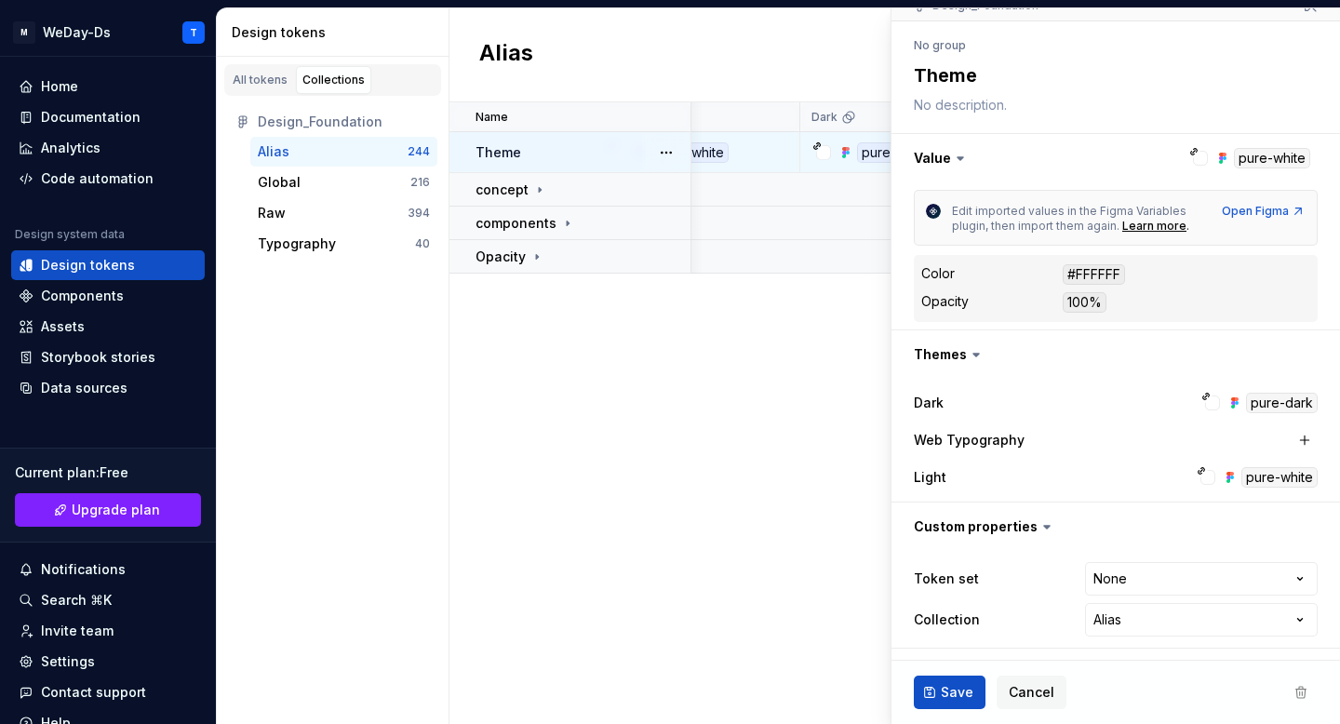
click at [1257, 411] on div "pure-dark" at bounding box center [1282, 403] width 72 height 20
click at [1255, 474] on div "pure-white" at bounding box center [1279, 477] width 76 height 20
click at [1111, 489] on div "Light pure-white" at bounding box center [1116, 476] width 404 height 33
click at [1303, 439] on button "button" at bounding box center [1304, 440] width 26 height 26
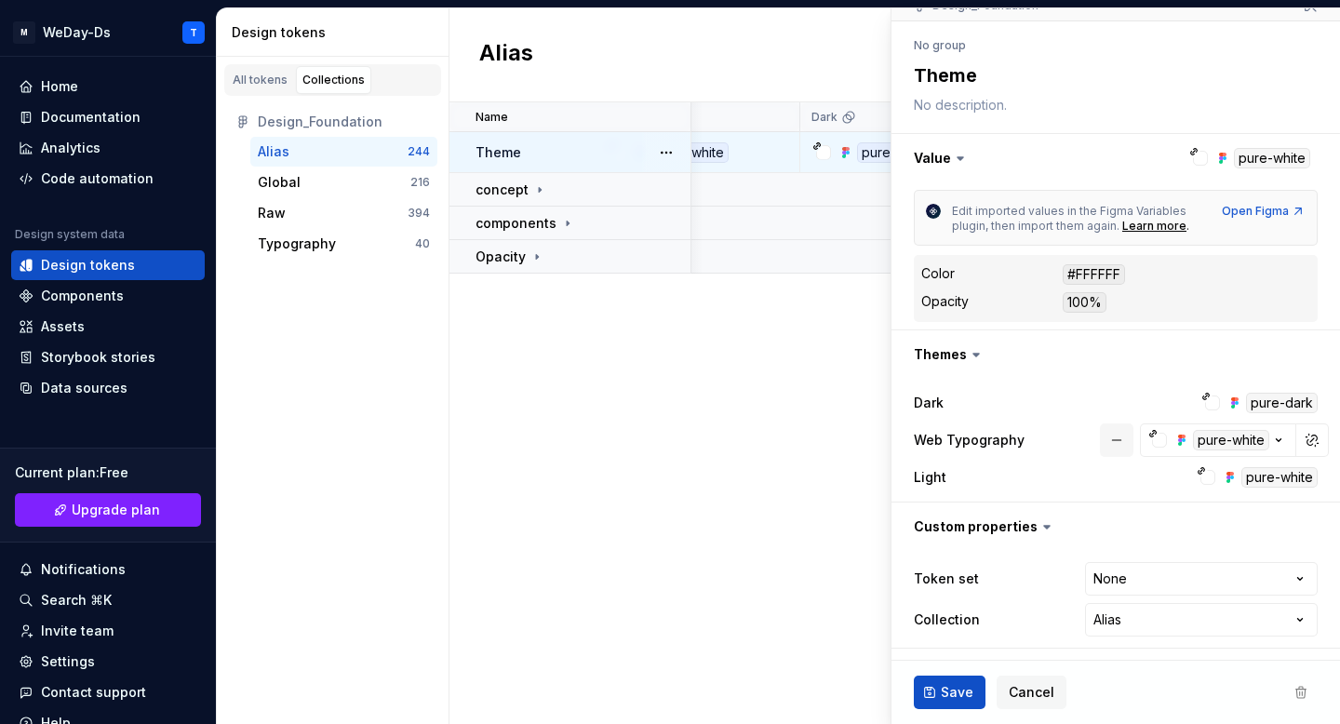
click at [1114, 441] on button "button" at bounding box center [1116, 439] width 33 height 33
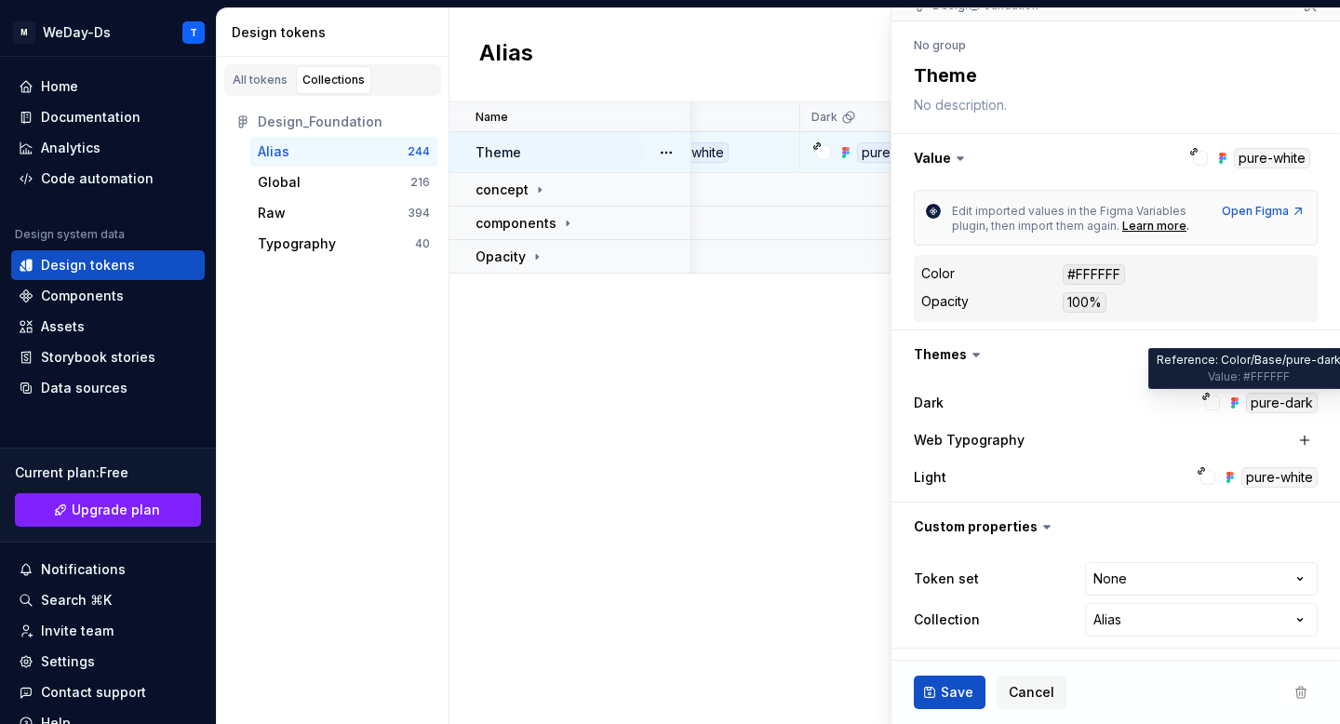
click at [1283, 404] on div "pure-dark" at bounding box center [1282, 403] width 72 height 20
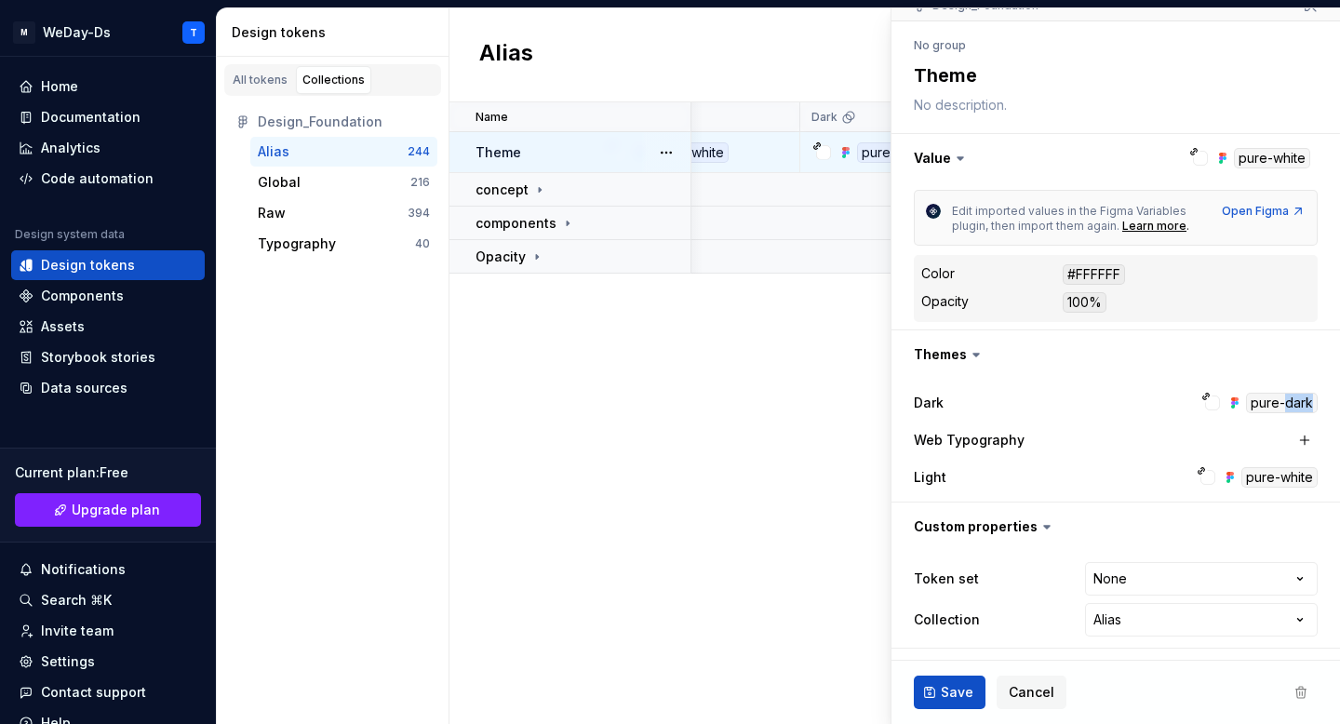
click at [1283, 404] on div "pure-dark" at bounding box center [1282, 403] width 72 height 20
click at [1207, 402] on div at bounding box center [1212, 402] width 15 height 15
click at [942, 397] on label "Dark" at bounding box center [929, 402] width 30 height 19
click at [1213, 397] on div at bounding box center [1212, 402] width 15 height 15
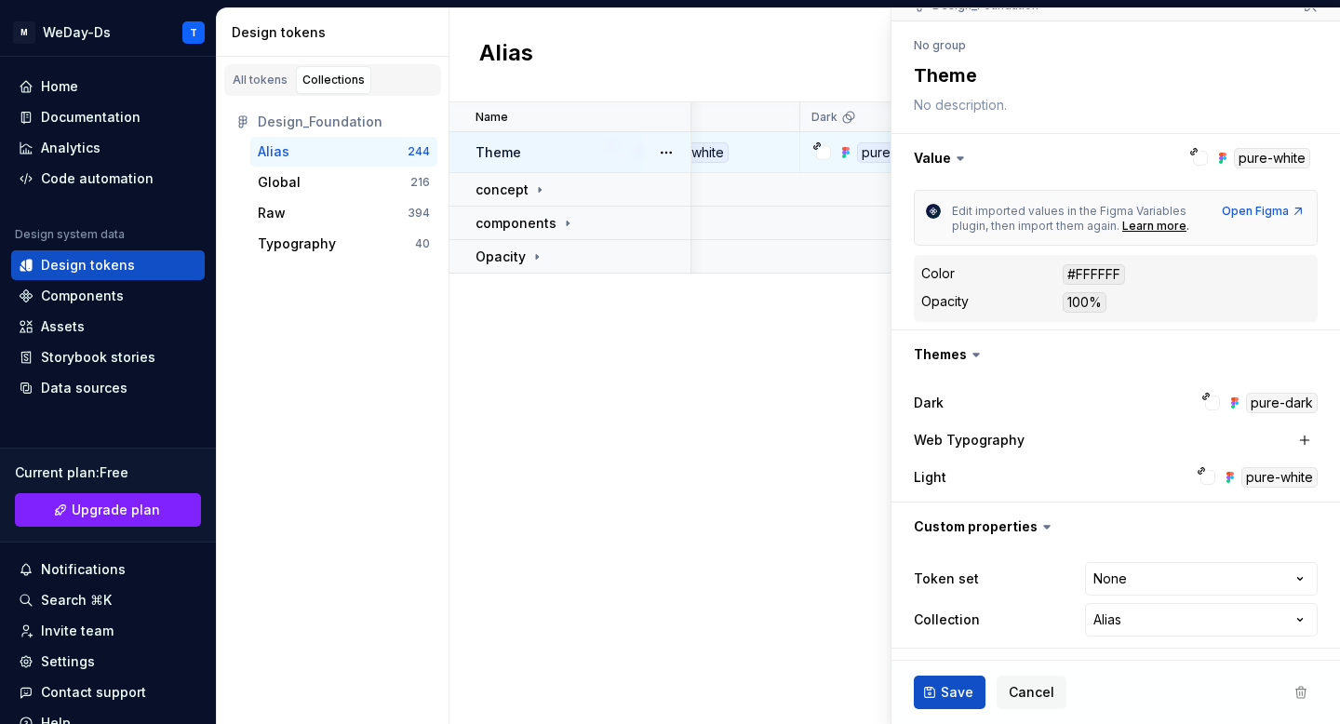
click at [1213, 397] on div at bounding box center [1212, 402] width 15 height 15
click at [1247, 587] on html "**********" at bounding box center [670, 362] width 1340 height 724
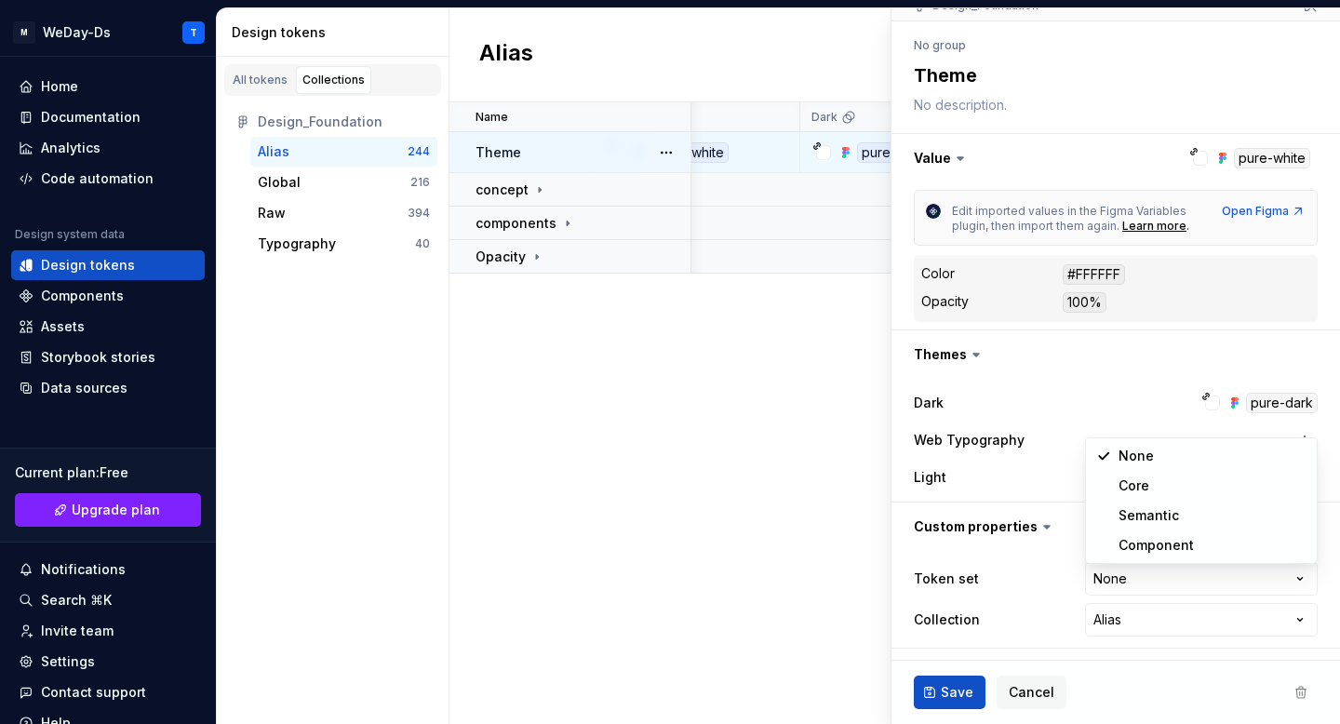
type textarea "*"
click at [1275, 582] on html "**********" at bounding box center [670, 362] width 1340 height 724
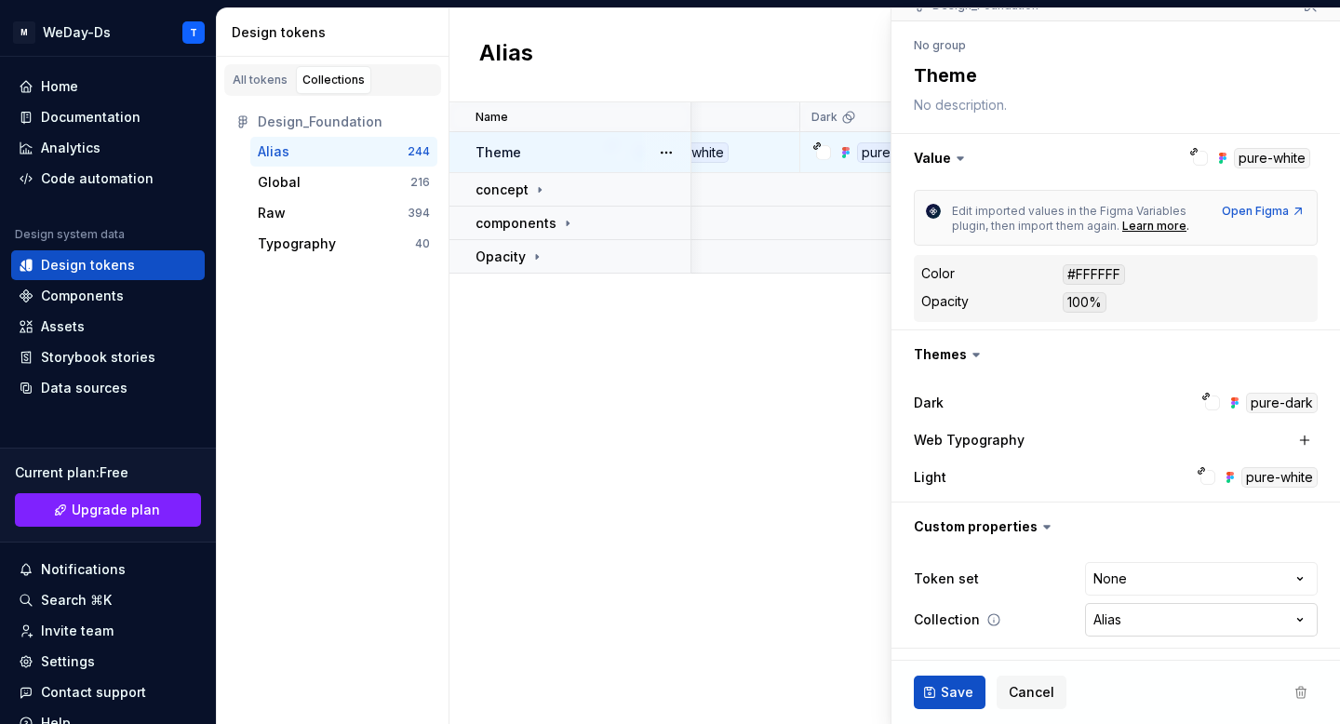
click at [1235, 633] on html "**********" at bounding box center [670, 362] width 1340 height 724
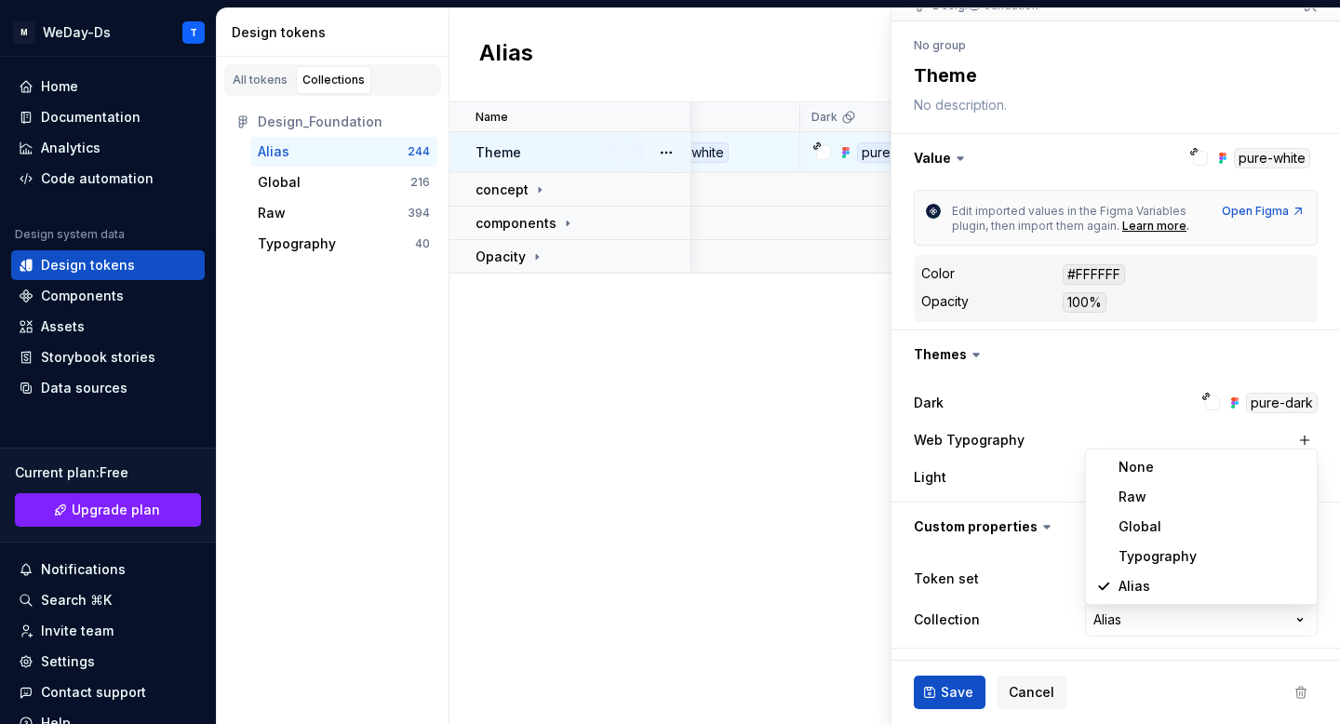
select select "**********"
type textarea "*"
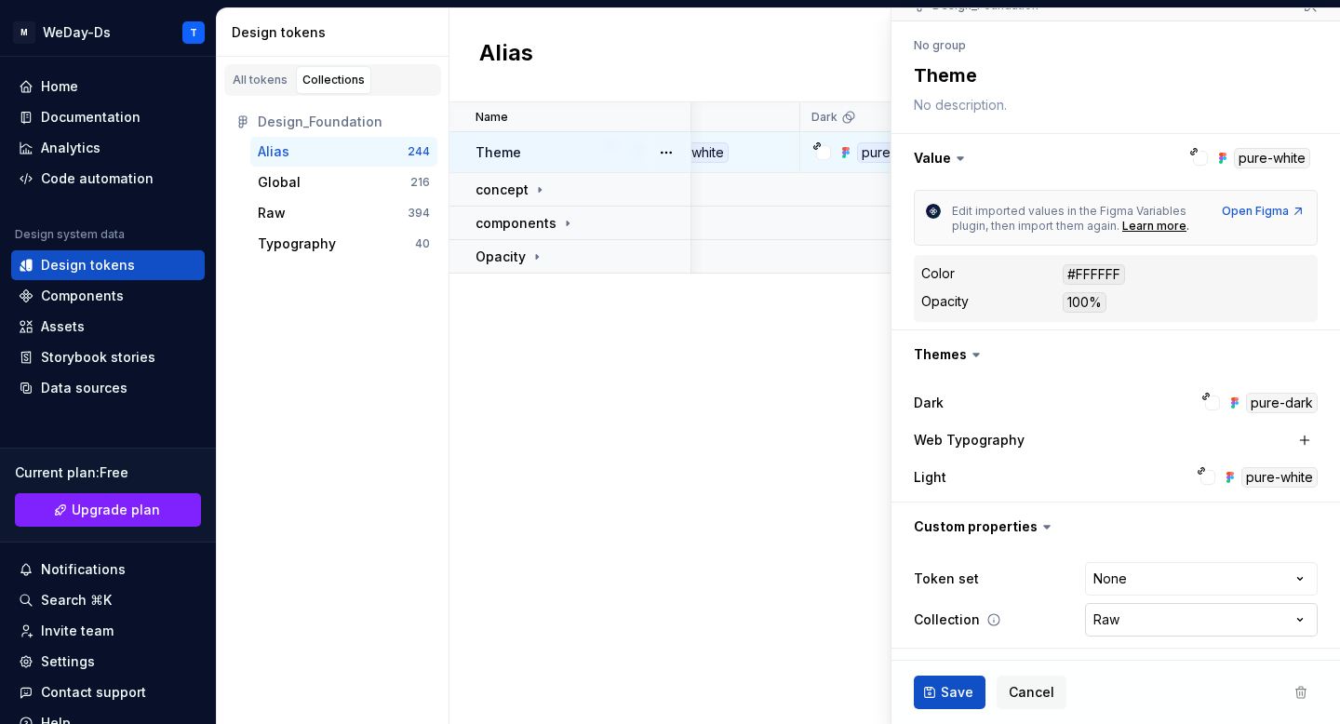
click at [1194, 620] on html "**********" at bounding box center [670, 362] width 1340 height 724
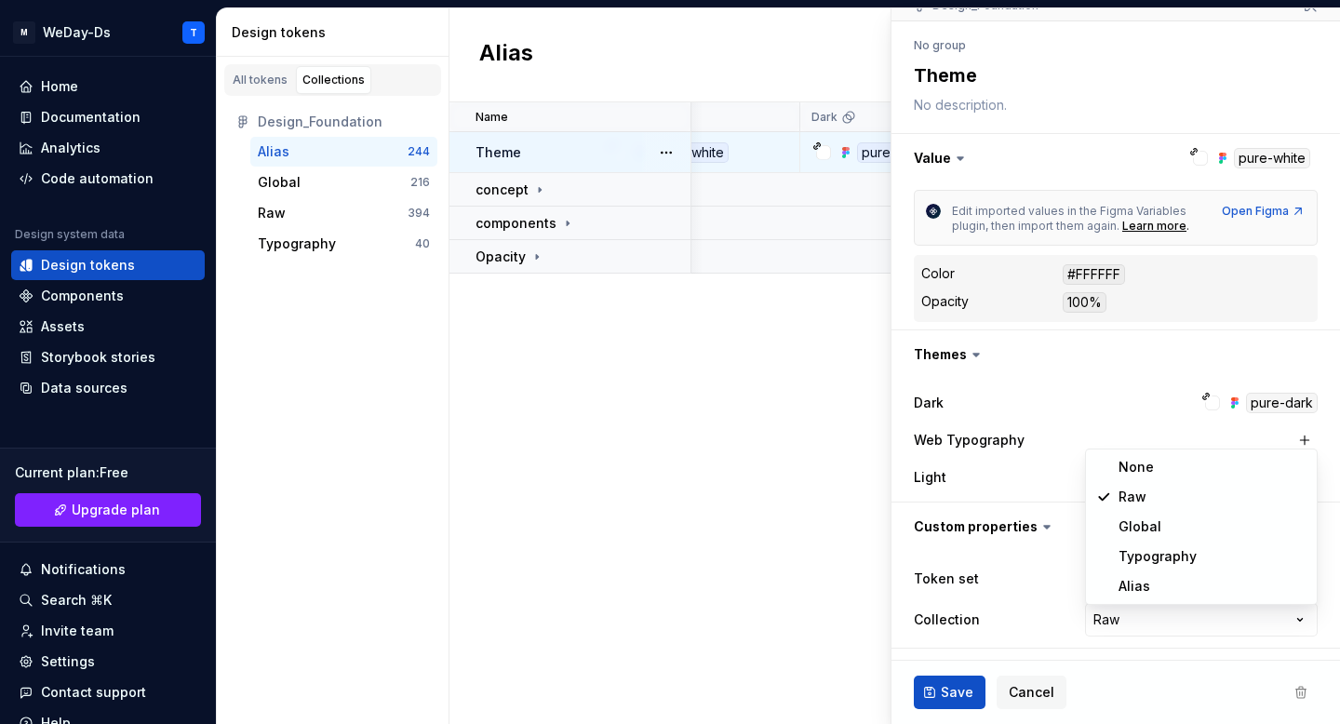
select select "**********"
type textarea "*"
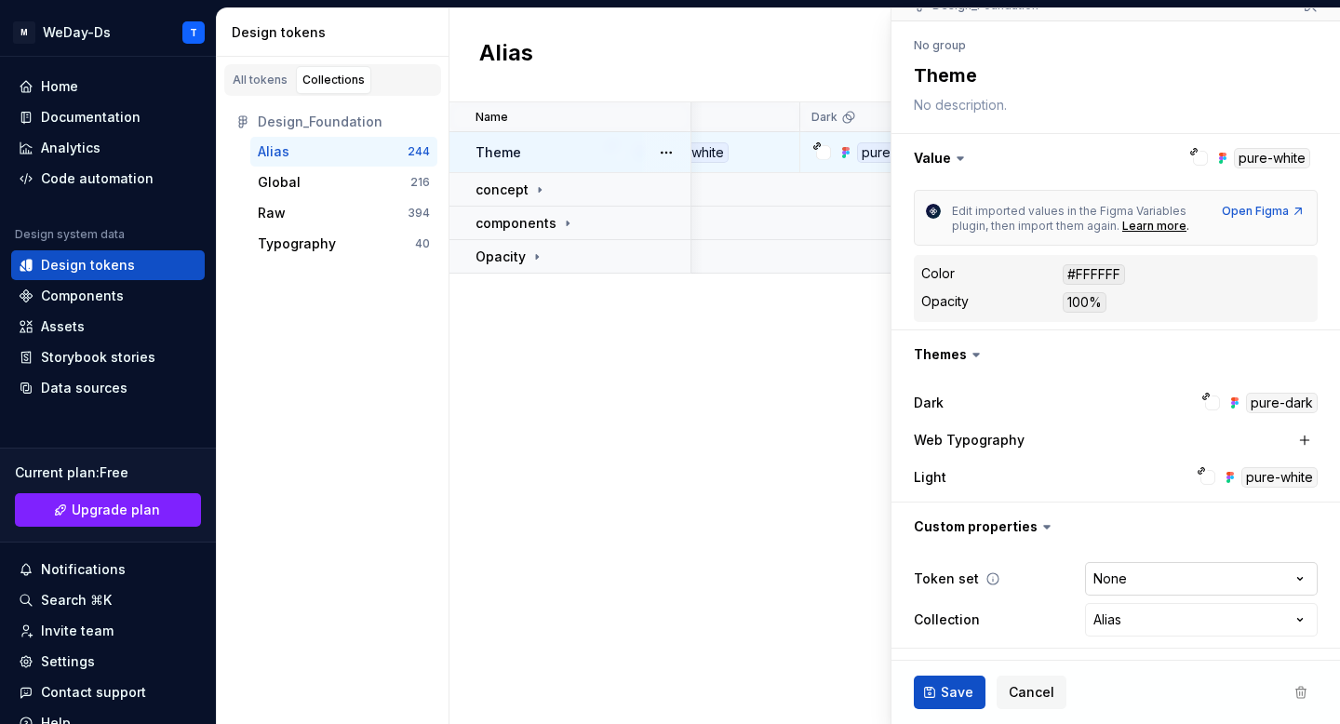
click at [1226, 581] on html "**********" at bounding box center [670, 362] width 1340 height 724
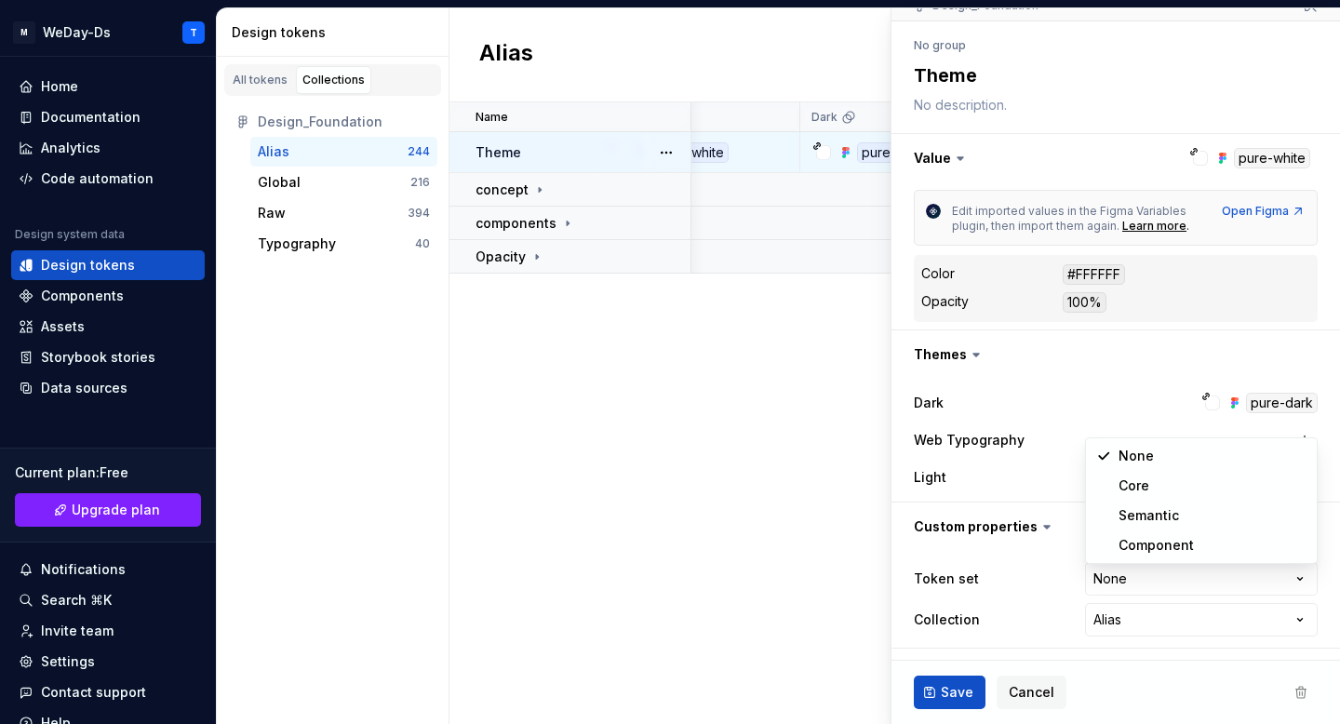
select select "**********"
type textarea "*"
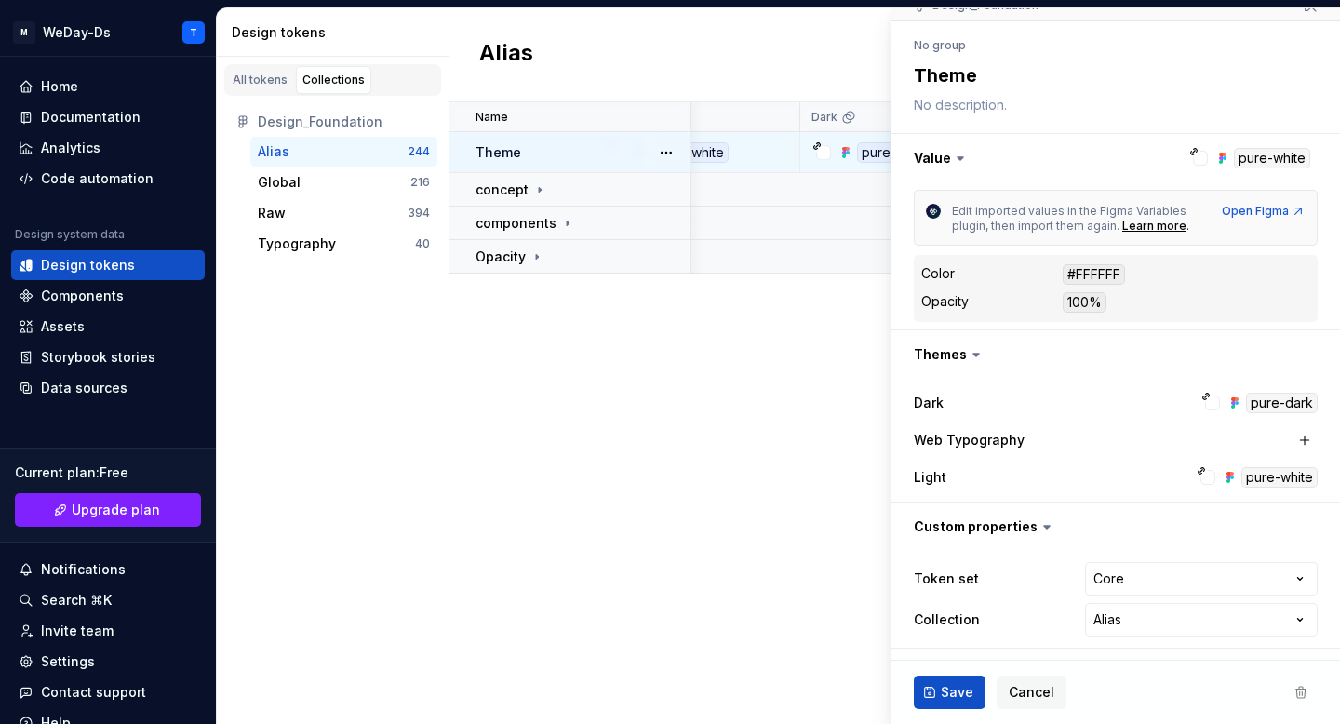
click at [1205, 401] on div at bounding box center [1212, 402] width 15 height 15
click at [1168, 570] on html "**********" at bounding box center [670, 362] width 1340 height 724
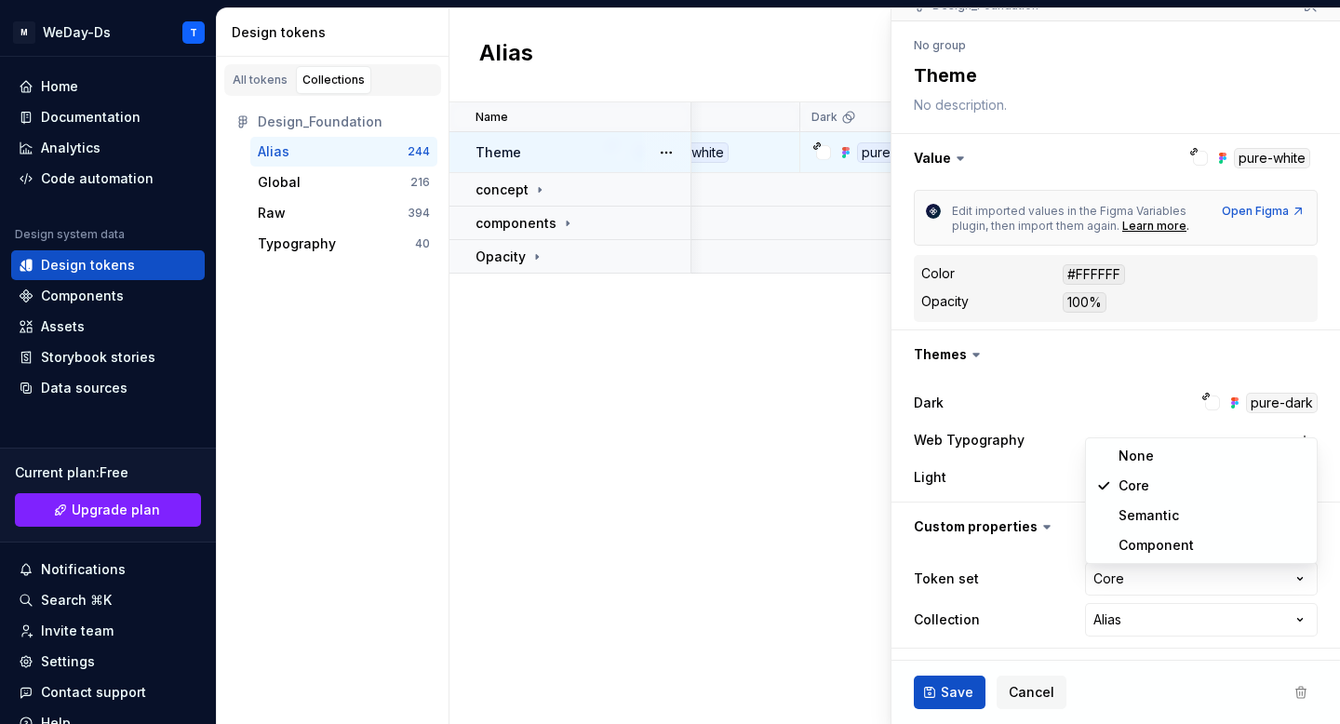
select select
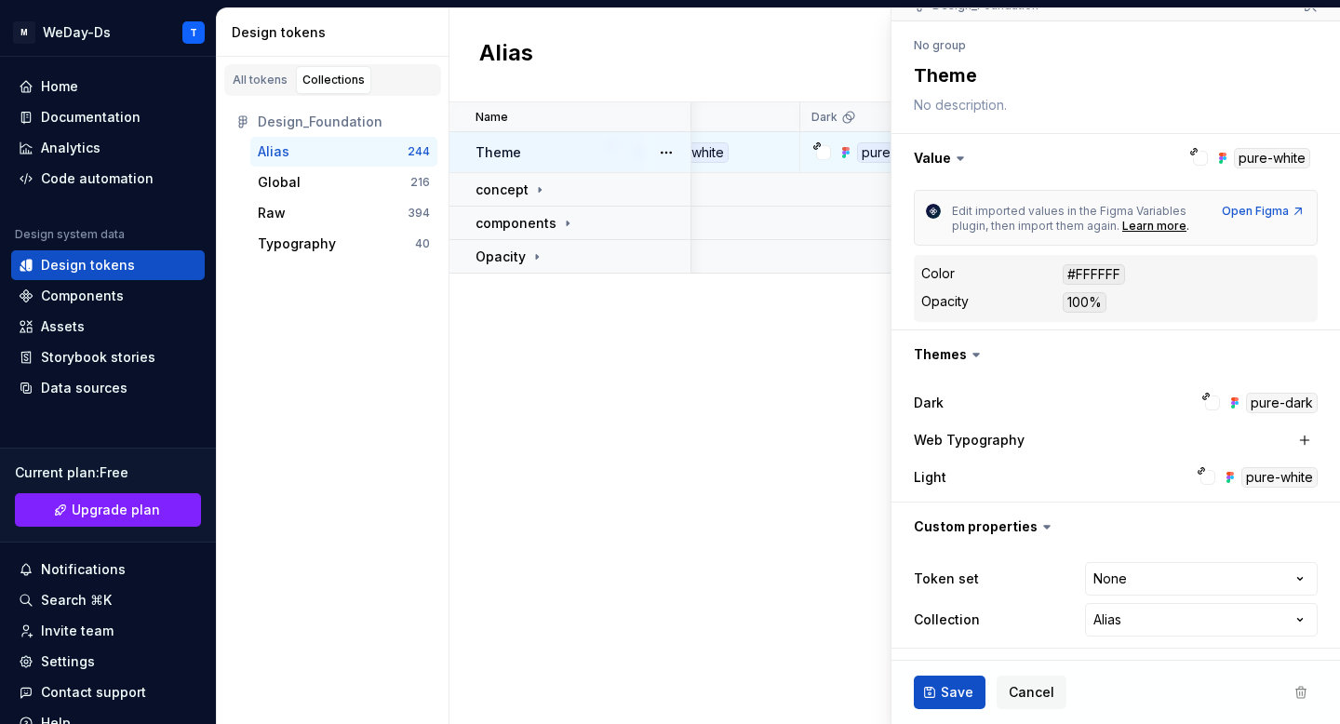
scroll to position [0, 0]
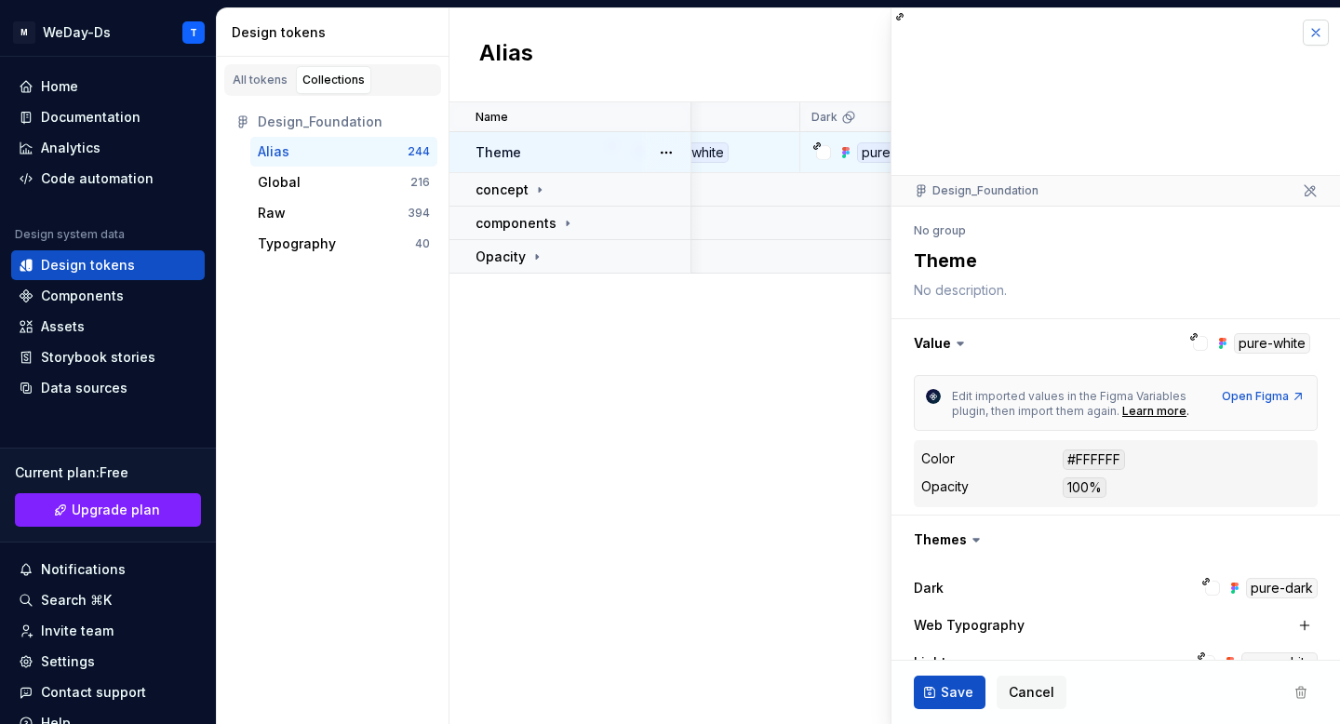
click at [1314, 29] on button "button" at bounding box center [1315, 33] width 26 height 26
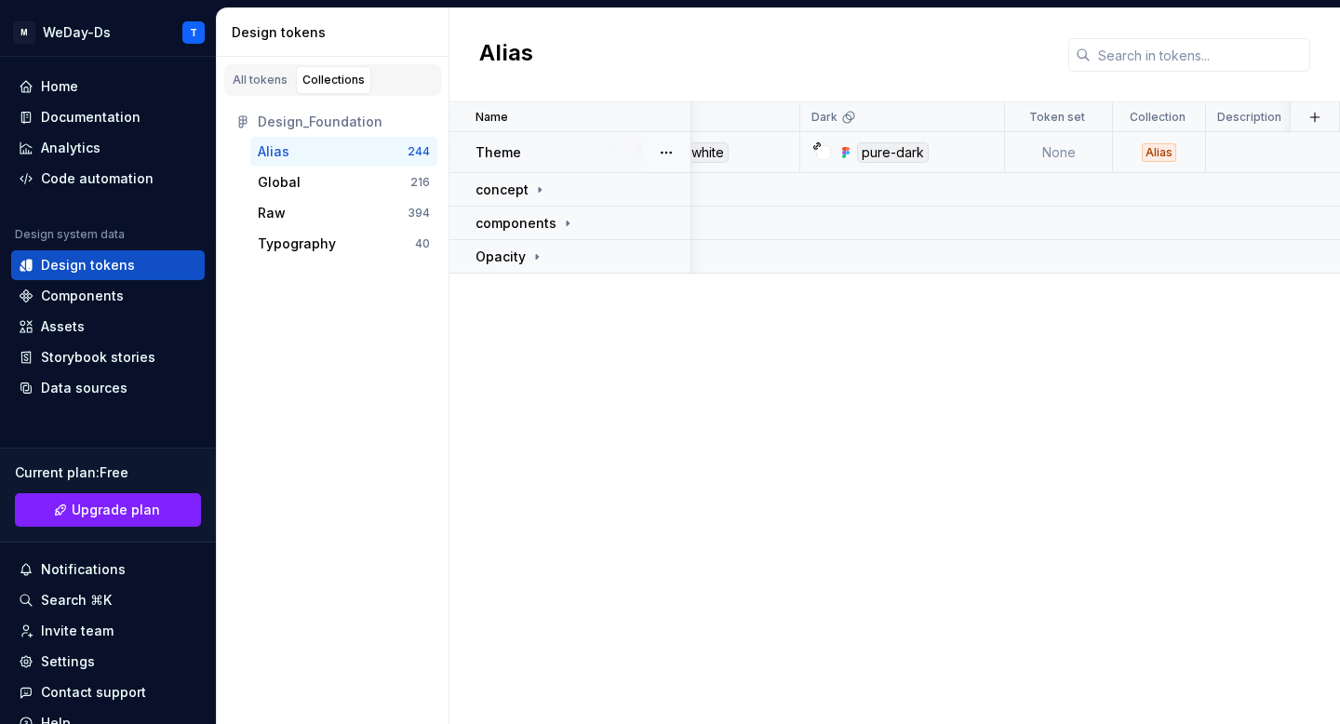
click at [1305, 33] on div "Alias" at bounding box center [894, 55] width 890 height 94
click at [819, 512] on div "Name Value Light Dark Token set Collection Description Last updated Theme pure-…" at bounding box center [894, 412] width 890 height 621
click at [1303, 113] on button "button" at bounding box center [1314, 117] width 26 height 26
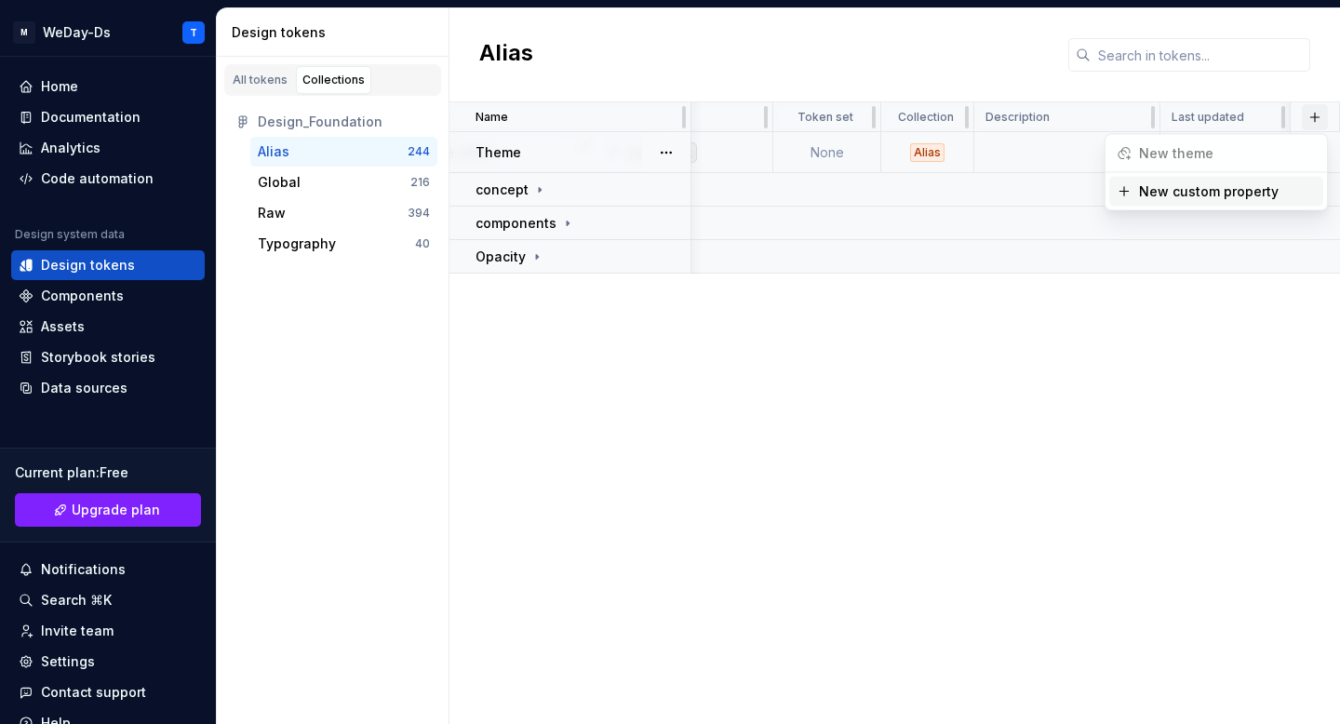
click at [1303, 113] on button "button" at bounding box center [1314, 117] width 26 height 26
click at [1076, 140] on td at bounding box center [1067, 152] width 186 height 41
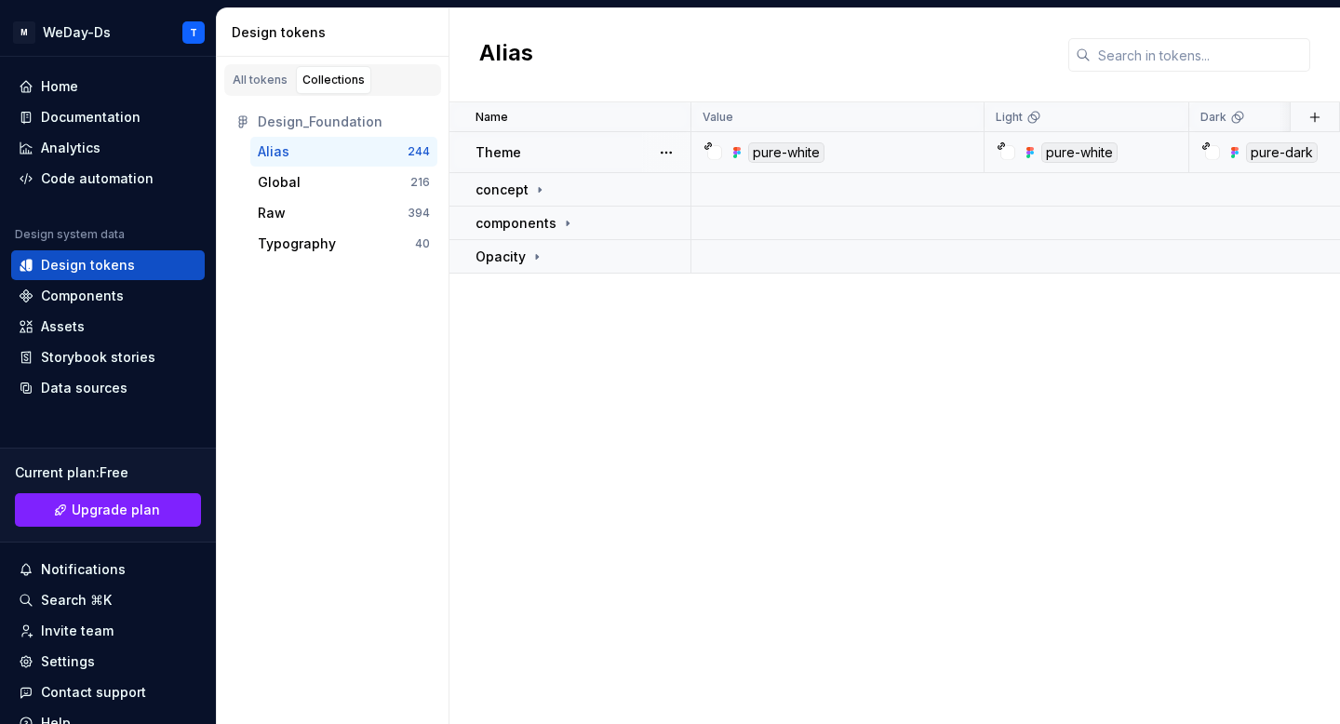
click at [889, 139] on td "pure-white" at bounding box center [837, 152] width 293 height 41
click at [665, 146] on button "button" at bounding box center [666, 153] width 26 height 26
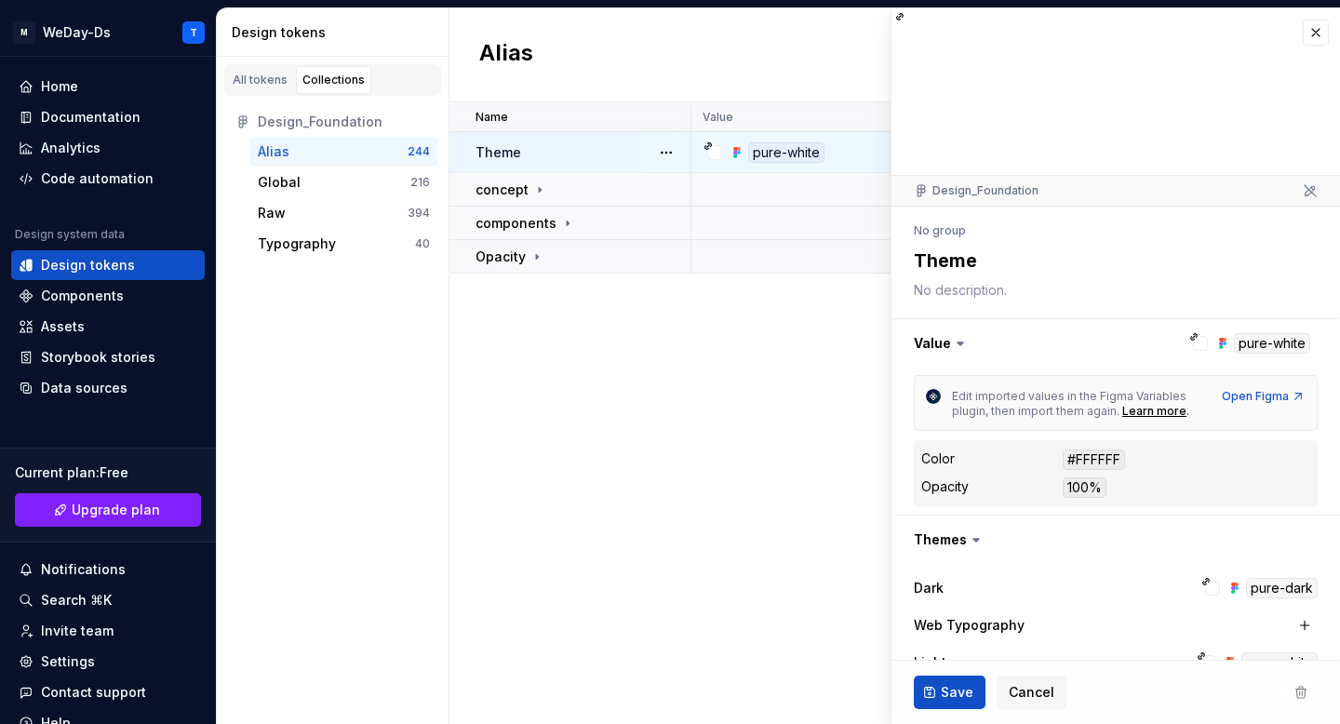
click at [665, 146] on button "button" at bounding box center [666, 153] width 26 height 26
click at [1319, 31] on button "button" at bounding box center [1315, 33] width 26 height 26
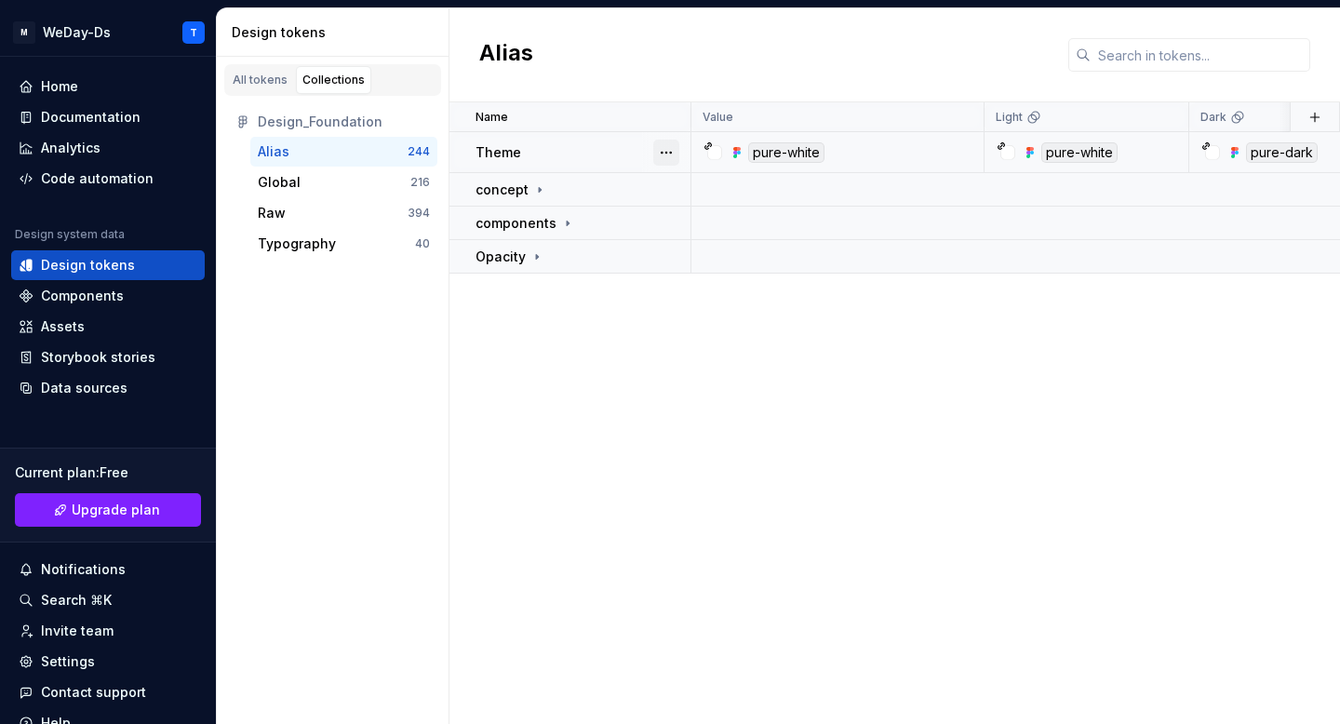
click at [664, 150] on button "button" at bounding box center [666, 153] width 26 height 26
click at [355, 172] on div "Global 216" at bounding box center [343, 182] width 187 height 30
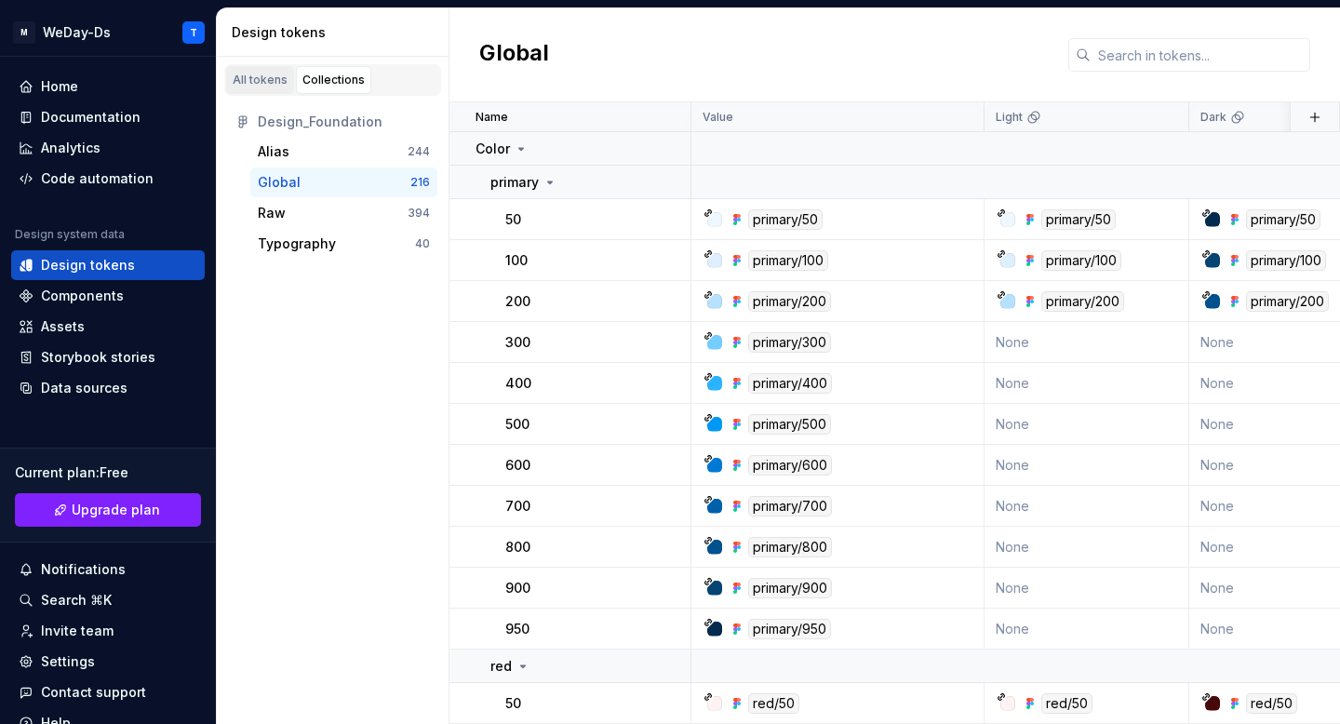
click at [254, 76] on div "All tokens" at bounding box center [260, 80] width 55 height 15
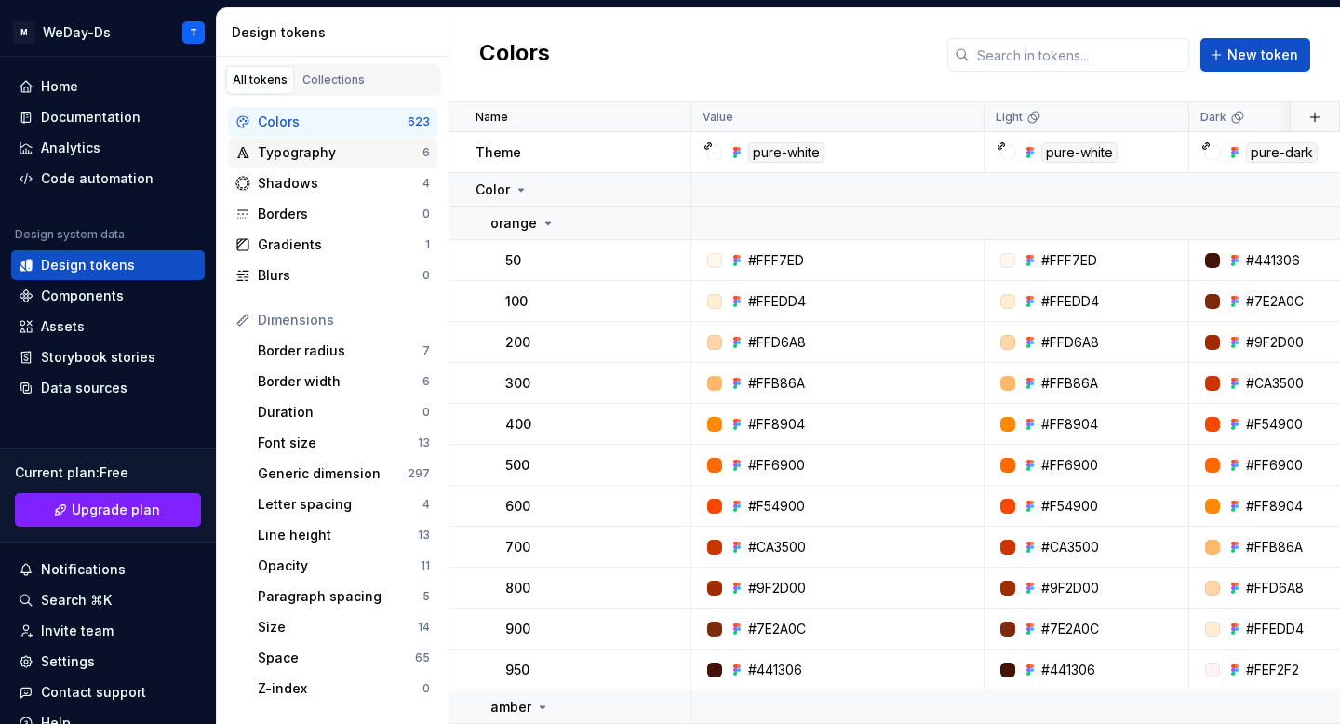
click at [345, 159] on div "Typography" at bounding box center [340, 152] width 165 height 19
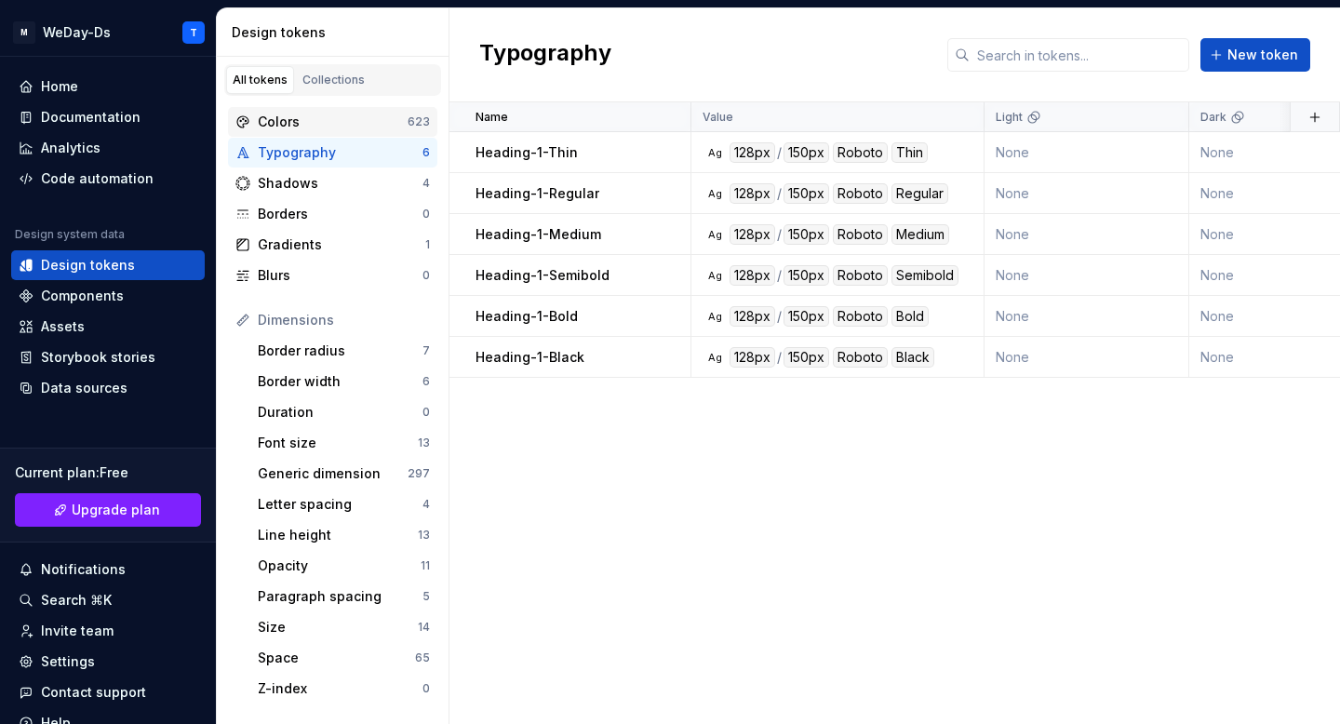
click at [376, 127] on div "Colors" at bounding box center [333, 122] width 150 height 19
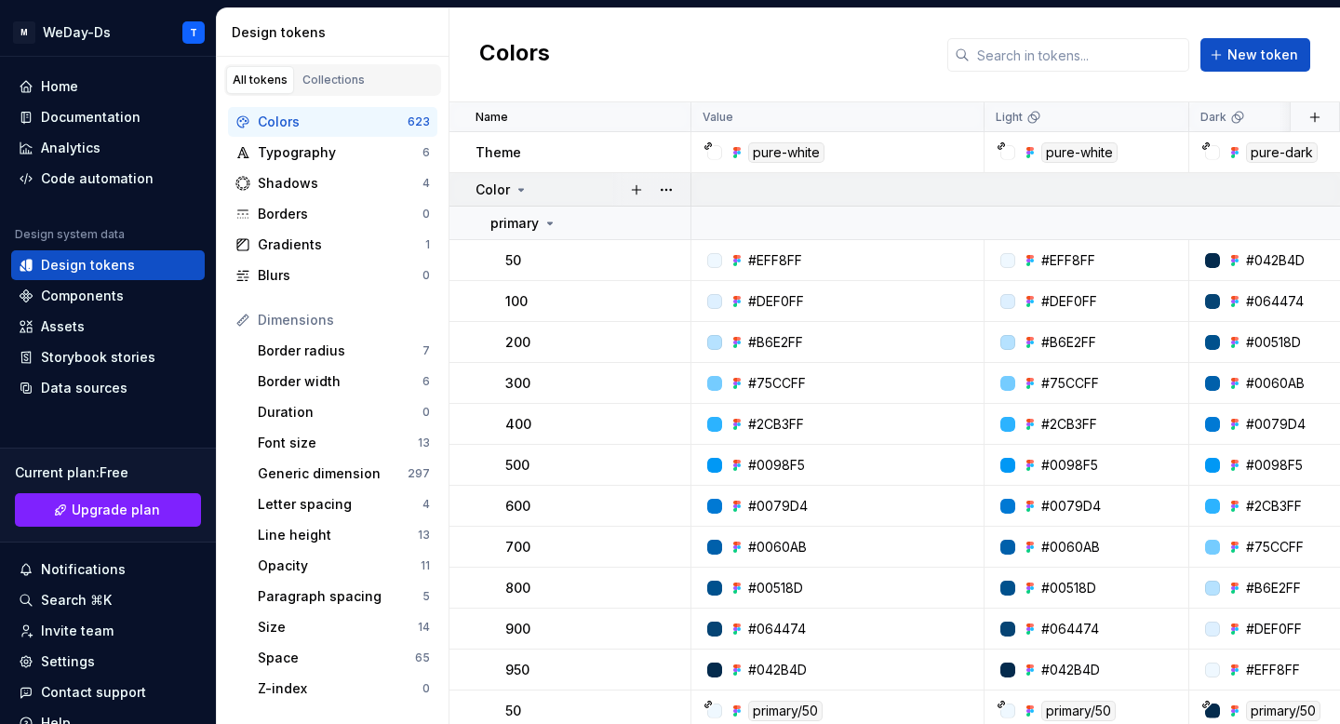
click at [515, 188] on icon at bounding box center [520, 189] width 15 height 15
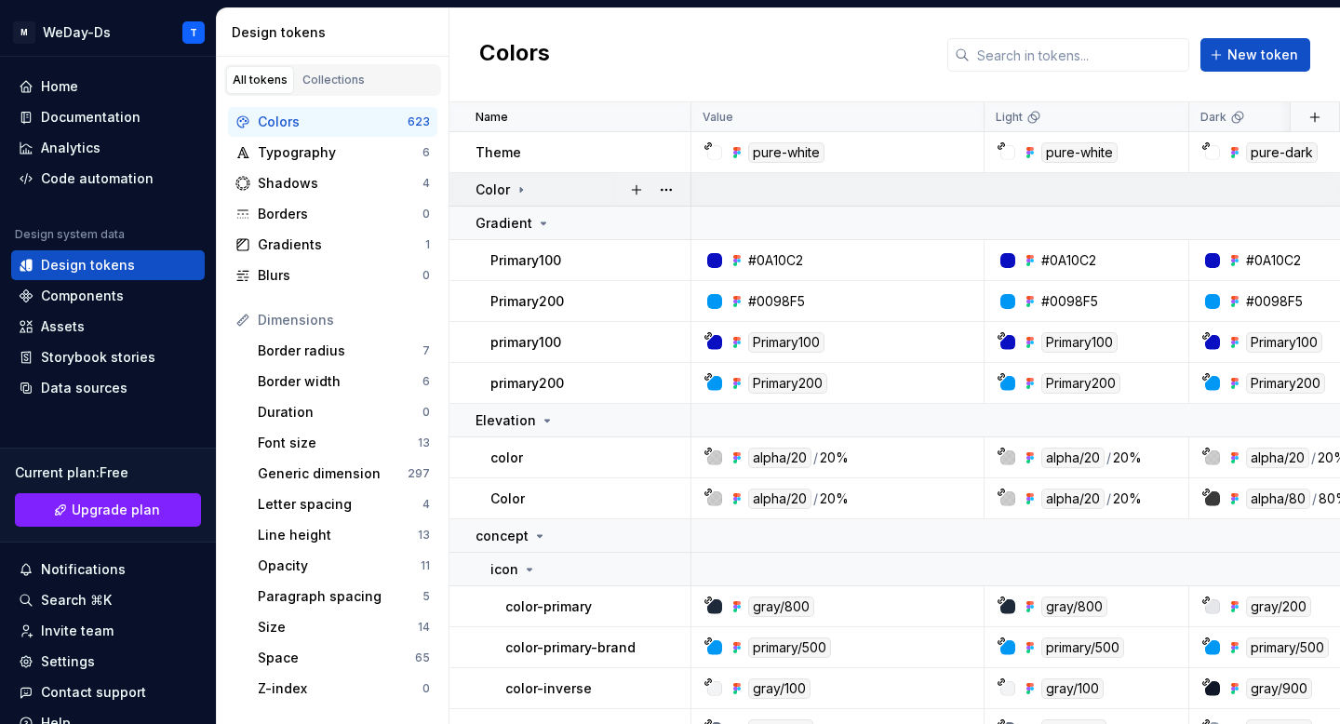
click at [515, 188] on icon at bounding box center [520, 189] width 15 height 15
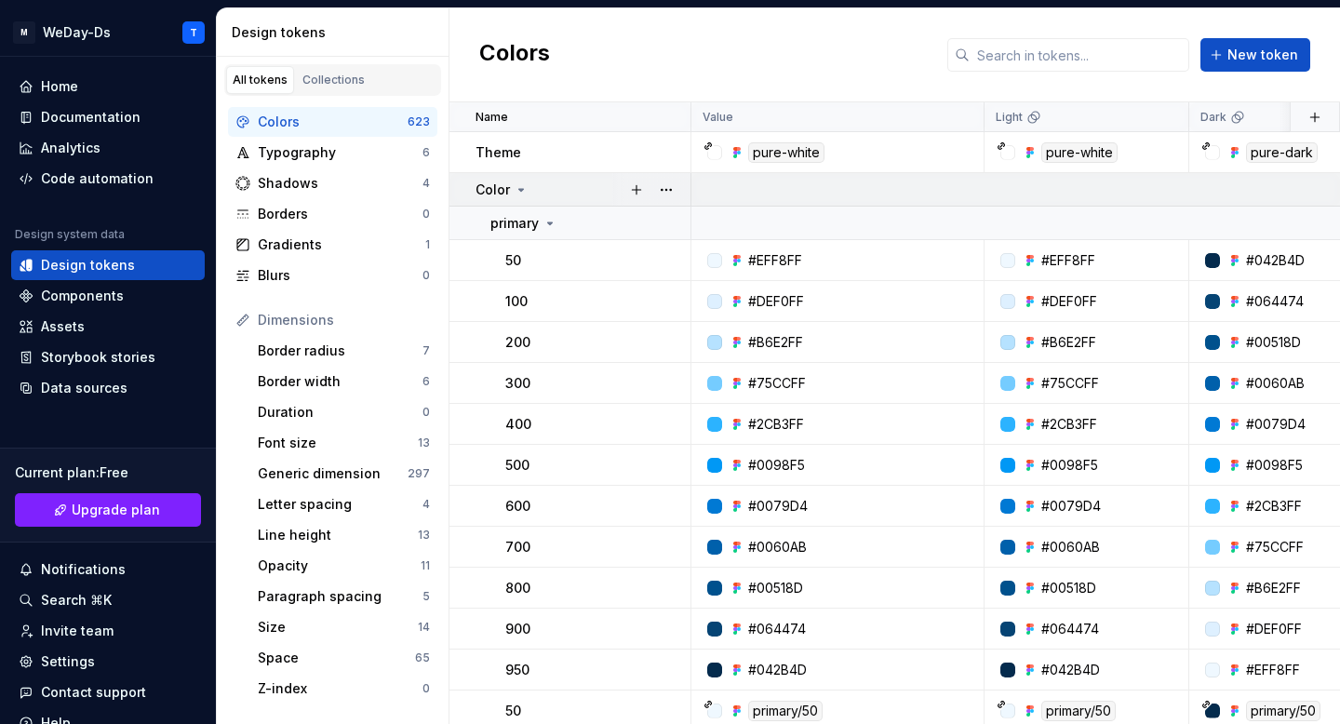
click at [520, 189] on icon at bounding box center [521, 190] width 5 height 2
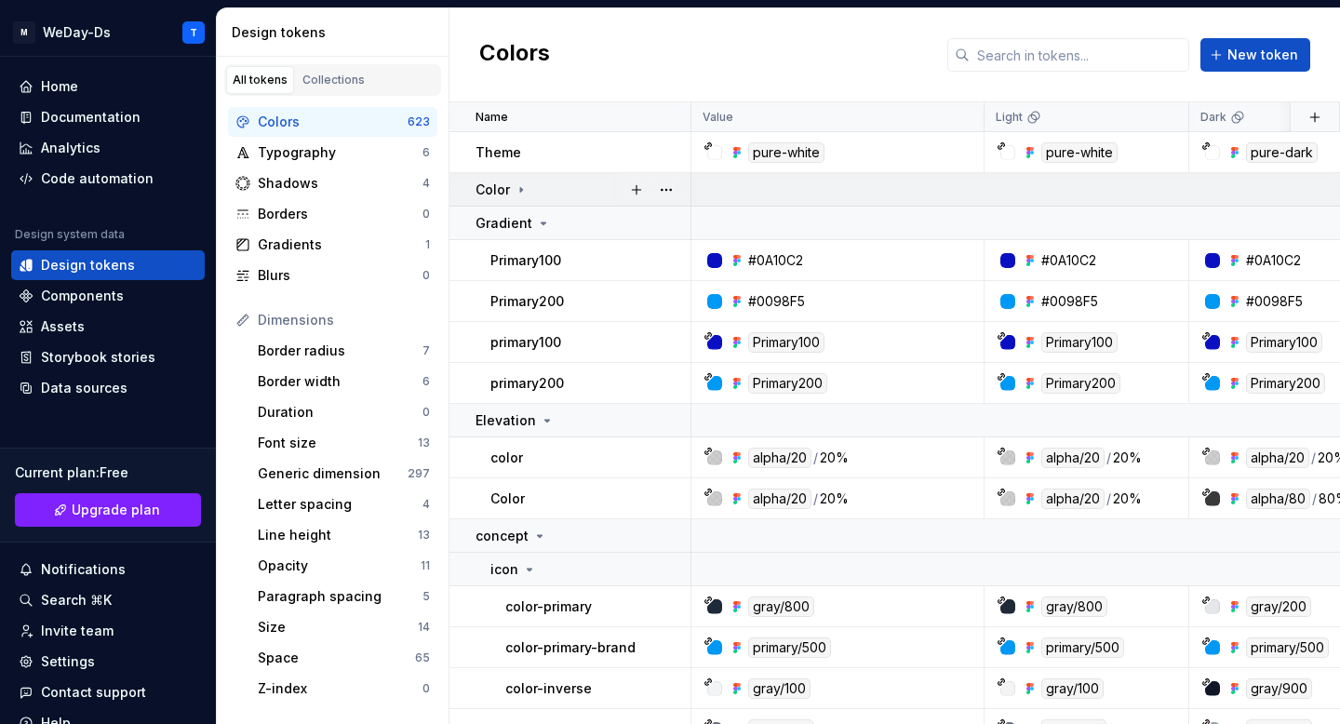
click at [513, 190] on icon at bounding box center [520, 189] width 15 height 15
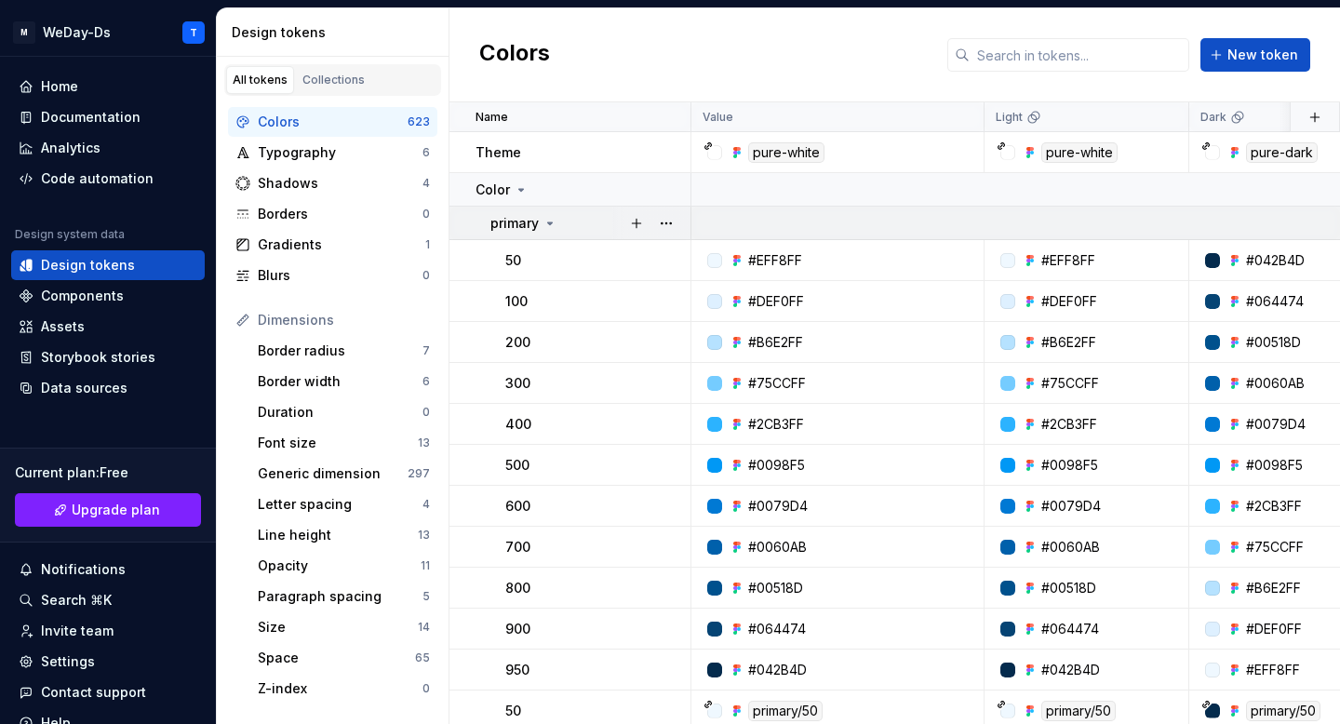
click at [538, 224] on p "primary" at bounding box center [514, 223] width 48 height 19
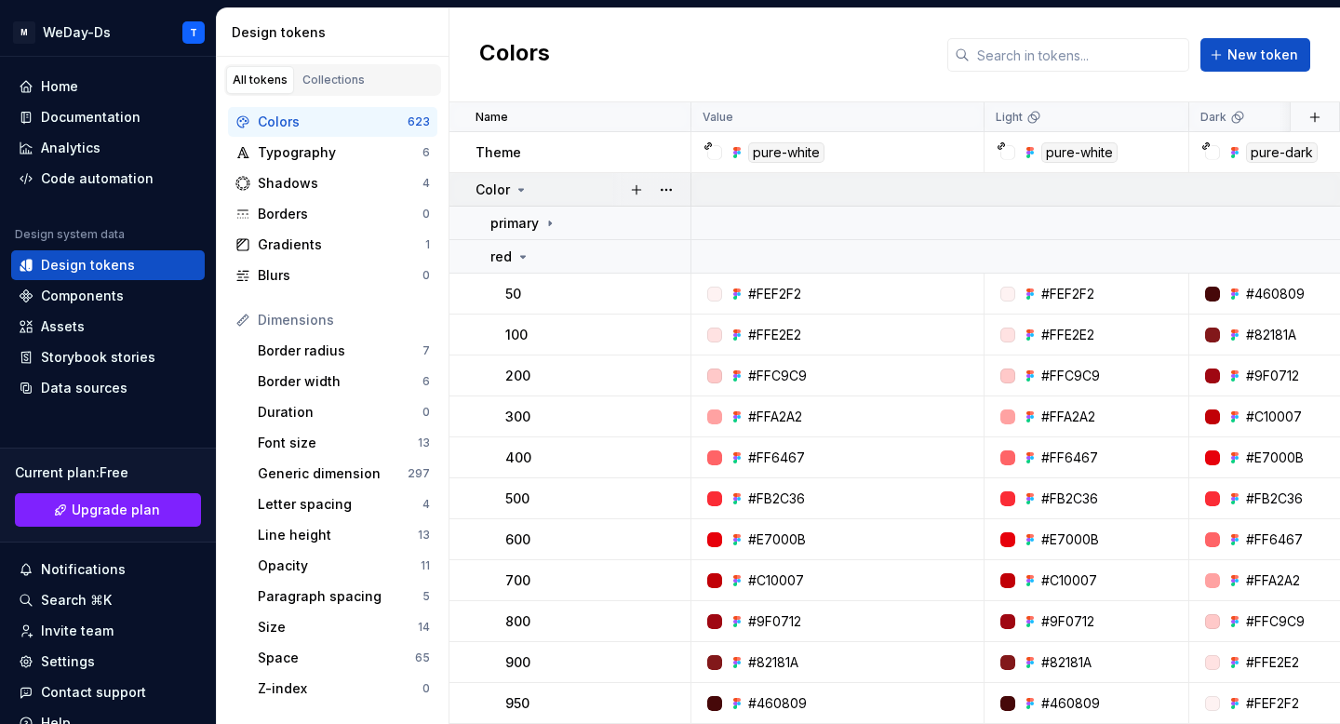
click at [519, 192] on icon at bounding box center [520, 189] width 15 height 15
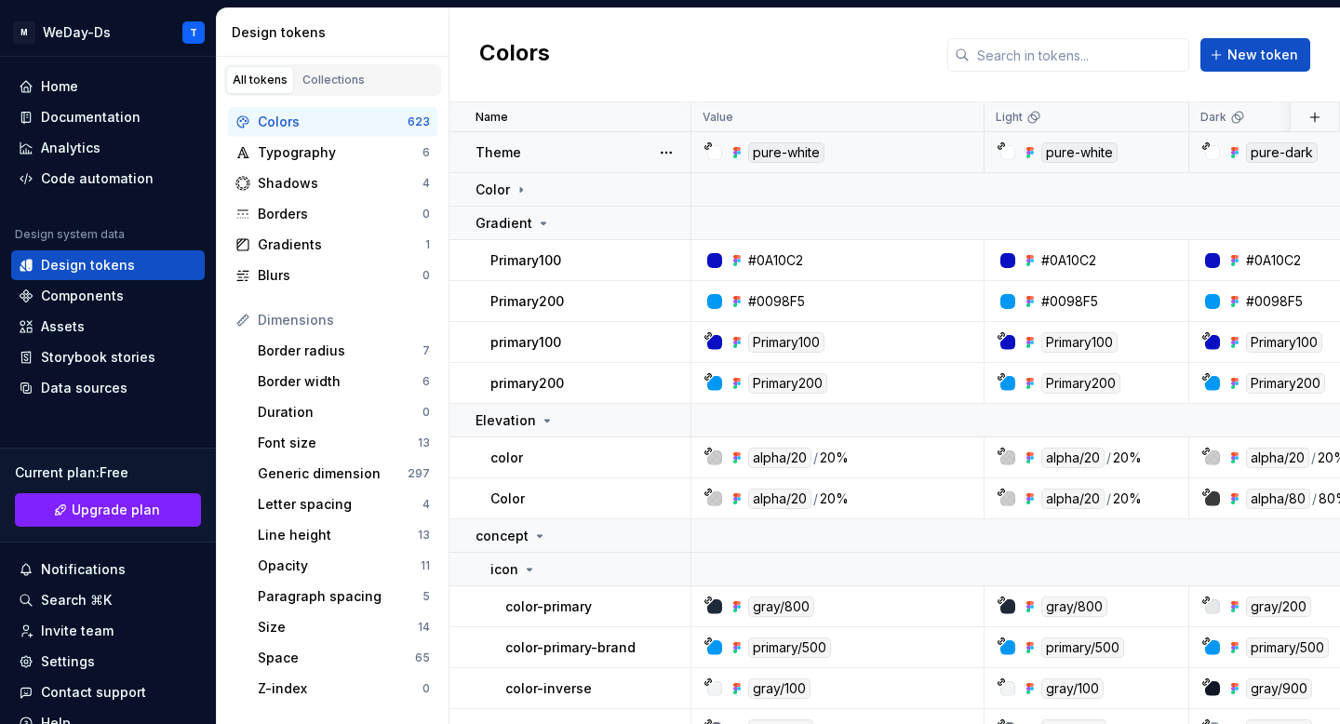
click at [501, 143] on p "Theme" at bounding box center [498, 152] width 46 height 19
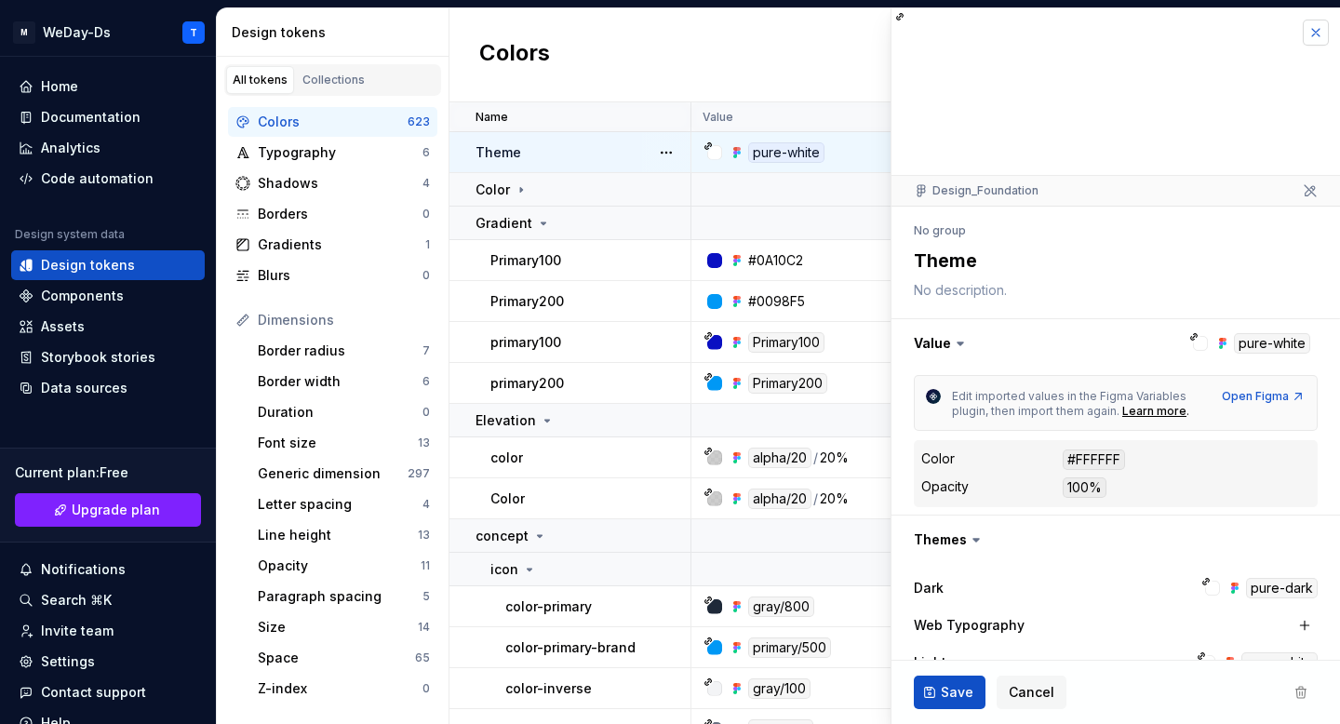
click at [1312, 33] on button "button" at bounding box center [1315, 33] width 26 height 26
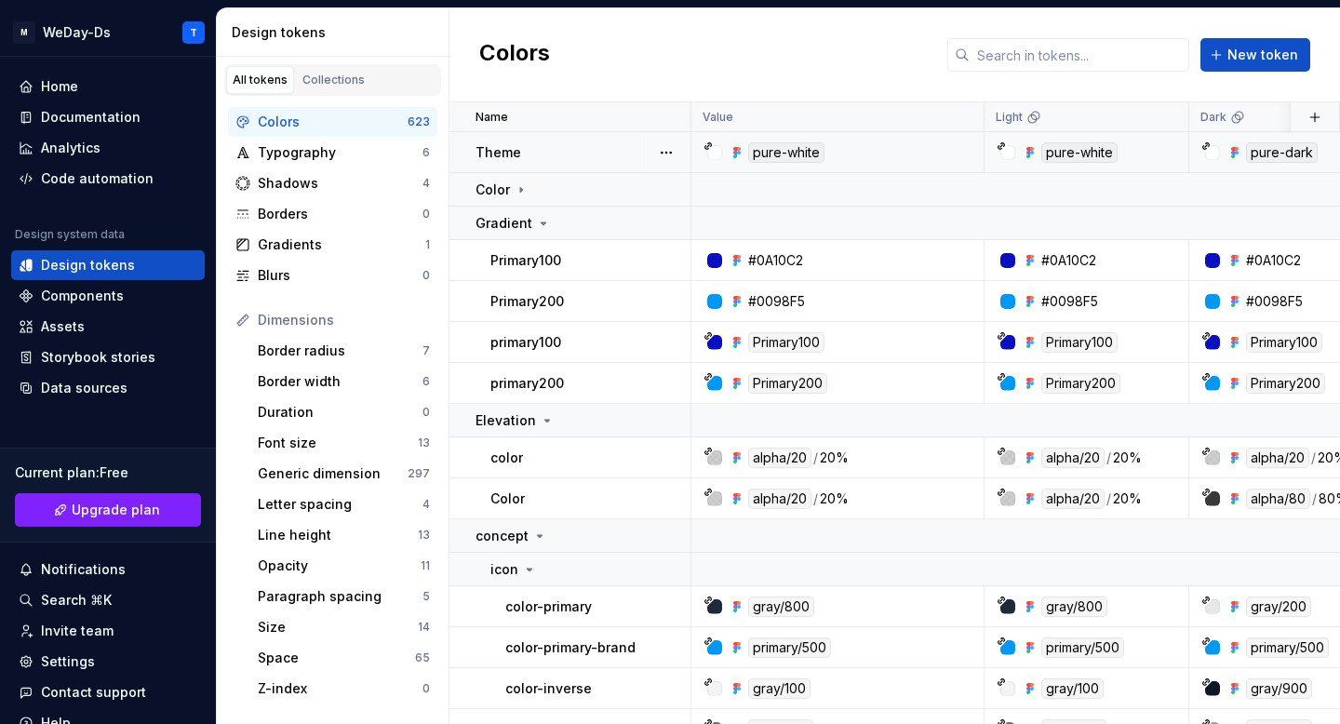
click at [1313, 32] on div "Colors New token" at bounding box center [894, 55] width 890 height 94
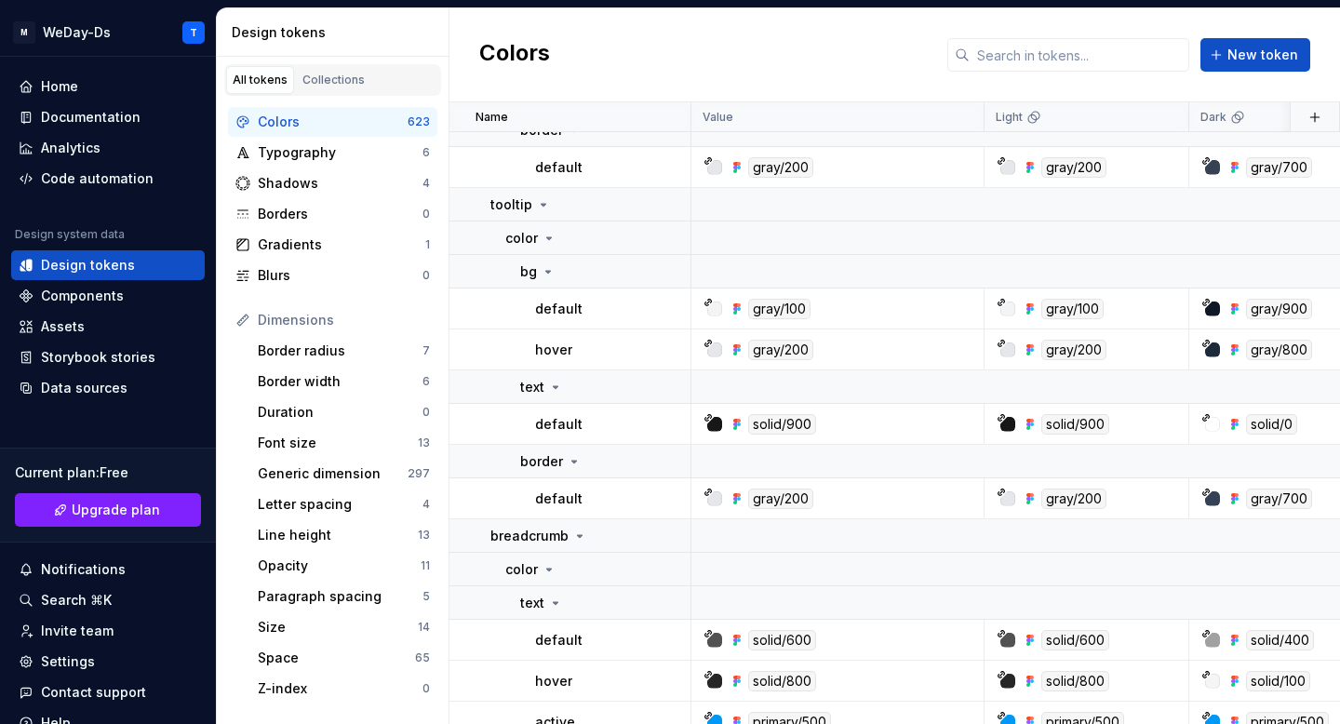
scroll to position [8992, 0]
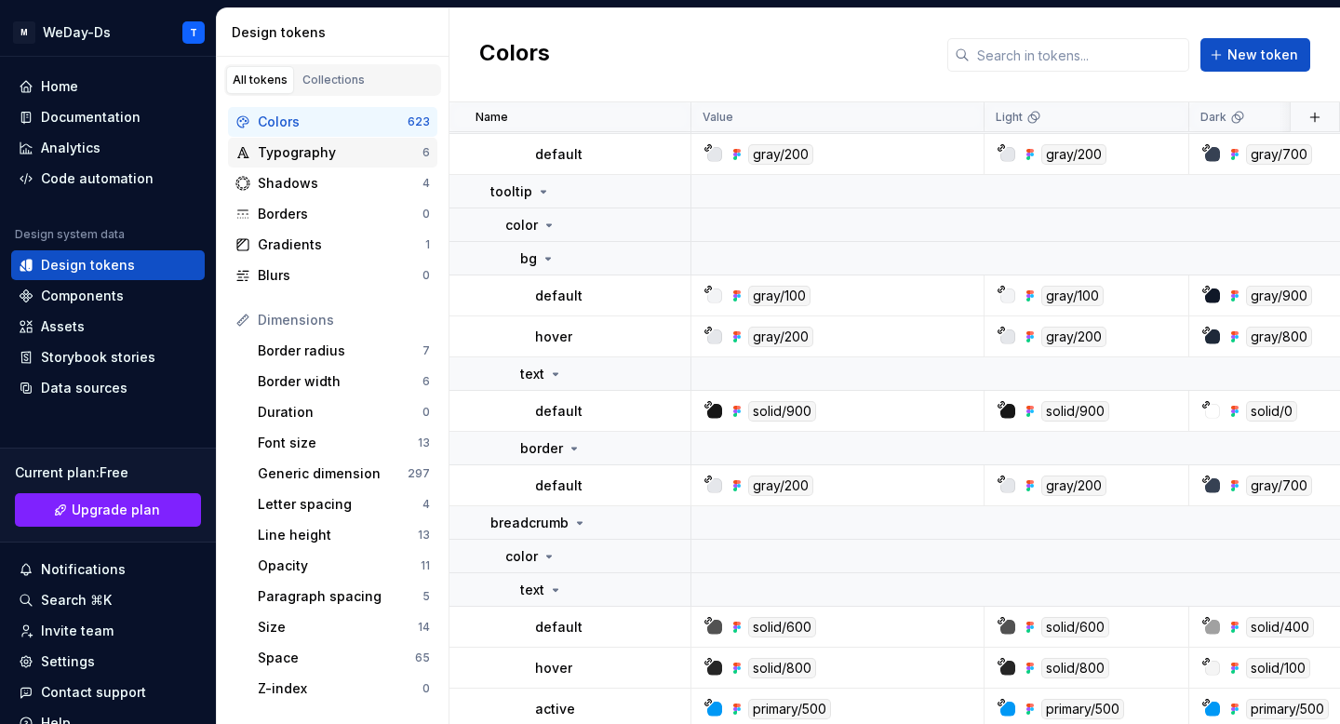
click at [337, 153] on div "Typography" at bounding box center [340, 152] width 165 height 19
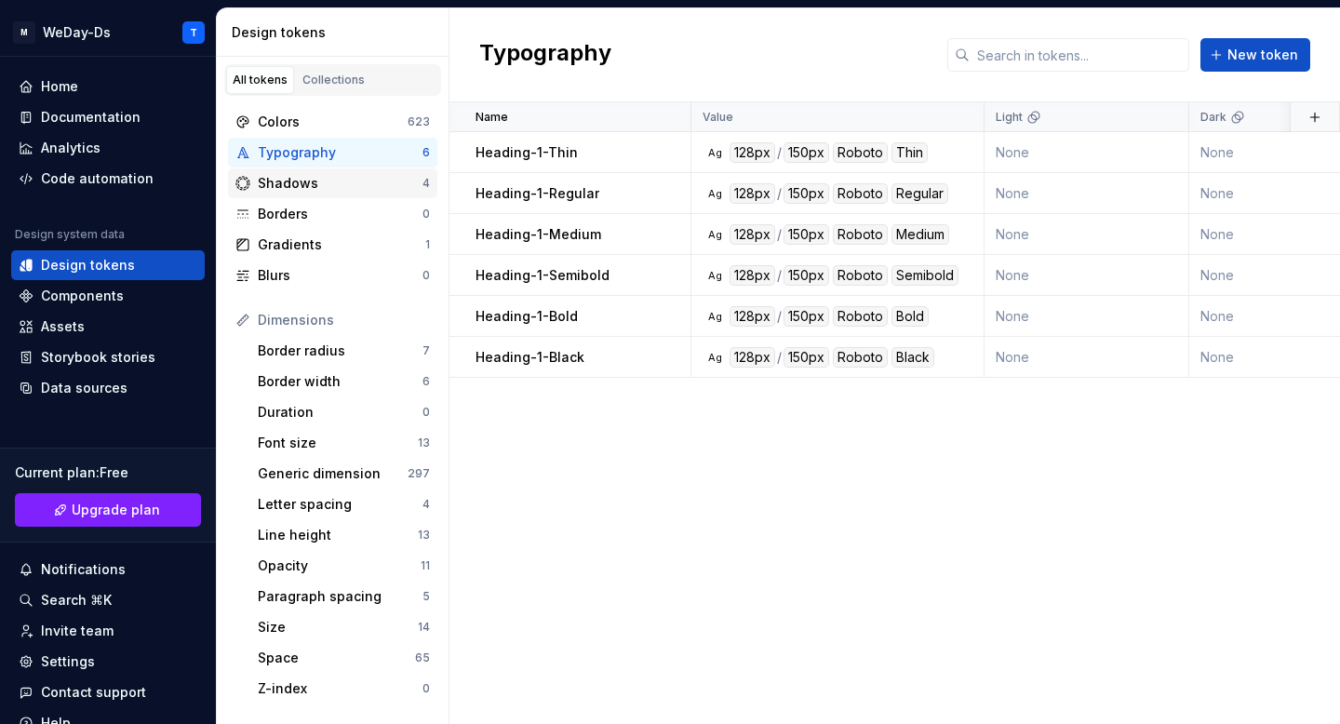
click at [337, 177] on div "Shadows" at bounding box center [340, 183] width 165 height 19
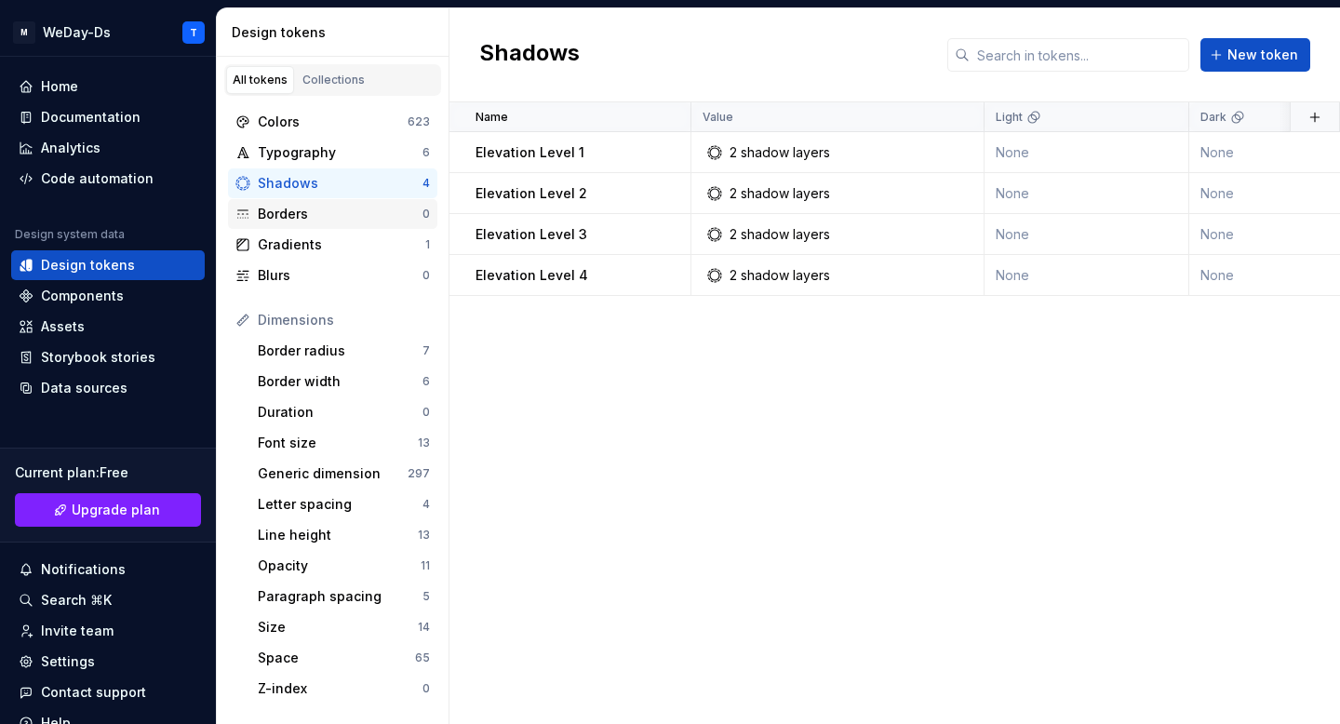
click at [334, 206] on div "Borders" at bounding box center [340, 214] width 165 height 19
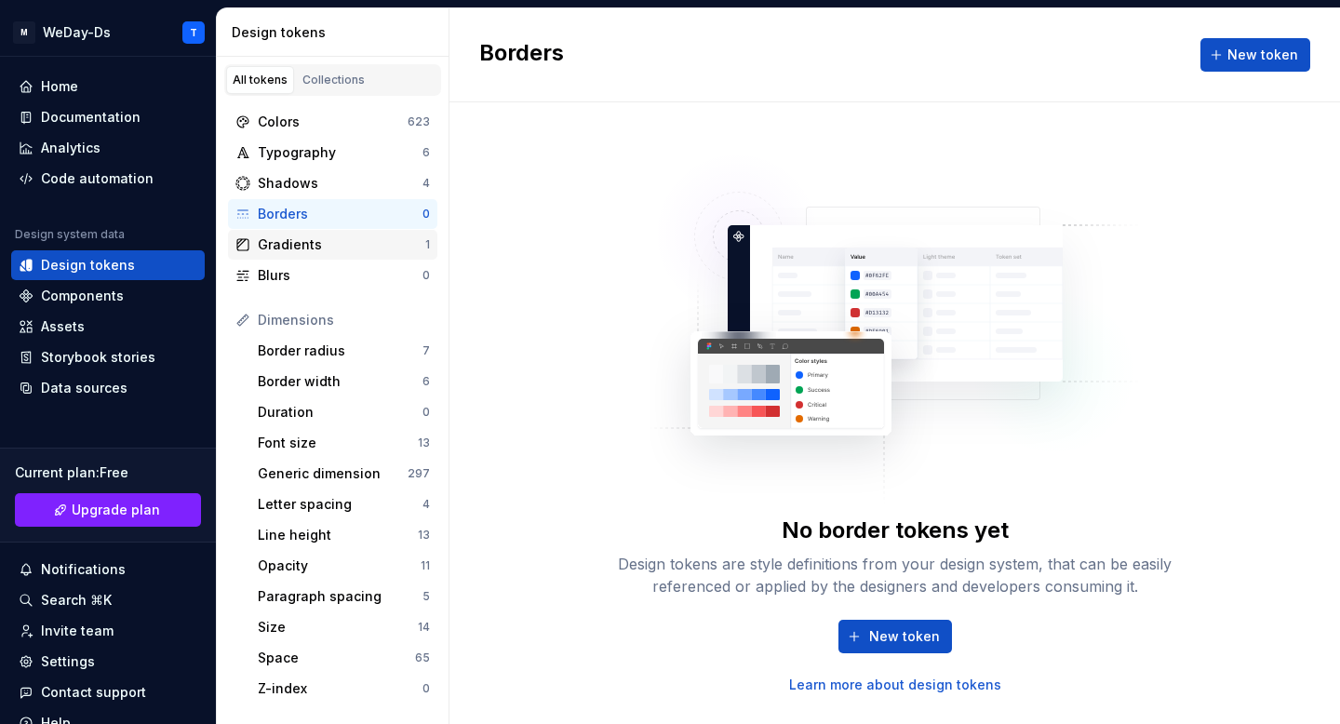
click at [329, 241] on div "Gradients" at bounding box center [341, 244] width 167 height 19
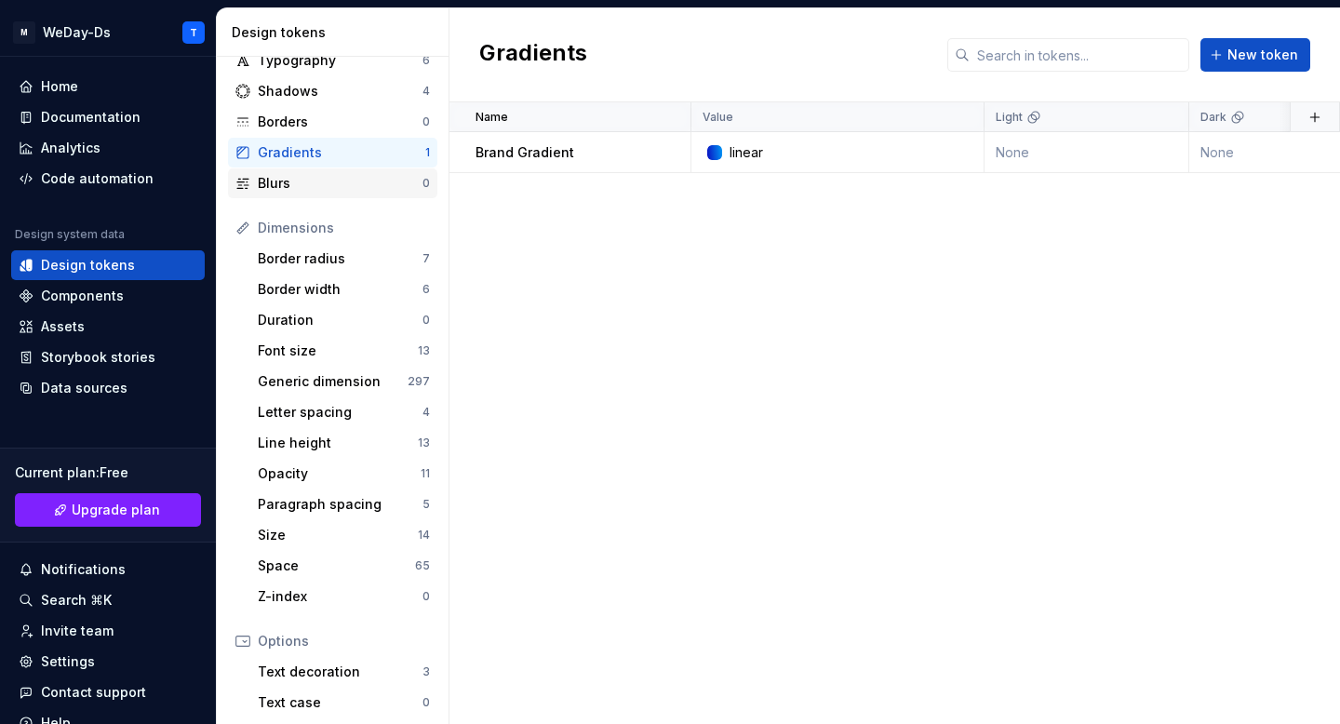
scroll to position [110, 0]
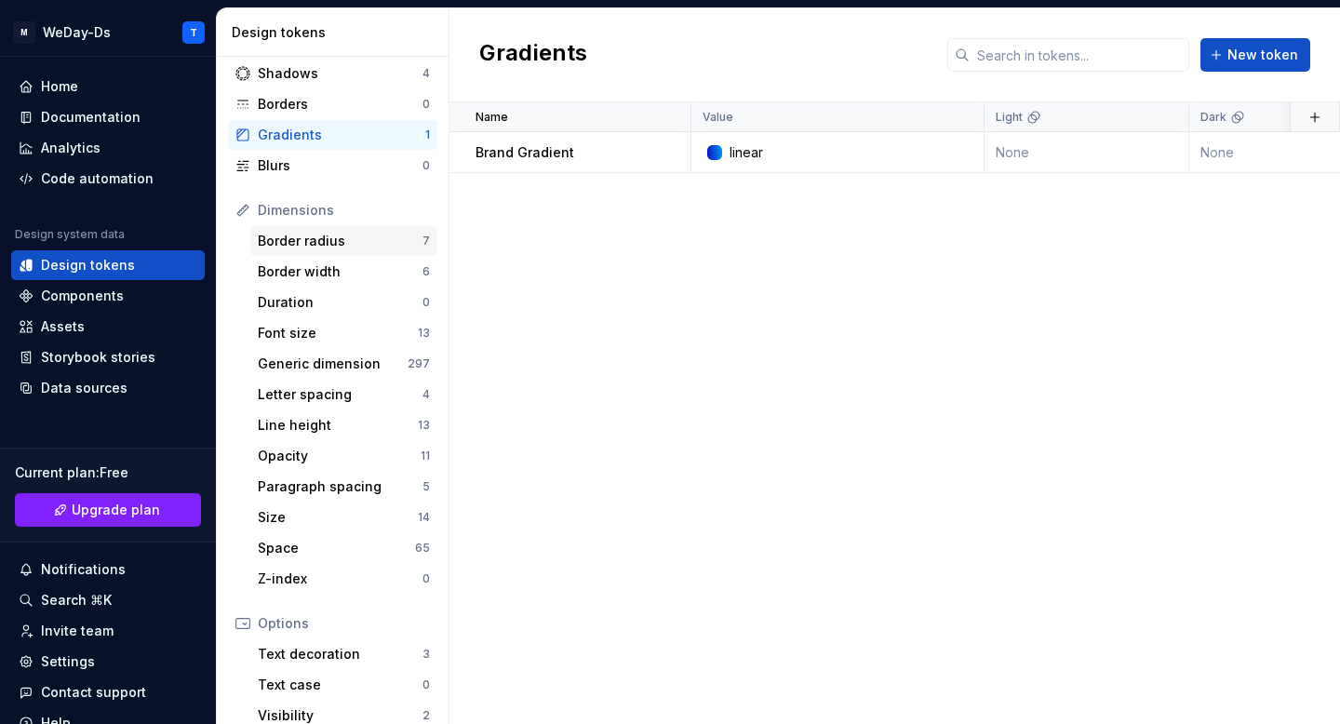
click at [359, 251] on div "Border radius 7" at bounding box center [343, 241] width 187 height 30
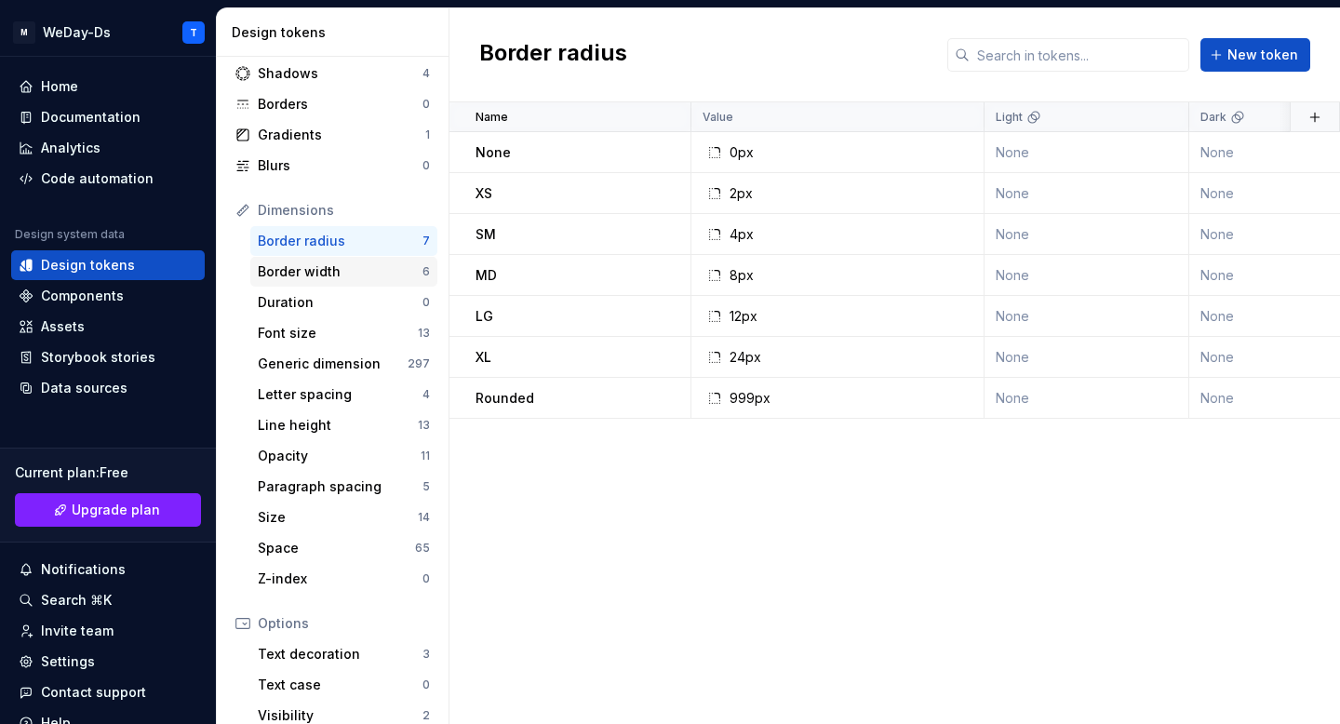
click at [348, 271] on div "Border width" at bounding box center [340, 271] width 165 height 19
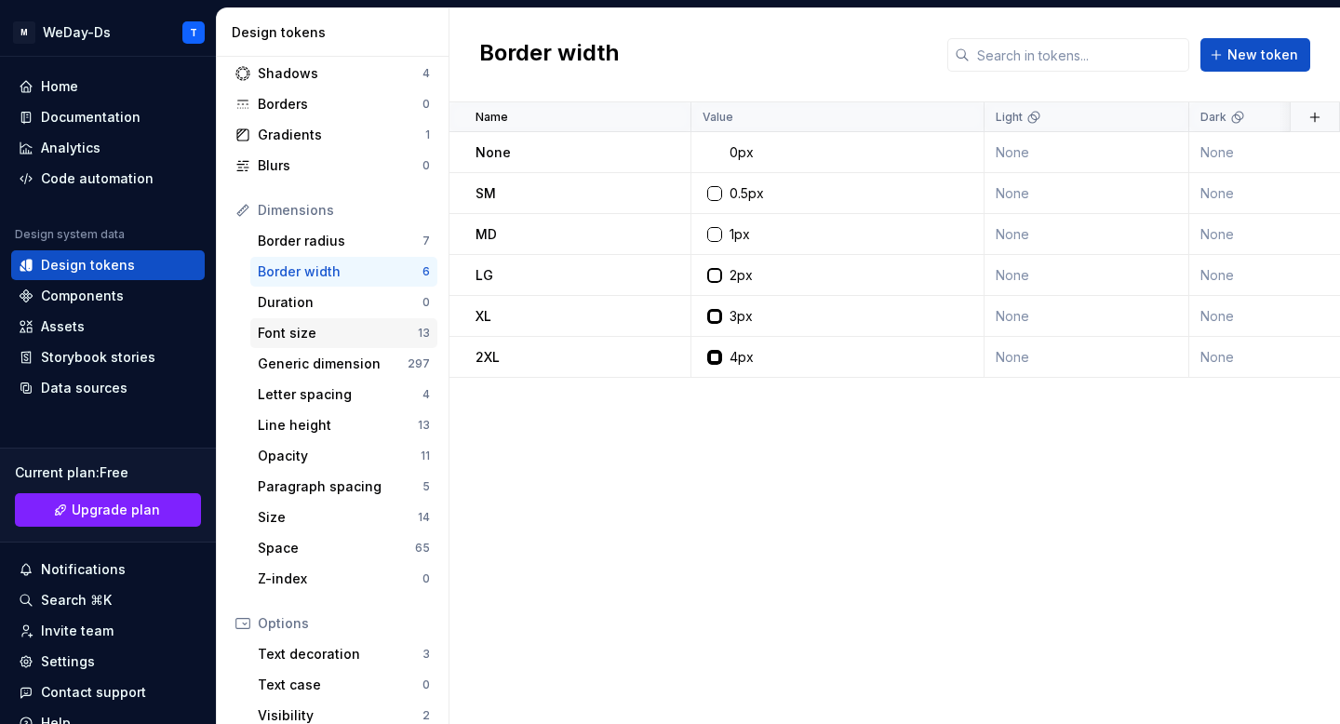
click at [331, 344] on div "Font size 13" at bounding box center [343, 333] width 187 height 30
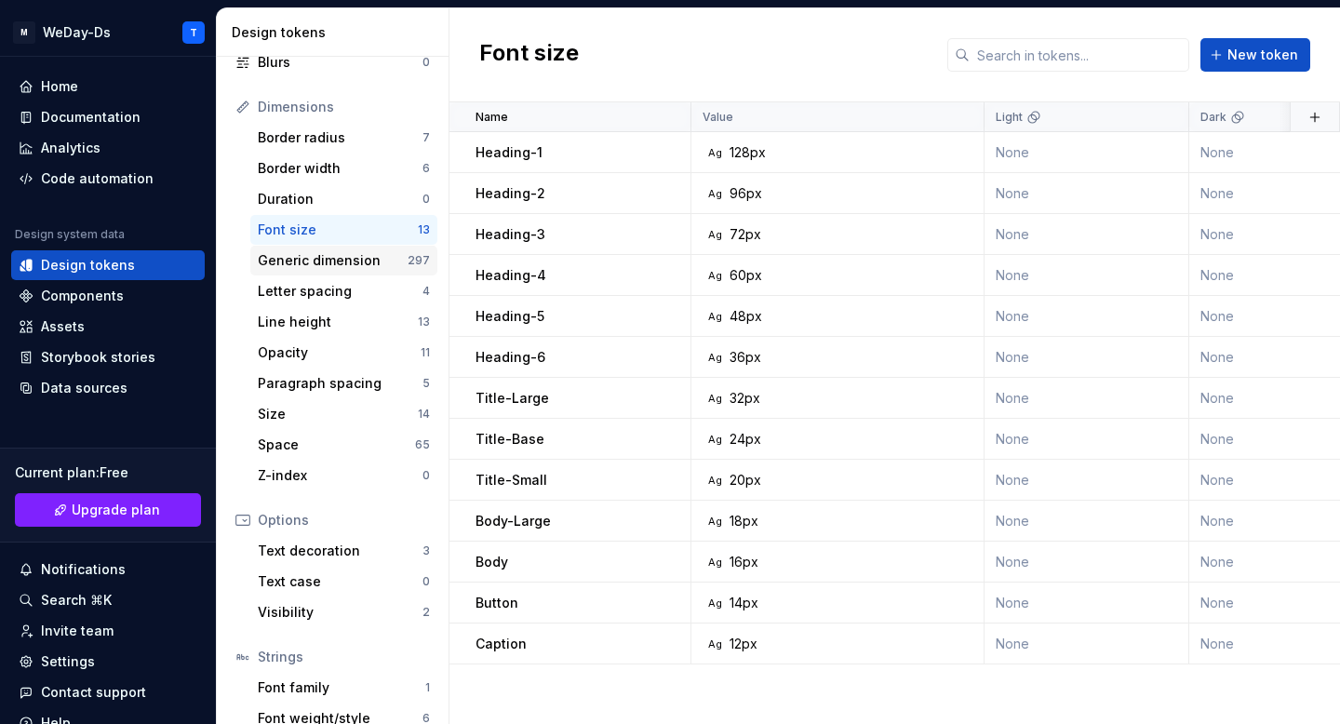
scroll to position [224, 0]
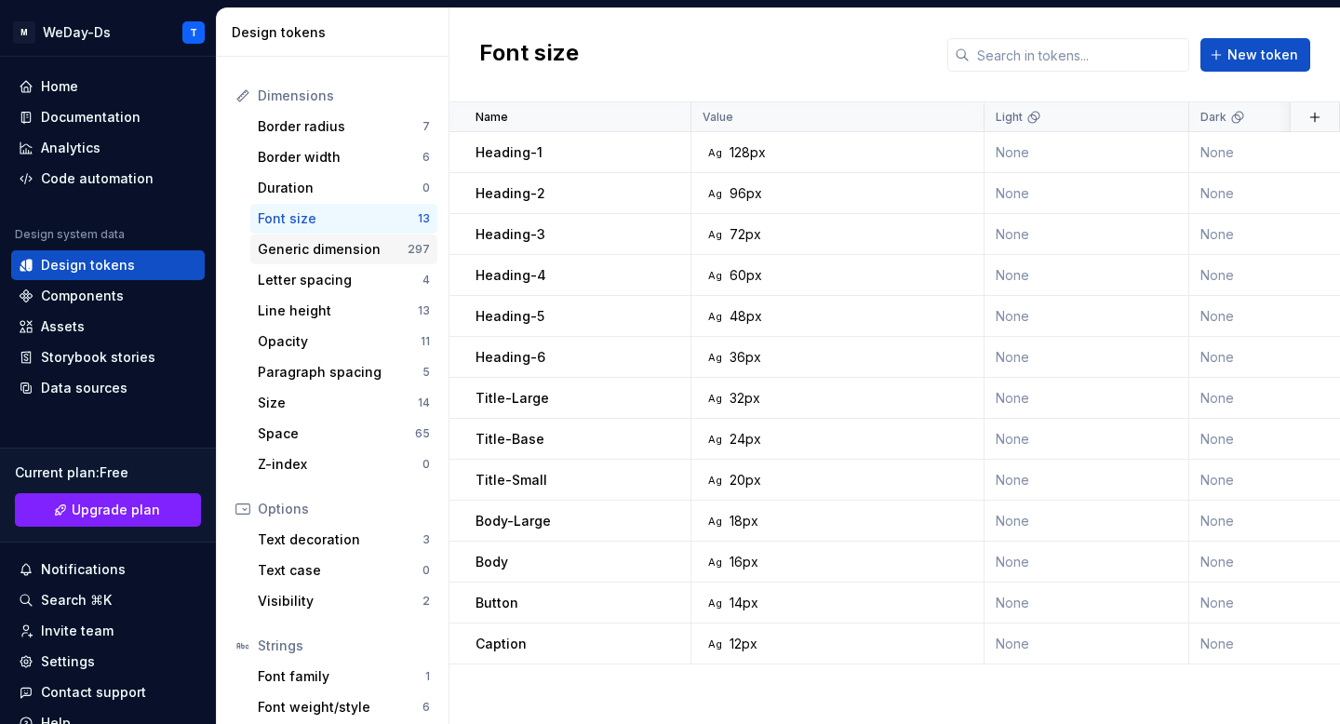
click at [360, 250] on div "Generic dimension" at bounding box center [333, 249] width 150 height 19
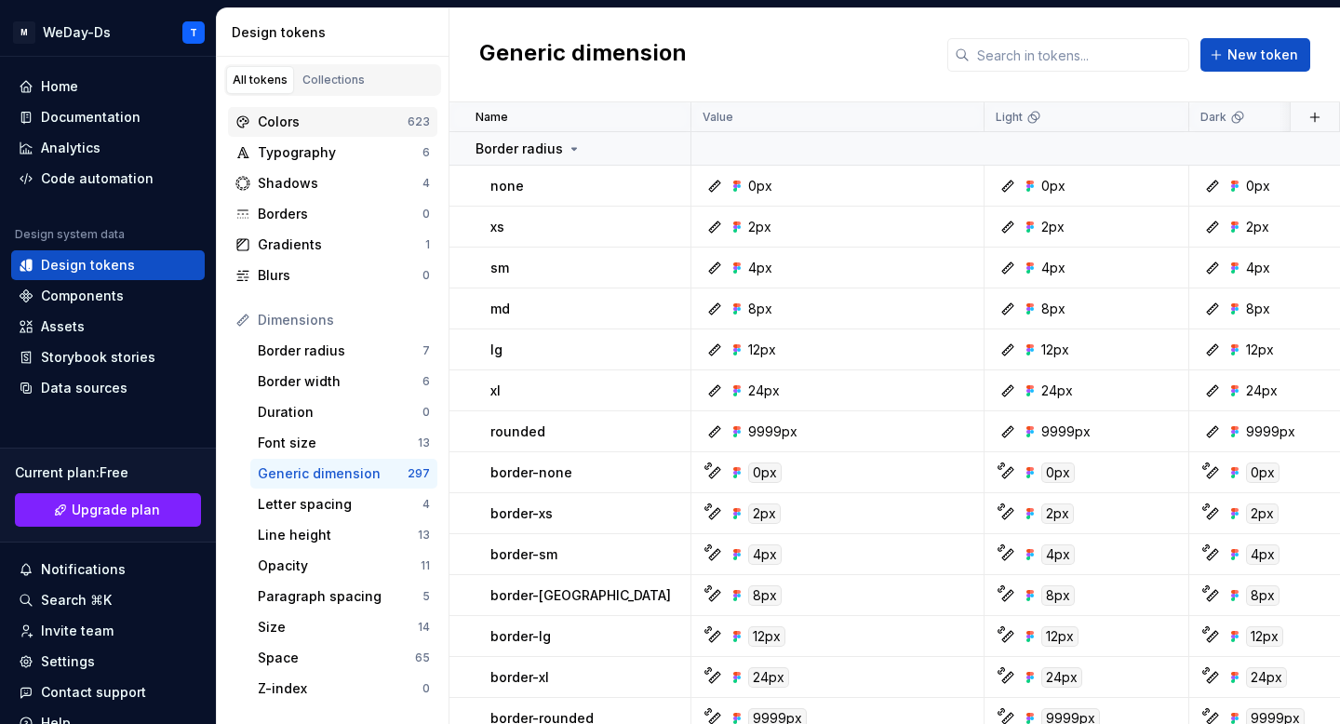
click at [364, 127] on div "Colors" at bounding box center [333, 122] width 150 height 19
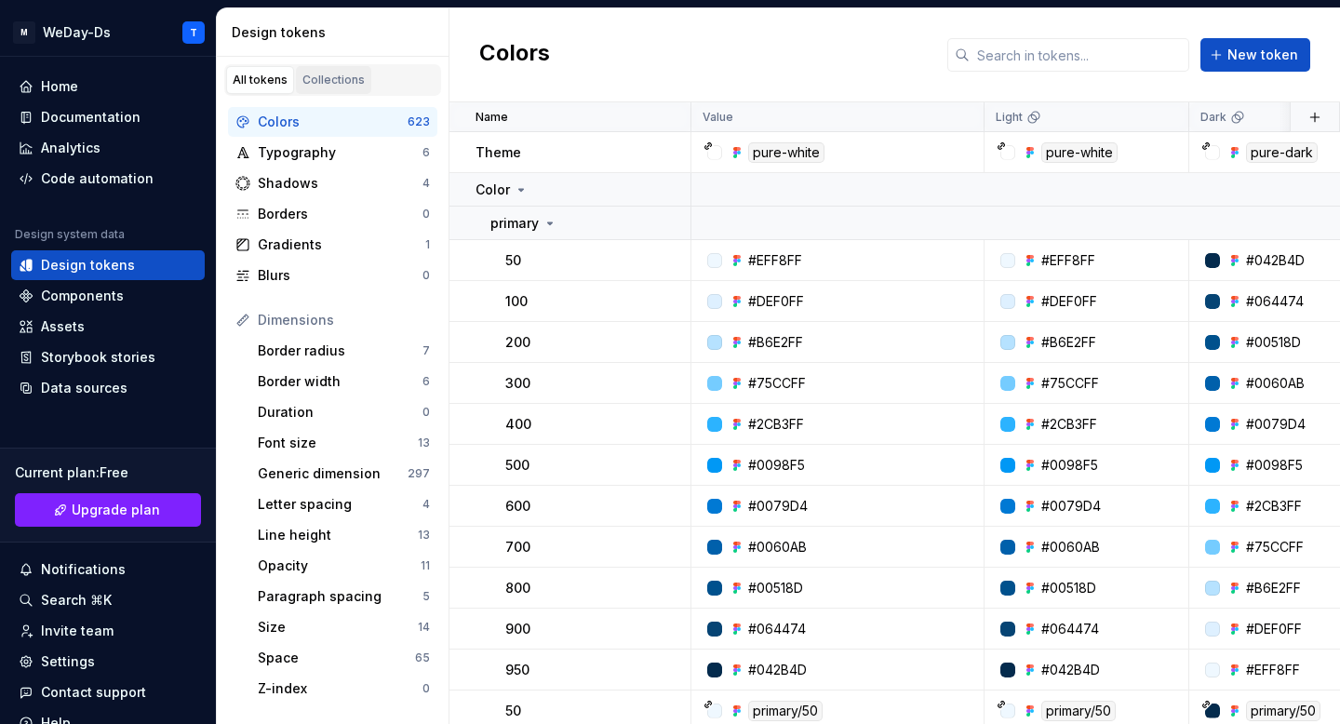
click at [360, 92] on link "Collections" at bounding box center [333, 80] width 75 height 28
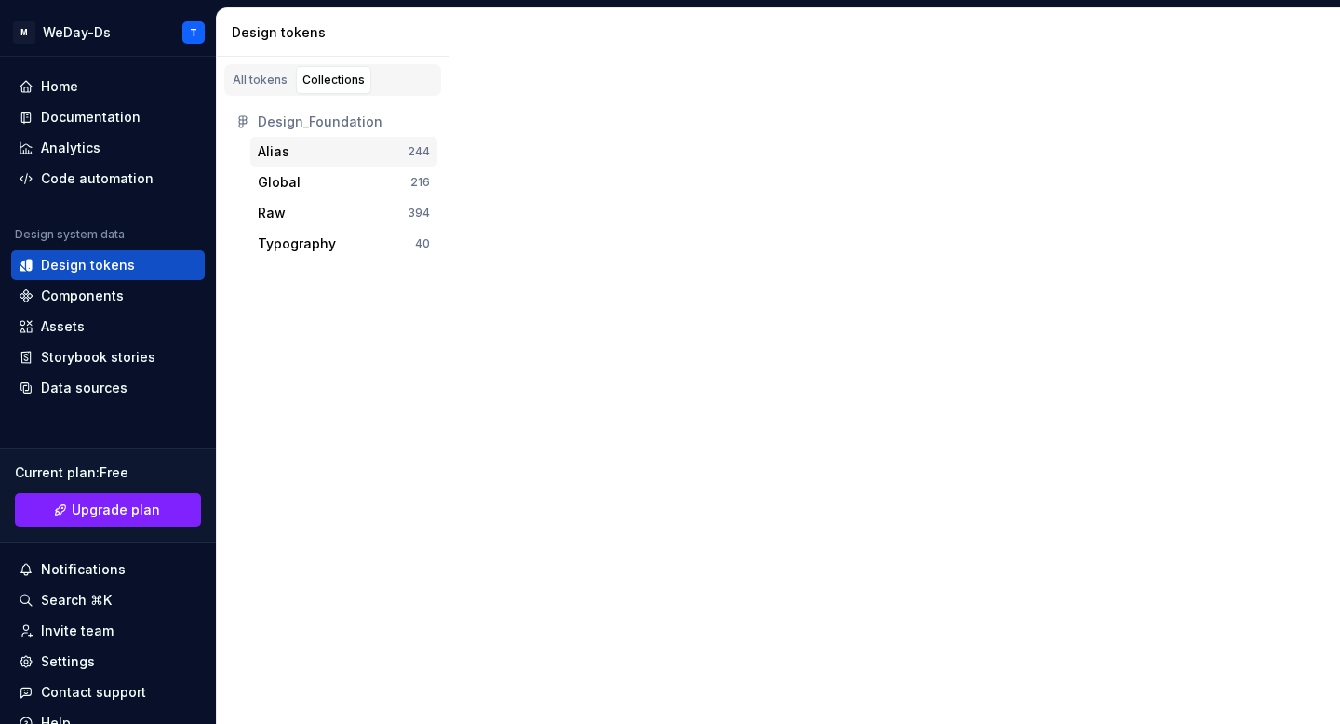
click at [328, 153] on div "Alias" at bounding box center [333, 151] width 150 height 19
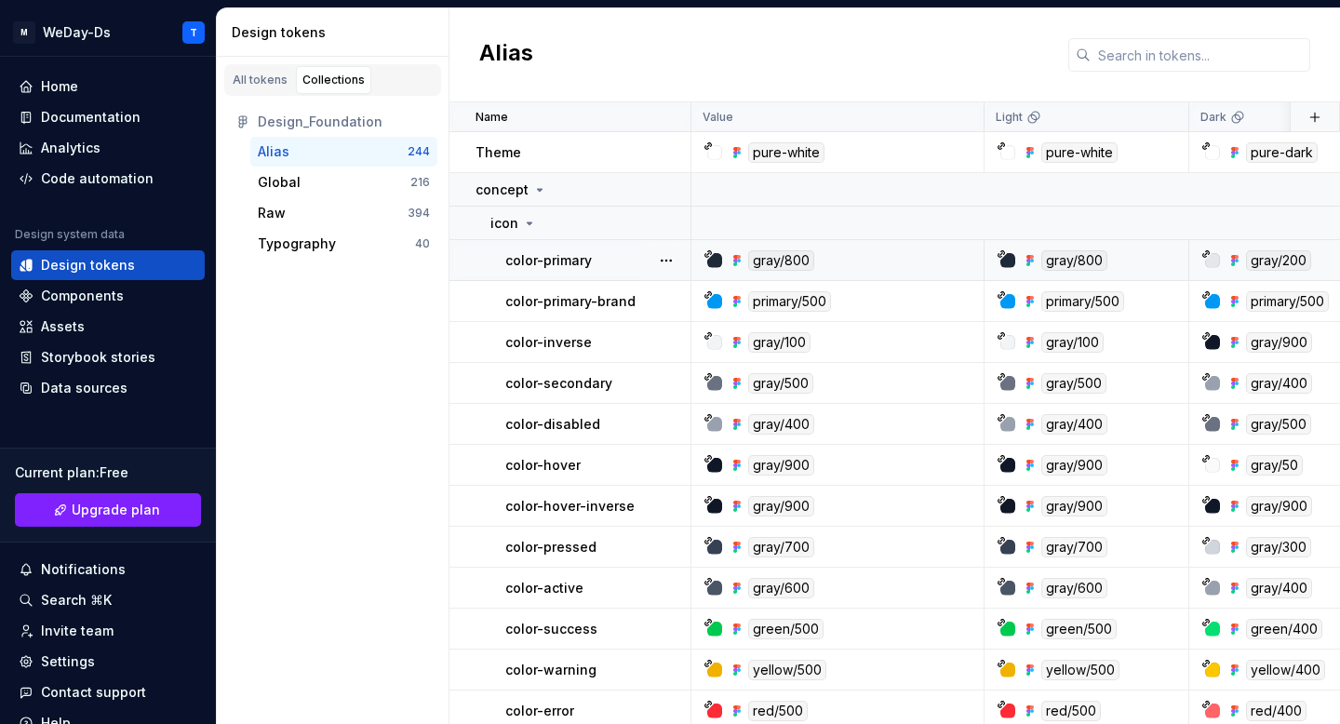
click at [890, 260] on div "gray/800" at bounding box center [842, 260] width 279 height 20
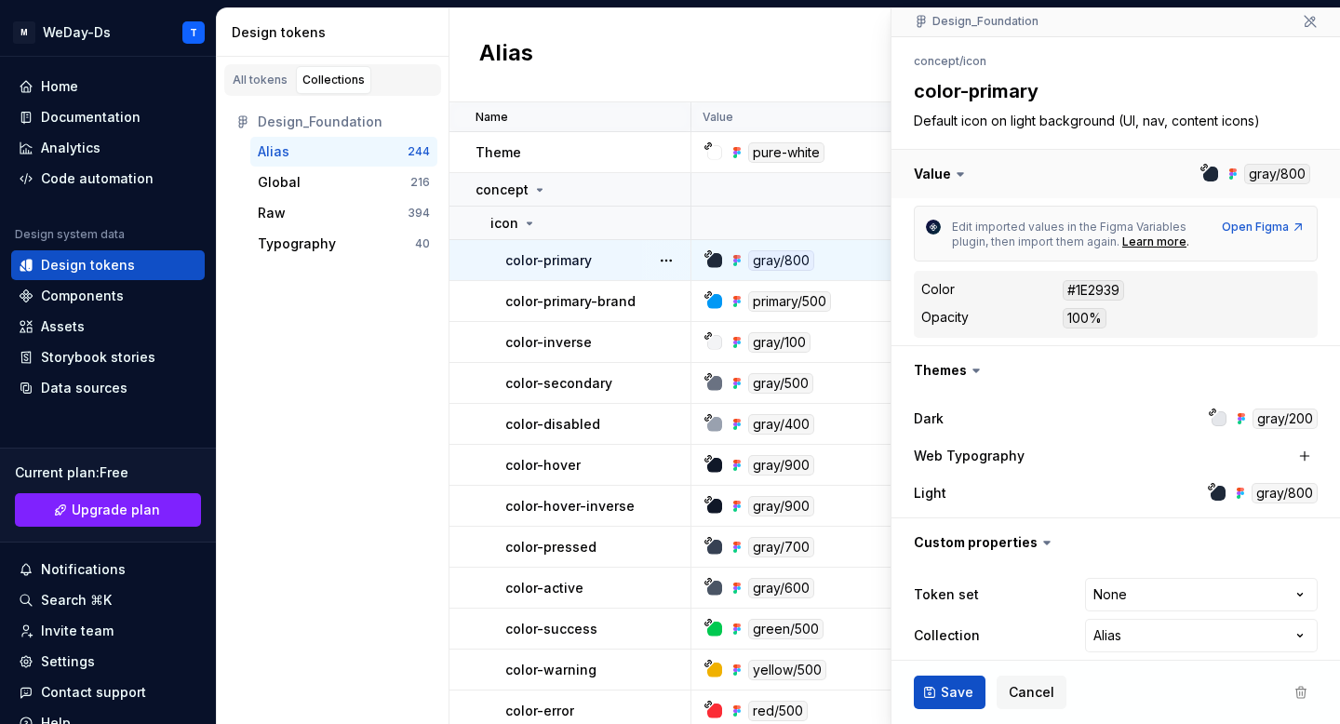
scroll to position [185, 0]
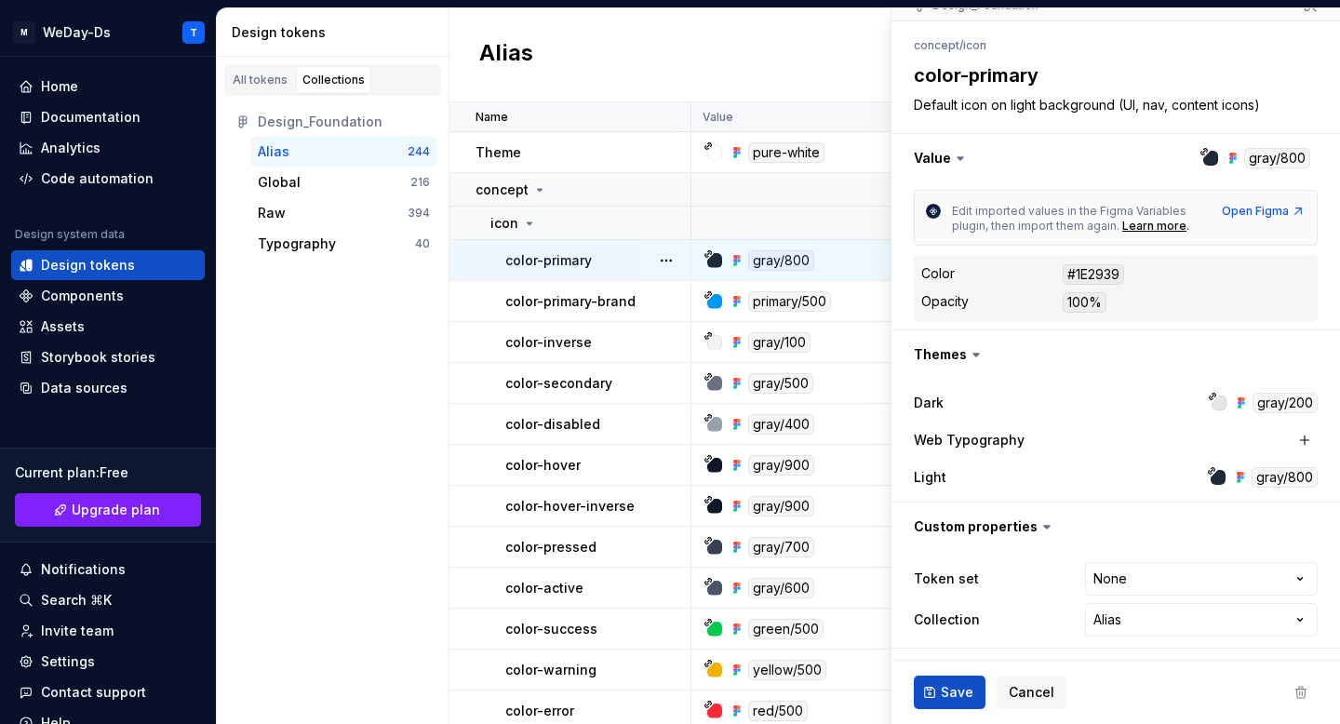
click at [1287, 398] on div "gray/200" at bounding box center [1284, 403] width 65 height 20
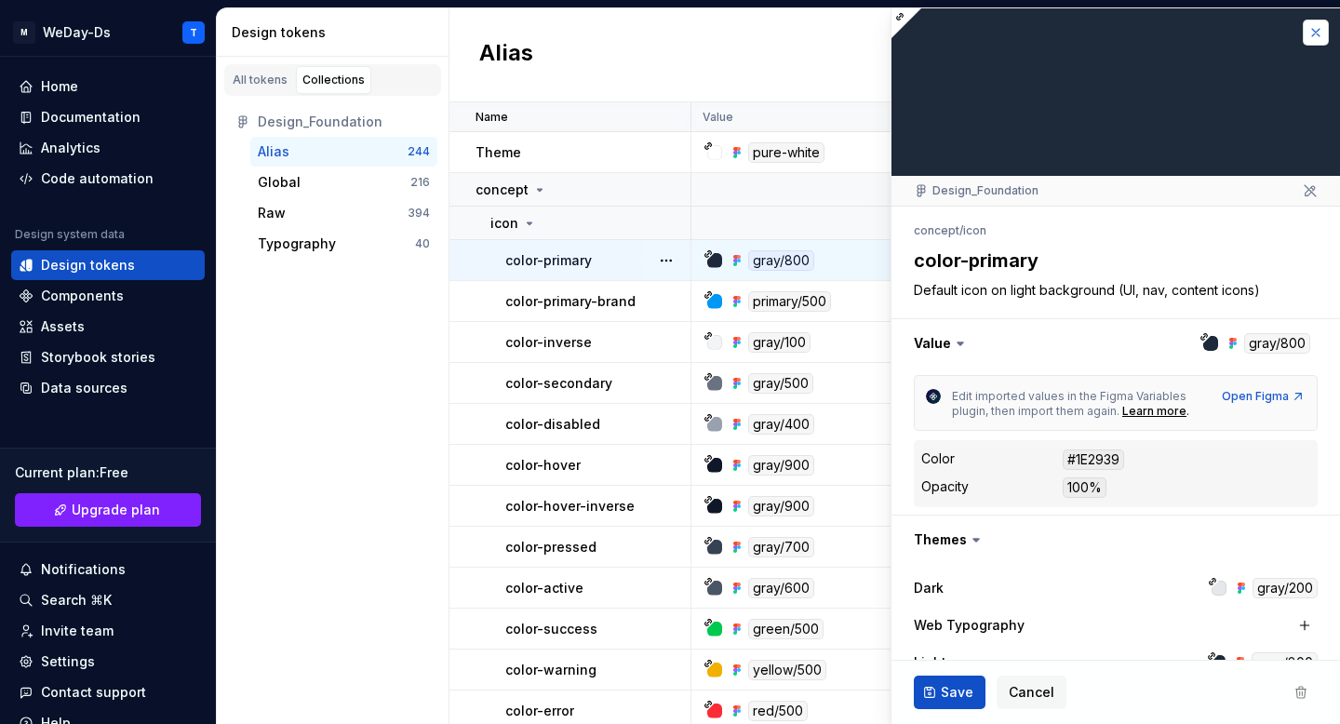
click at [1310, 39] on button "button" at bounding box center [1315, 33] width 26 height 26
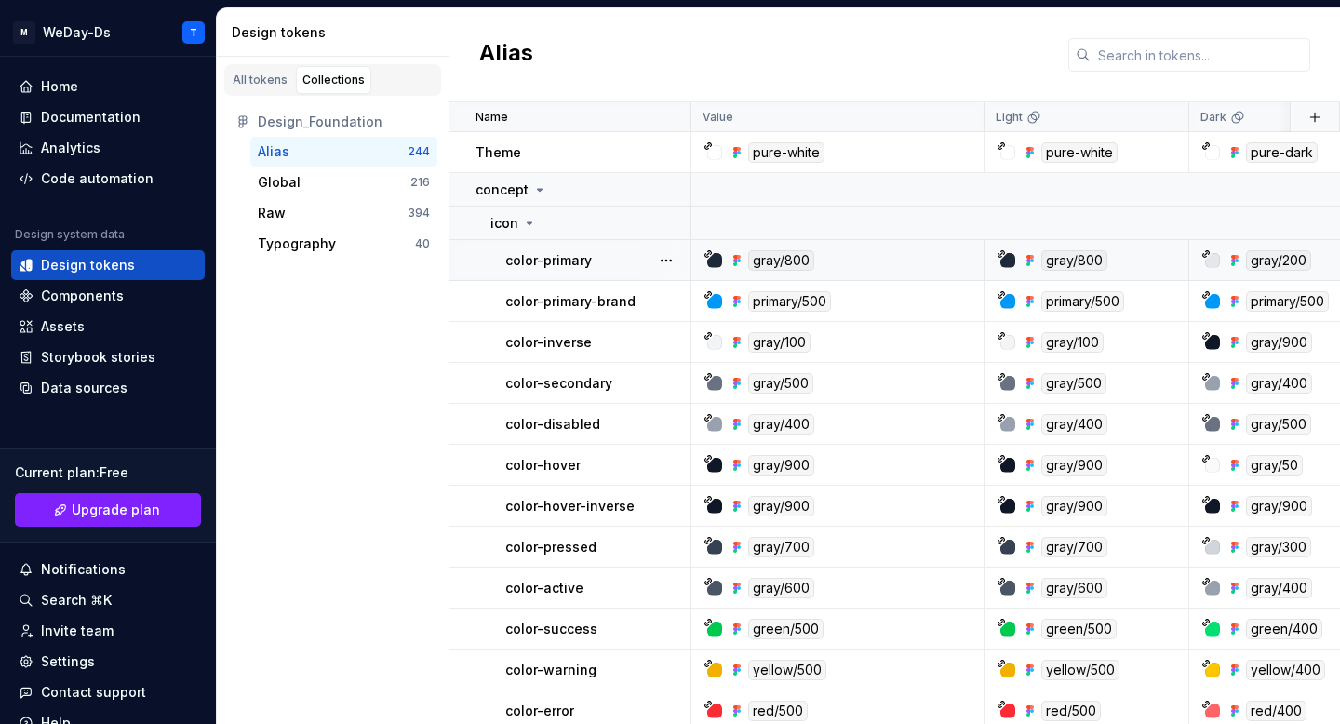
click at [1312, 35] on div "Alias" at bounding box center [894, 55] width 890 height 94
click at [885, 305] on div "primary/500" at bounding box center [842, 301] width 279 height 20
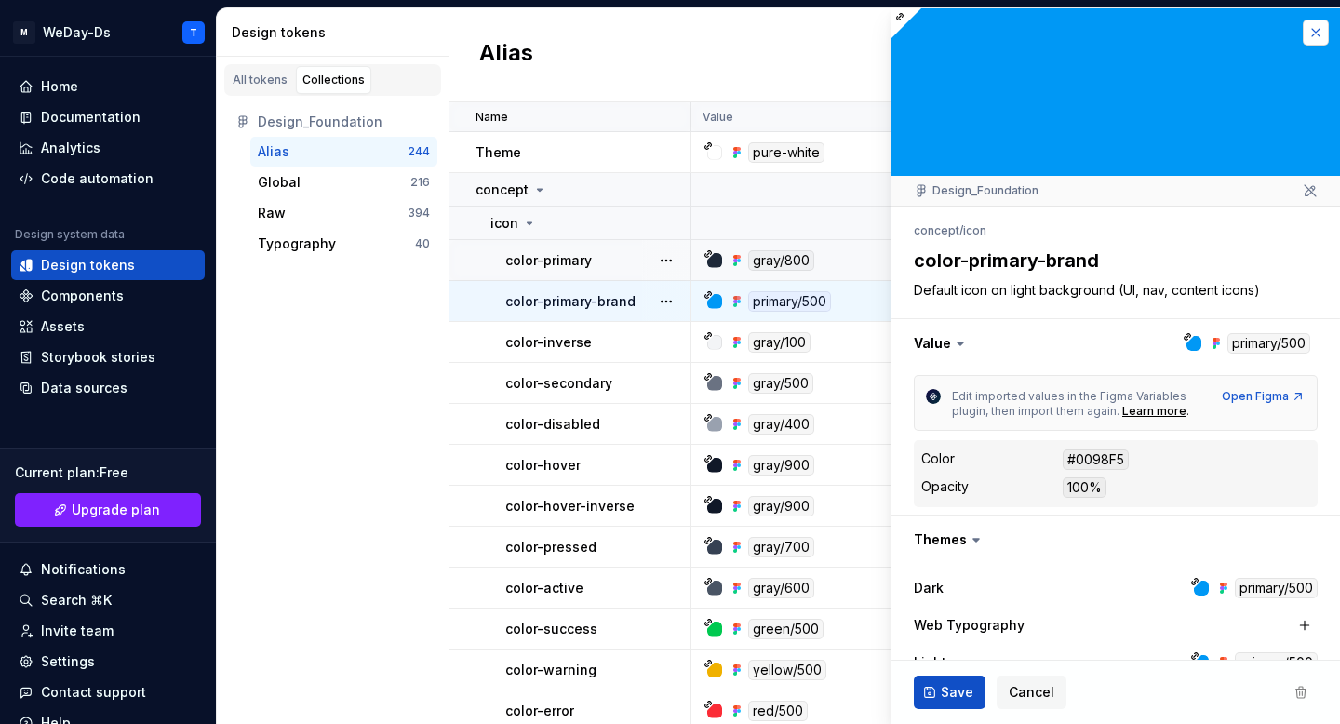
click at [1313, 33] on button "button" at bounding box center [1315, 33] width 26 height 26
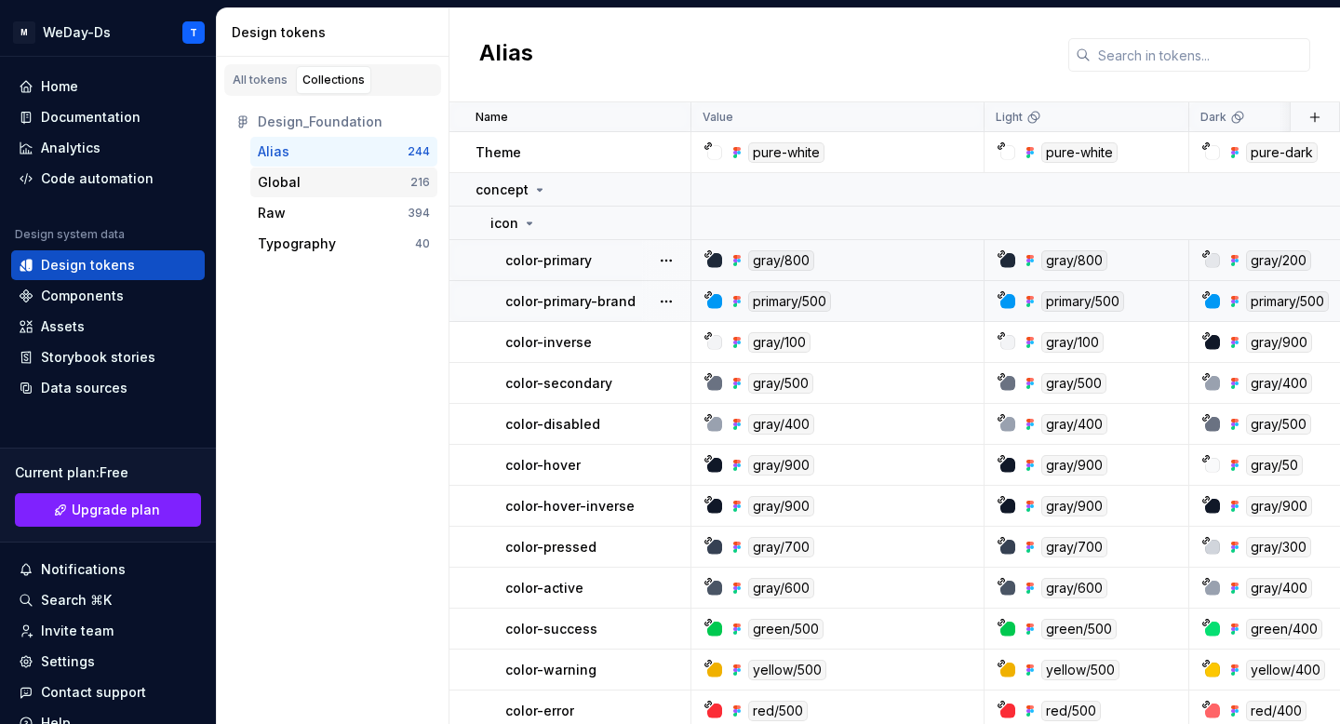
click at [351, 184] on div "Global" at bounding box center [334, 182] width 153 height 19
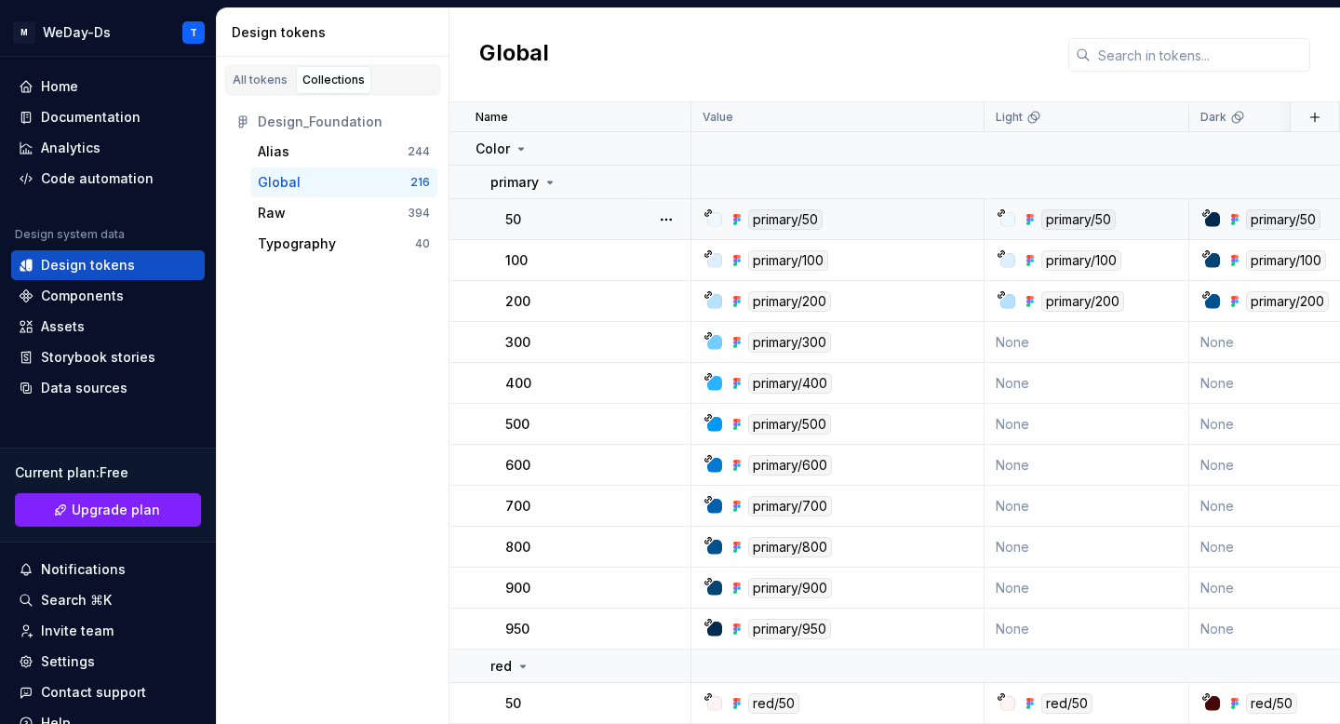
click at [807, 214] on div "primary/50" at bounding box center [785, 219] width 74 height 20
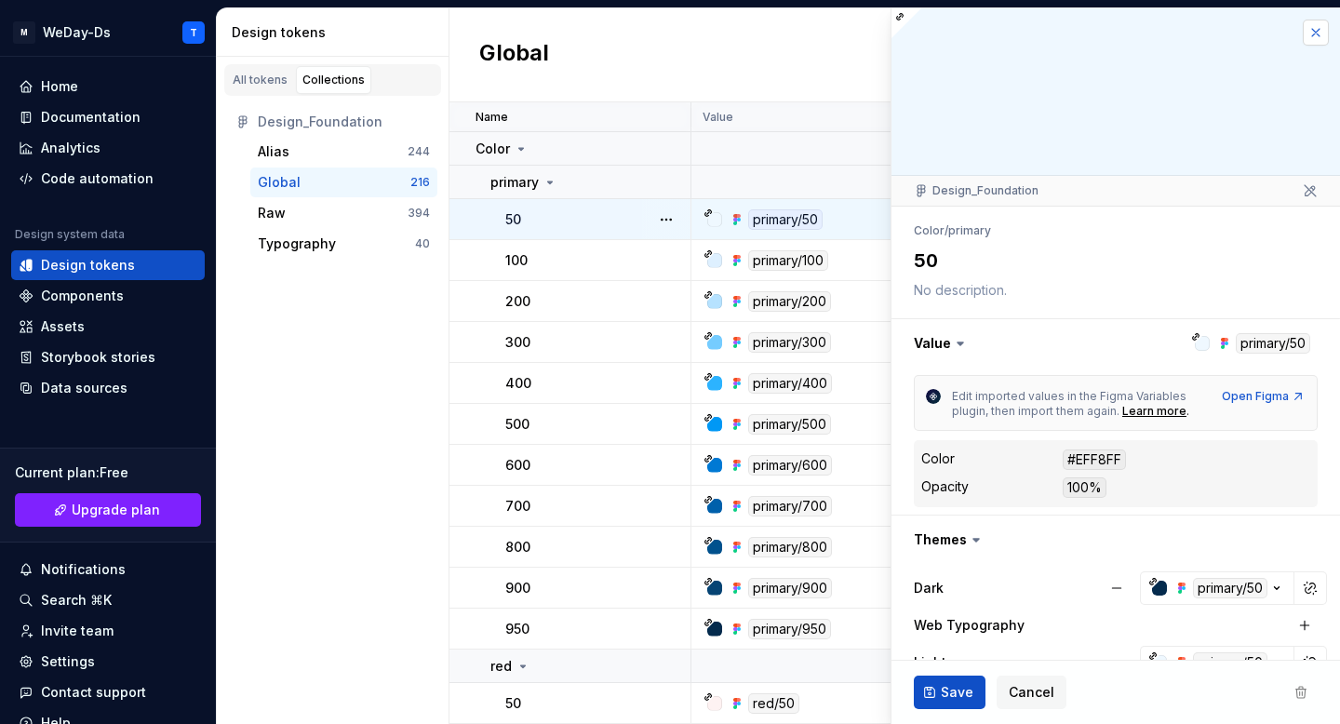
click at [1319, 36] on button "button" at bounding box center [1315, 33] width 26 height 26
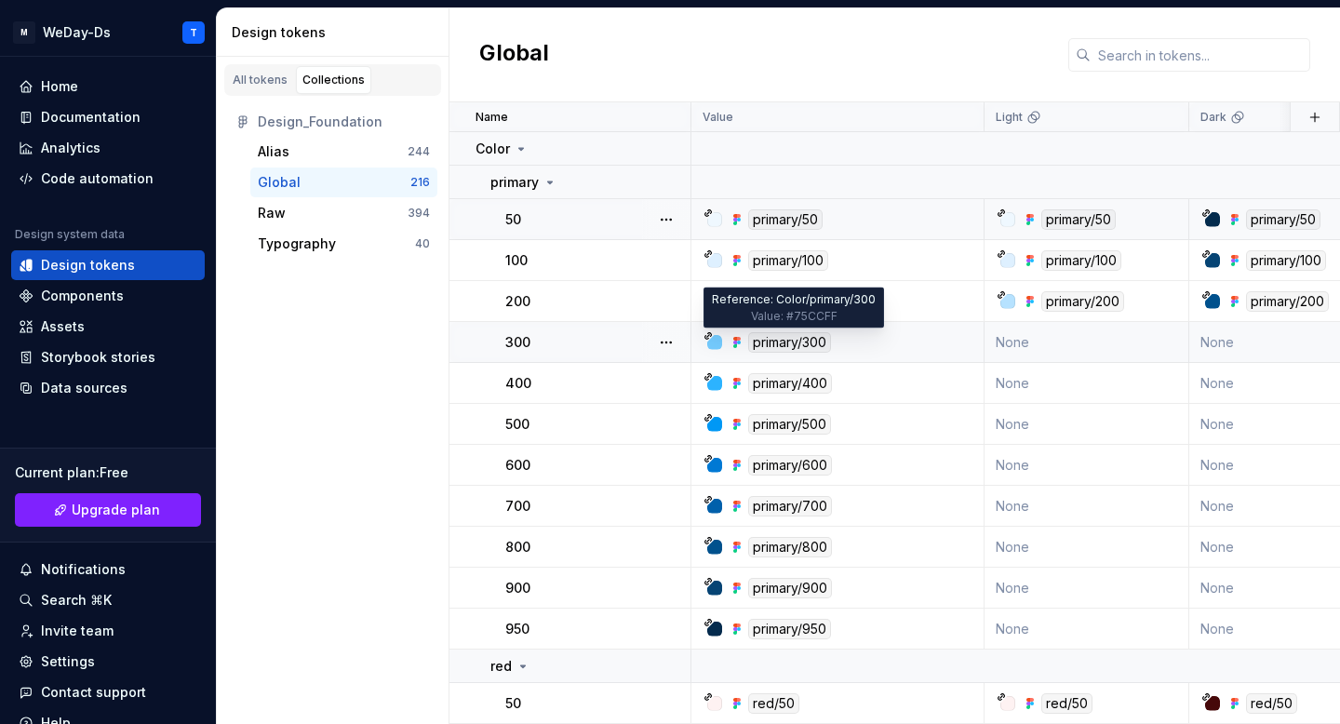
click at [802, 347] on div "primary/300" at bounding box center [789, 342] width 83 height 20
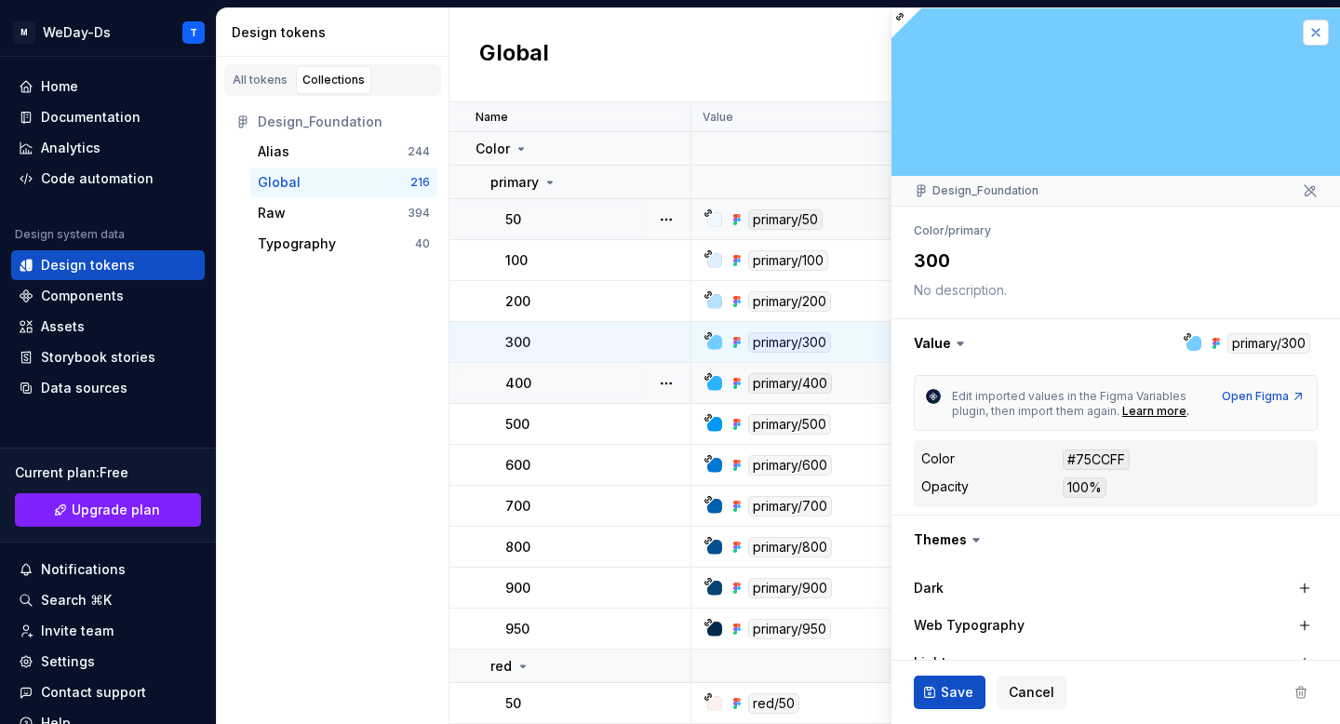
click at [1314, 32] on button "button" at bounding box center [1315, 33] width 26 height 26
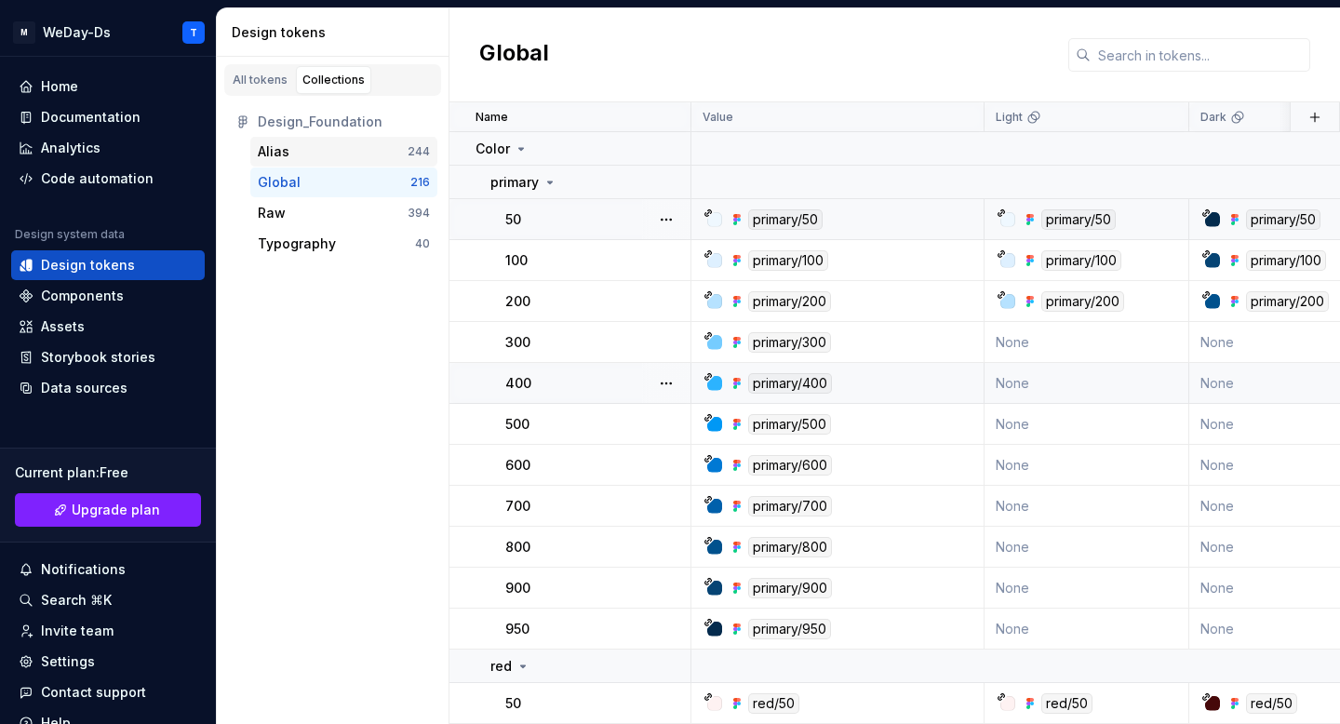
click at [332, 148] on div "Alias" at bounding box center [333, 151] width 150 height 19
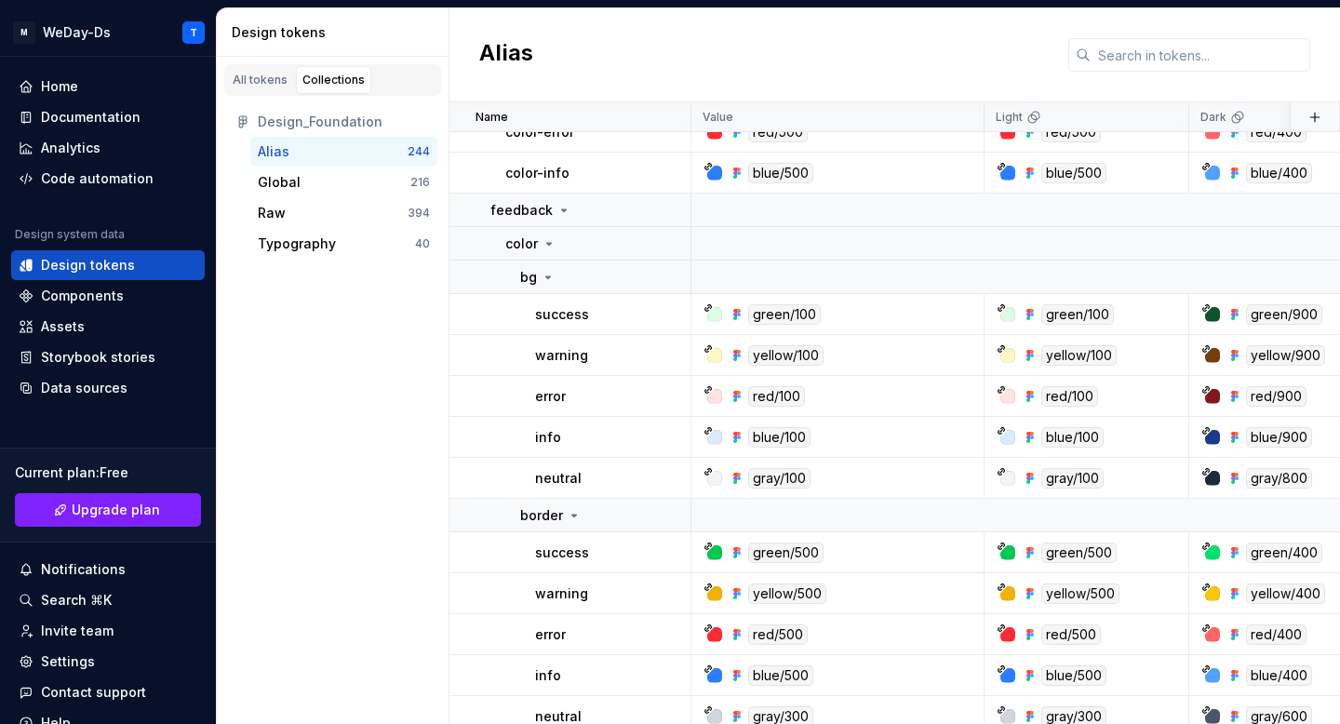
scroll to position [582, 0]
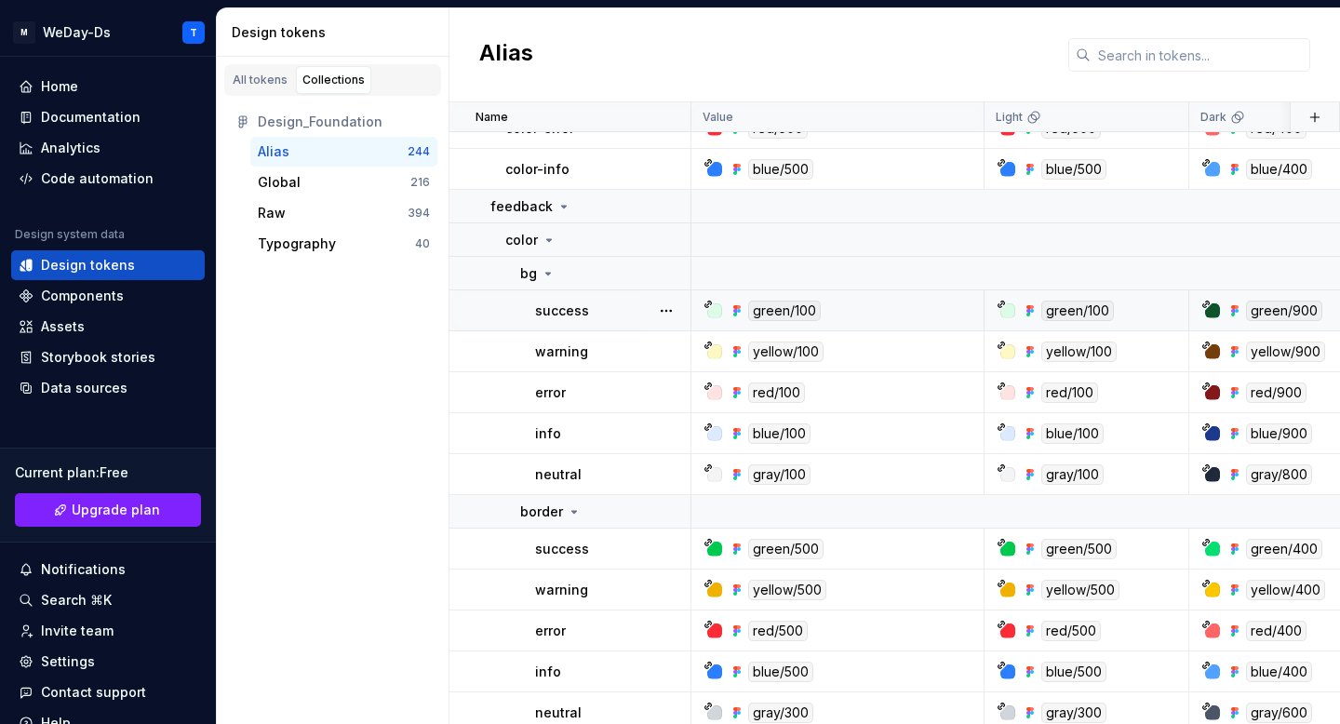
click at [793, 305] on div "green/100" at bounding box center [784, 310] width 73 height 20
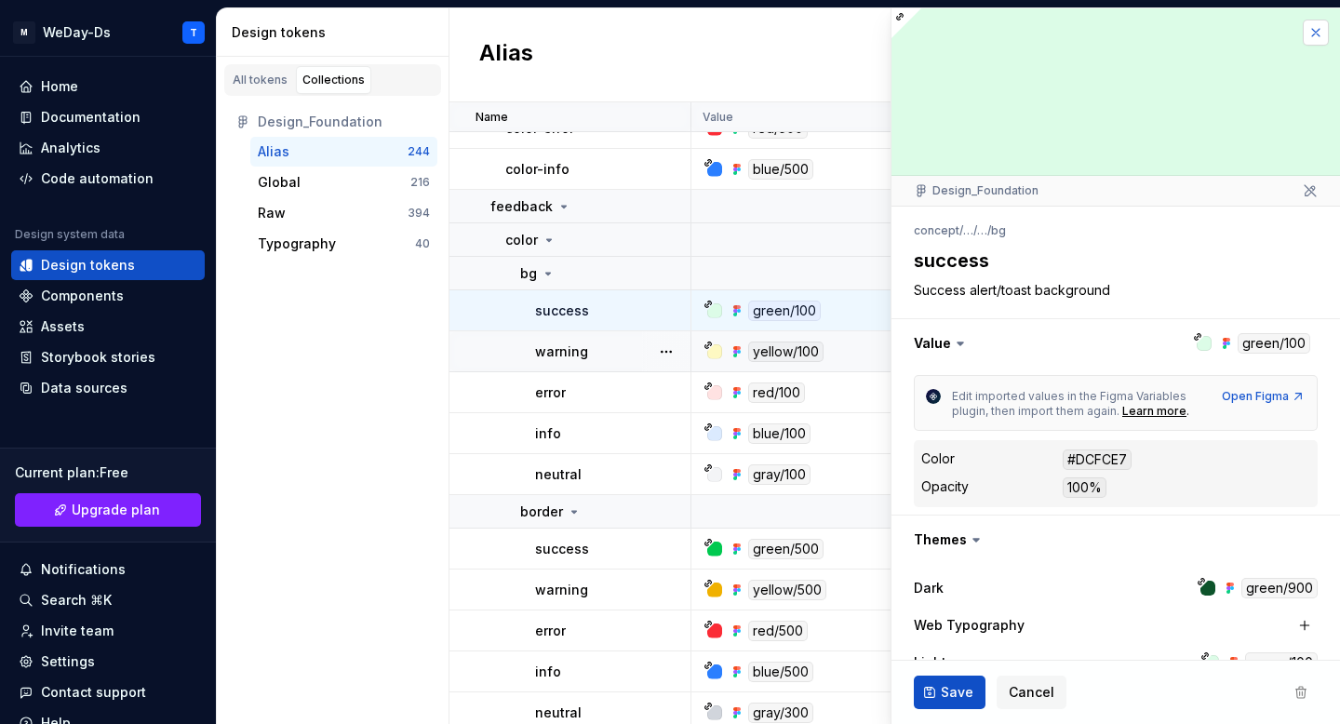
click at [1316, 33] on button "button" at bounding box center [1315, 33] width 26 height 26
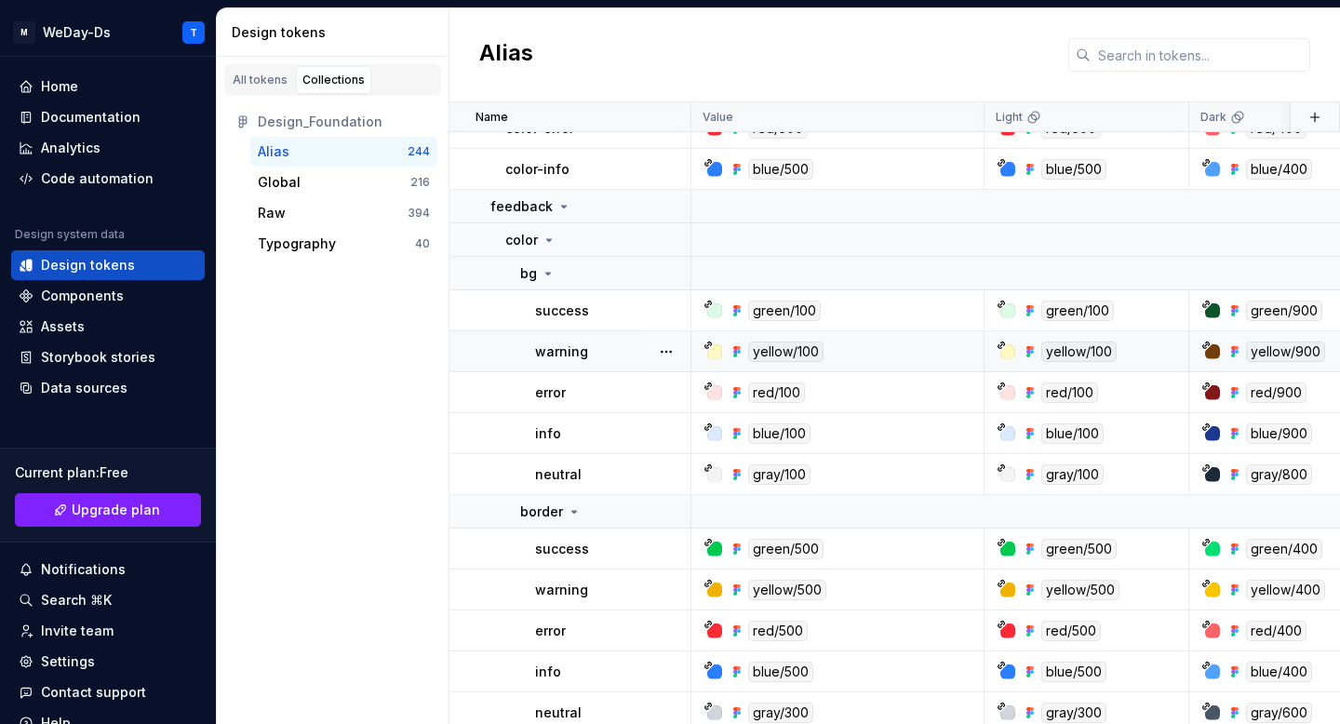
click at [327, 369] on div "All tokens Collections Design_Foundation Alias 244 Global 216 Raw 394 Typograph…" at bounding box center [333, 390] width 233 height 667
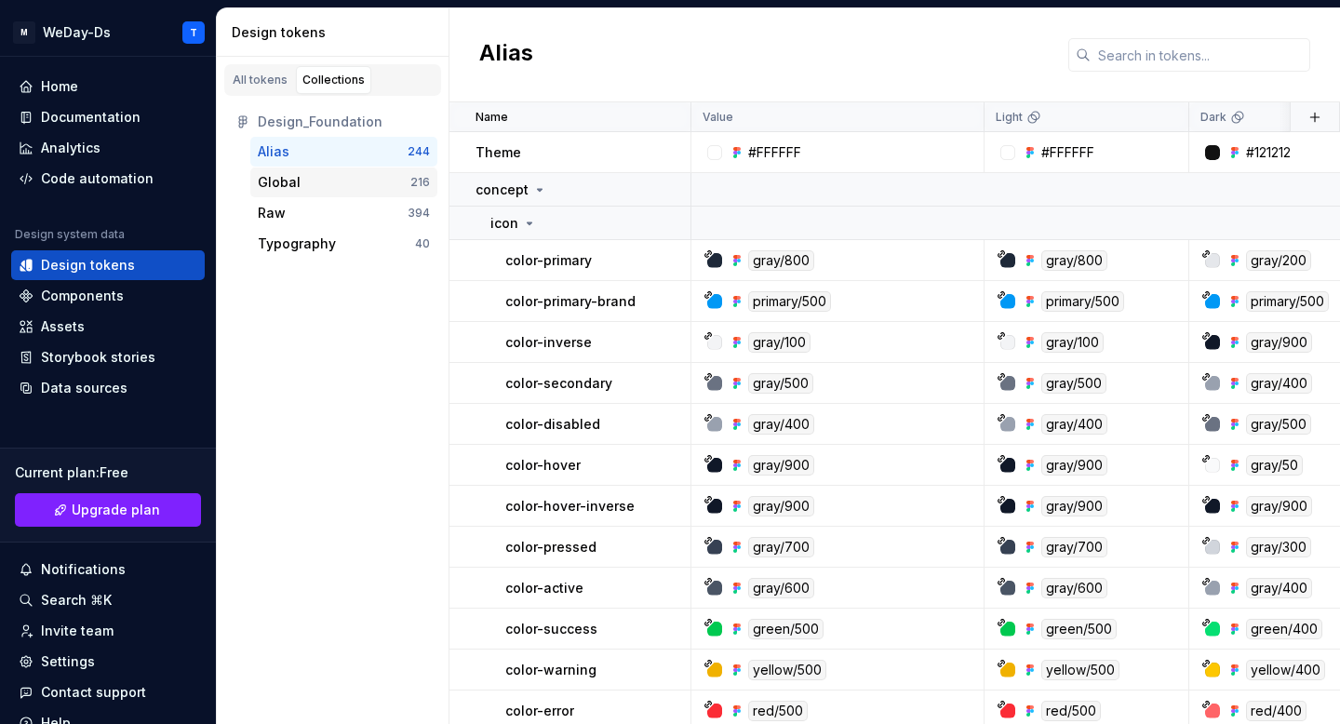
click at [350, 173] on div "Global" at bounding box center [334, 182] width 153 height 19
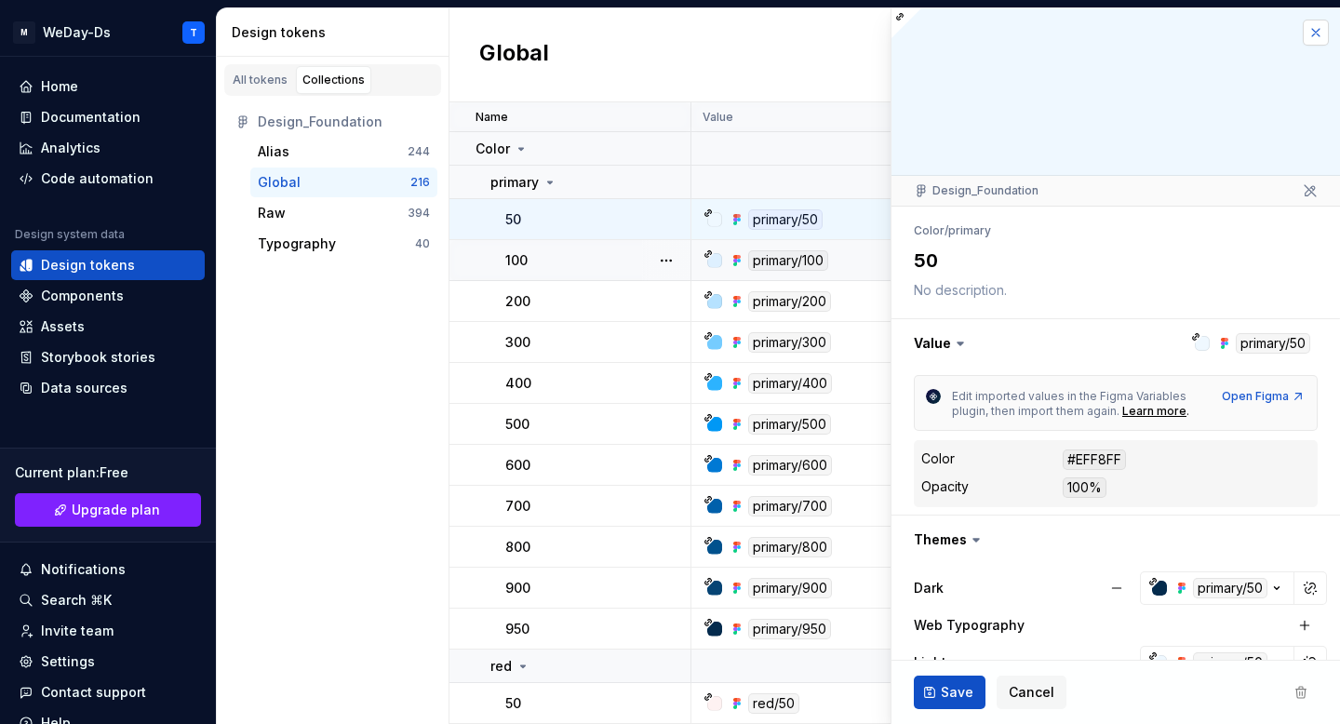
click at [1316, 20] on button "button" at bounding box center [1315, 33] width 26 height 26
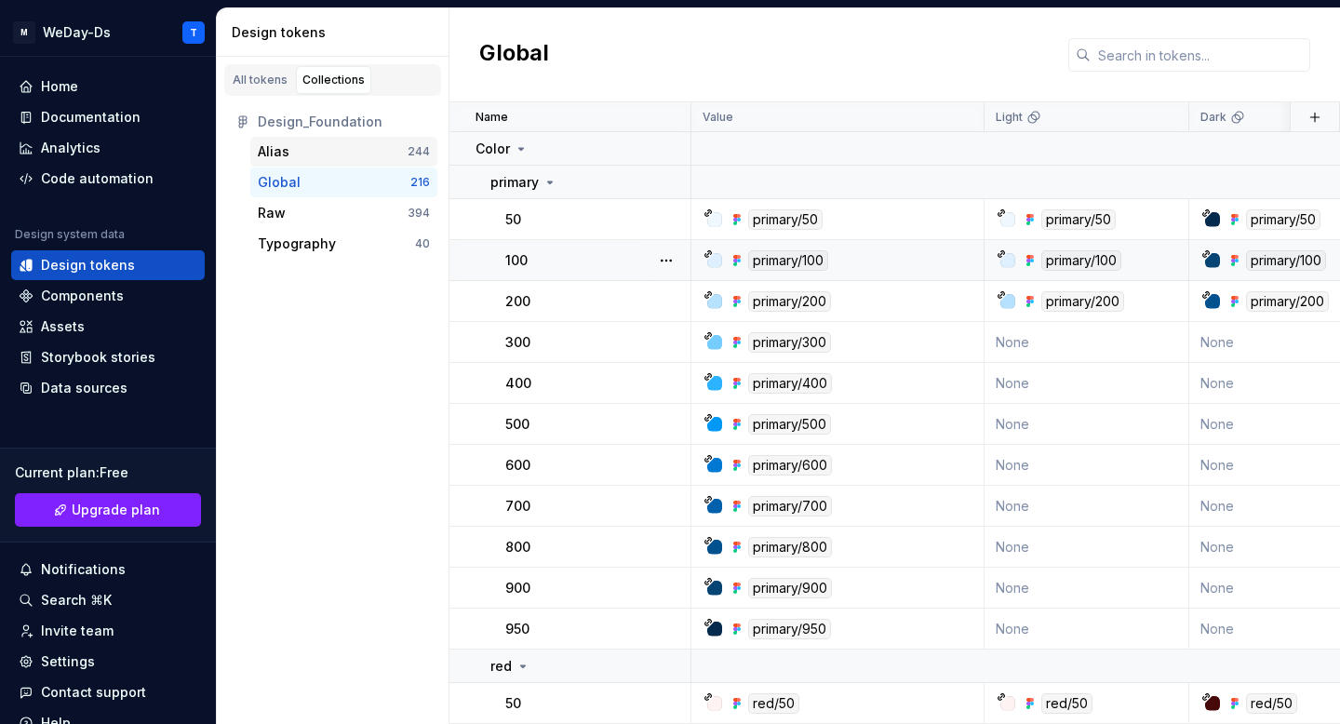
click at [359, 147] on div "Alias" at bounding box center [333, 151] width 150 height 19
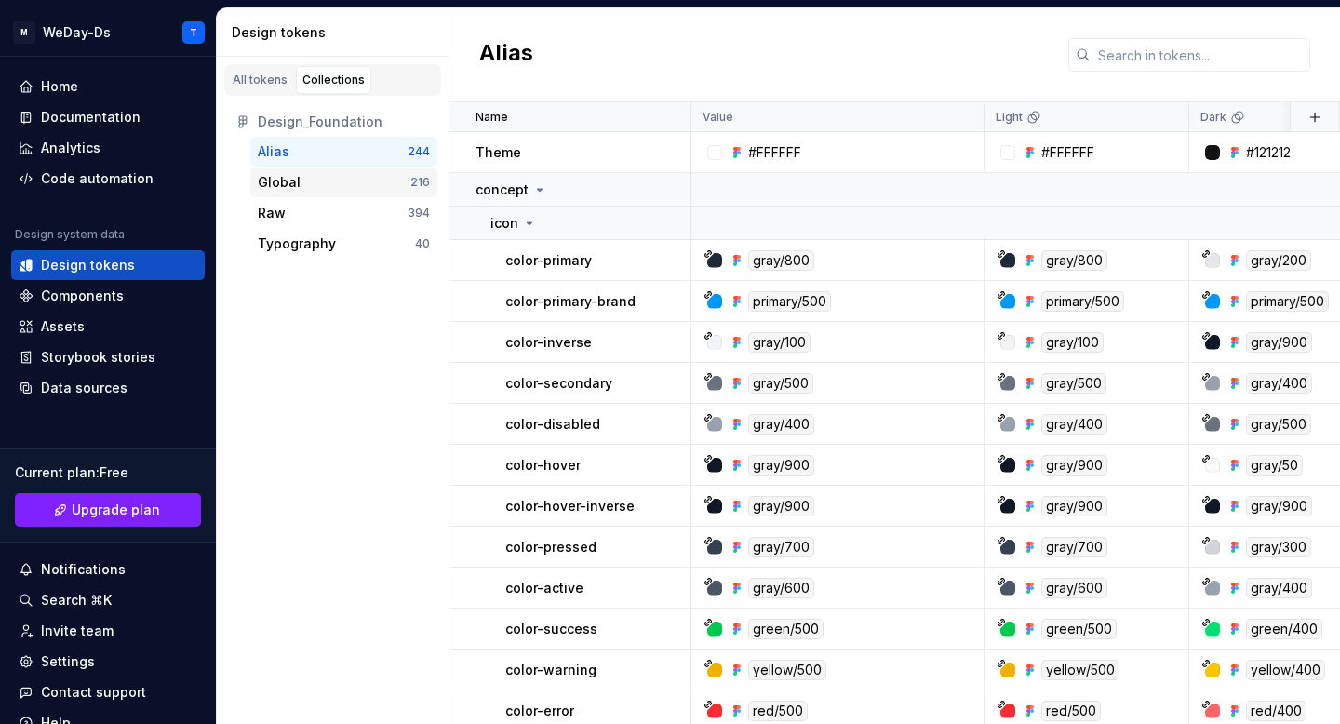
click at [398, 180] on div "Global" at bounding box center [334, 182] width 153 height 19
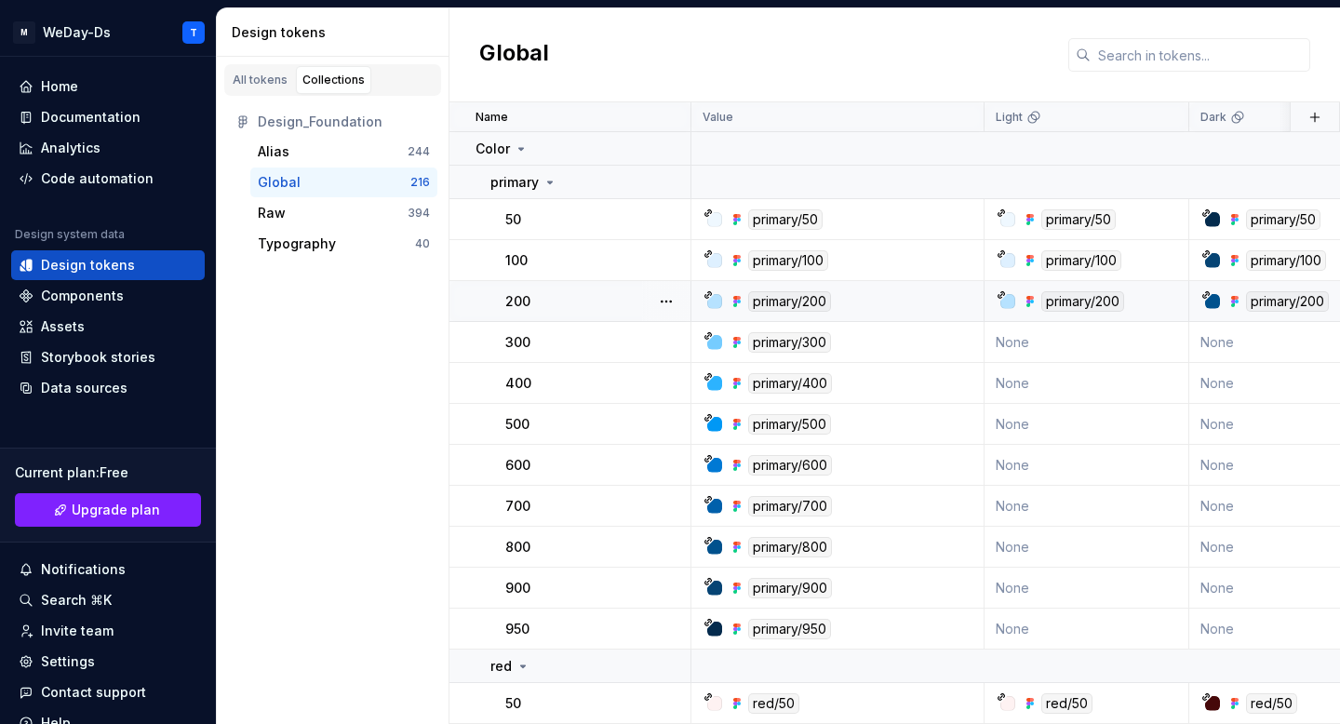
click at [876, 302] on div "primary/200" at bounding box center [842, 301] width 279 height 20
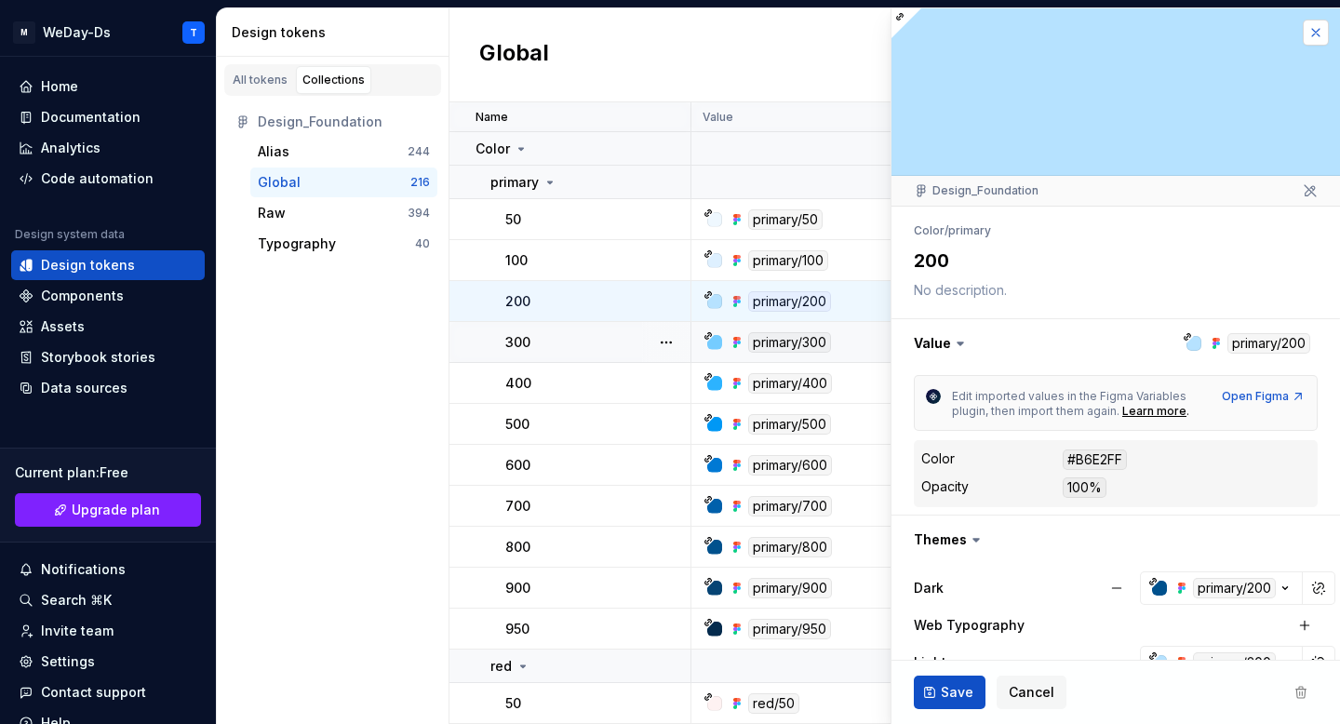
click at [1313, 23] on button "button" at bounding box center [1315, 33] width 26 height 26
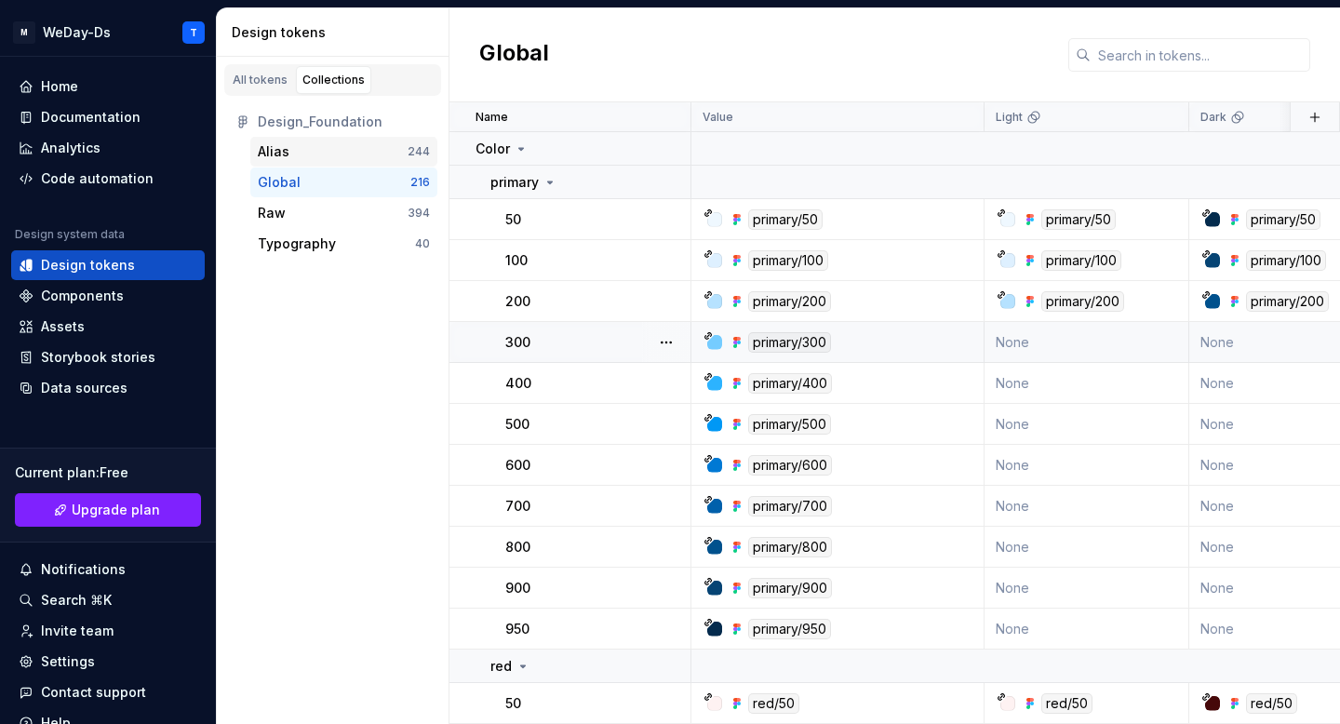
click at [363, 152] on div "Alias" at bounding box center [333, 151] width 150 height 19
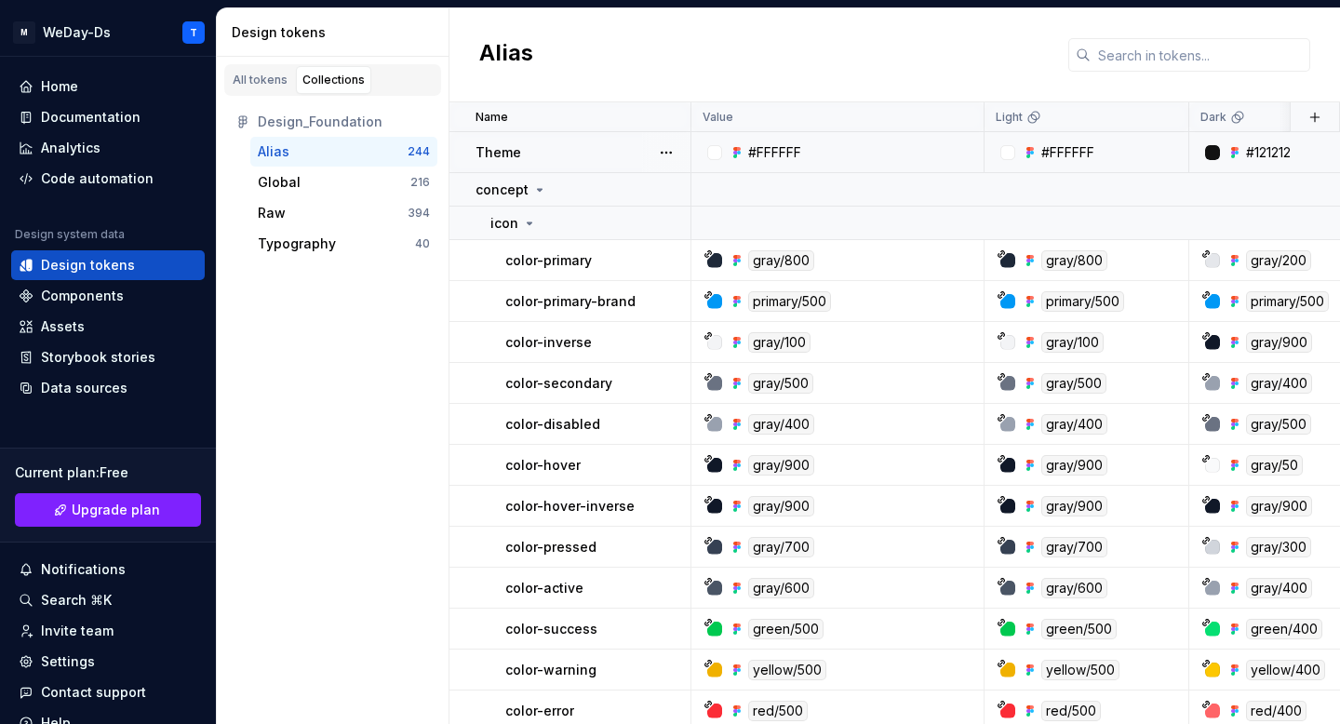
click at [881, 154] on div "#FFFFFF" at bounding box center [842, 152] width 279 height 19
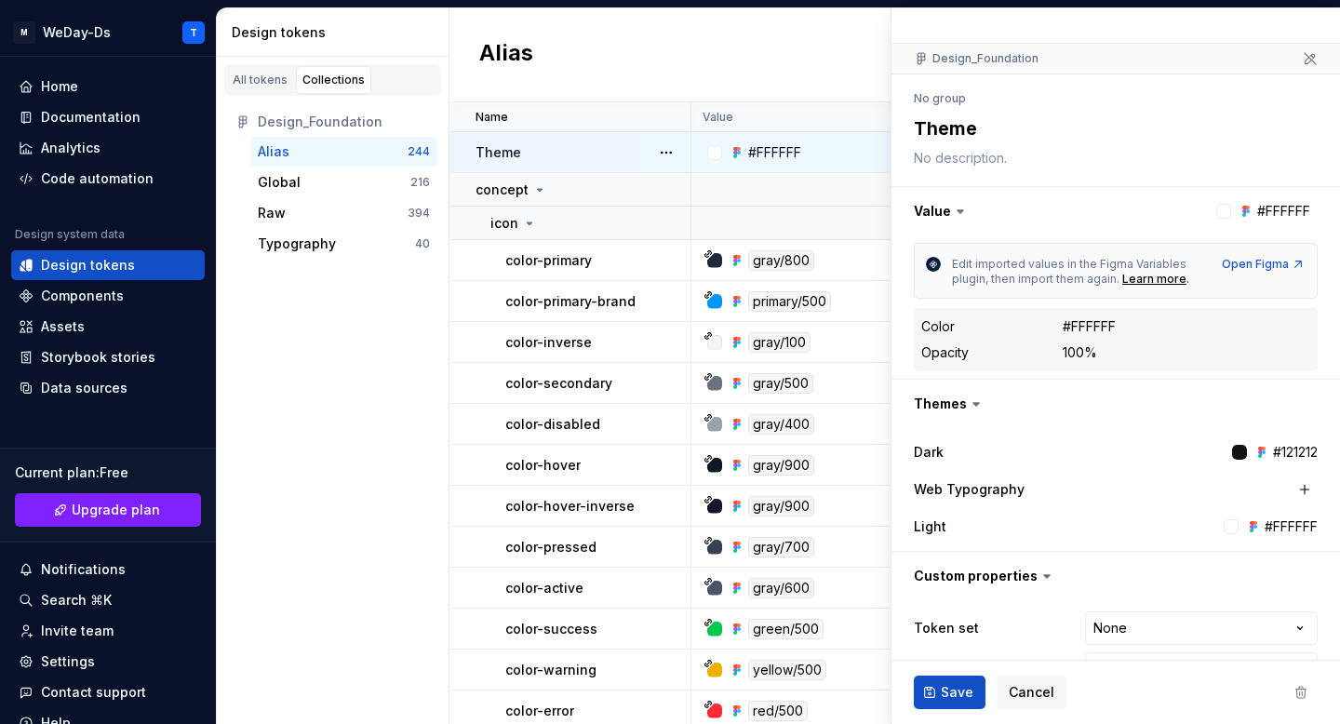
scroll to position [181, 0]
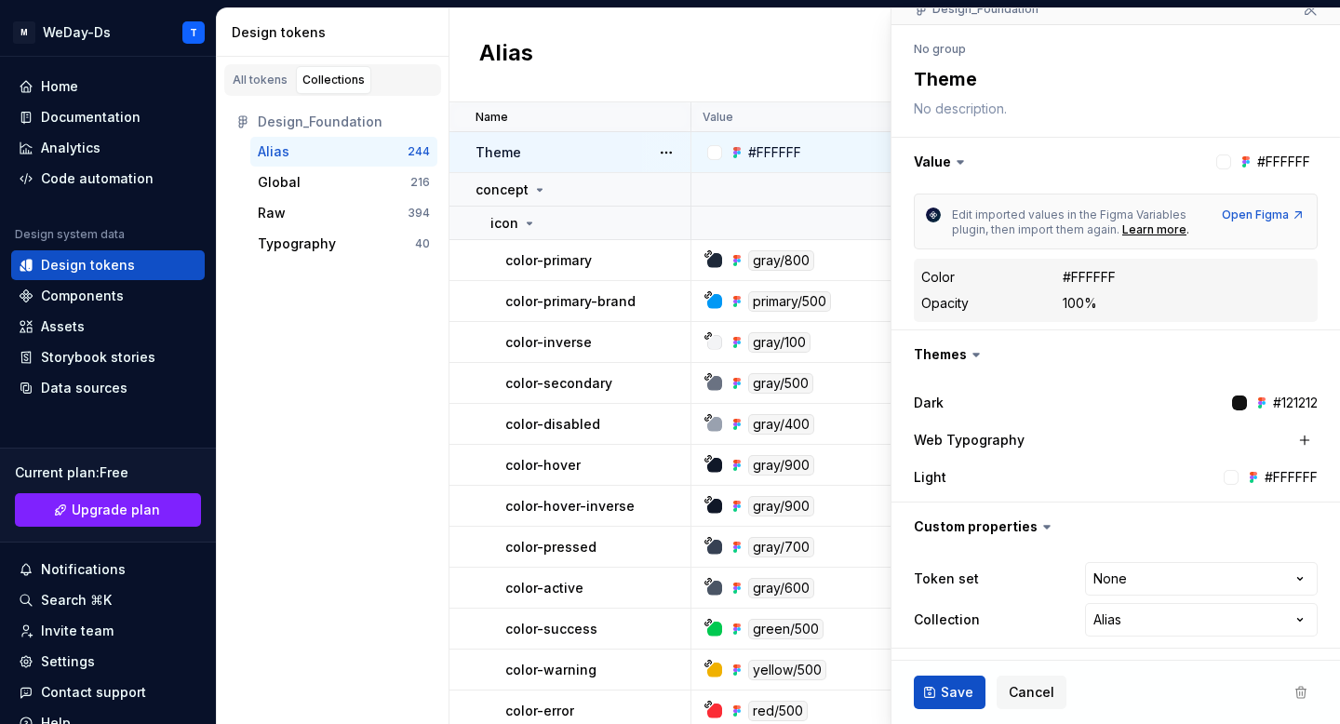
click at [1235, 400] on div at bounding box center [1239, 402] width 15 height 15
click at [1229, 473] on div at bounding box center [1230, 477] width 15 height 15
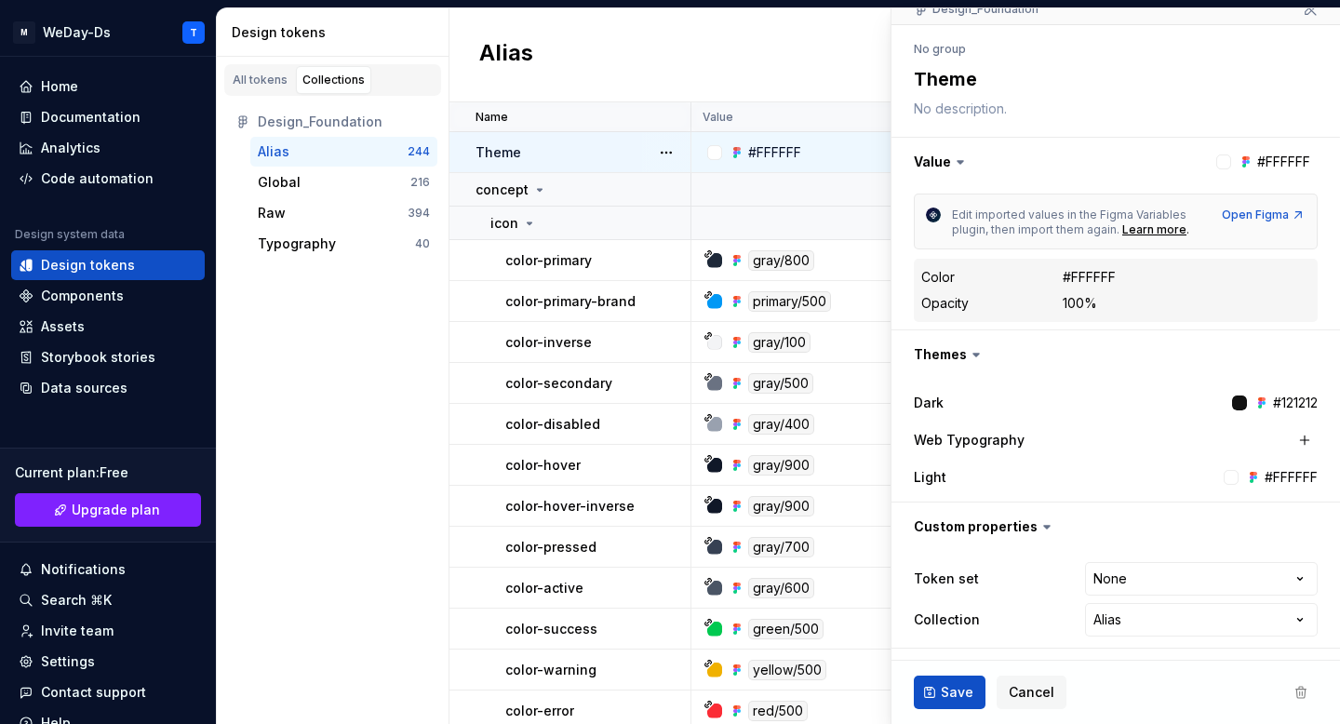
click at [1229, 473] on div at bounding box center [1230, 477] width 15 height 15
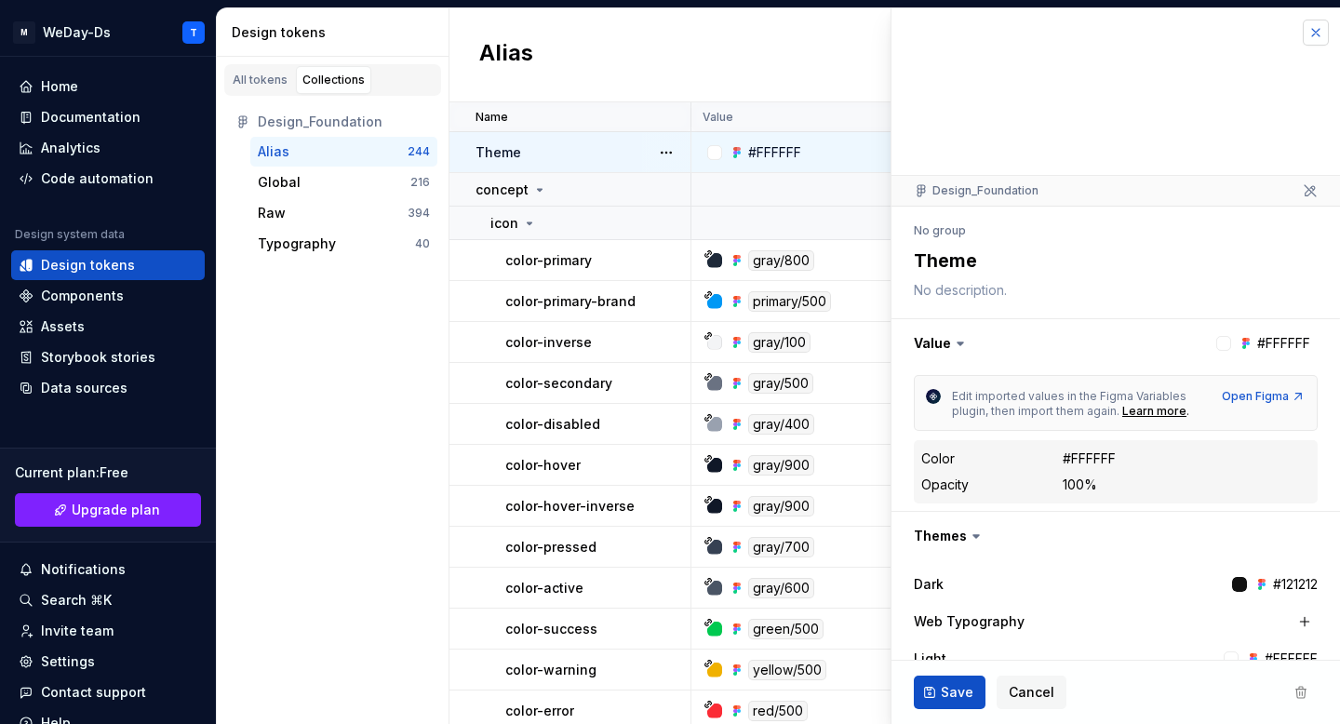
click at [1317, 33] on button "button" at bounding box center [1315, 33] width 26 height 26
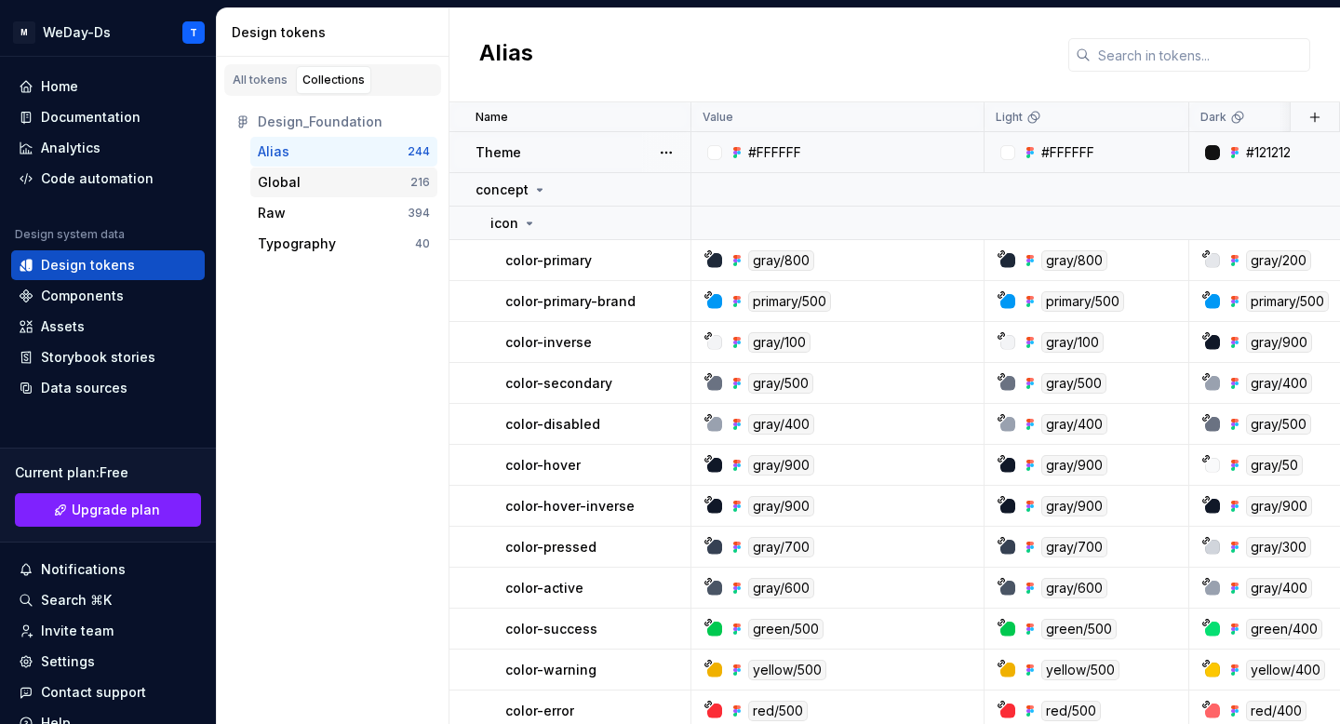
click at [380, 194] on div "Global 216" at bounding box center [343, 182] width 187 height 30
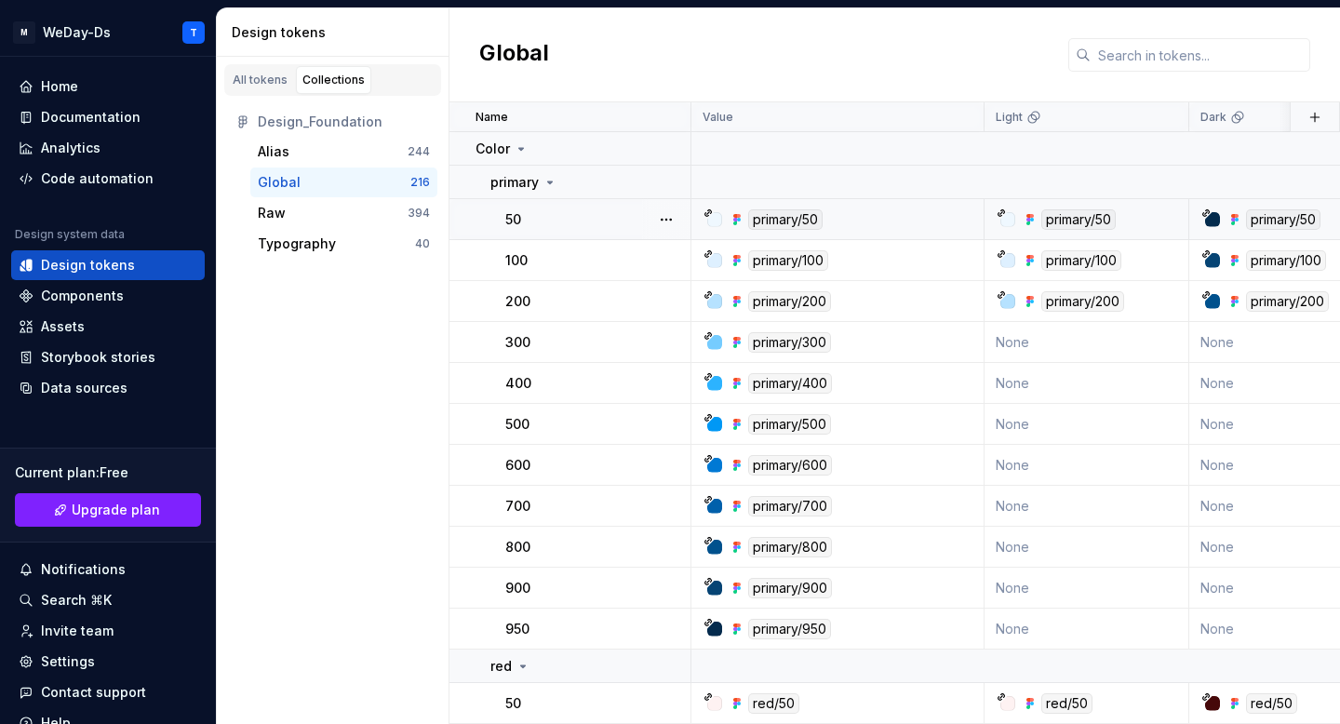
click at [914, 217] on div "primary/50" at bounding box center [842, 219] width 279 height 20
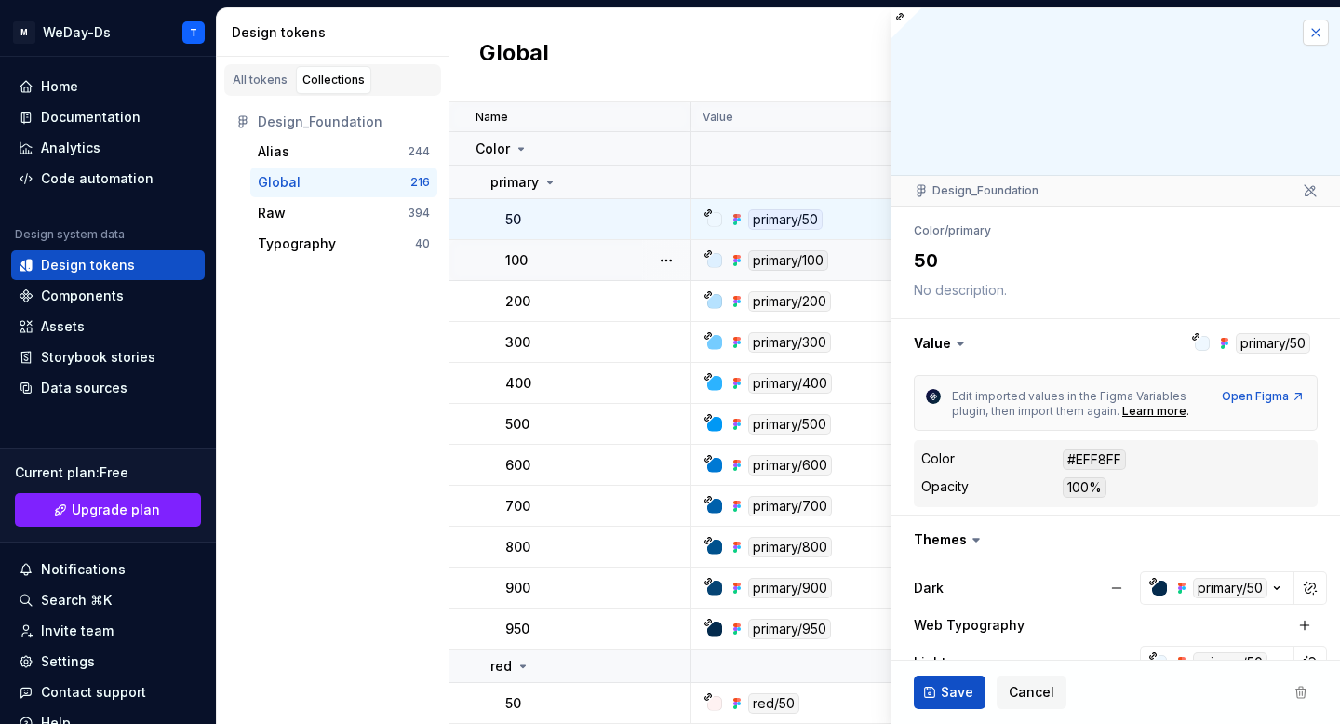
click at [1314, 27] on button "button" at bounding box center [1315, 33] width 26 height 26
click at [371, 148] on div "Alias" at bounding box center [333, 151] width 150 height 19
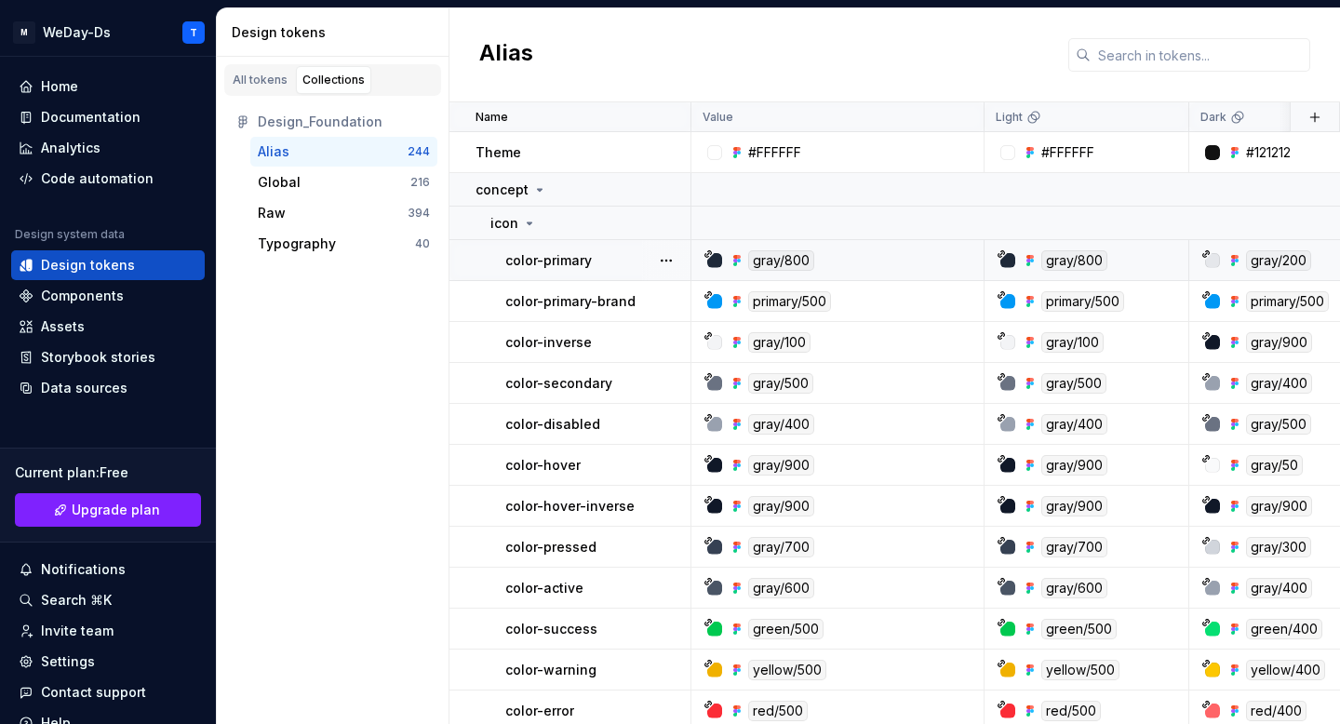
click at [840, 248] on td "gray/800" at bounding box center [837, 260] width 293 height 41
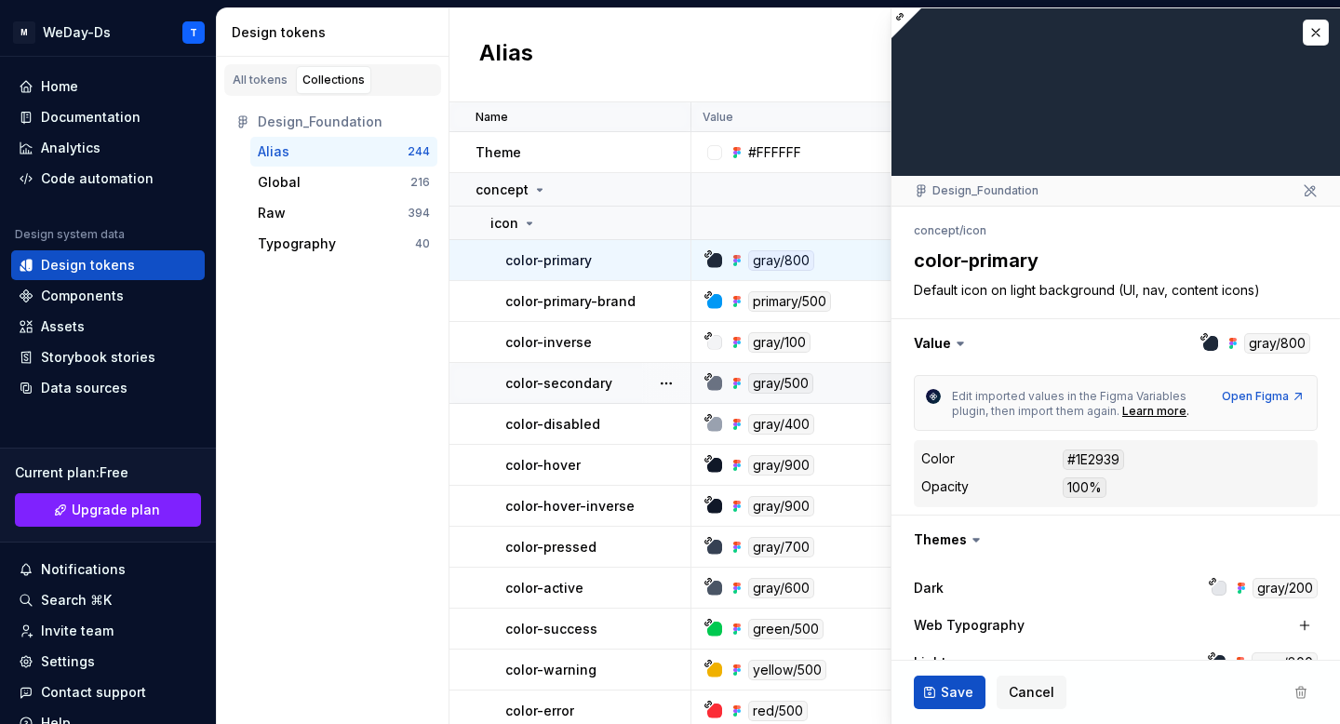
type textarea "*"
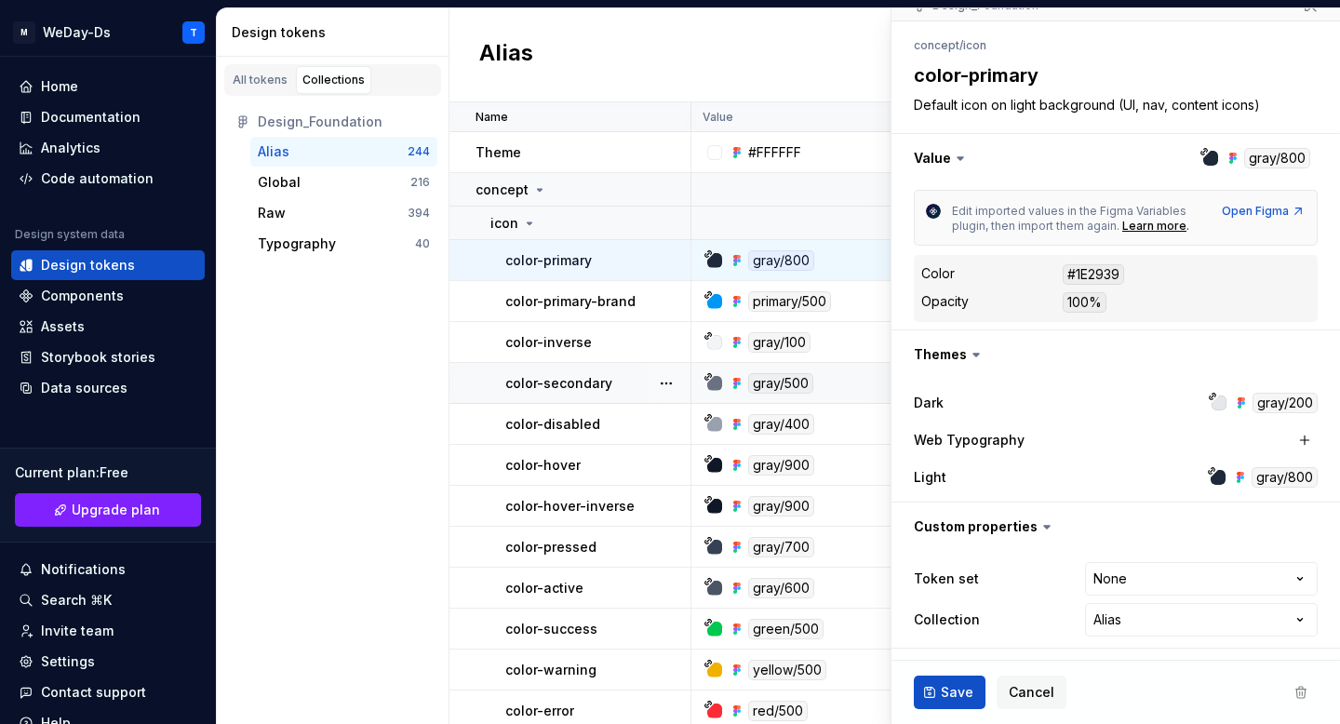
click at [1260, 400] on div "gray/200" at bounding box center [1284, 403] width 65 height 20
click at [1215, 404] on div at bounding box center [1218, 402] width 15 height 15
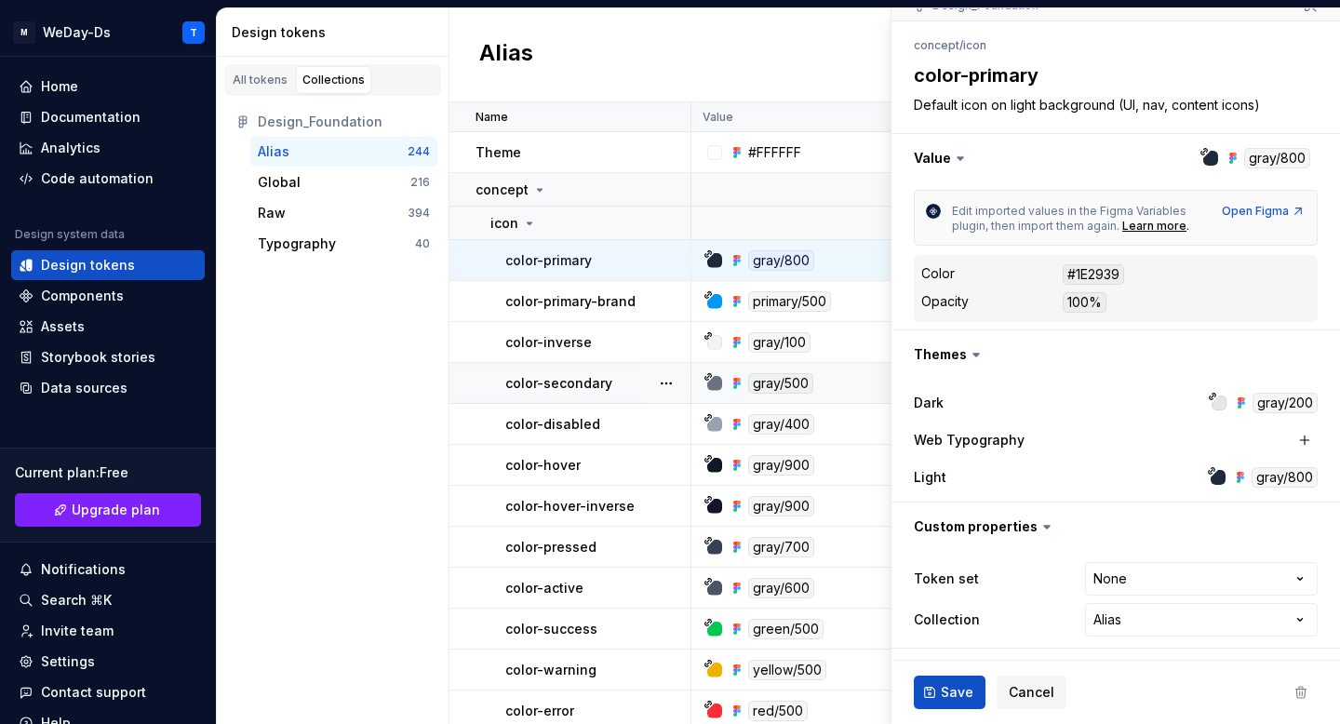
click at [1215, 404] on div at bounding box center [1218, 402] width 15 height 15
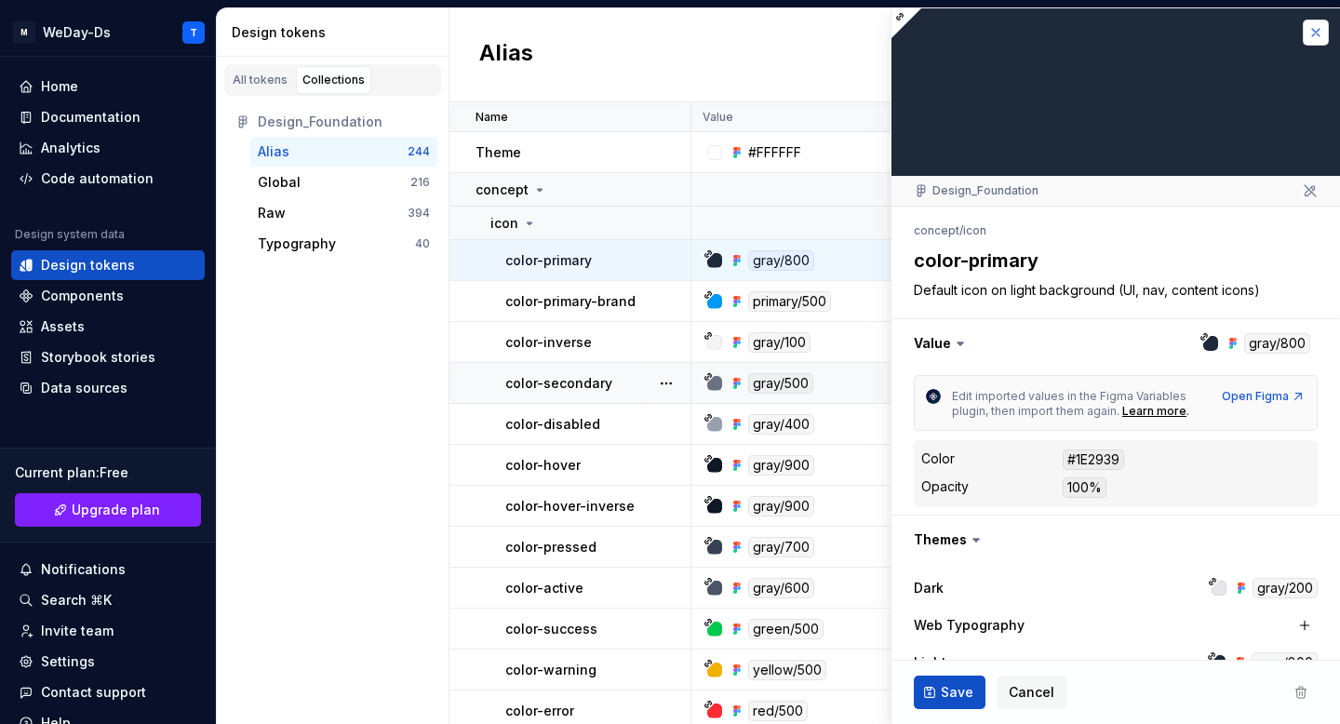
click at [1317, 36] on button "button" at bounding box center [1315, 33] width 26 height 26
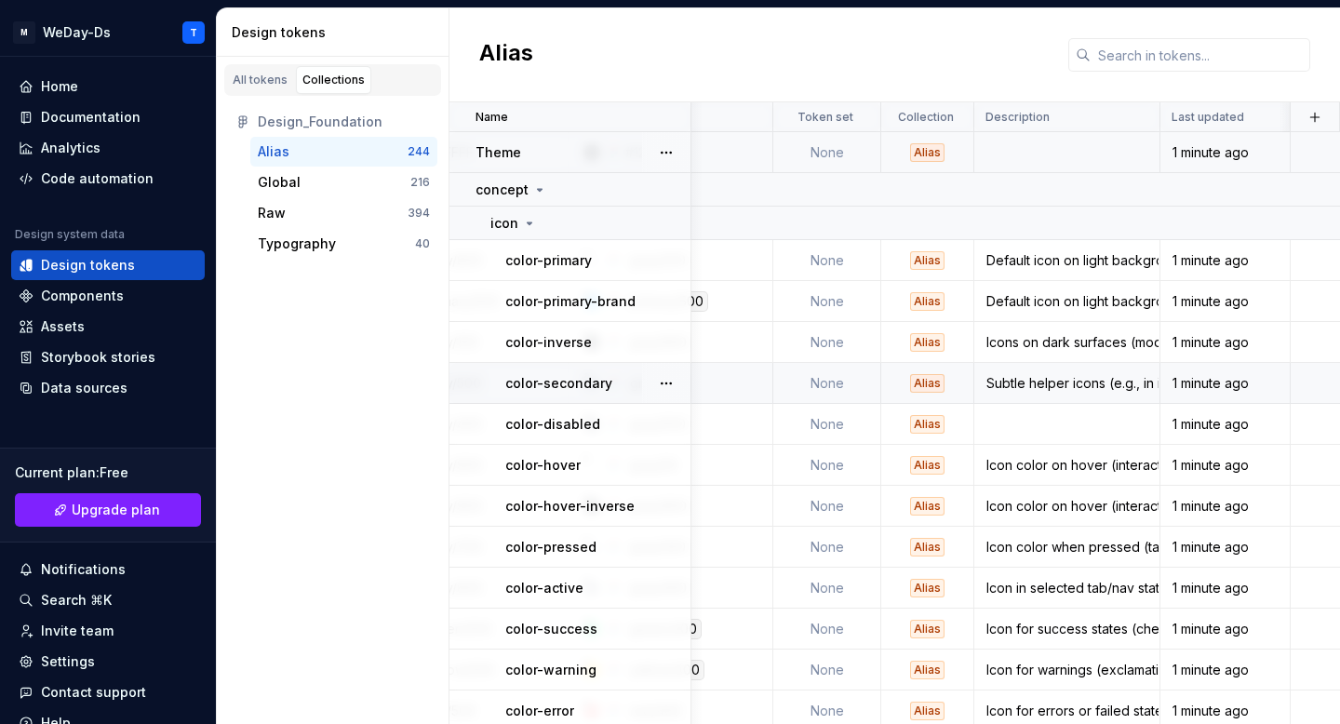
scroll to position [0, 620]
click at [268, 80] on div "All tokens" at bounding box center [260, 80] width 55 height 15
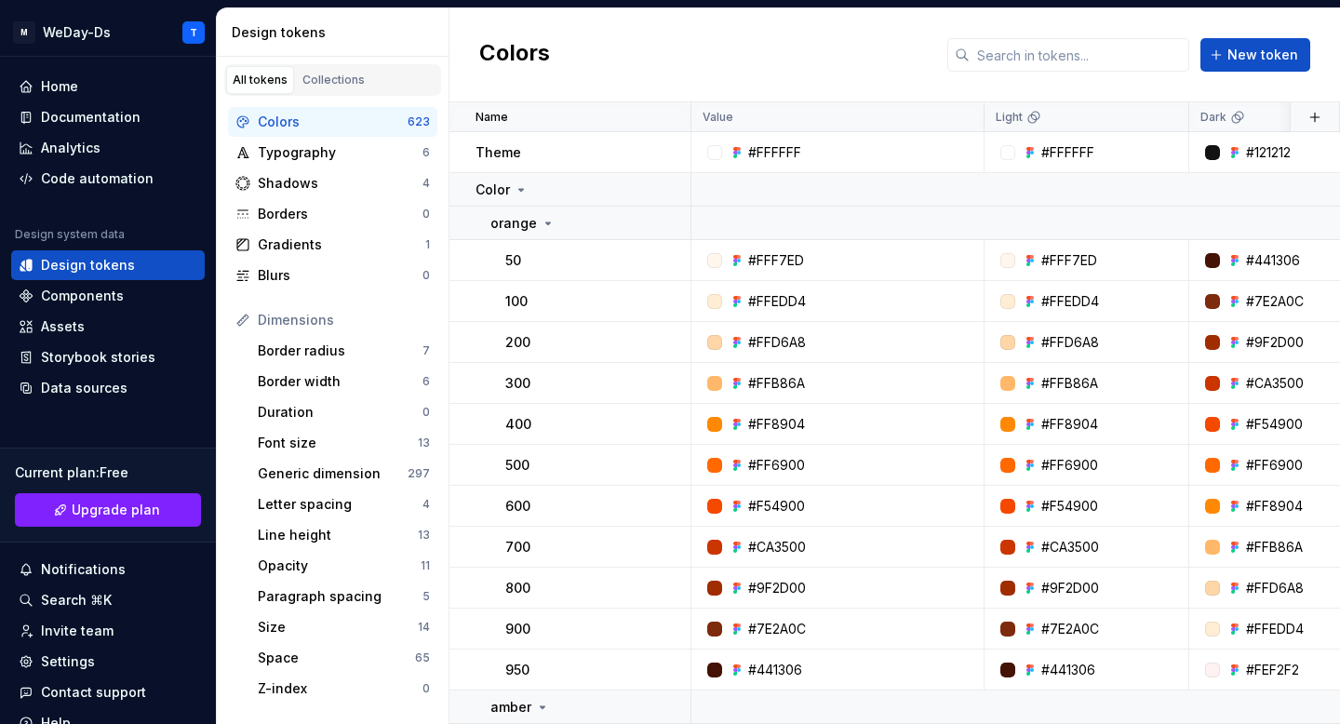
click at [327, 120] on div "Colors" at bounding box center [333, 122] width 150 height 19
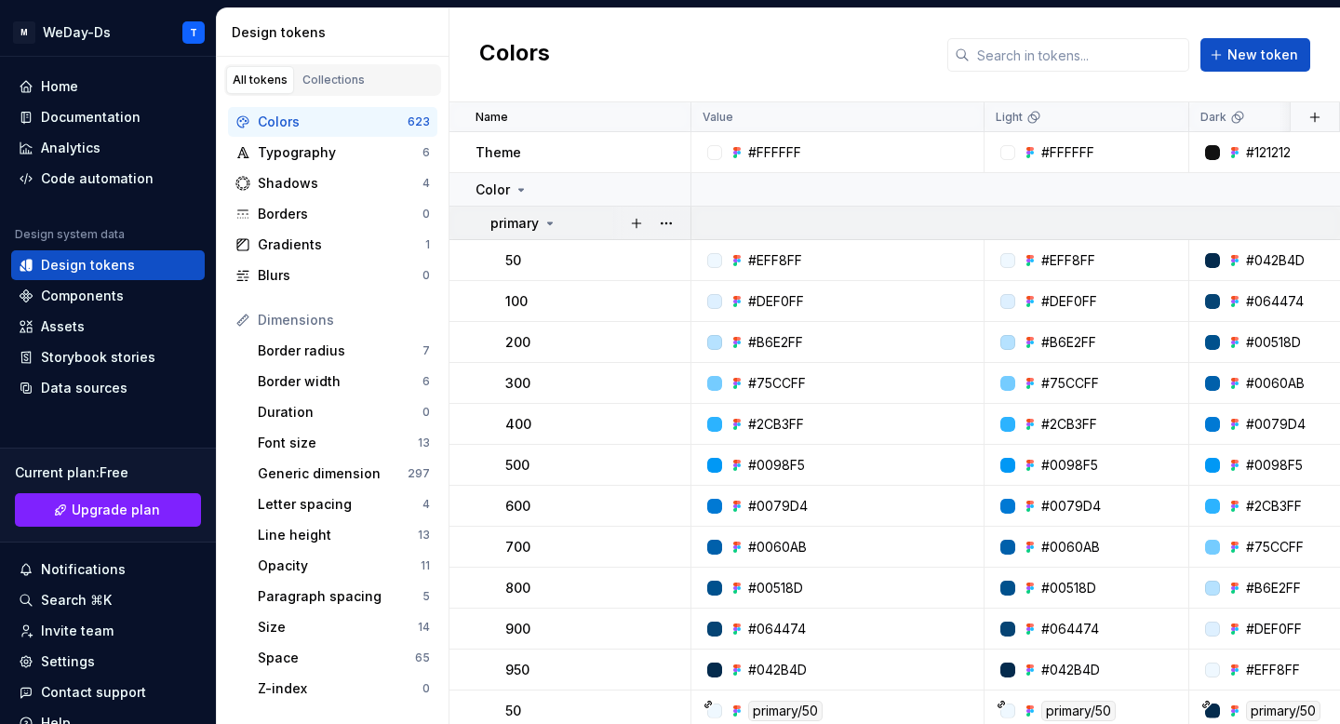
click at [530, 226] on p "primary" at bounding box center [514, 223] width 48 height 19
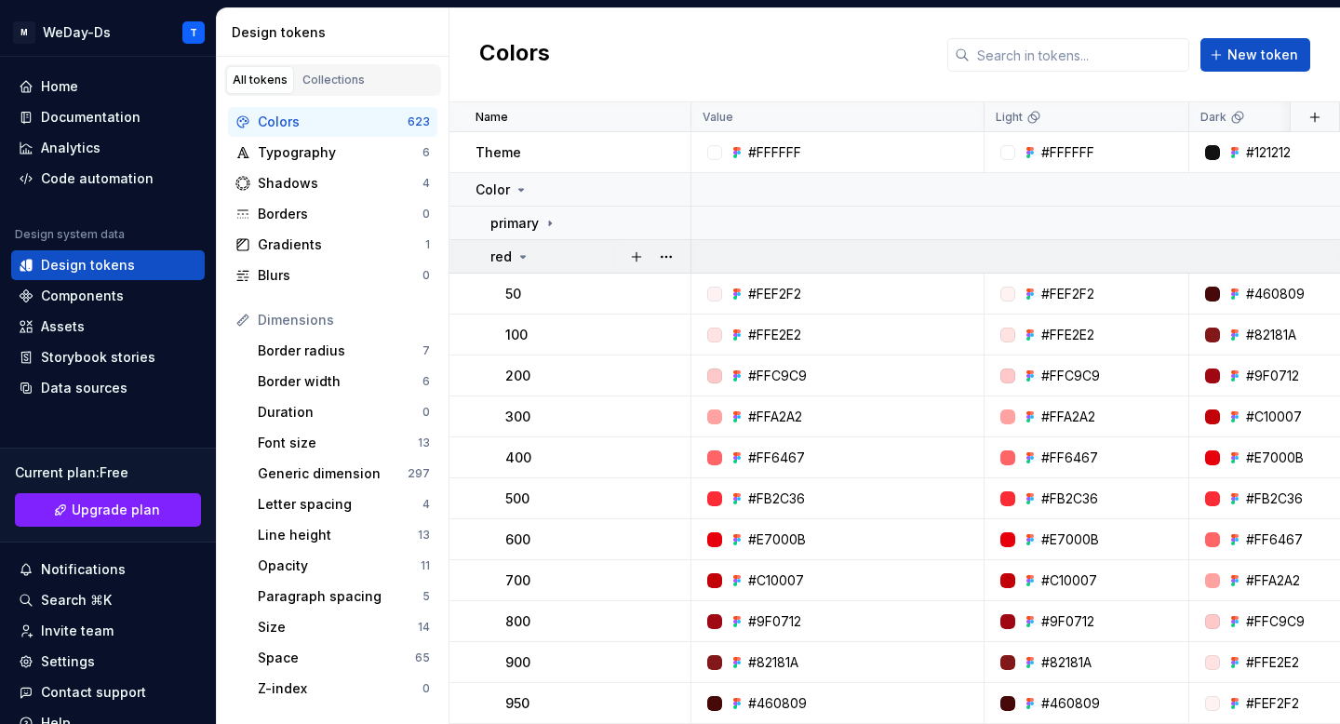
click at [527, 250] on icon at bounding box center [522, 256] width 15 height 15
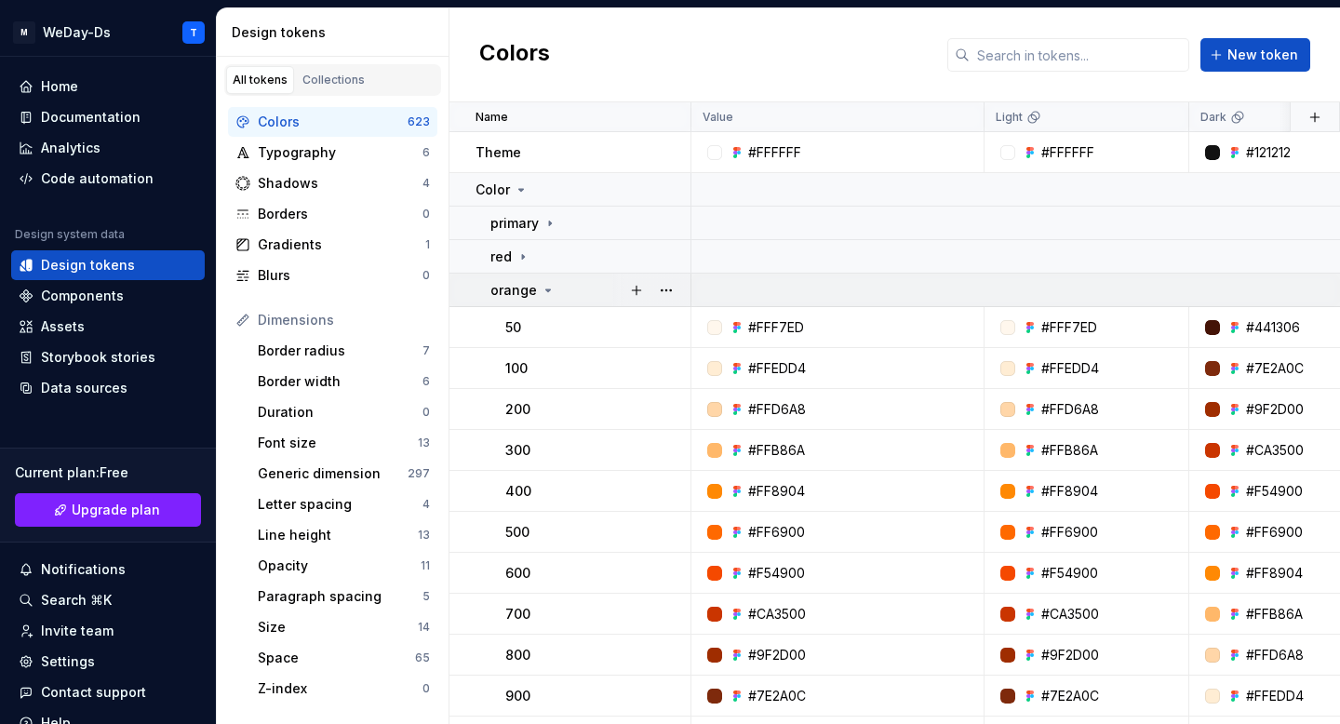
click at [522, 287] on p "orange" at bounding box center [513, 290] width 47 height 19
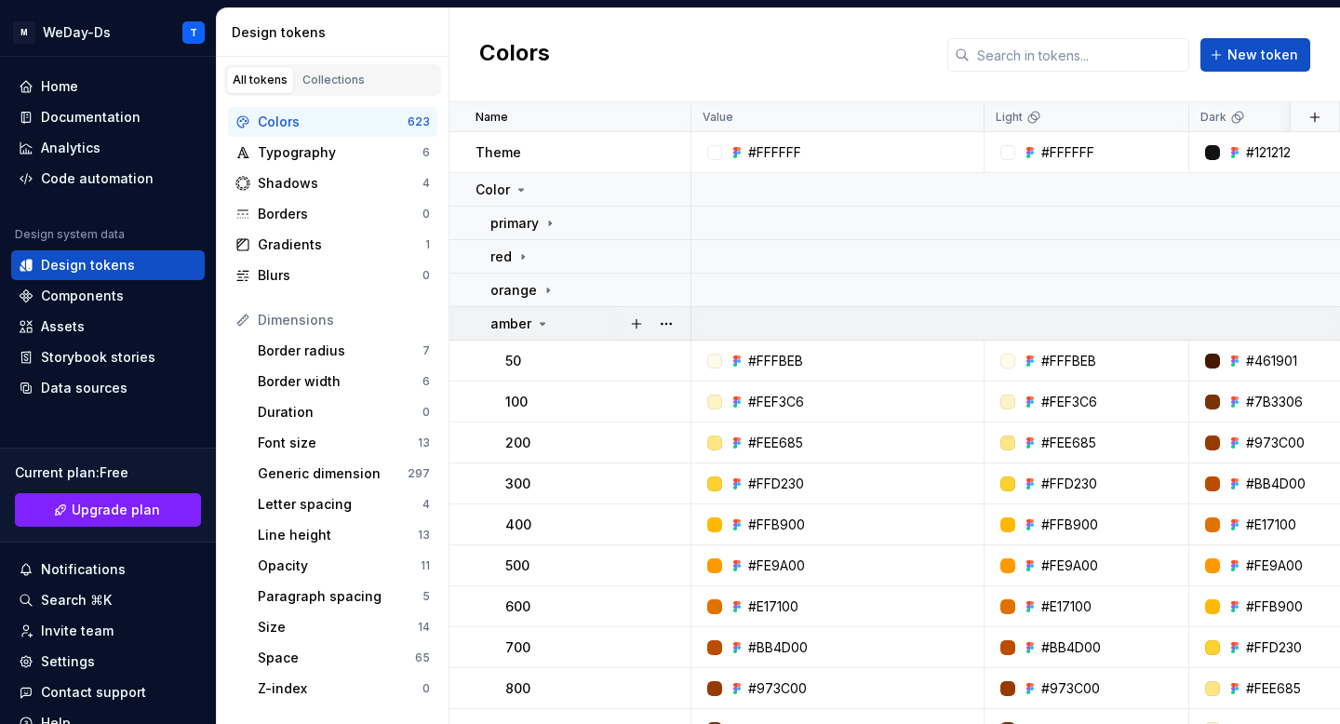
click at [522, 329] on p "amber" at bounding box center [510, 323] width 41 height 19
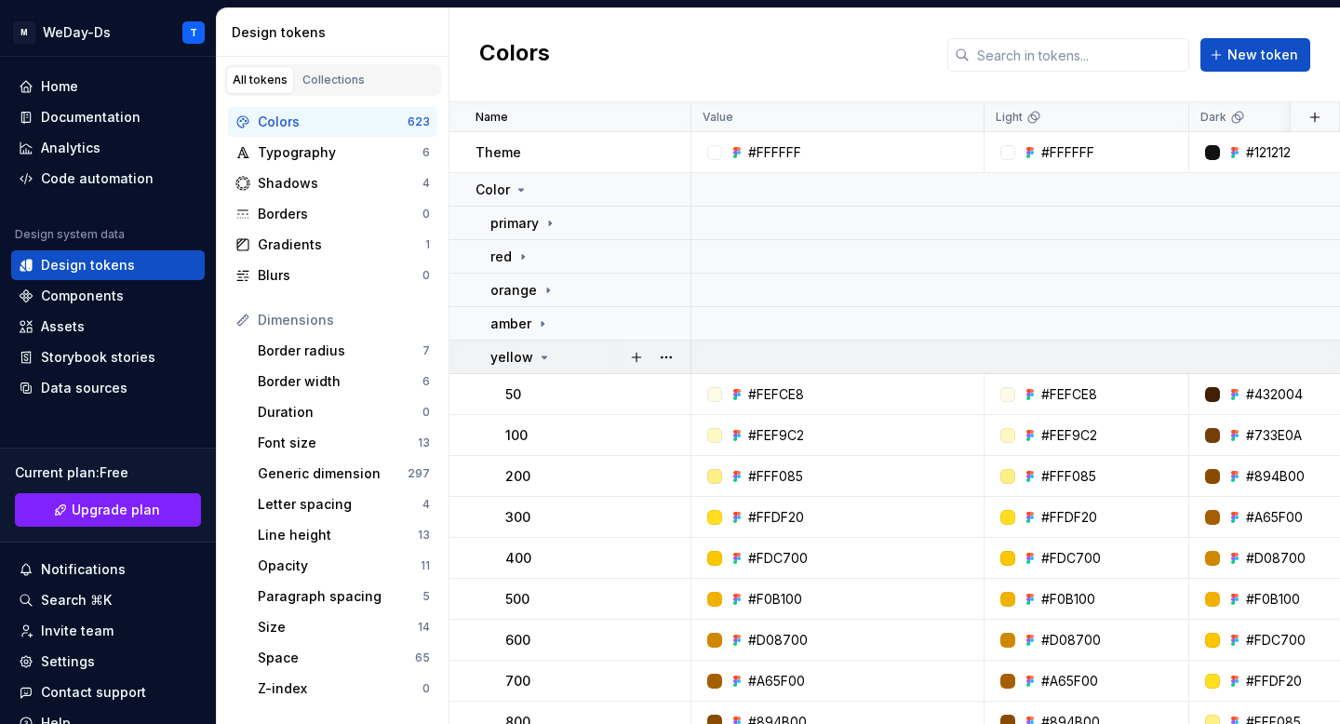
click at [522, 361] on p "yellow" at bounding box center [511, 357] width 43 height 19
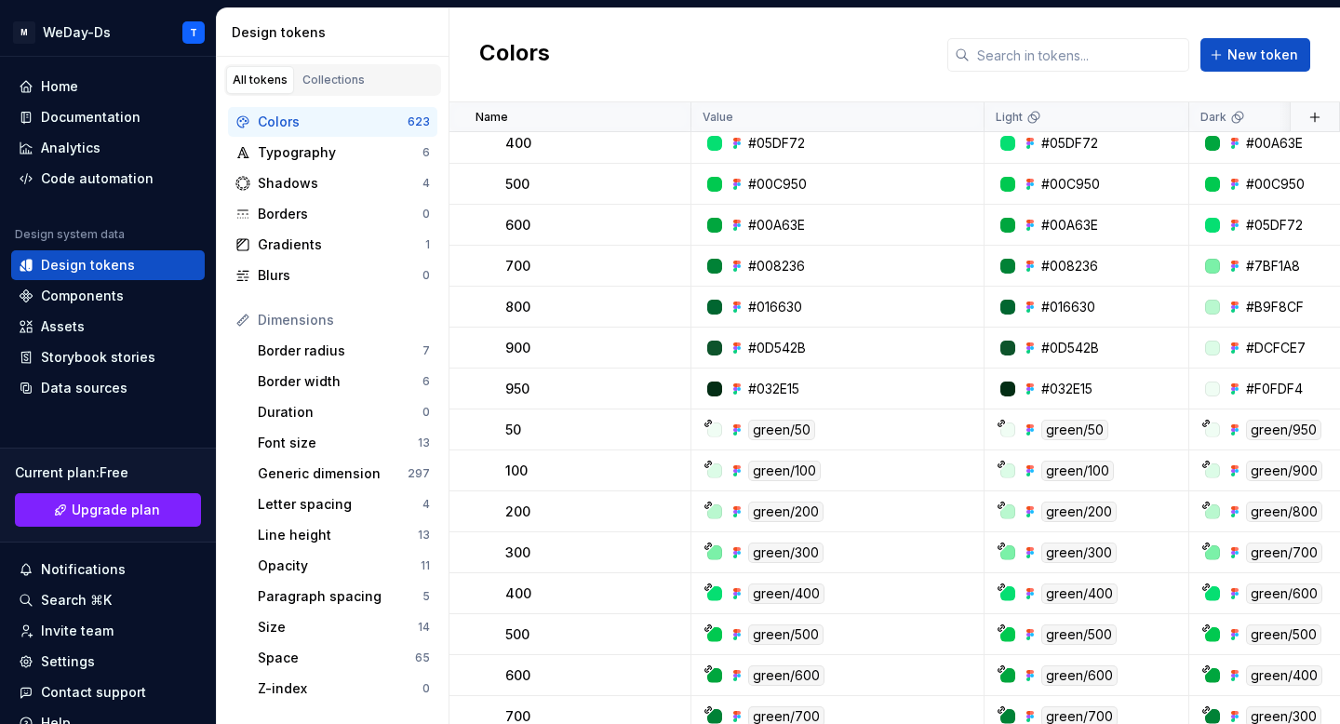
scroll to position [755, 0]
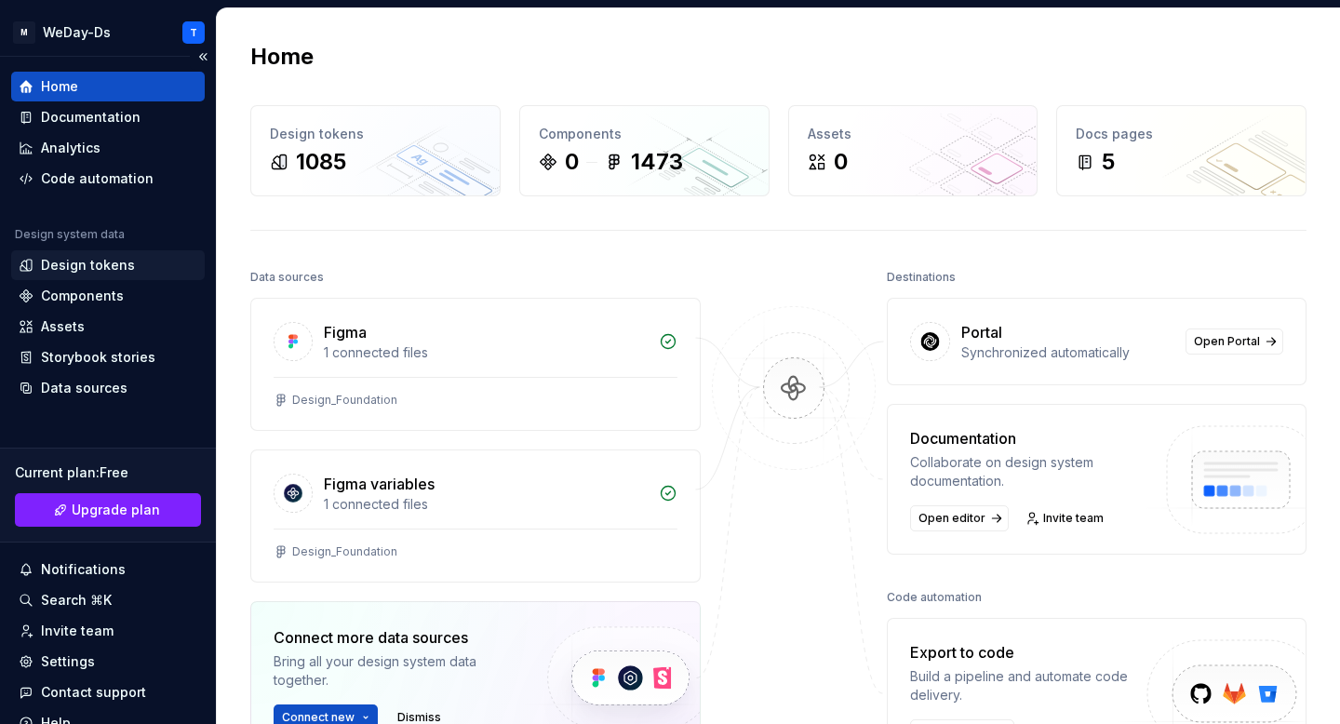
click at [142, 271] on div "Design tokens" at bounding box center [108, 265] width 179 height 19
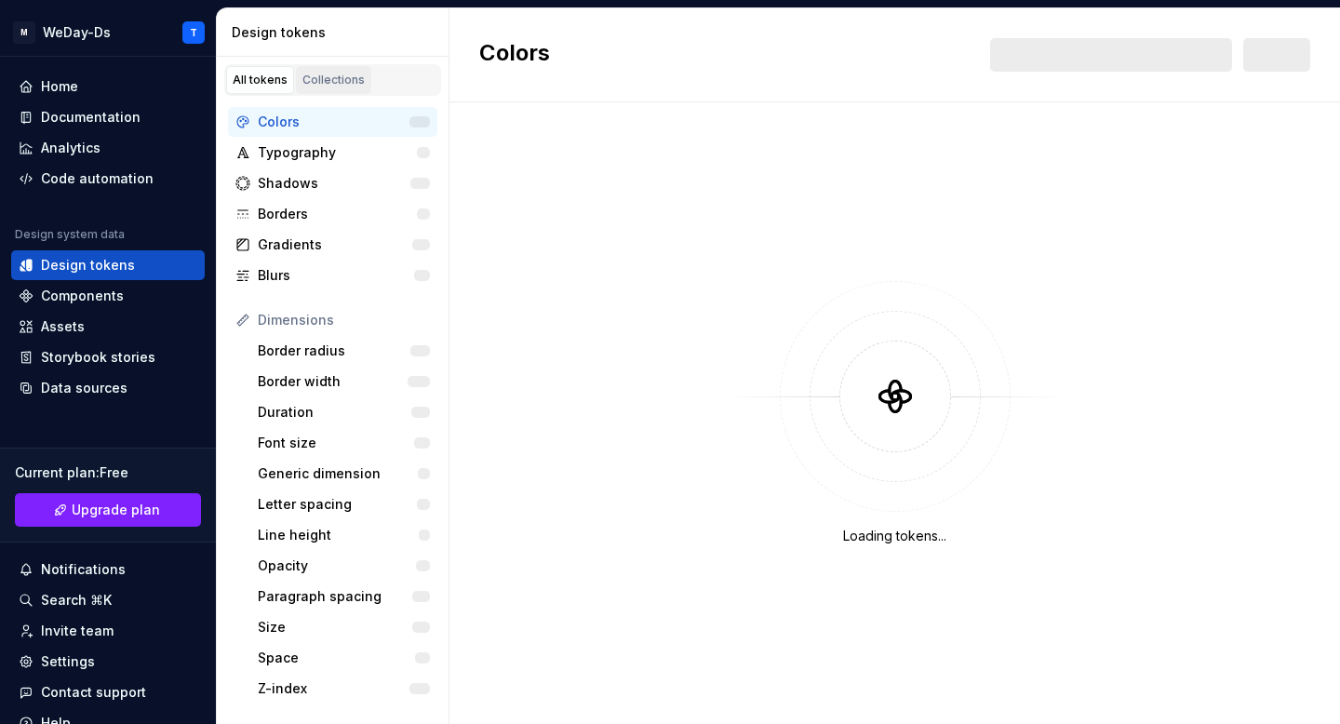
click at [343, 78] on div "Collections" at bounding box center [333, 80] width 62 height 15
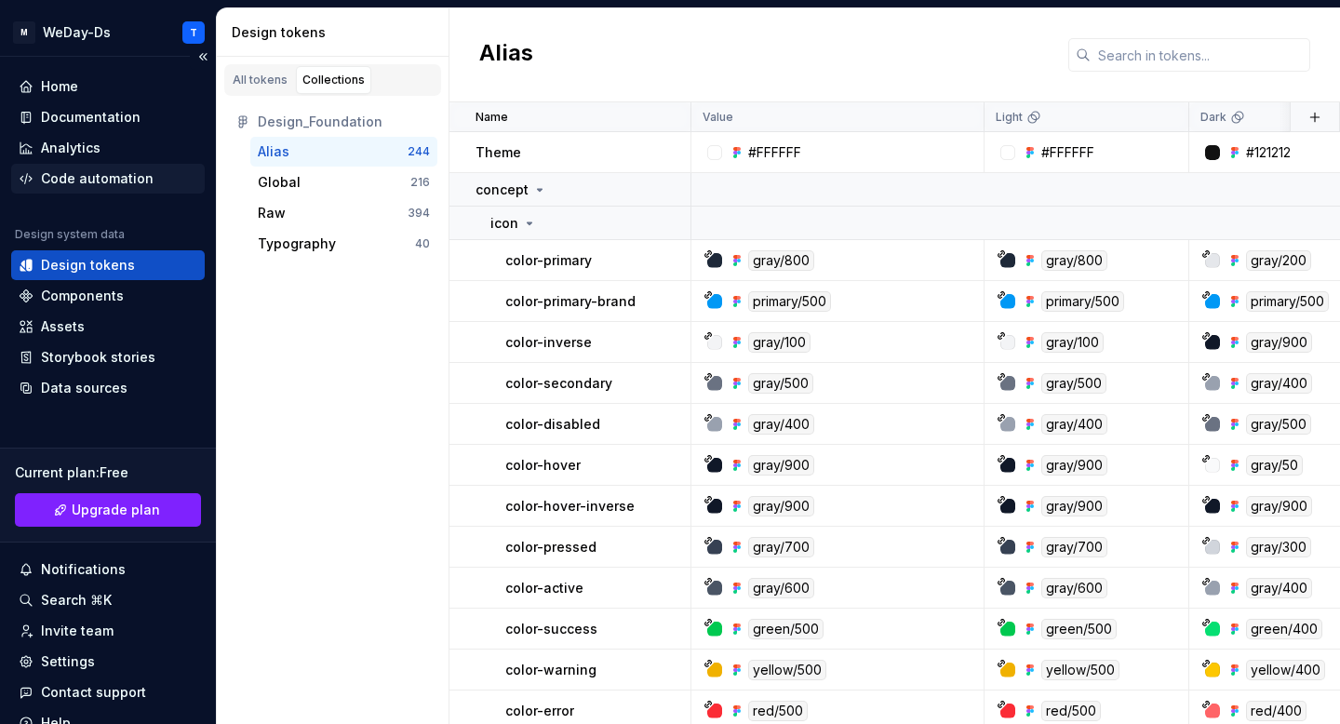
click at [87, 177] on div "Code automation" at bounding box center [97, 178] width 113 height 19
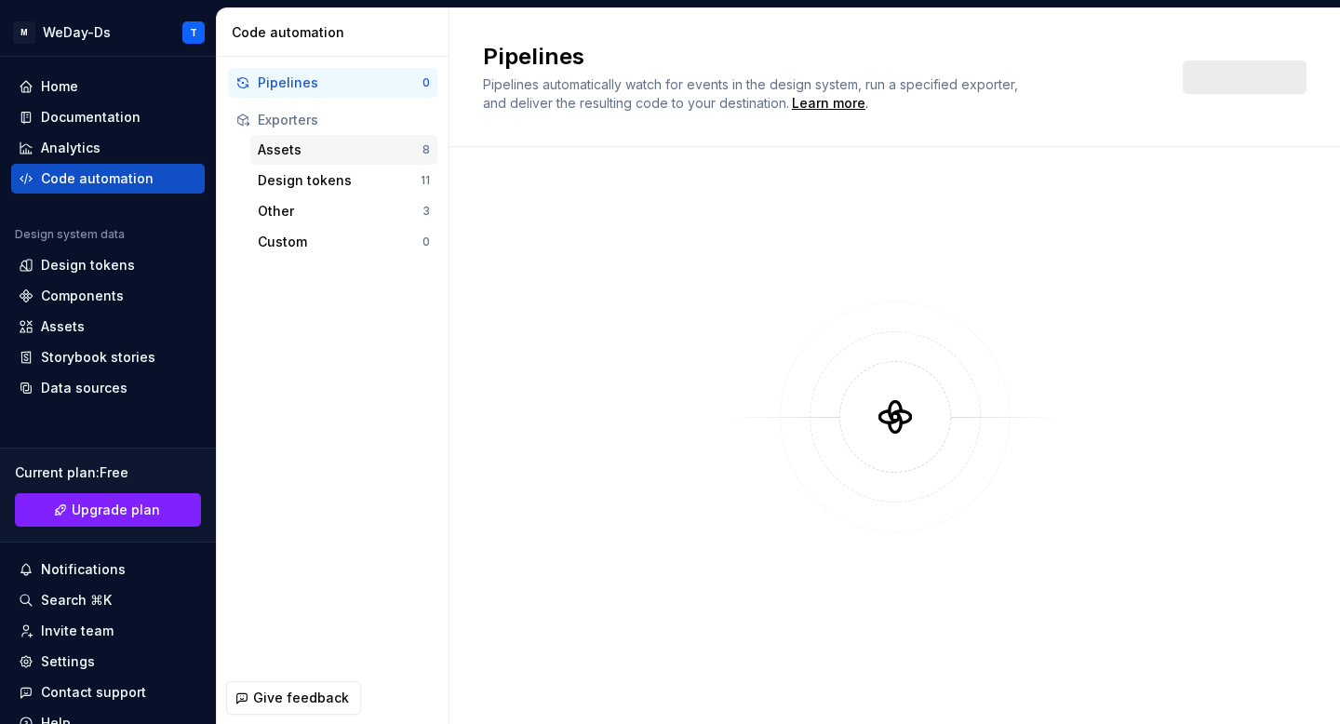
click at [303, 151] on div "Assets" at bounding box center [340, 149] width 165 height 19
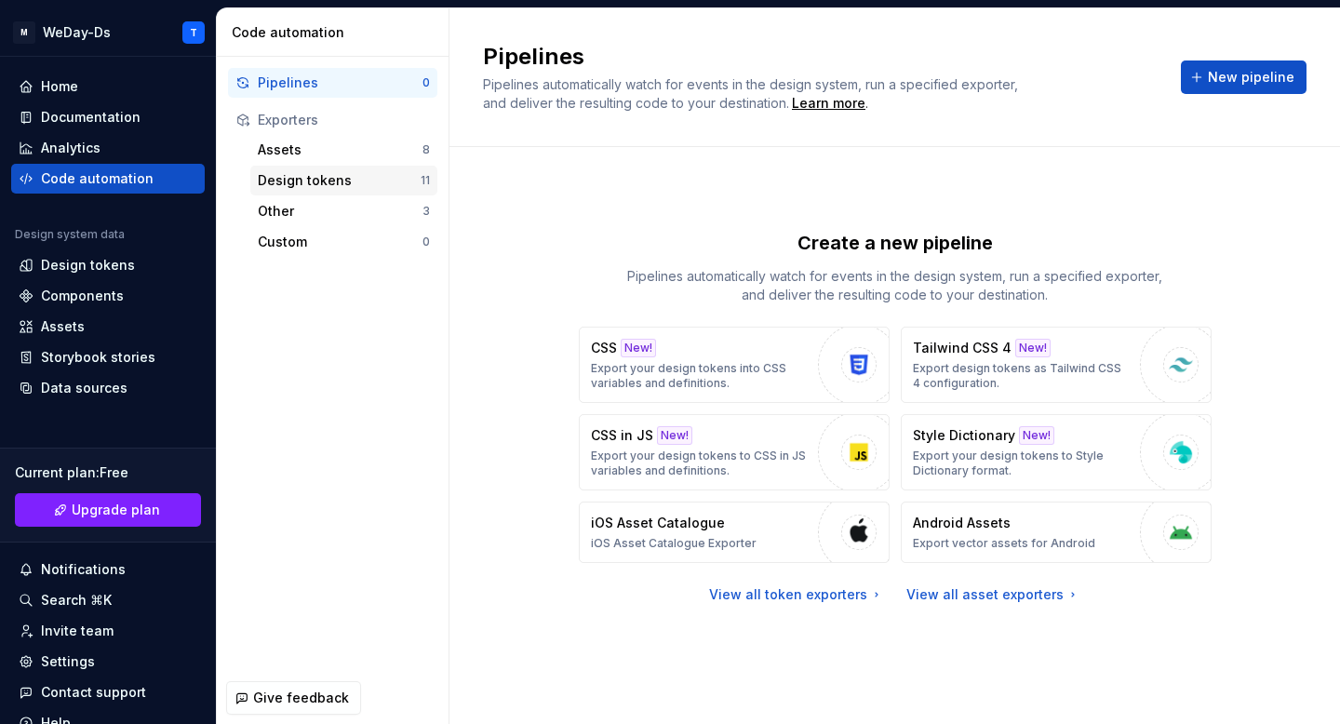
click at [312, 180] on div "Design tokens" at bounding box center [339, 180] width 163 height 19
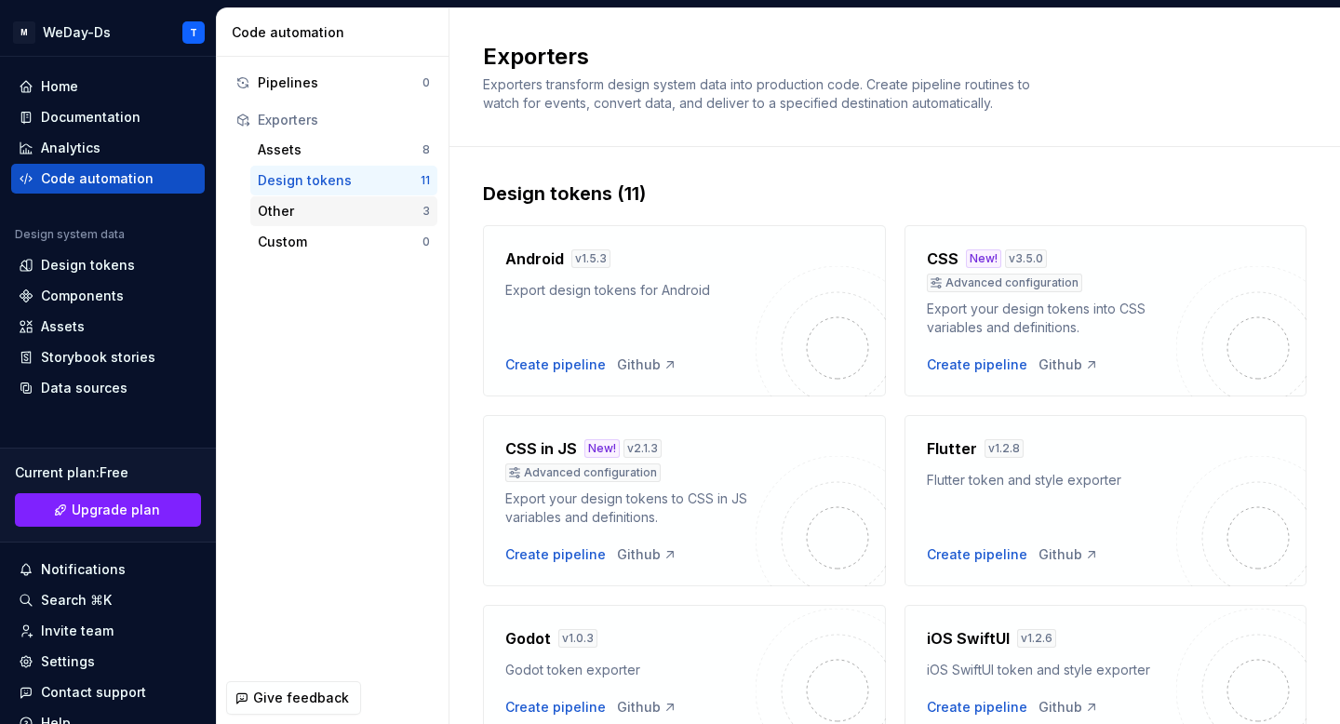
click at [317, 207] on div "Other" at bounding box center [340, 211] width 165 height 19
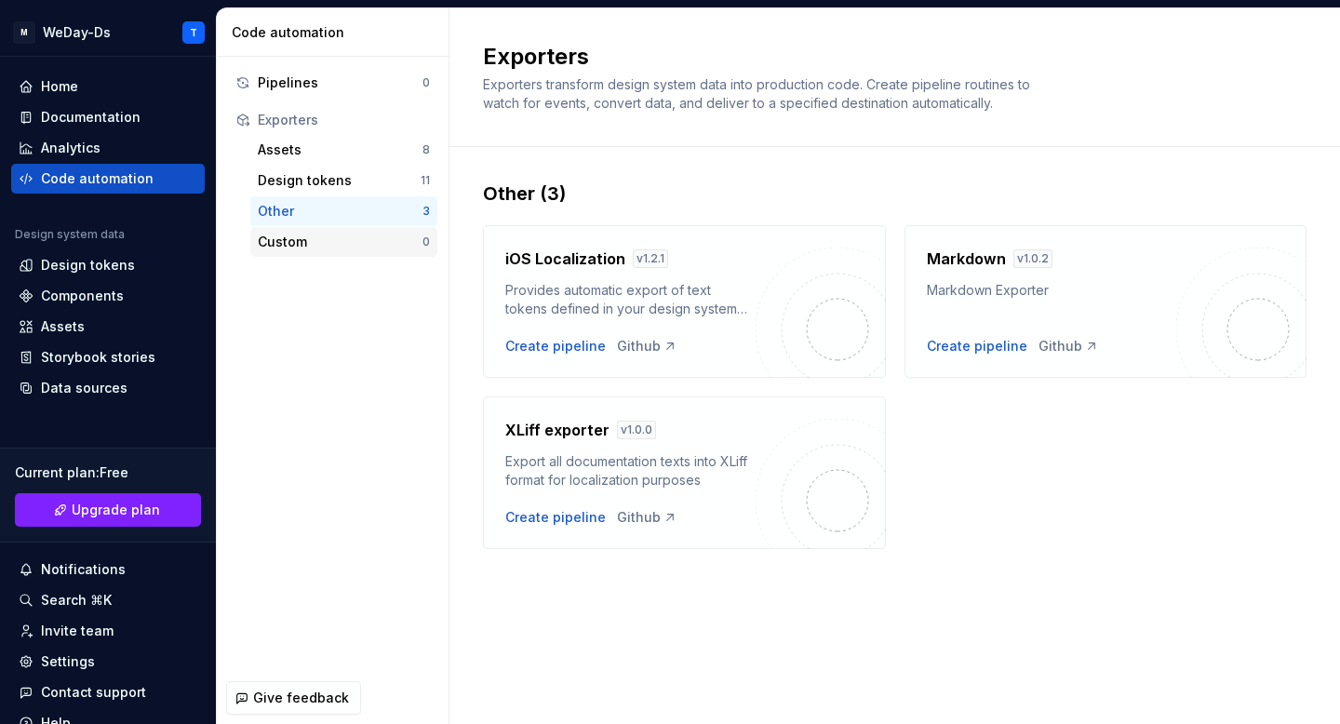
click at [324, 239] on div "Custom" at bounding box center [340, 242] width 165 height 19
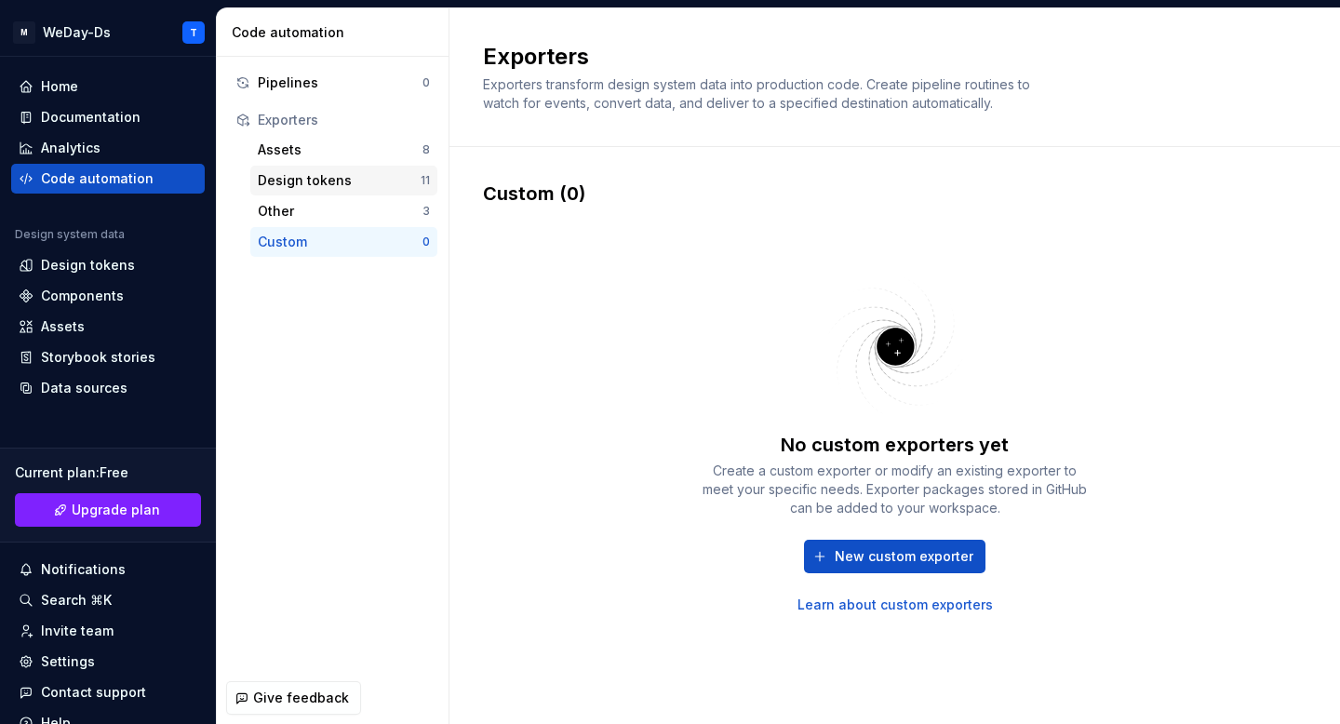
click at [327, 180] on div "Design tokens" at bounding box center [339, 180] width 163 height 19
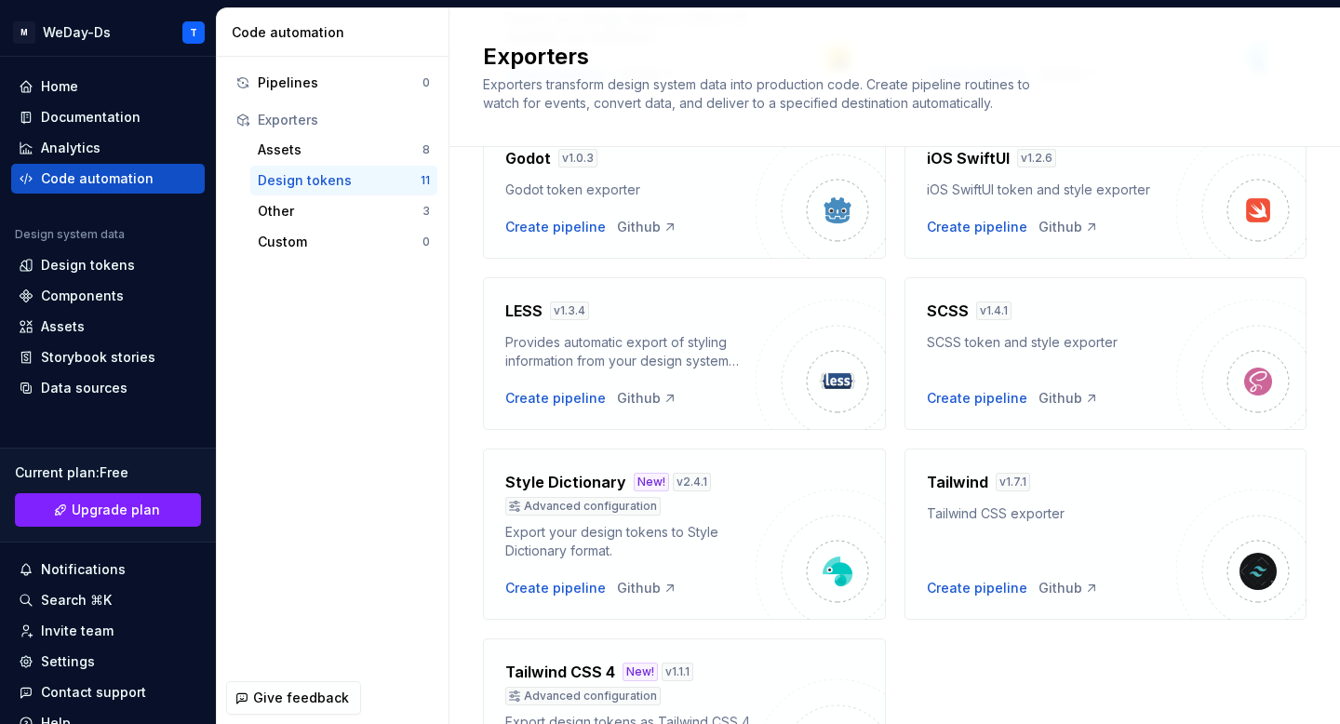
scroll to position [496, 0]
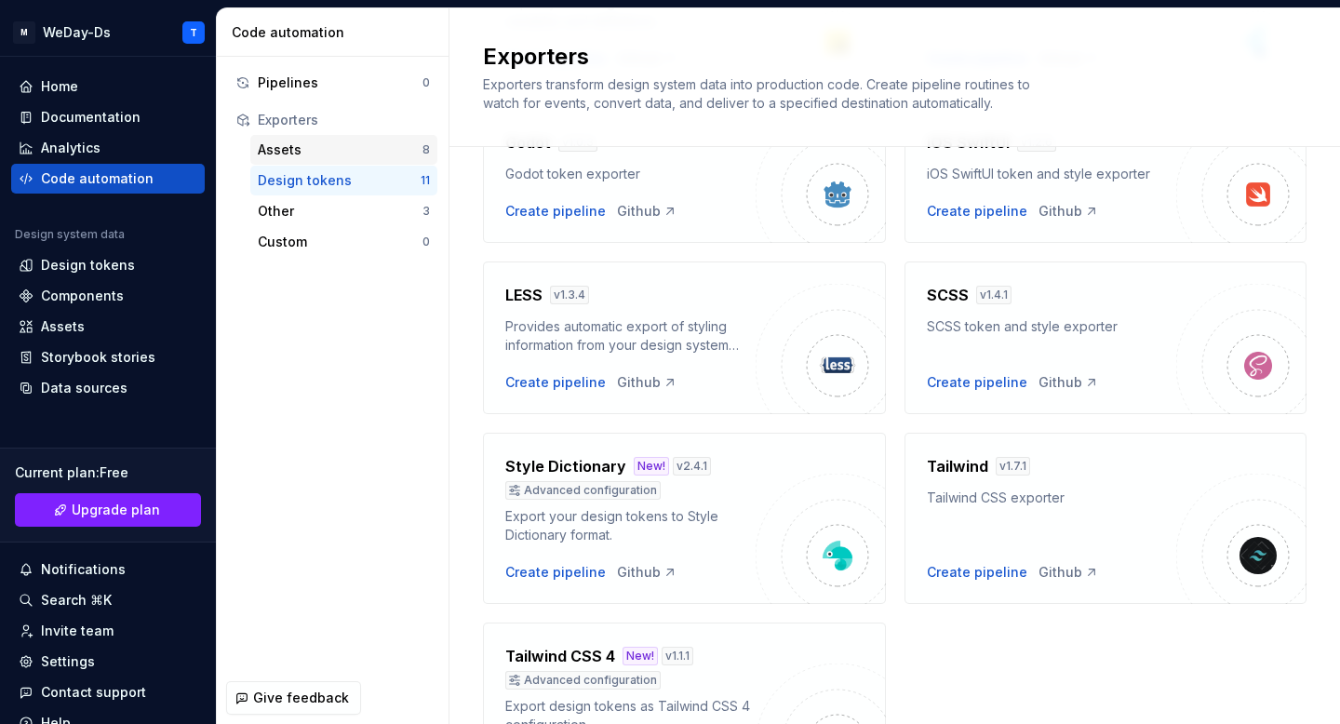
click at [353, 154] on div "Assets" at bounding box center [340, 149] width 165 height 19
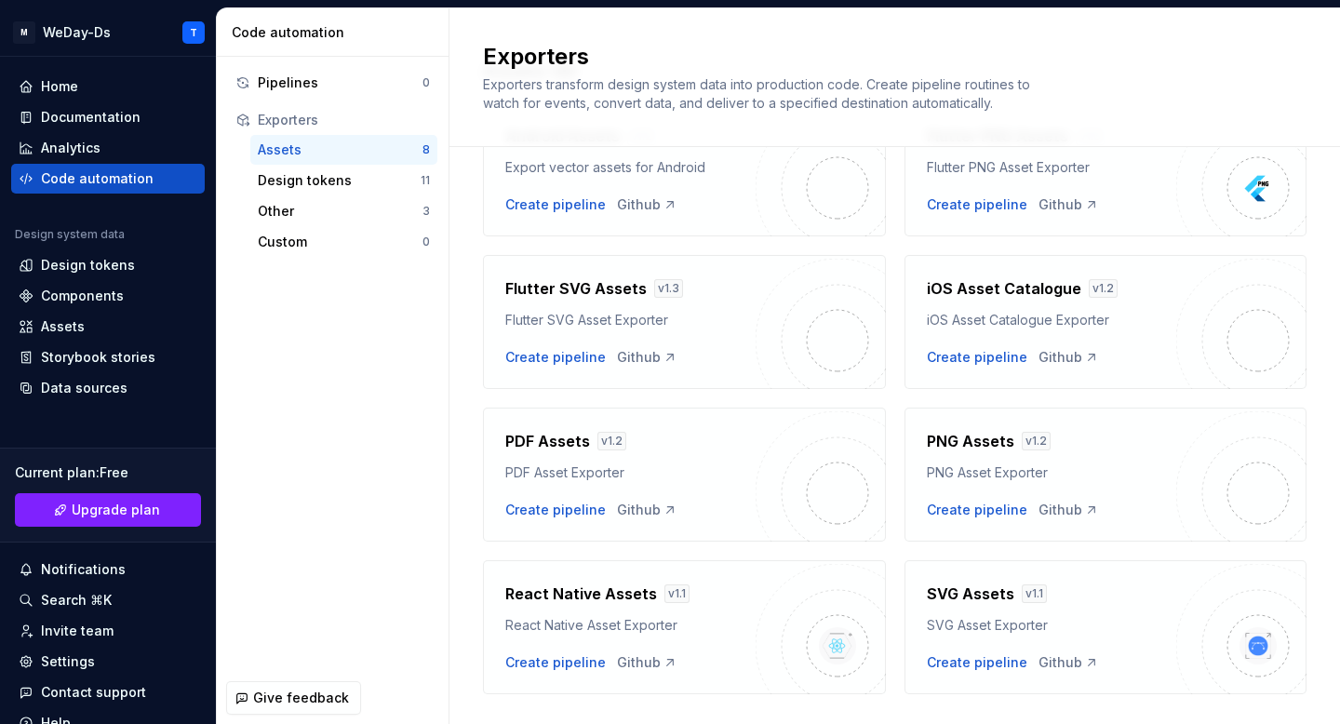
scroll to position [164, 0]
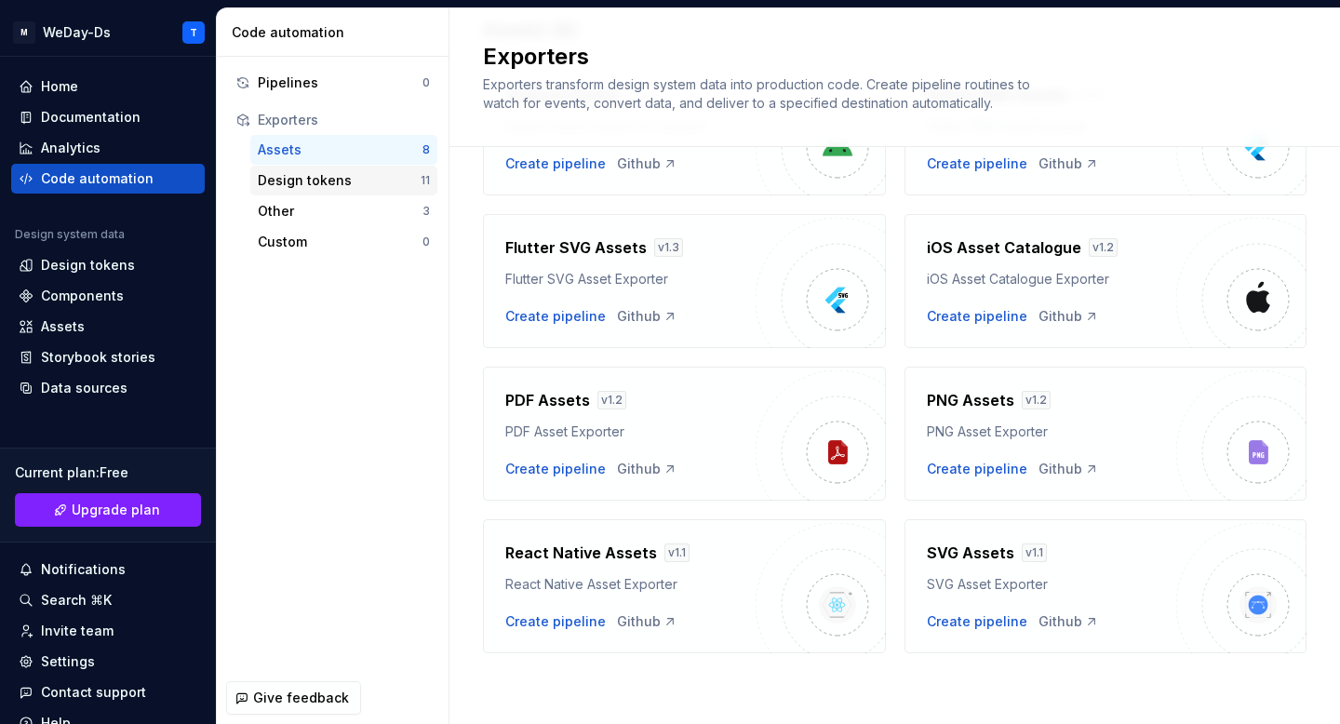
click at [367, 188] on div "Design tokens" at bounding box center [339, 180] width 163 height 19
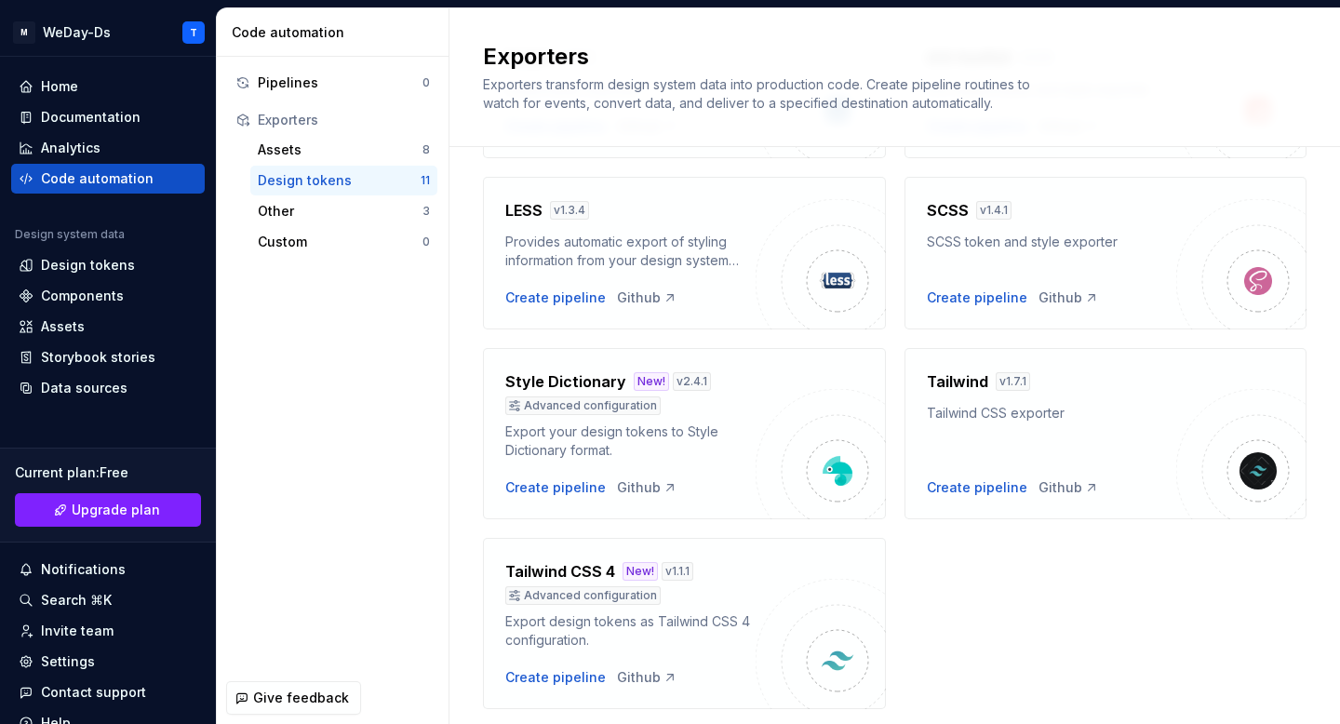
scroll to position [636, 0]
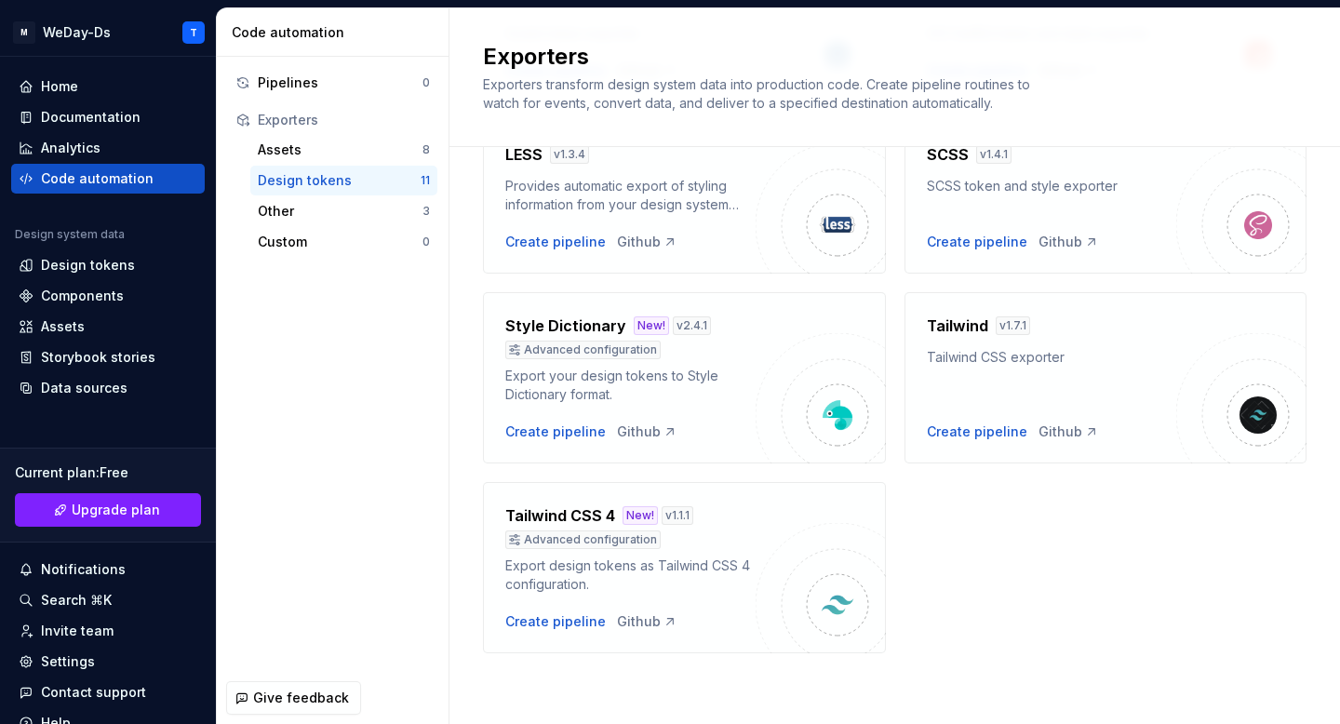
click at [713, 570] on div "Export design tokens as Tailwind CSS 4 configuration." at bounding box center [630, 574] width 250 height 37
click at [647, 617] on div "Github" at bounding box center [647, 621] width 60 height 19
click at [564, 620] on div "Create pipeline" at bounding box center [555, 621] width 100 height 19
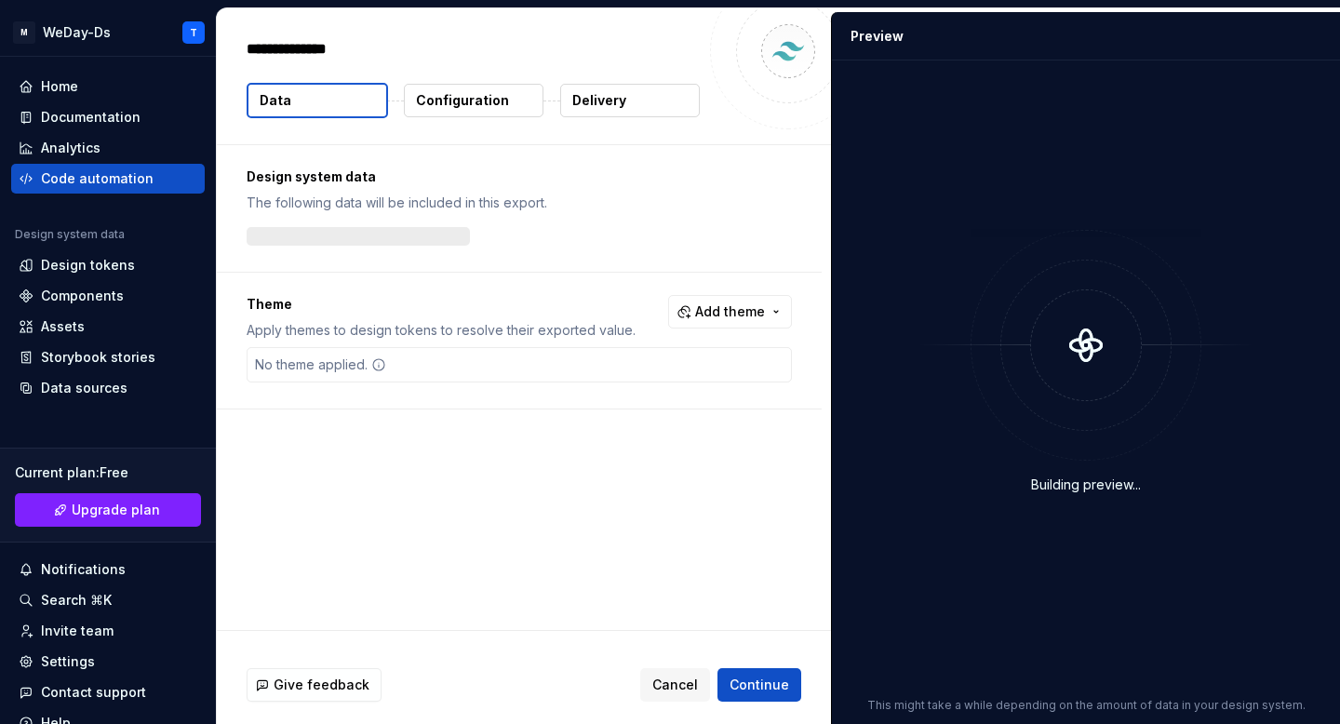
type textarea "*"
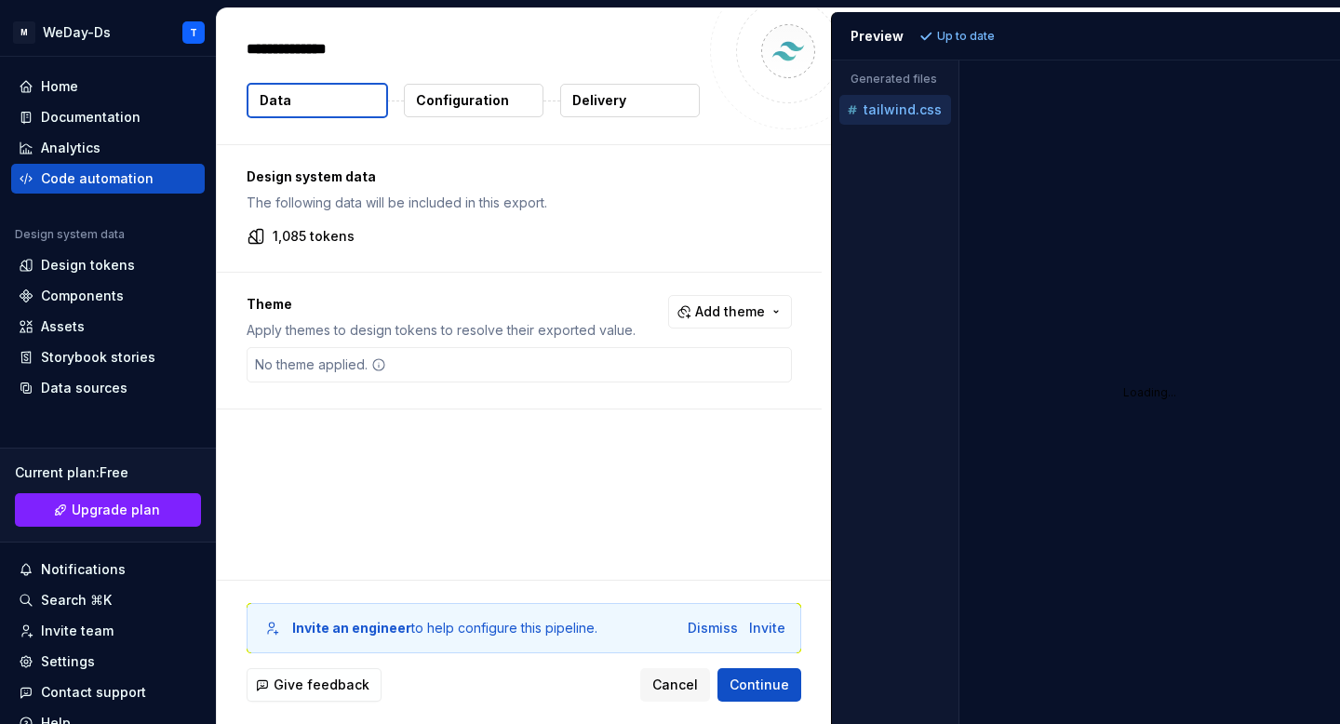
click at [678, 220] on div "Design system data The following data will be included in this export. 1,085 to…" at bounding box center [519, 208] width 605 height 127
click at [745, 325] on button "Add theme" at bounding box center [730, 311] width 124 height 33
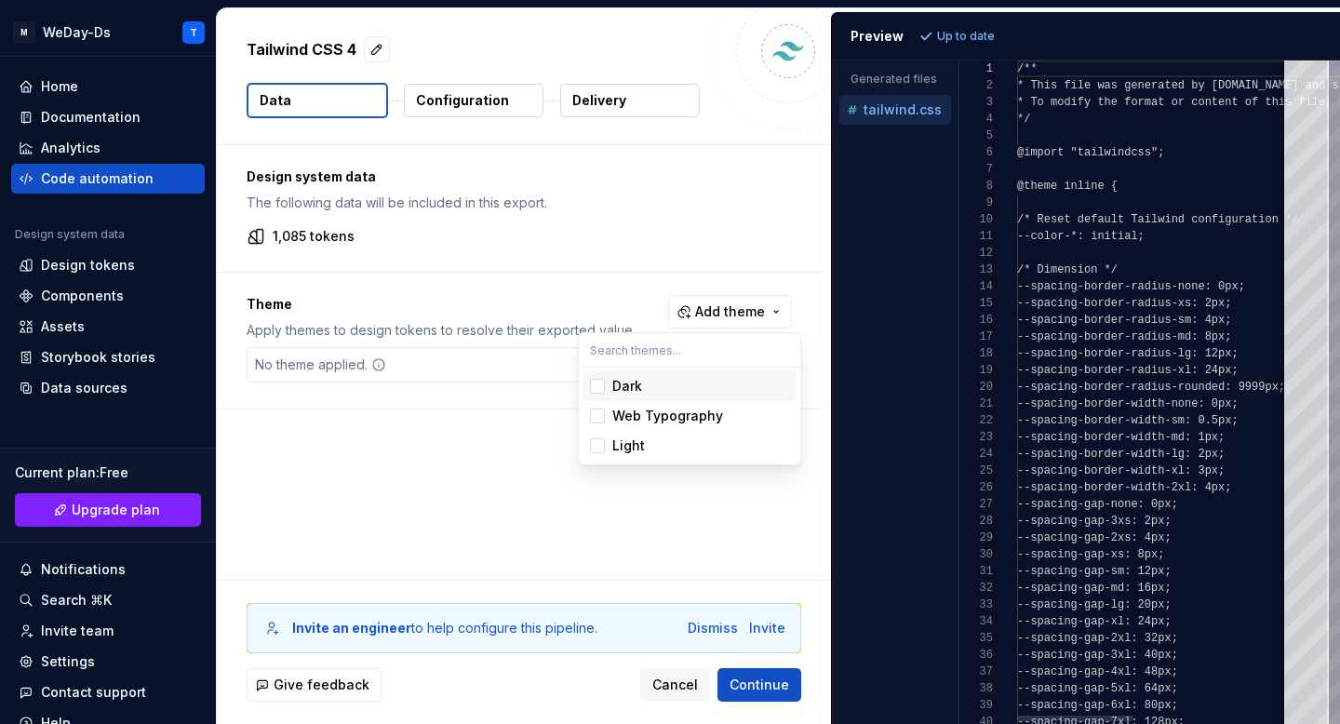
click at [607, 380] on span "Dark" at bounding box center [689, 386] width 214 height 30
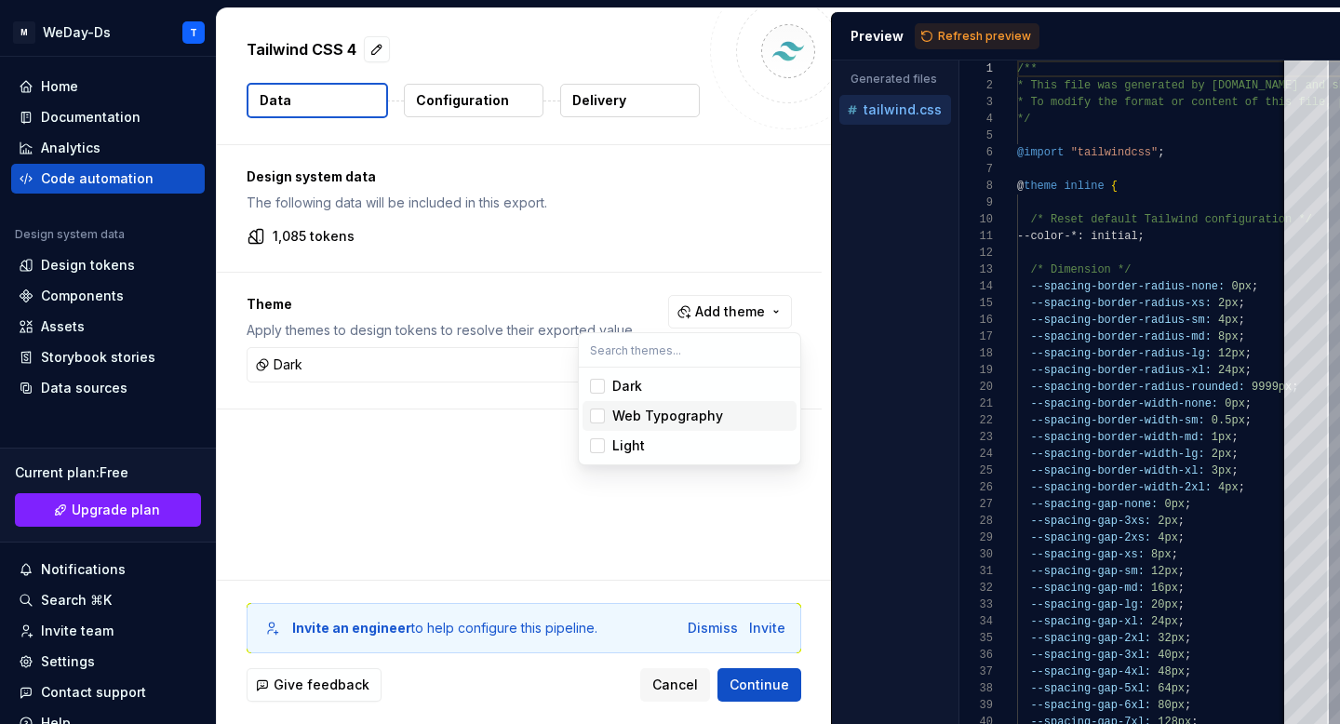
click at [600, 410] on div "Suggestions" at bounding box center [597, 415] width 15 height 15
click at [603, 433] on span "Light" at bounding box center [689, 446] width 214 height 30
click at [615, 274] on html "M WeDay-Ds T Home Documentation Analytics Code automation Design system data De…" at bounding box center [670, 362] width 1340 height 724
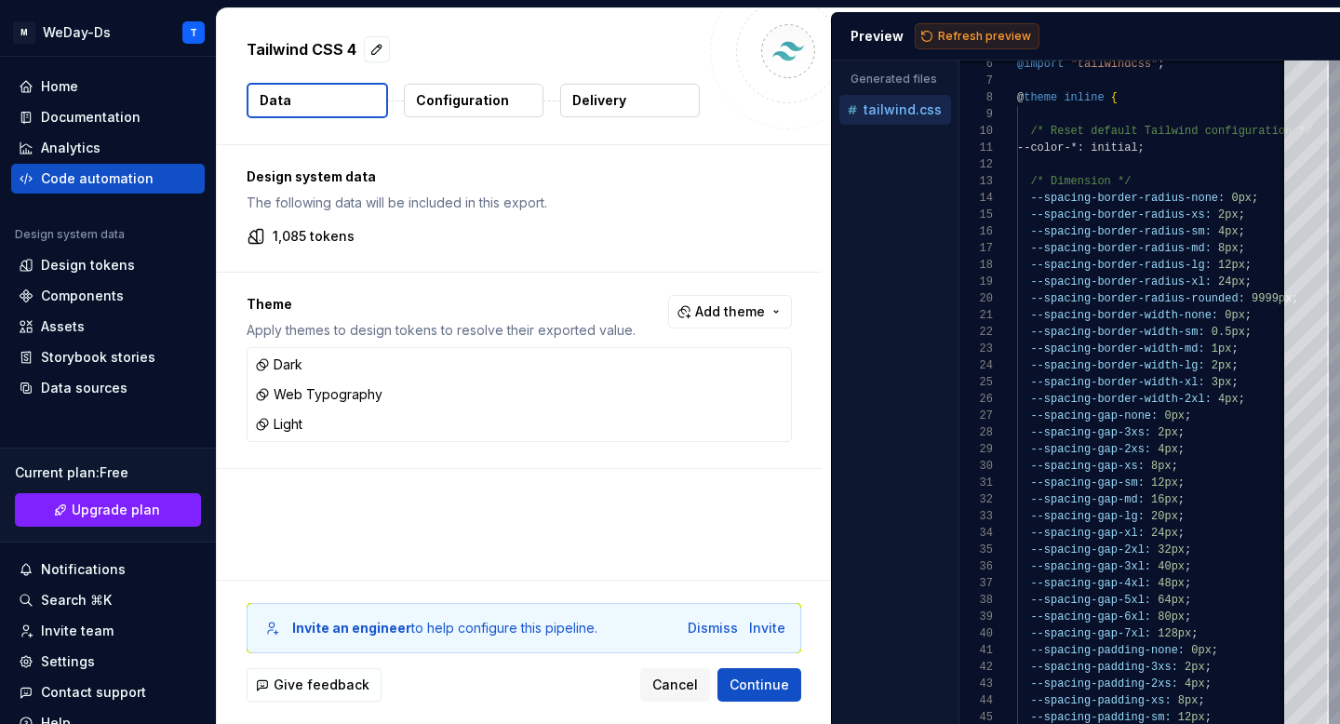
click at [956, 37] on span "Refresh preview" at bounding box center [984, 36] width 93 height 15
click at [685, 678] on span "Cancel" at bounding box center [675, 684] width 46 height 19
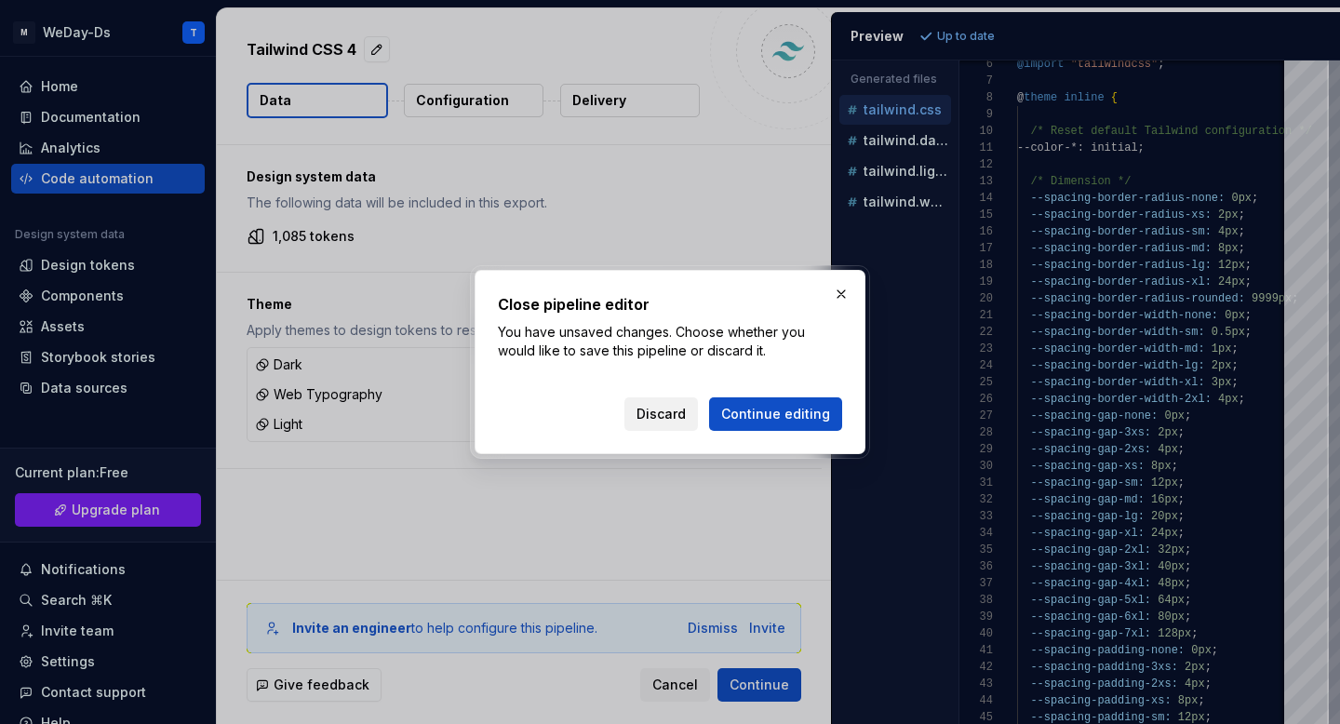
click at [677, 407] on span "Discard" at bounding box center [660, 414] width 49 height 19
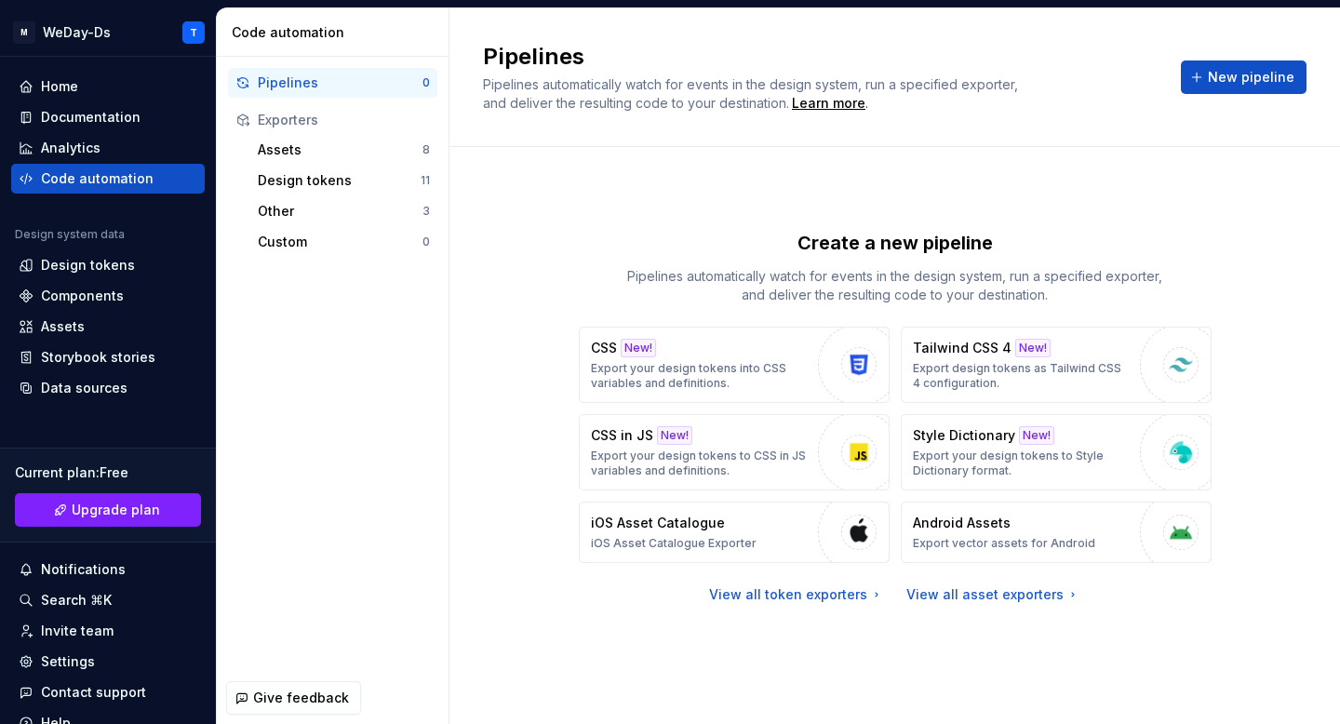
click at [680, 682] on div "Create a new pipeline Pipelines automatically watch for events in the design sy…" at bounding box center [894, 435] width 823 height 577
click at [127, 269] on div "Design tokens" at bounding box center [88, 265] width 94 height 19
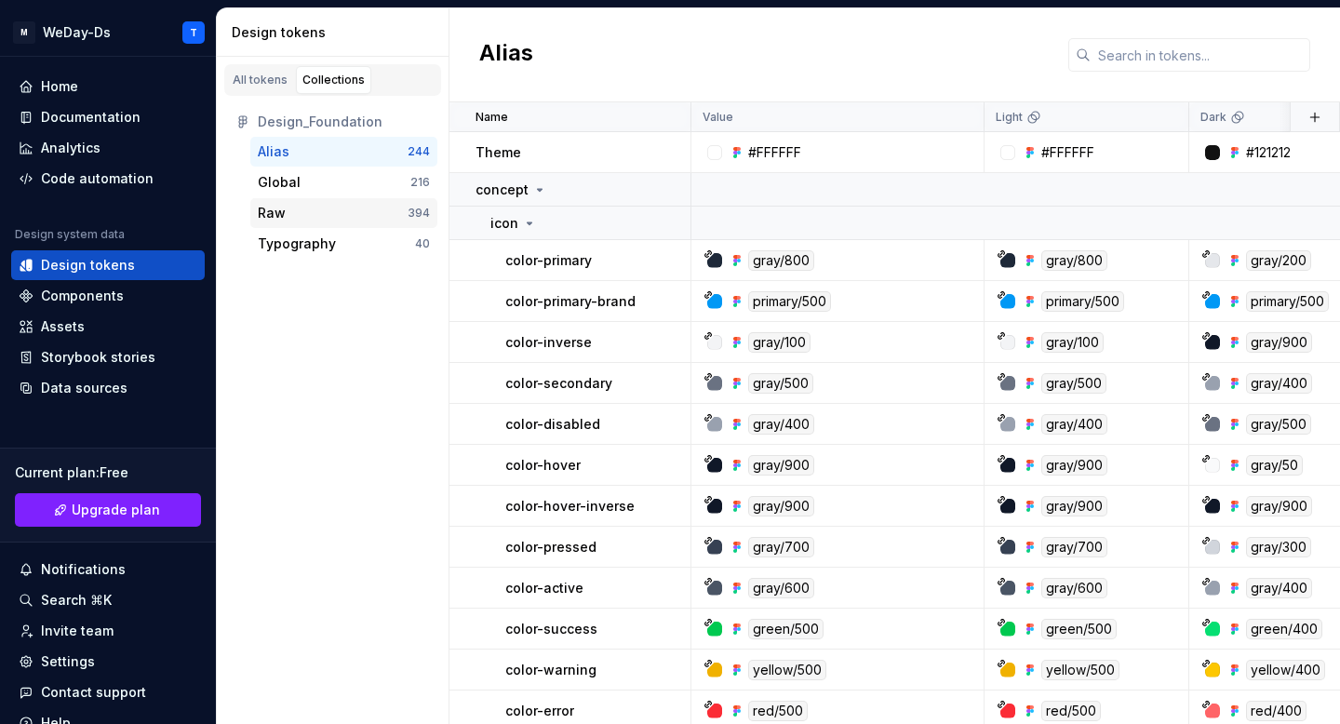
click at [329, 214] on div "Raw" at bounding box center [333, 213] width 150 height 19
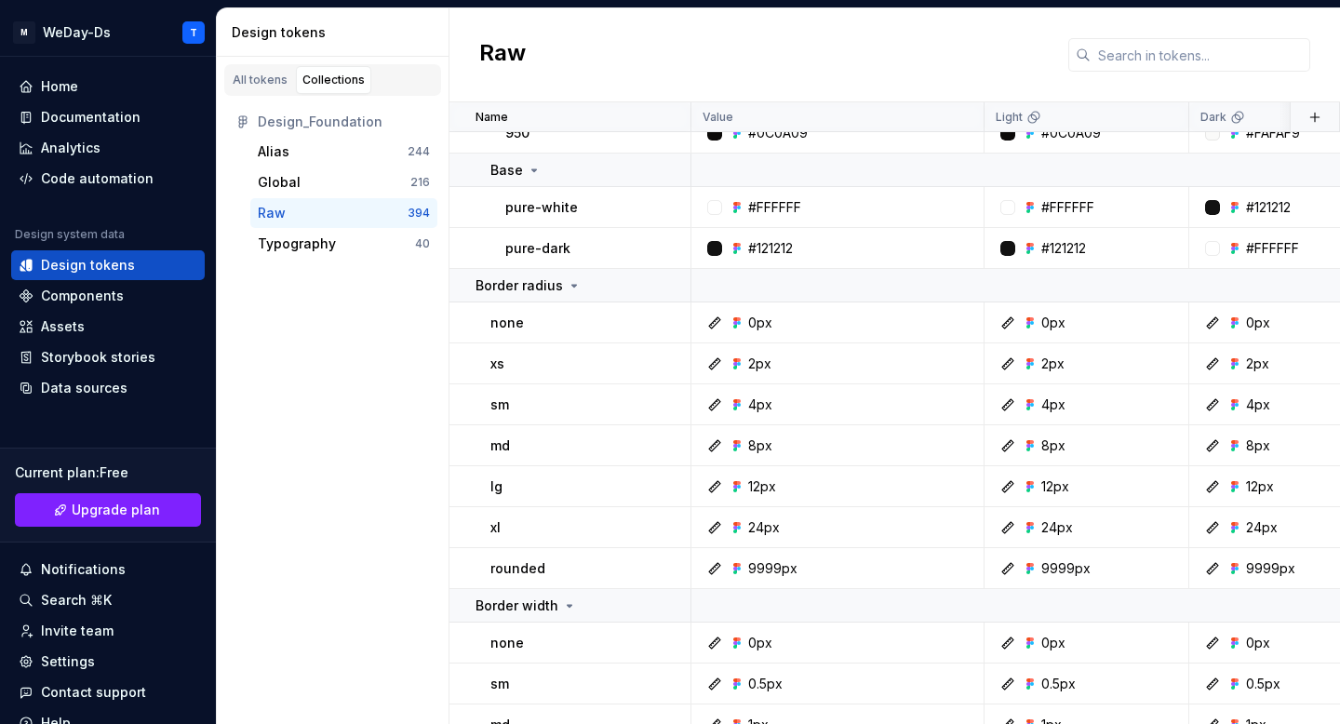
scroll to position [11964, 0]
